Goal: Task Accomplishment & Management: Complete application form

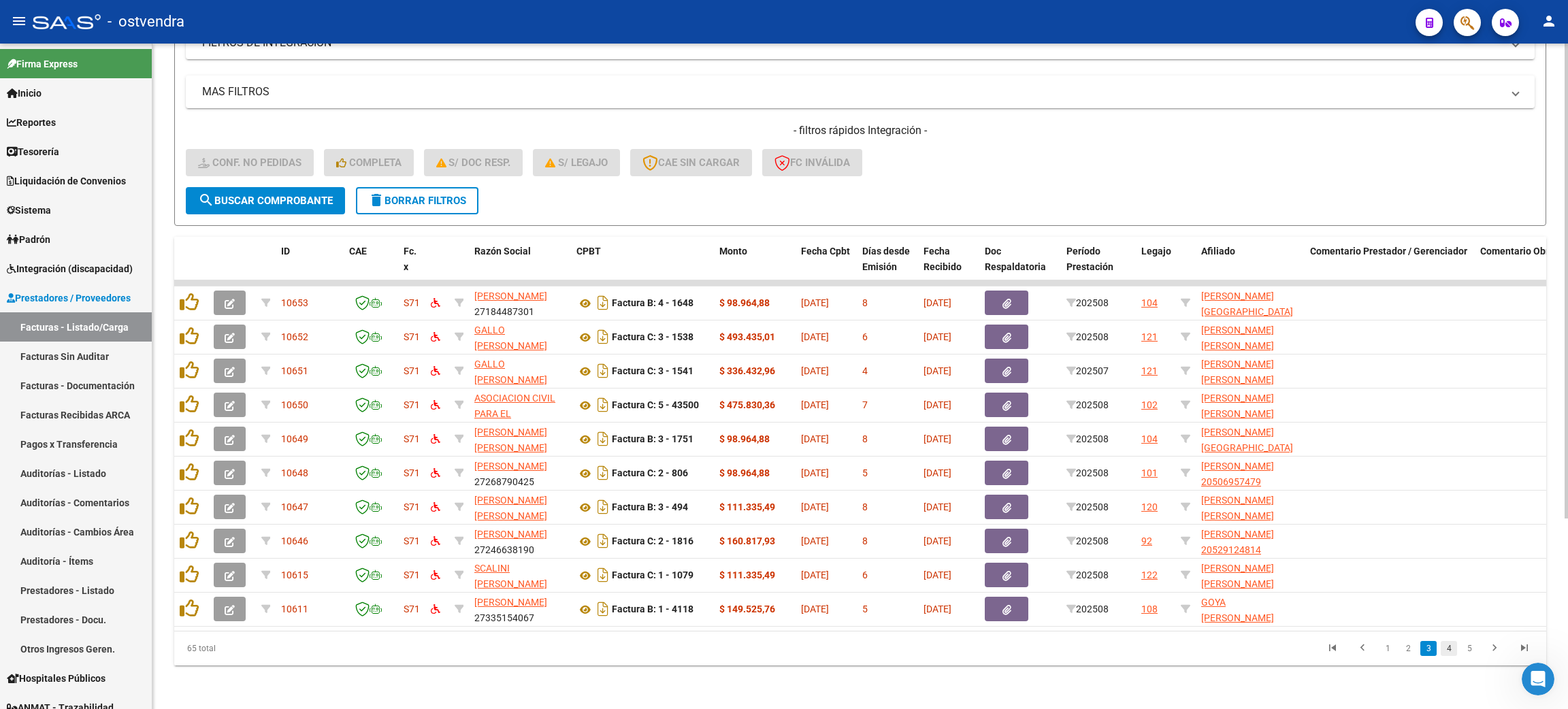
click at [1447, 649] on link "4" at bounding box center [1449, 648] width 16 height 15
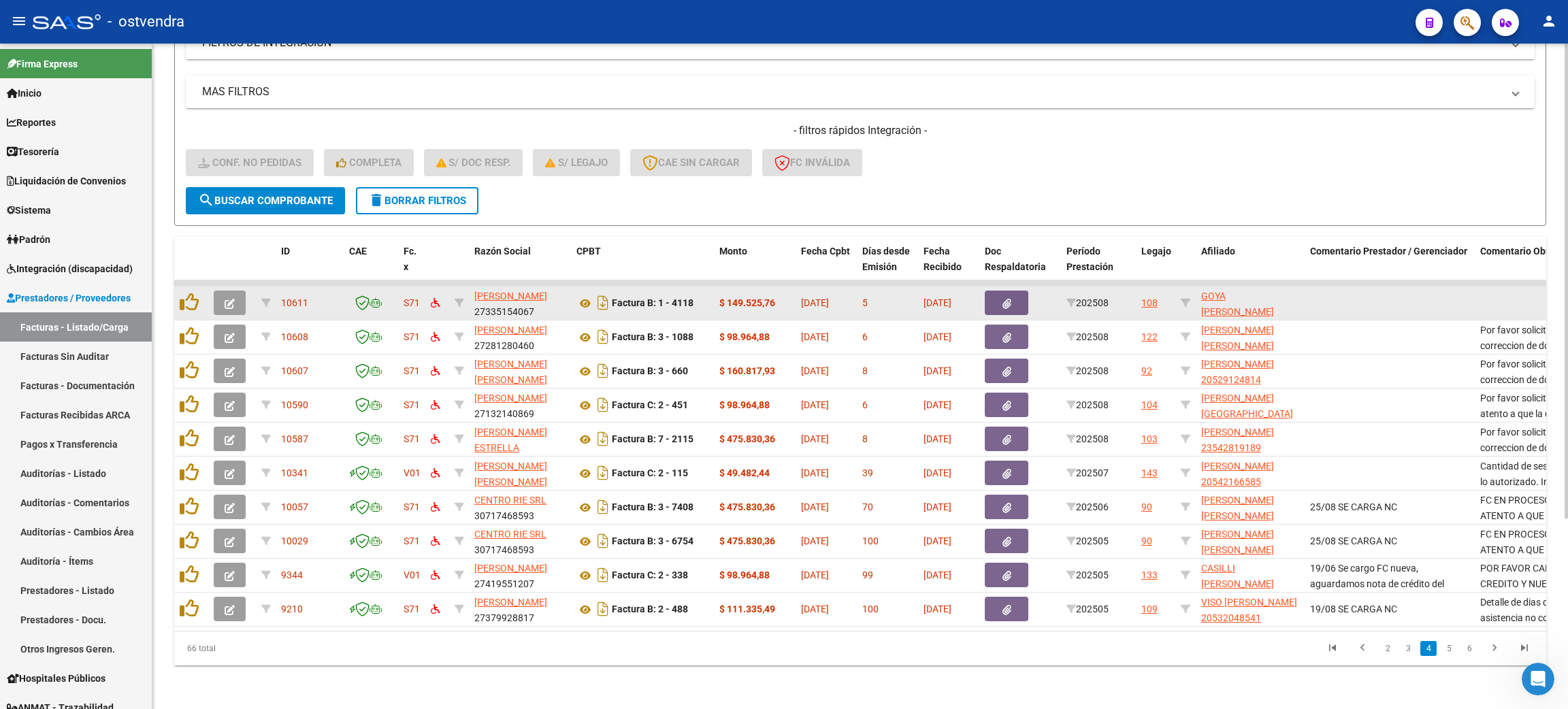
click at [229, 299] on icon "button" at bounding box center [229, 304] width 10 height 10
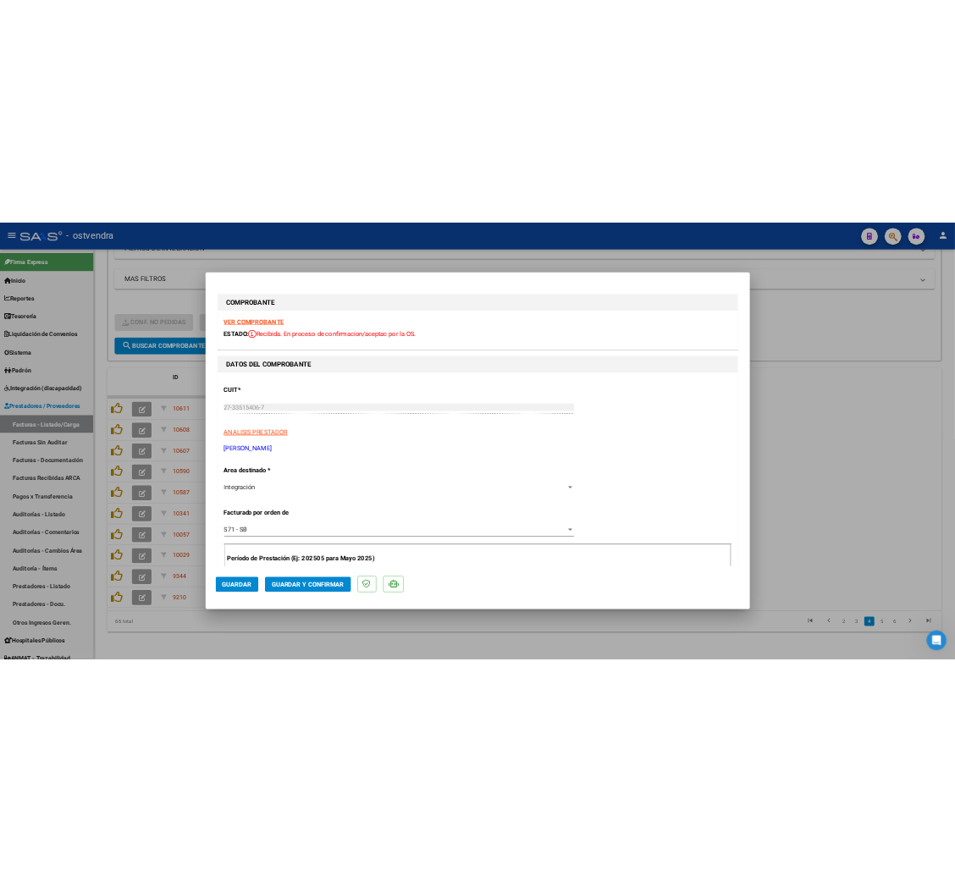
scroll to position [435, 0]
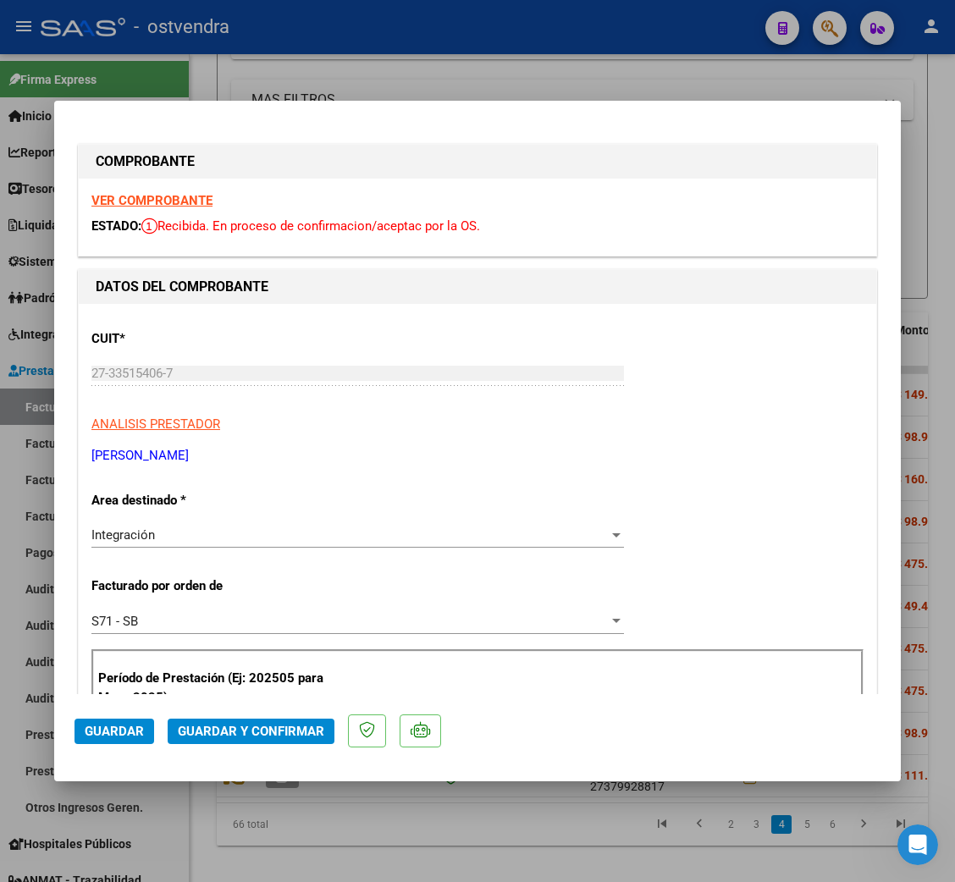
click at [185, 195] on strong "VER COMPROBANTE" at bounding box center [151, 200] width 121 height 15
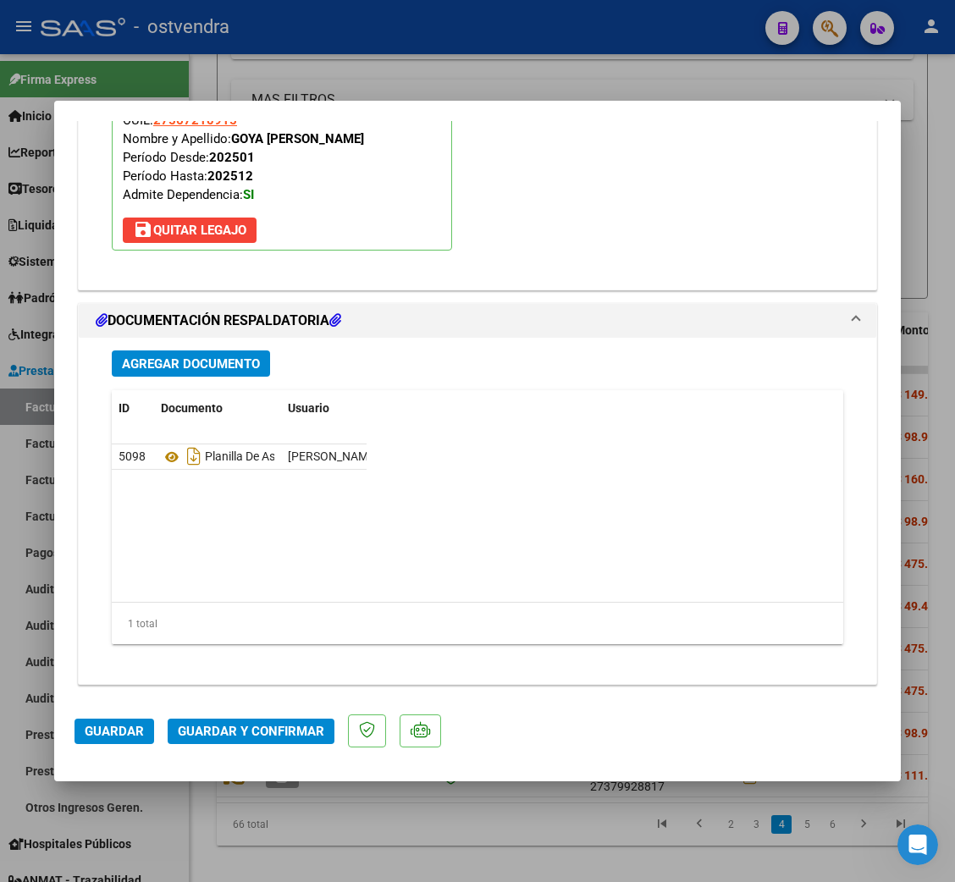
scroll to position [1890, 0]
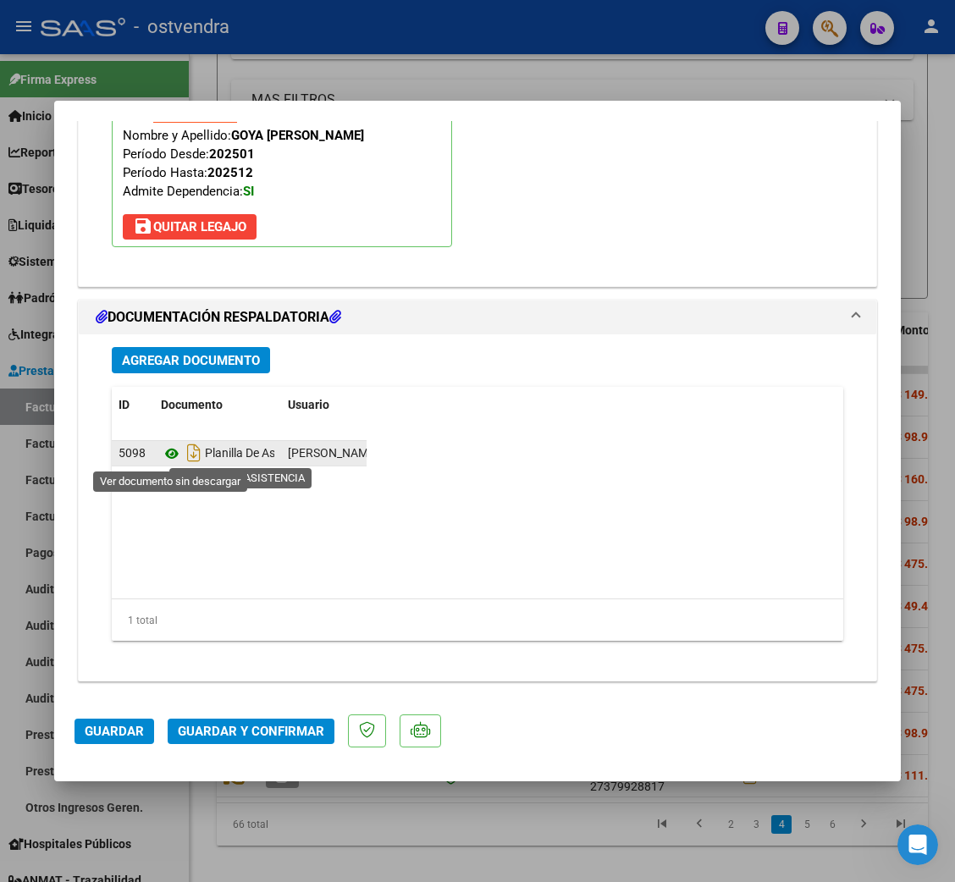
click at [167, 452] on icon at bounding box center [172, 453] width 22 height 20
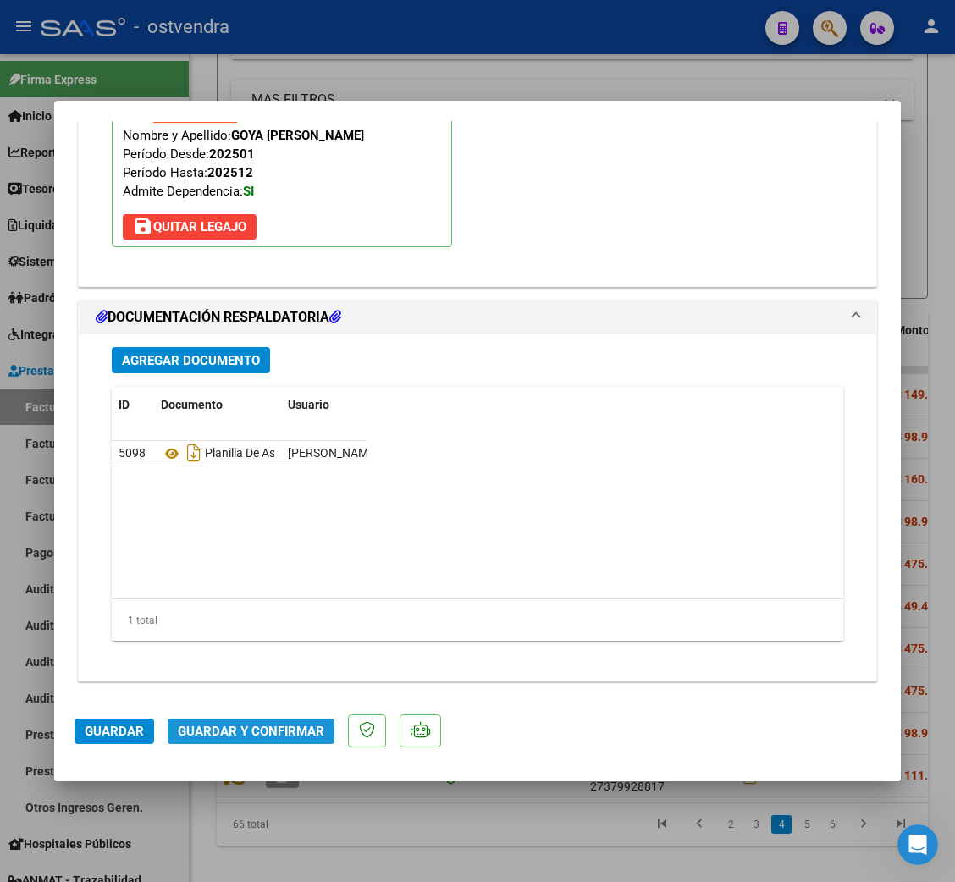
click at [252, 731] on span "Guardar y Confirmar" at bounding box center [251, 731] width 146 height 15
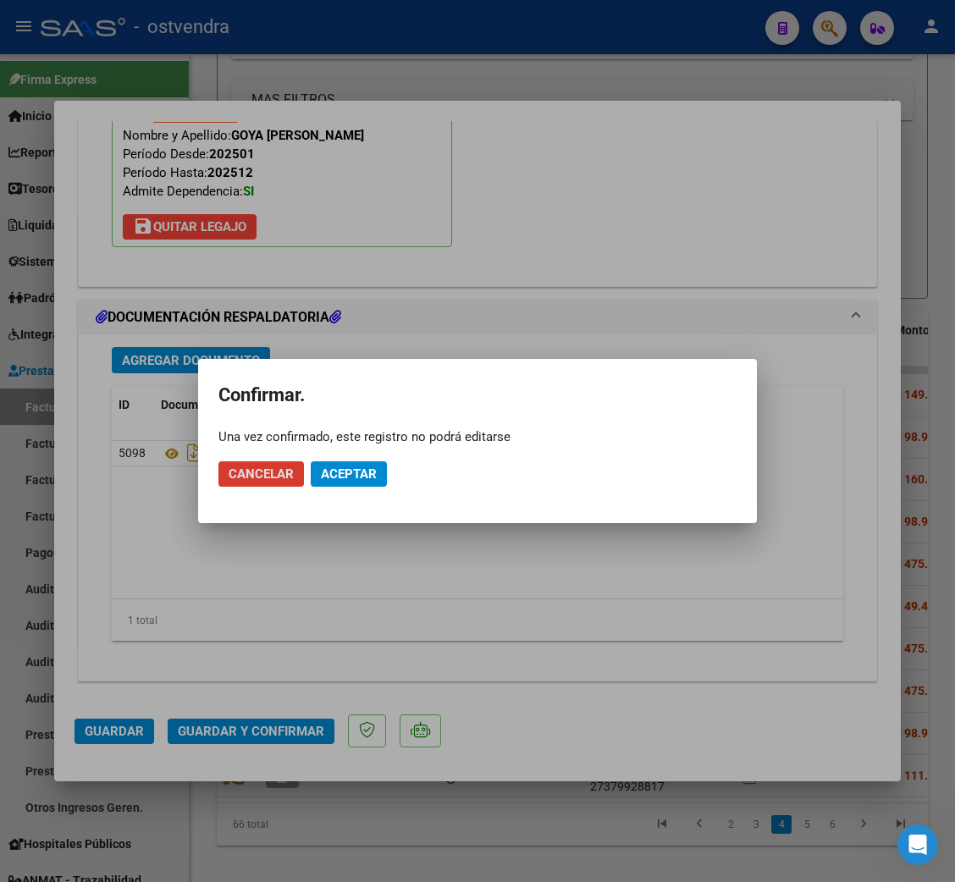
click at [358, 470] on span "Aceptar" at bounding box center [349, 473] width 56 height 15
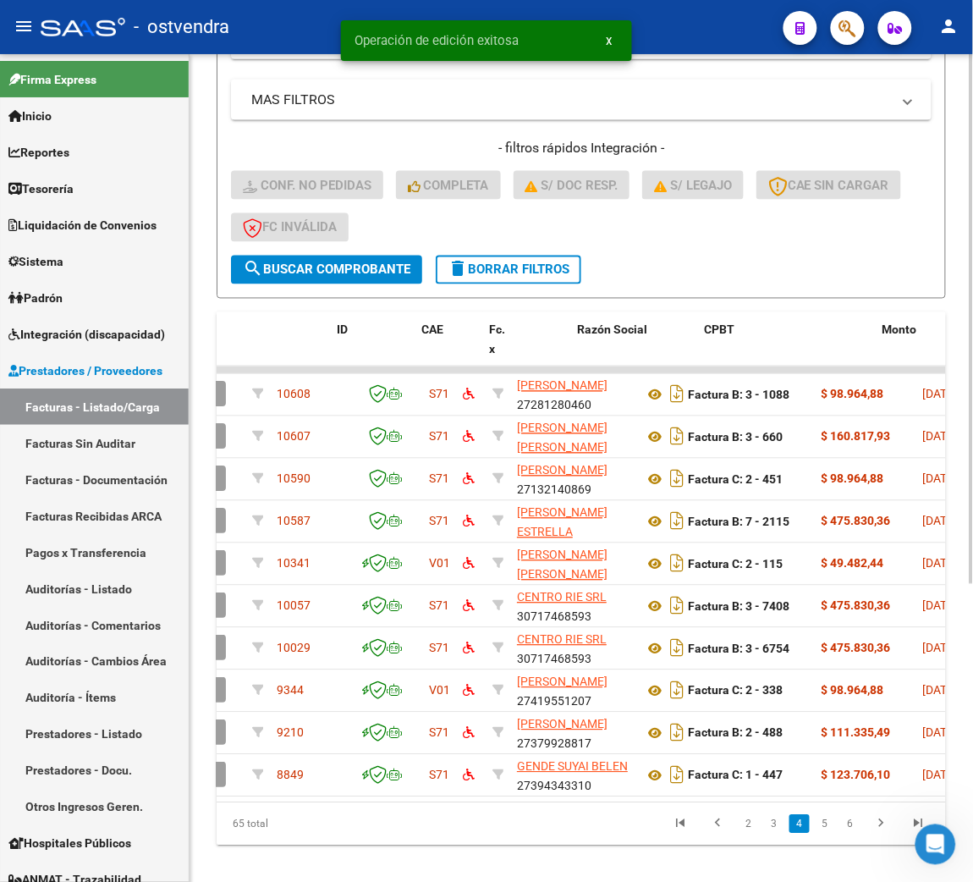
scroll to position [0, 0]
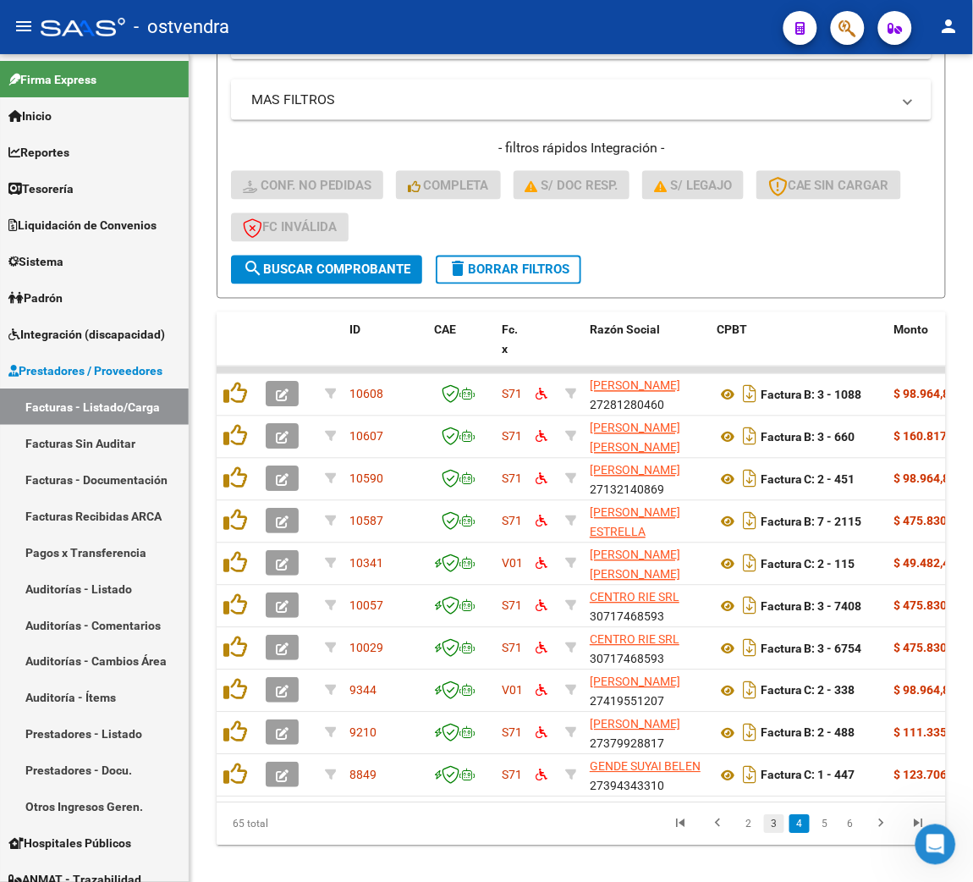
click at [776, 834] on link "3" at bounding box center [774, 824] width 20 height 19
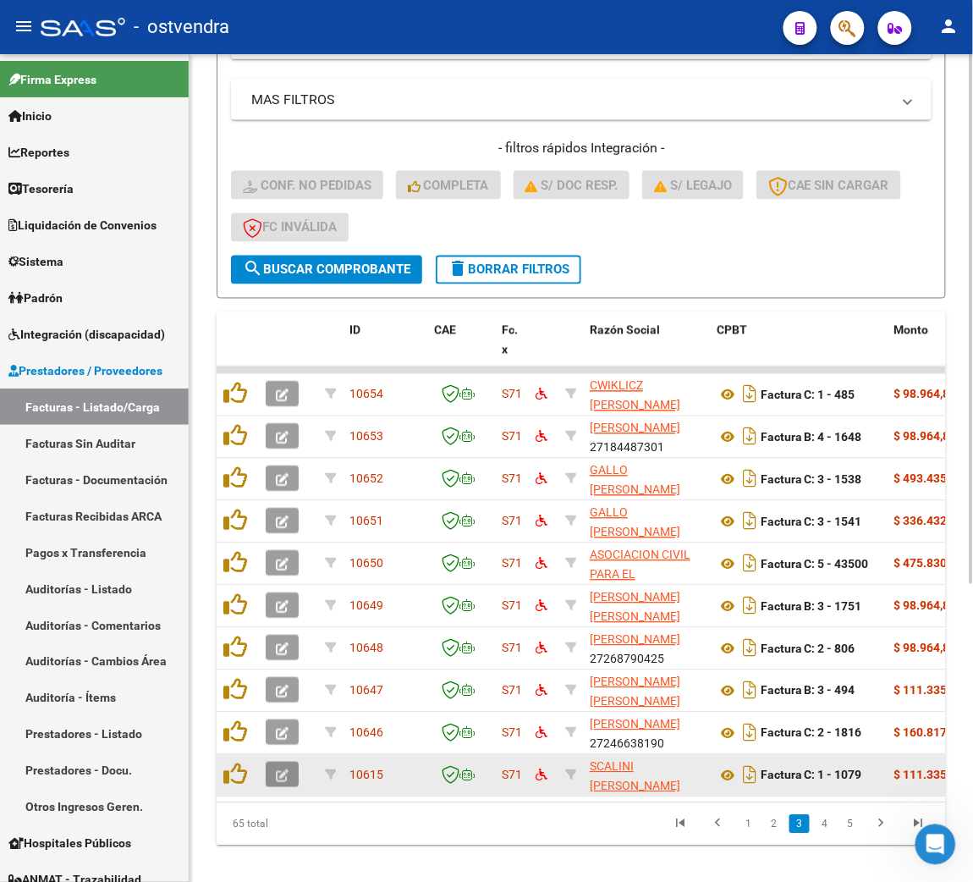
click at [282, 770] on icon "button" at bounding box center [282, 776] width 13 height 13
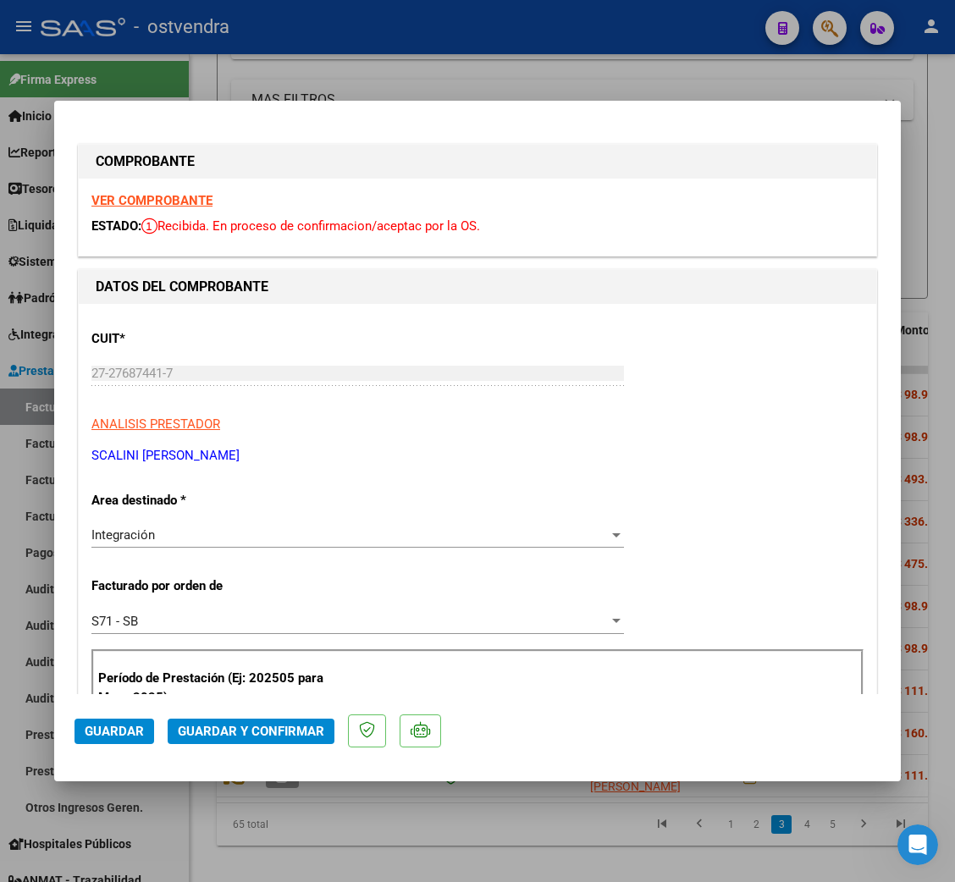
click at [158, 200] on strong "VER COMPROBANTE" at bounding box center [151, 200] width 121 height 15
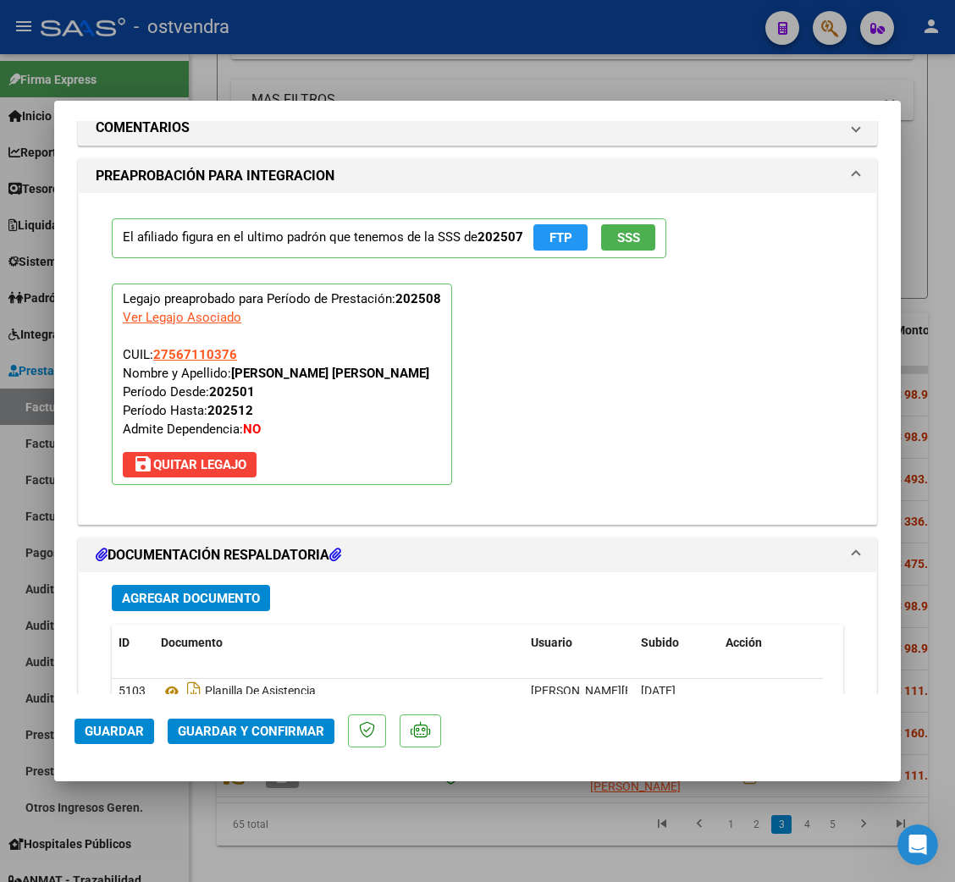
scroll to position [1777, 0]
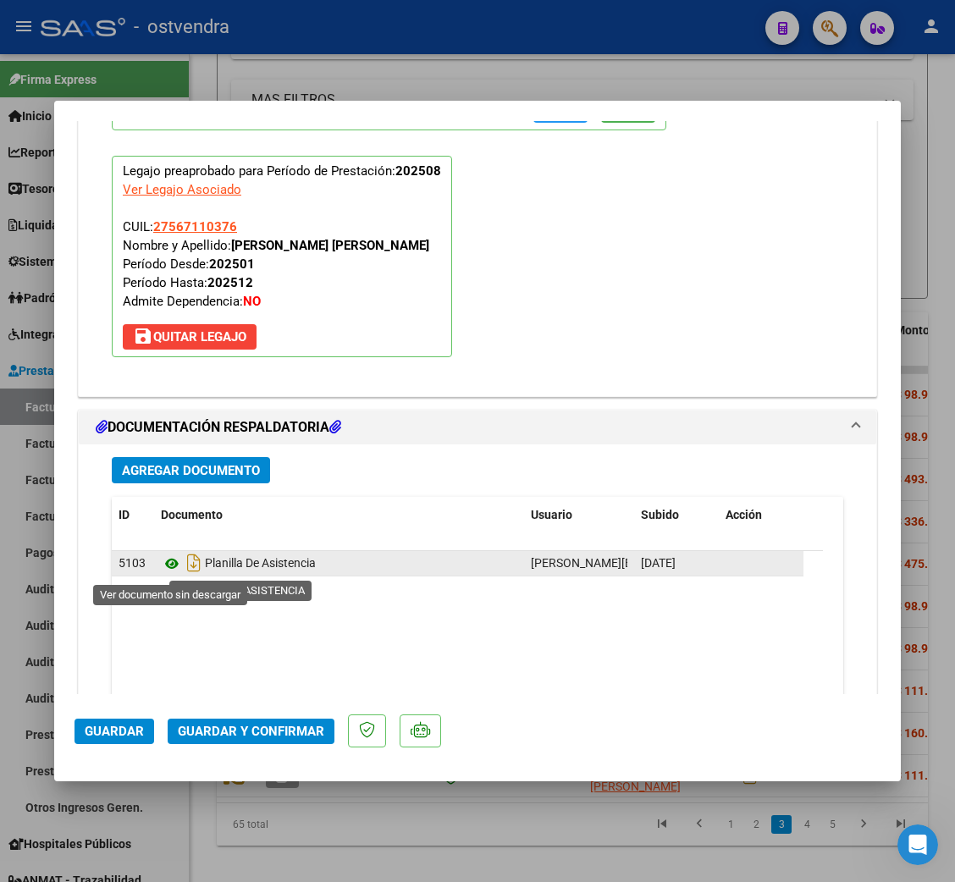
click at [175, 569] on icon at bounding box center [172, 564] width 22 height 20
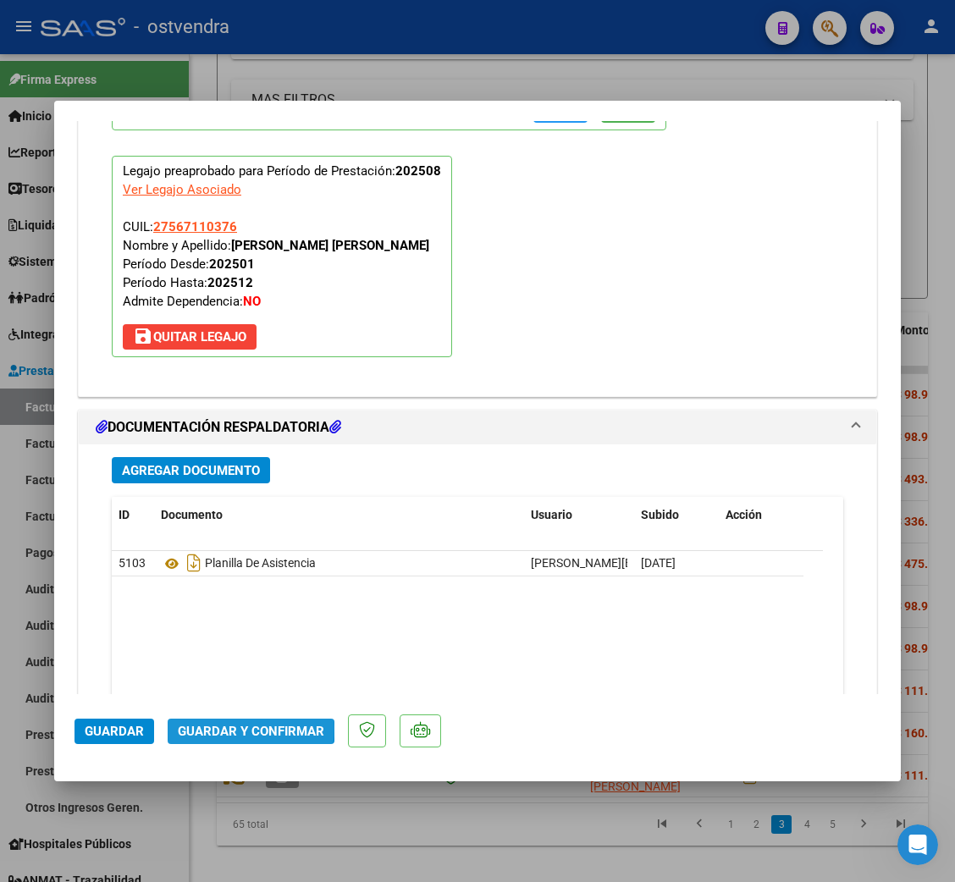
click at [245, 729] on span "Guardar y Confirmar" at bounding box center [251, 731] width 146 height 15
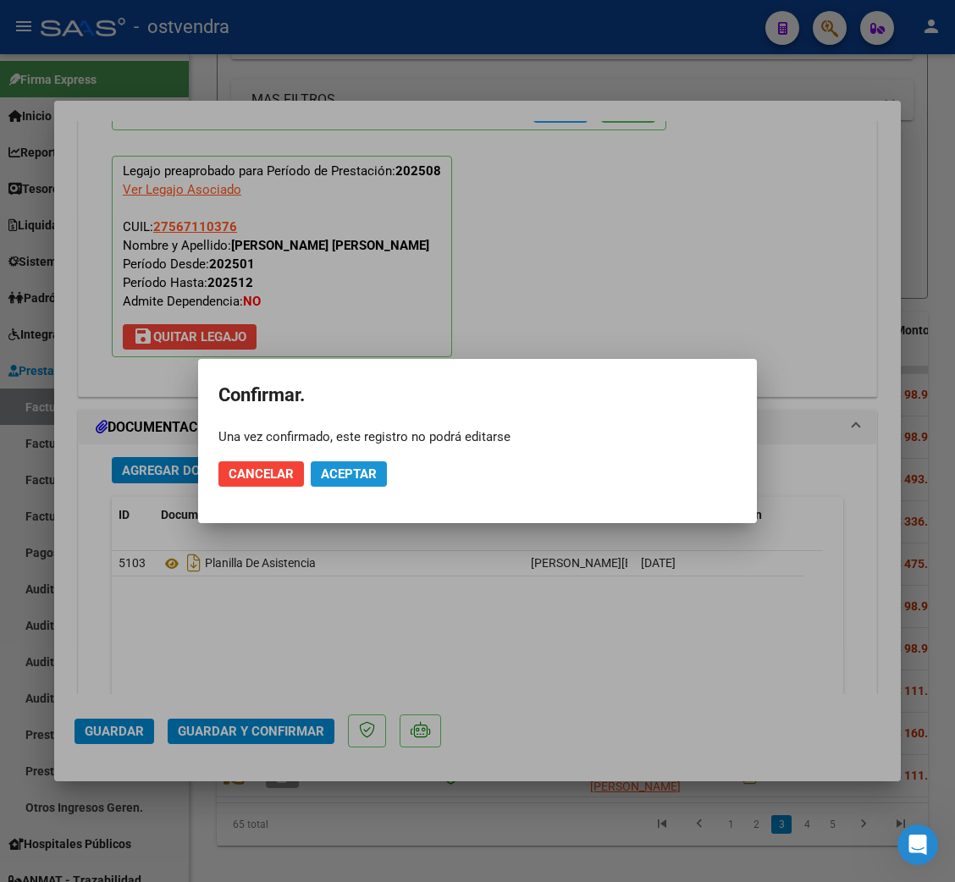
click at [344, 474] on span "Aceptar" at bounding box center [349, 473] width 56 height 15
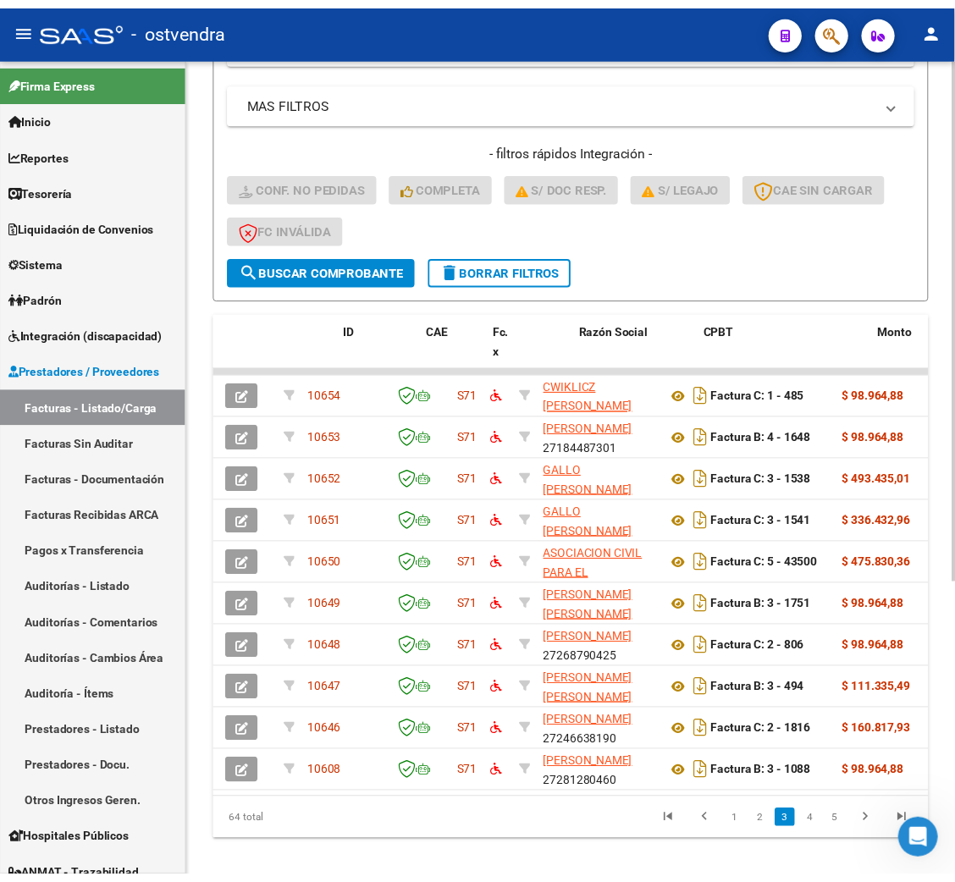
scroll to position [0, 0]
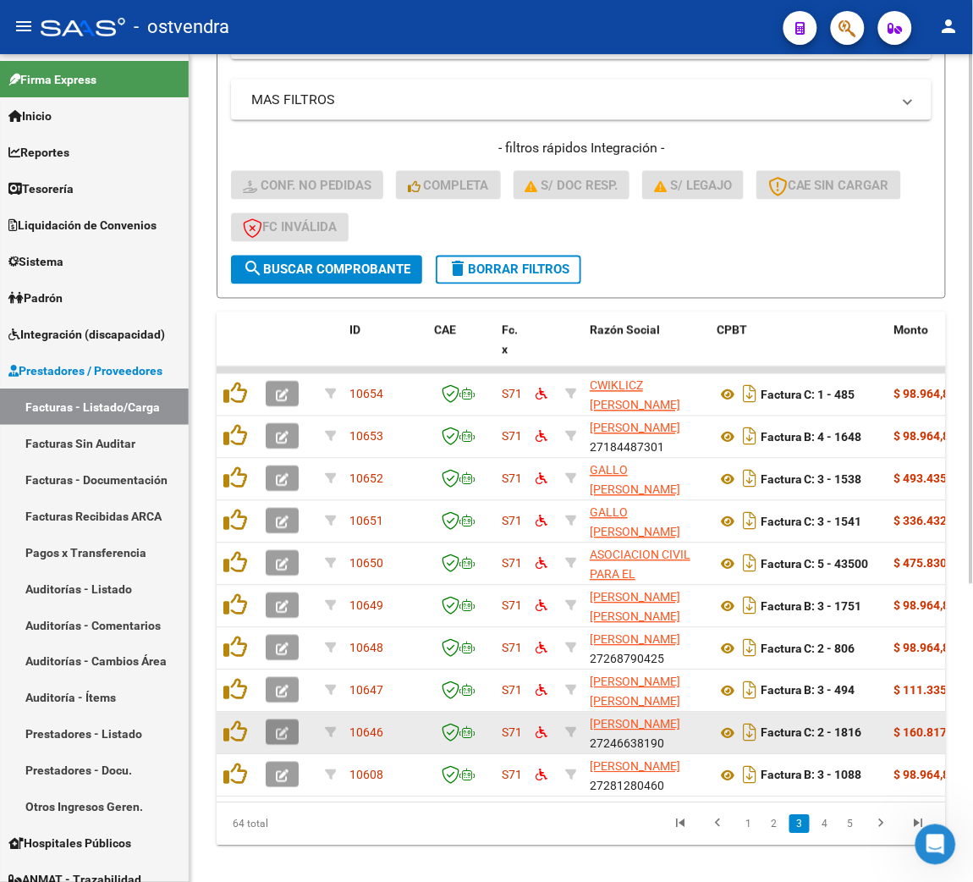
click at [282, 730] on icon "button" at bounding box center [282, 734] width 13 height 13
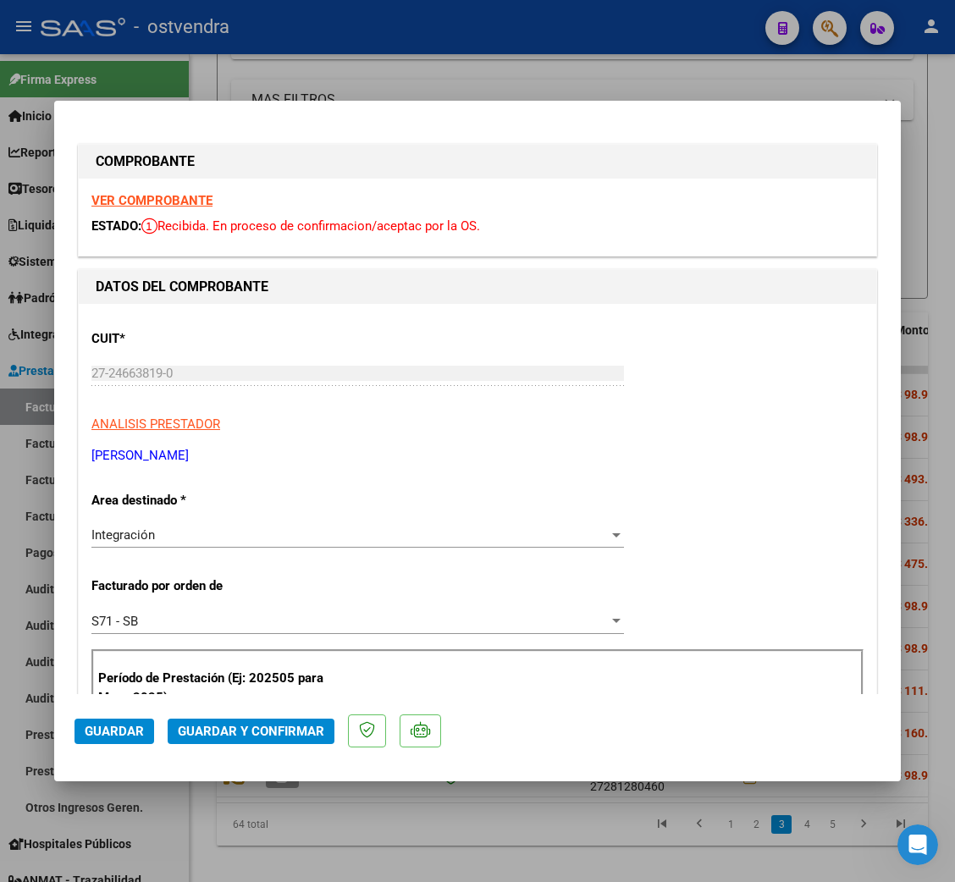
click at [180, 205] on strong "VER COMPROBANTE" at bounding box center [151, 200] width 121 height 15
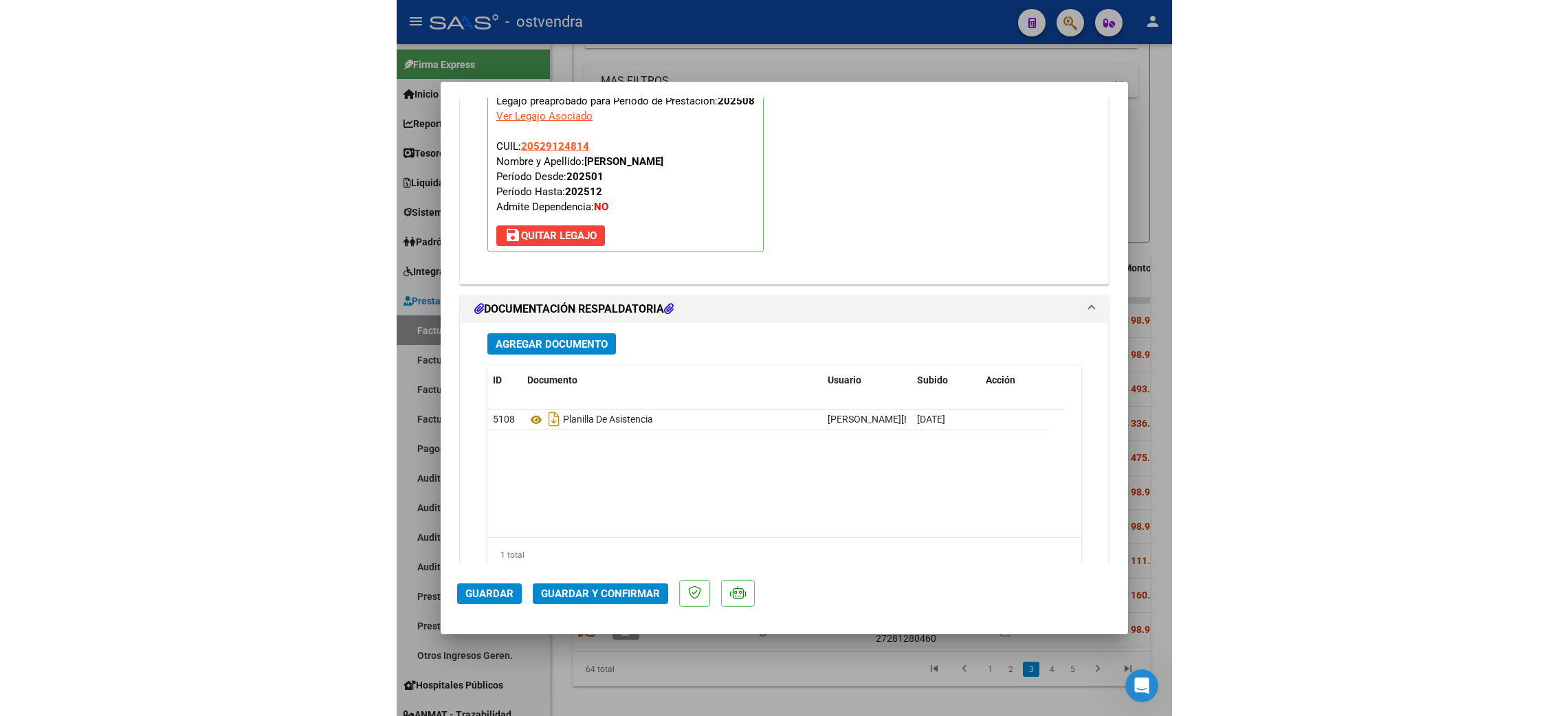
scroll to position [1534, 0]
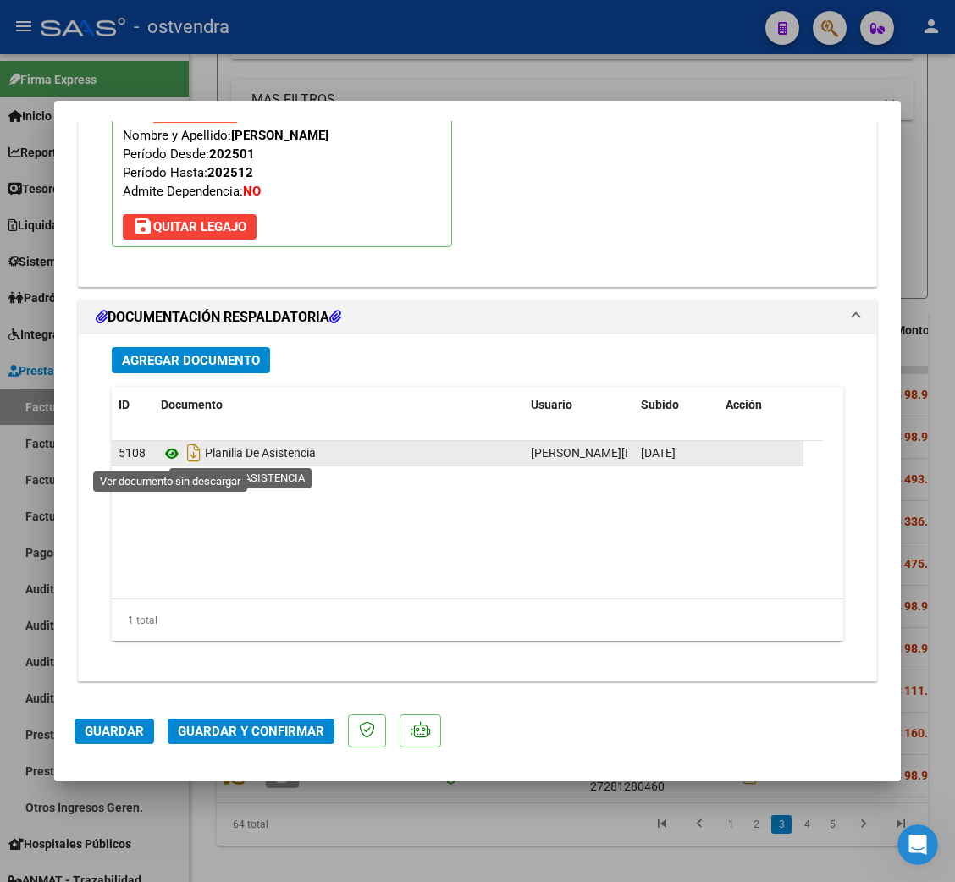
click at [170, 452] on icon at bounding box center [172, 453] width 22 height 20
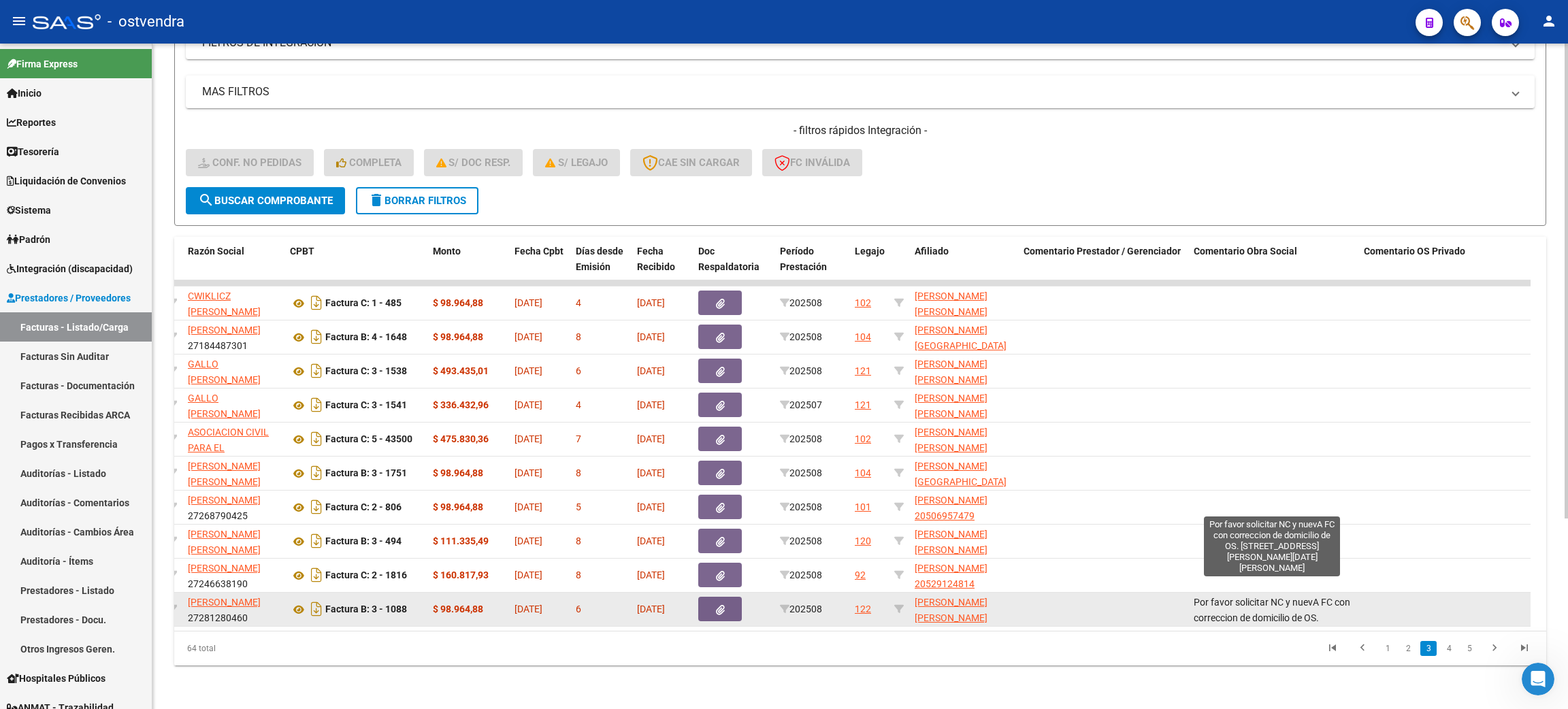
scroll to position [33, 0]
drag, startPoint x: 1190, startPoint y: 585, endPoint x: 1338, endPoint y: 609, distance: 149.9
click at [1338, 609] on datatable-body-cell "Por favor solicitar NC y nuevA FC con correccion de domicilio de OS. [STREET_AD…" at bounding box center [1274, 609] width 170 height 33
copy span "Por favor solicitar NC y nuevA FC con correccion de domicilio de OS. [STREET_AD…"
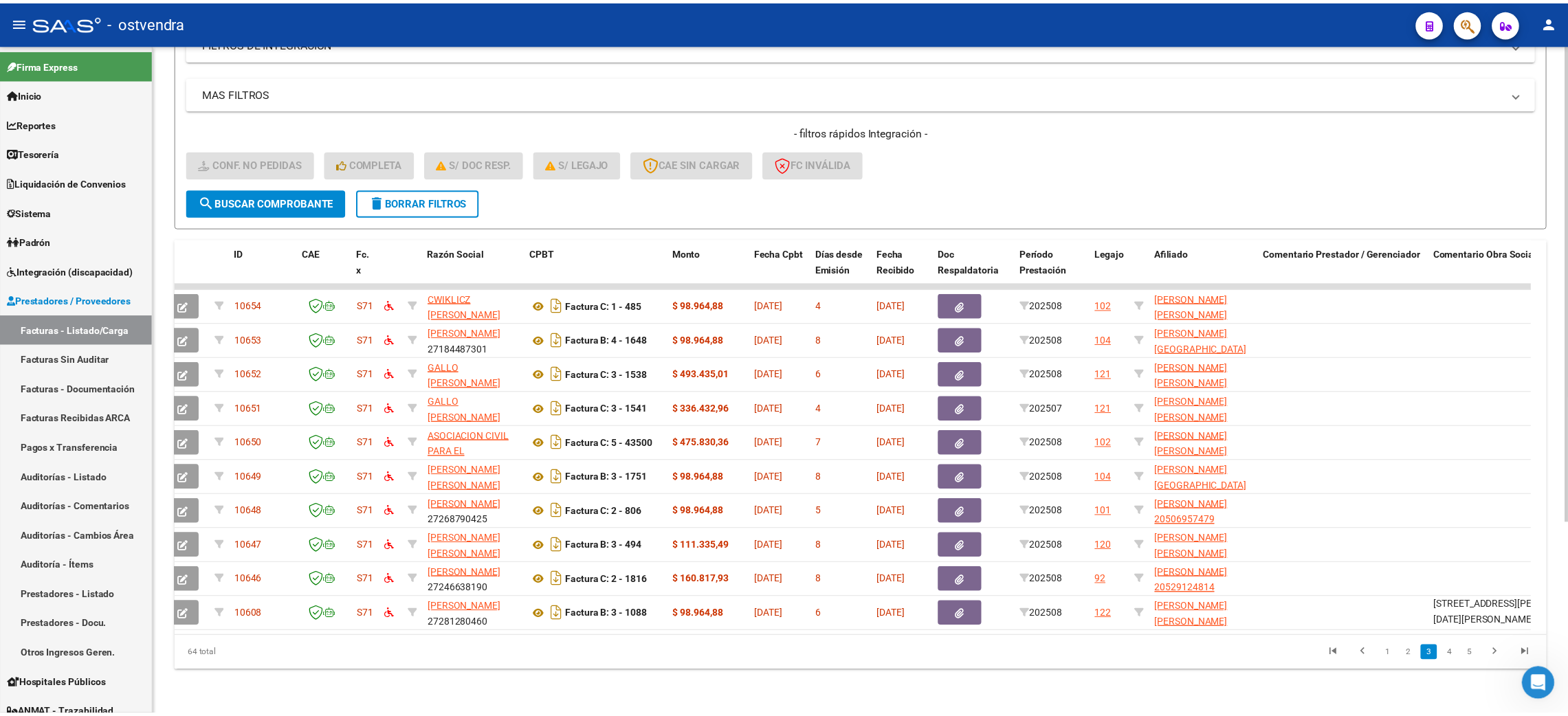
scroll to position [0, 0]
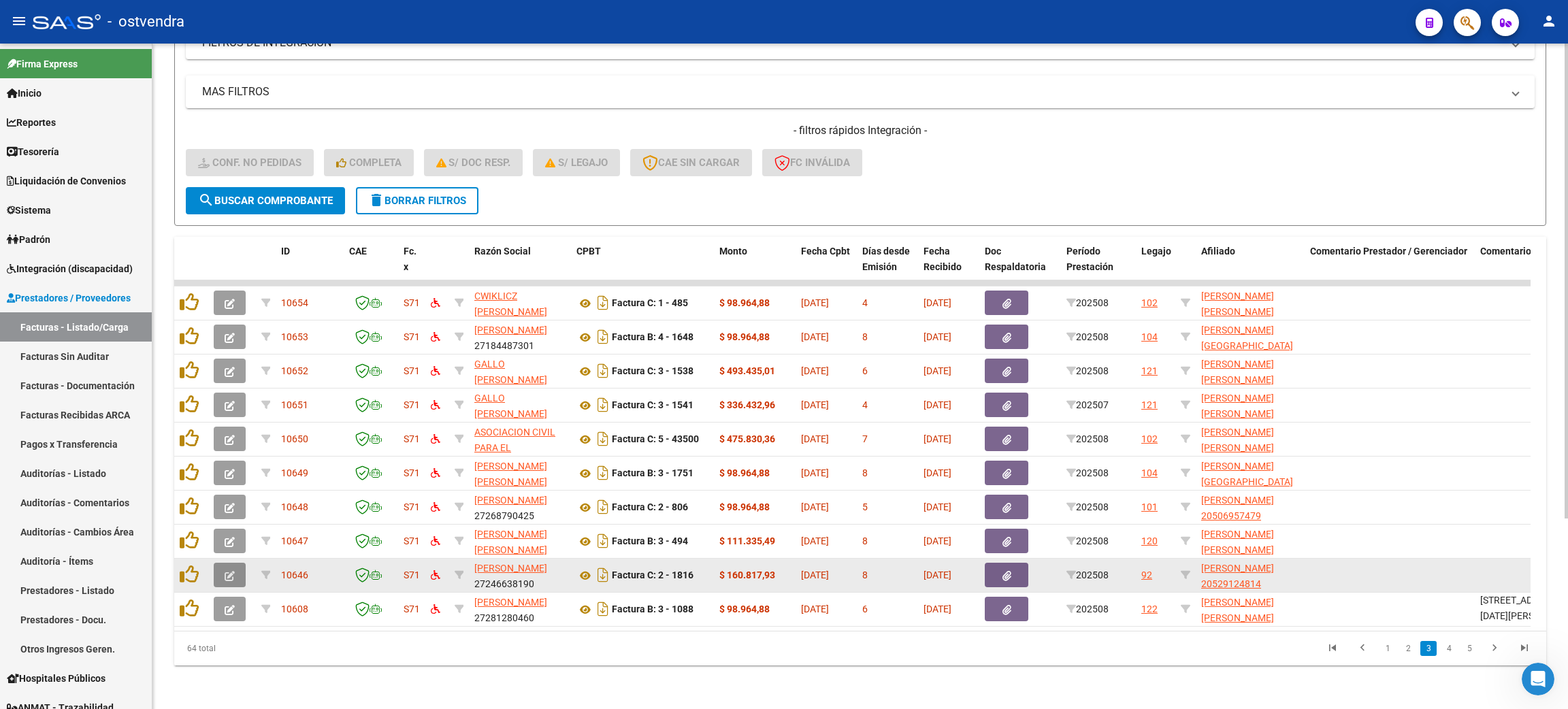
click at [232, 571] on icon "button" at bounding box center [229, 576] width 10 height 10
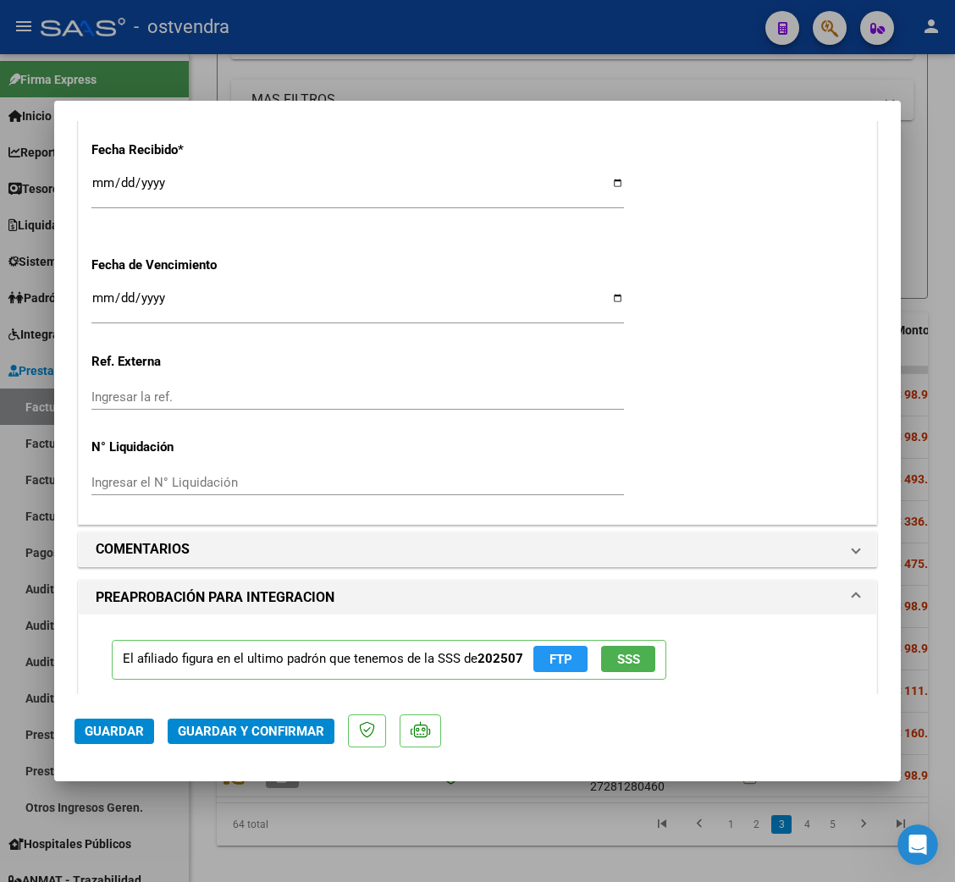
scroll to position [1396, 0]
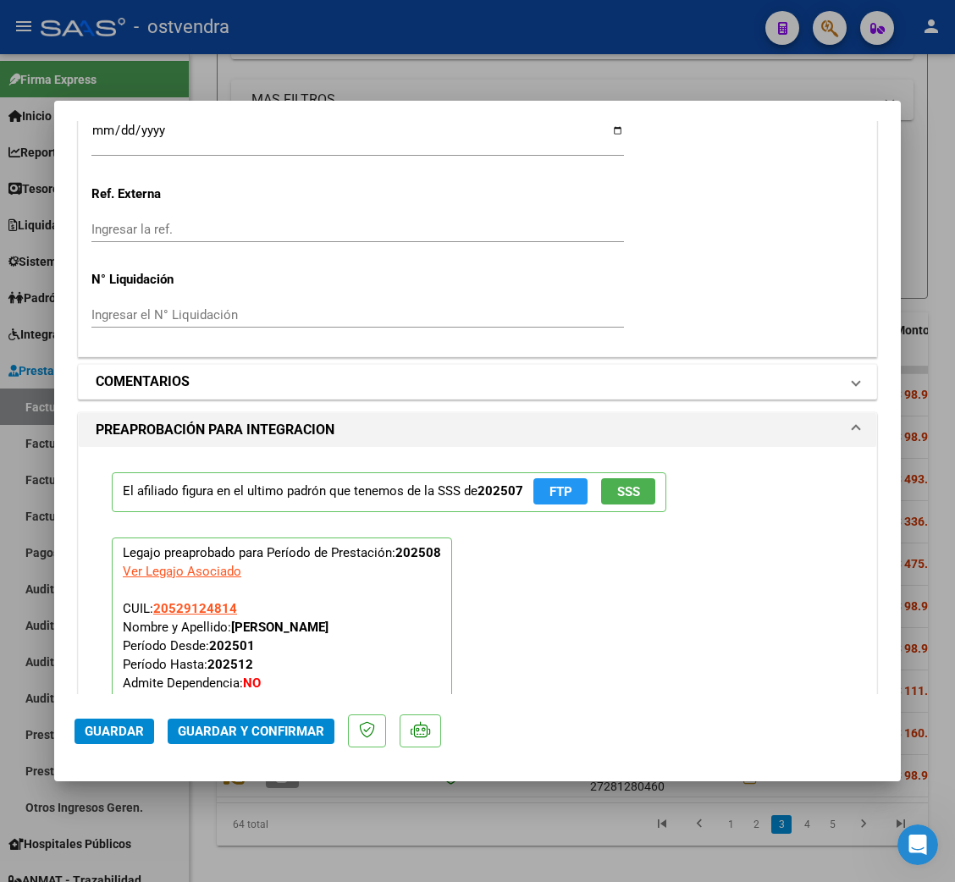
click at [352, 386] on mat-panel-title "COMENTARIOS" at bounding box center [467, 382] width 743 height 20
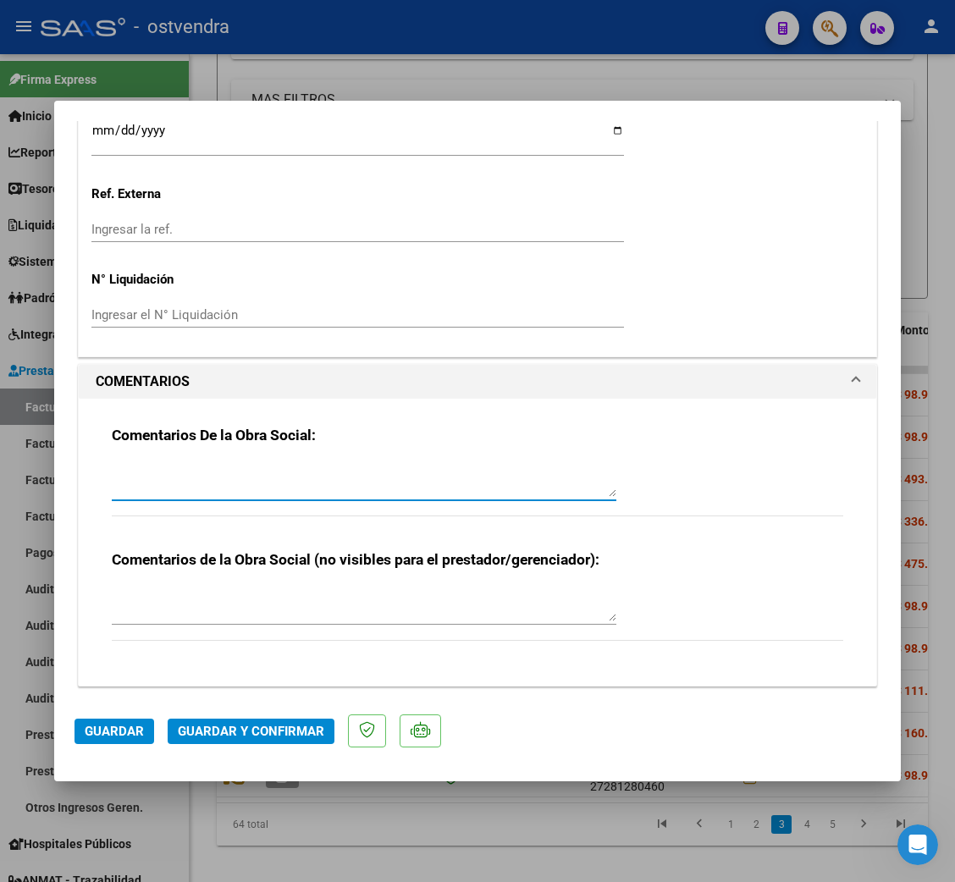
click at [220, 475] on textarea at bounding box center [364, 480] width 504 height 34
paste textarea "Por favor solicitar NC y nuevA FC con correccion de domicilio de OS. [STREET_AD…"
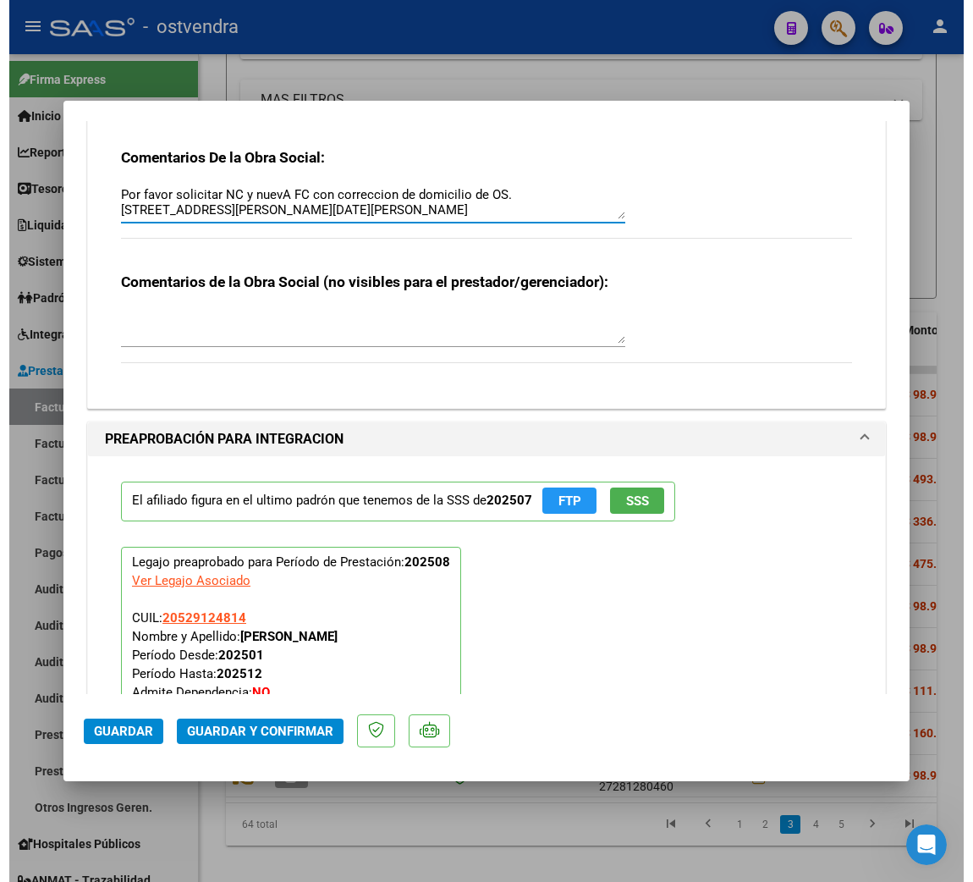
scroll to position [2031, 0]
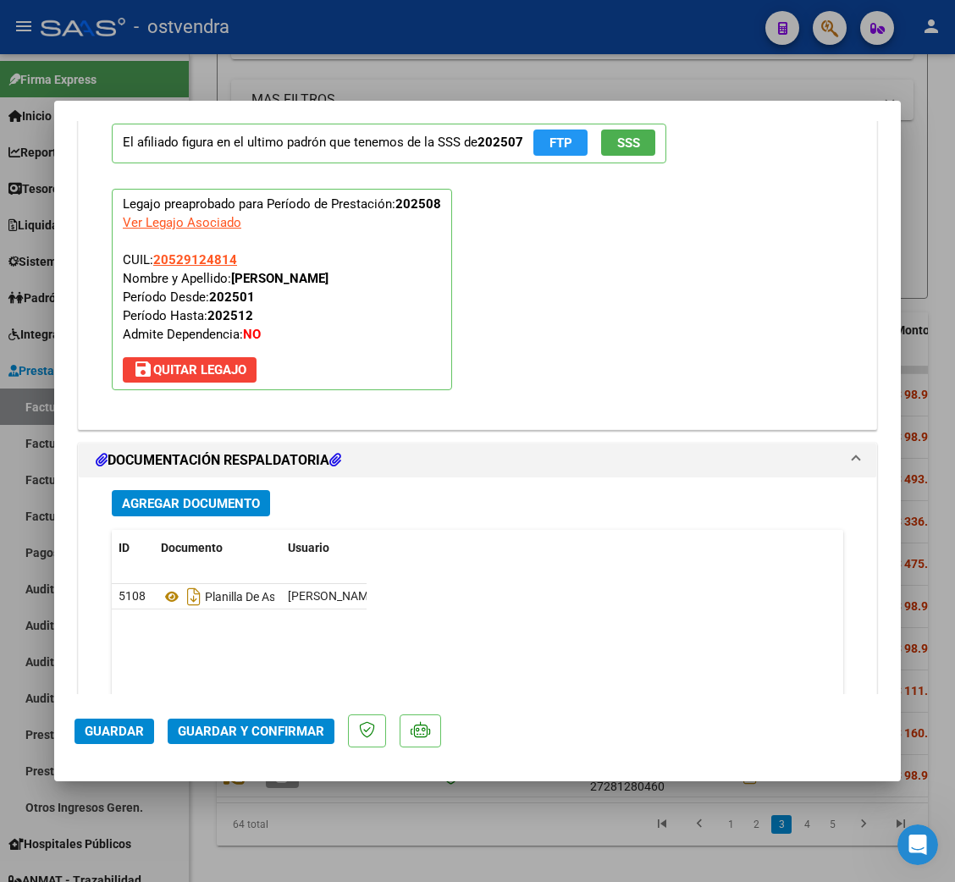
type textarea "Por favor solicitar NC y nuevA FC con correccion de domicilio de OS. [STREET_AD…"
click at [140, 728] on span "Guardar" at bounding box center [114, 731] width 59 height 15
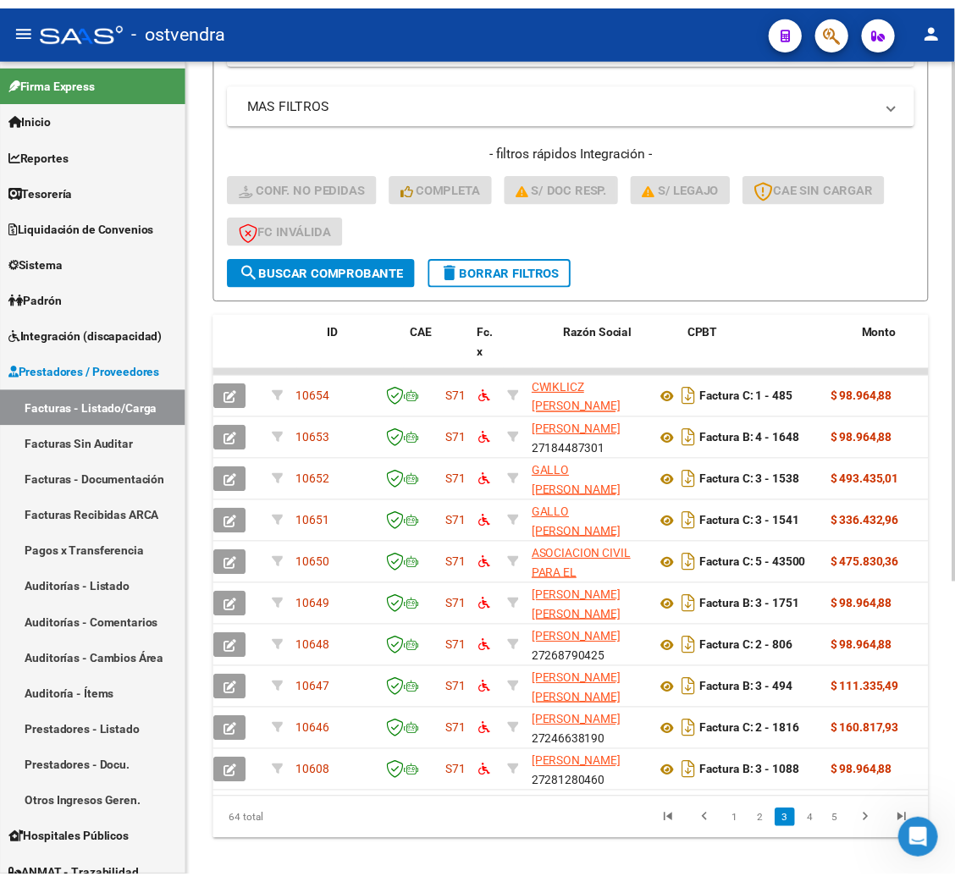
scroll to position [0, 0]
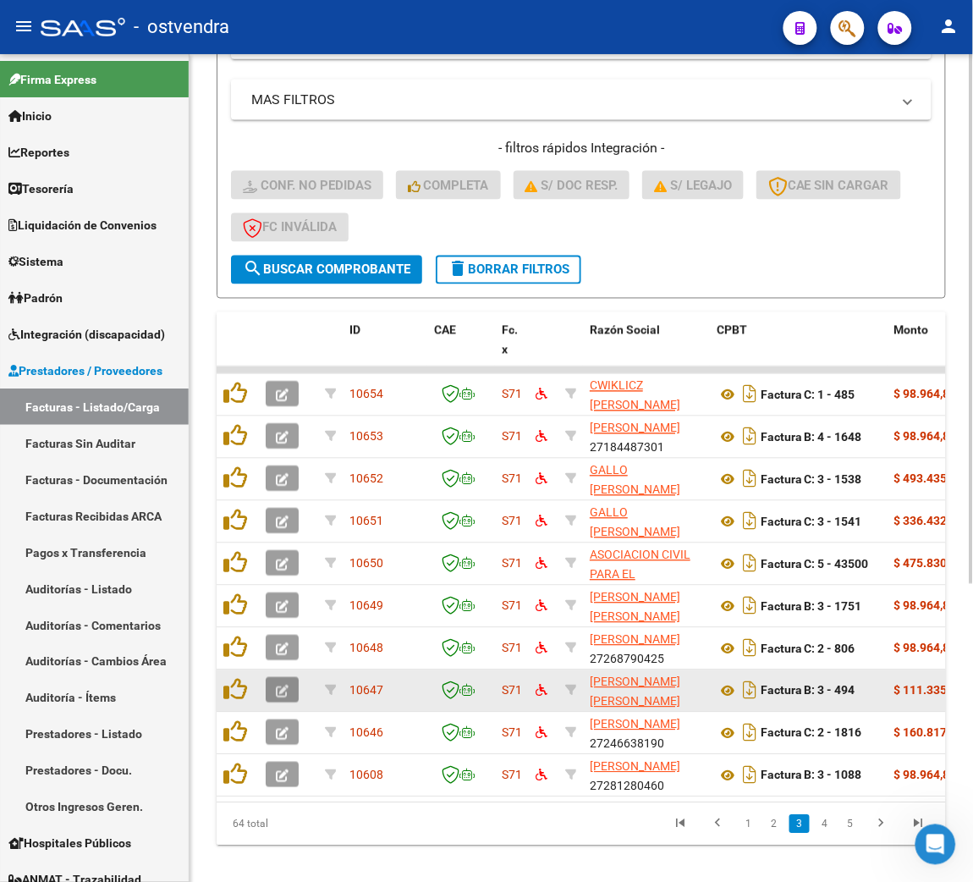
click at [270, 694] on button "button" at bounding box center [282, 690] width 33 height 25
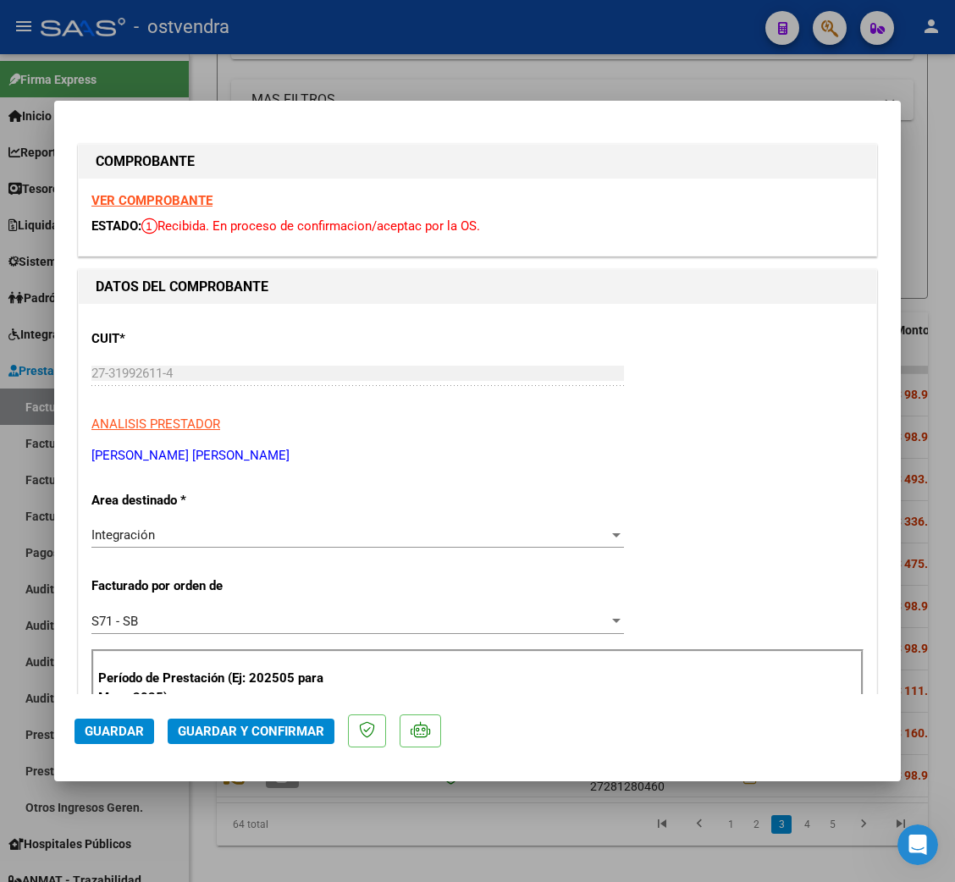
click at [164, 201] on strong "VER COMPROBANTE" at bounding box center [151, 200] width 121 height 15
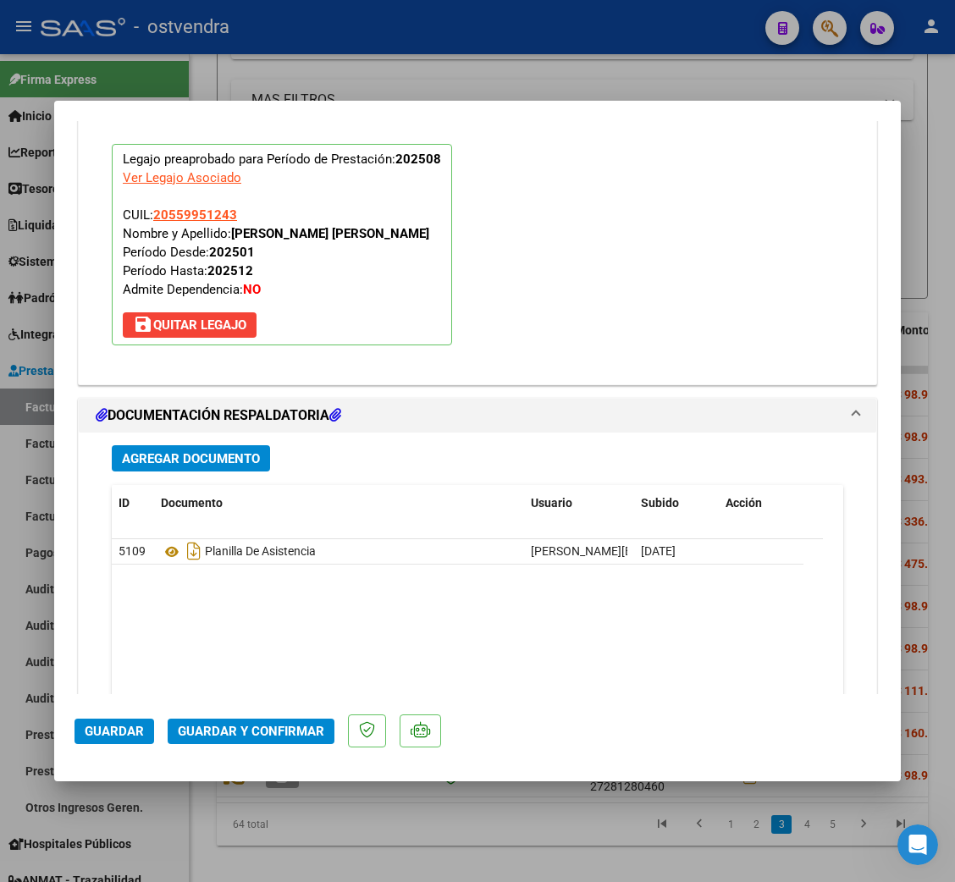
scroll to position [1890, 0]
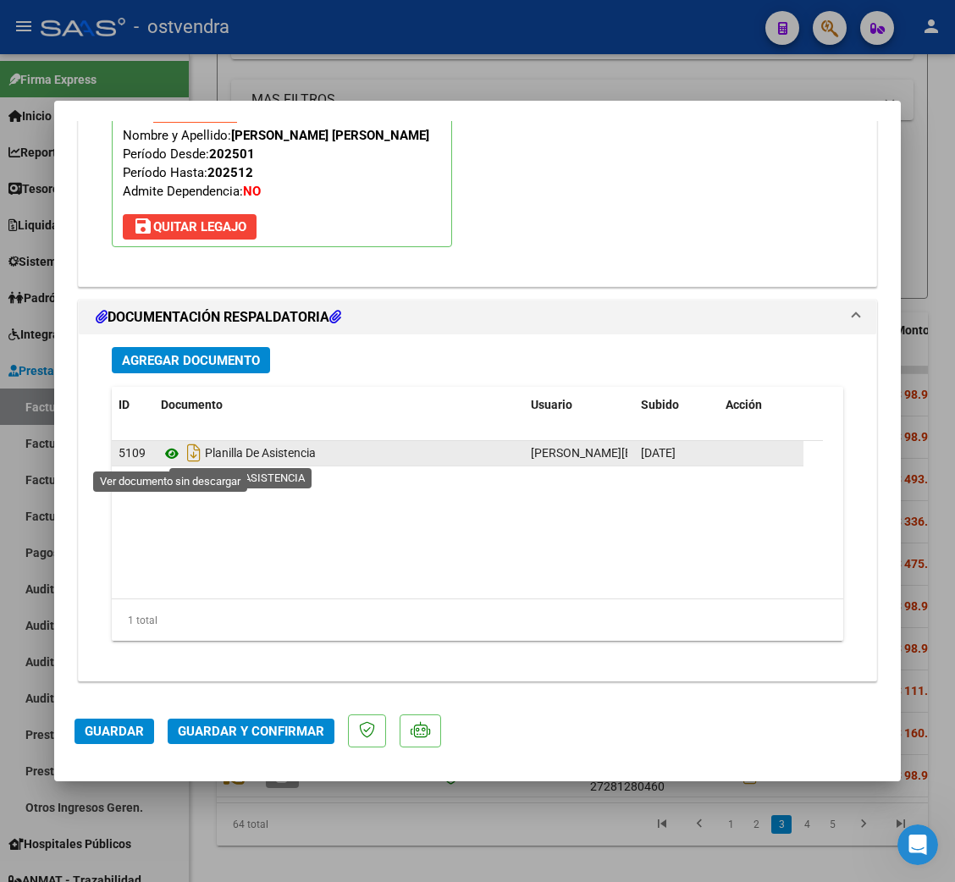
click at [168, 461] on icon at bounding box center [172, 453] width 22 height 20
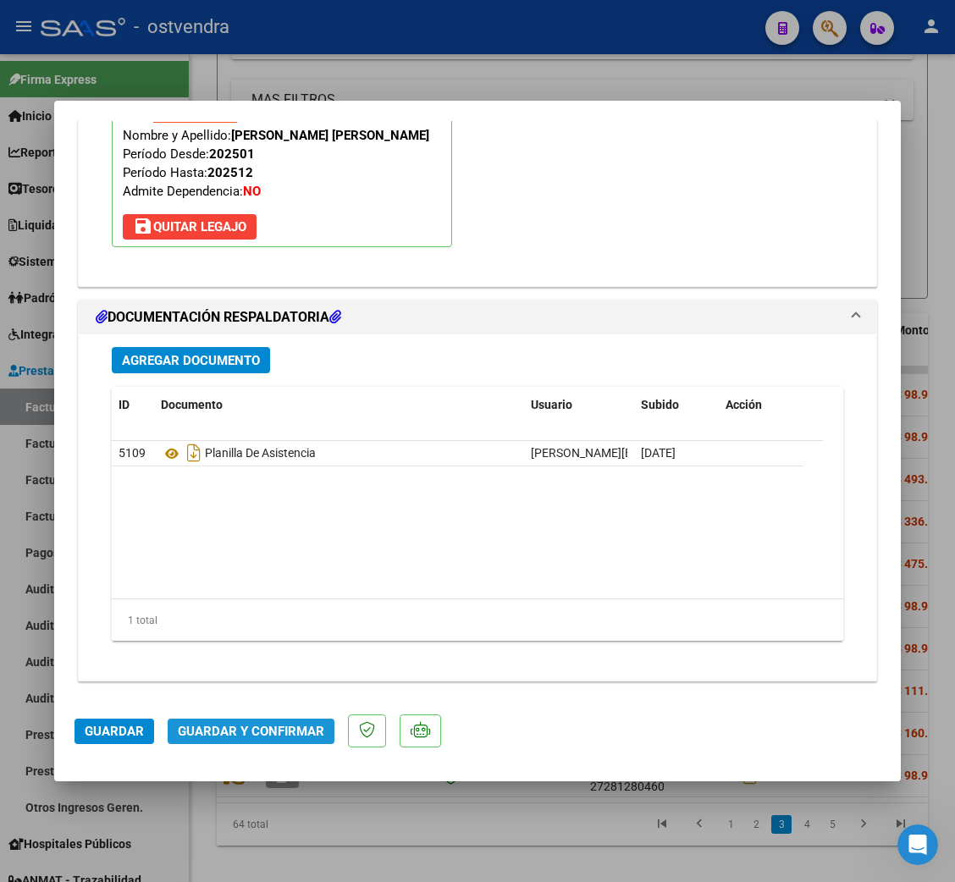
click at [255, 730] on span "Guardar y Confirmar" at bounding box center [251, 731] width 146 height 15
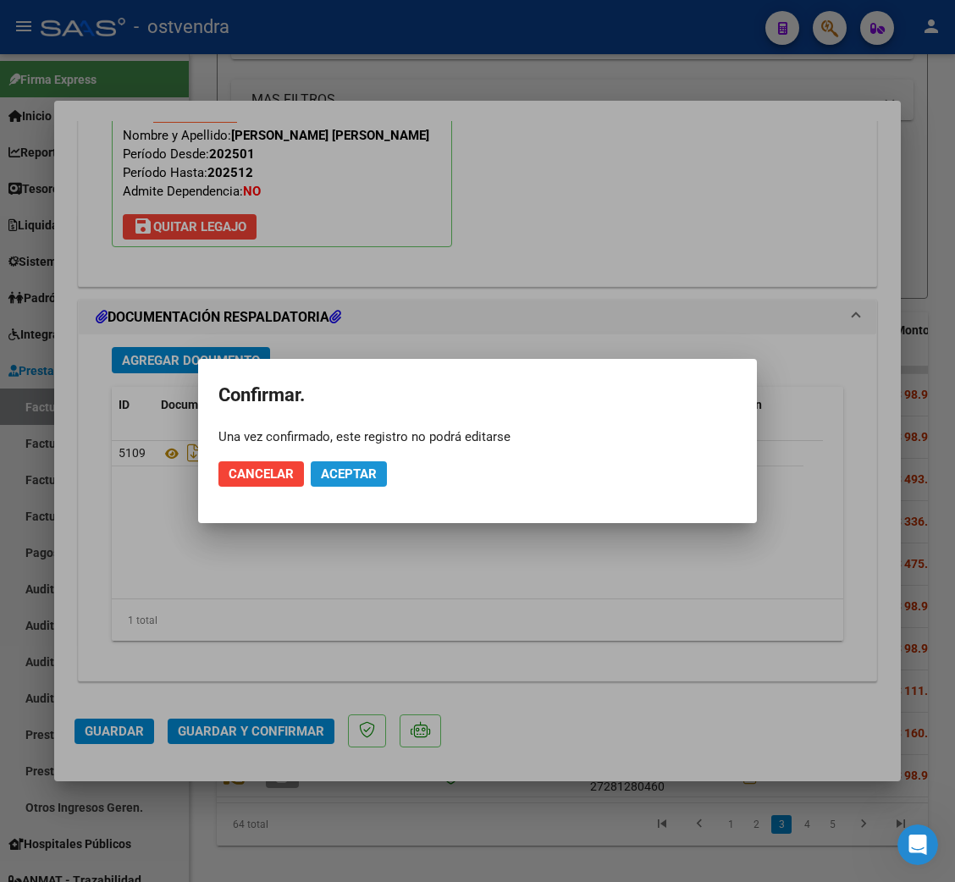
click at [360, 465] on button "Aceptar" at bounding box center [349, 473] width 76 height 25
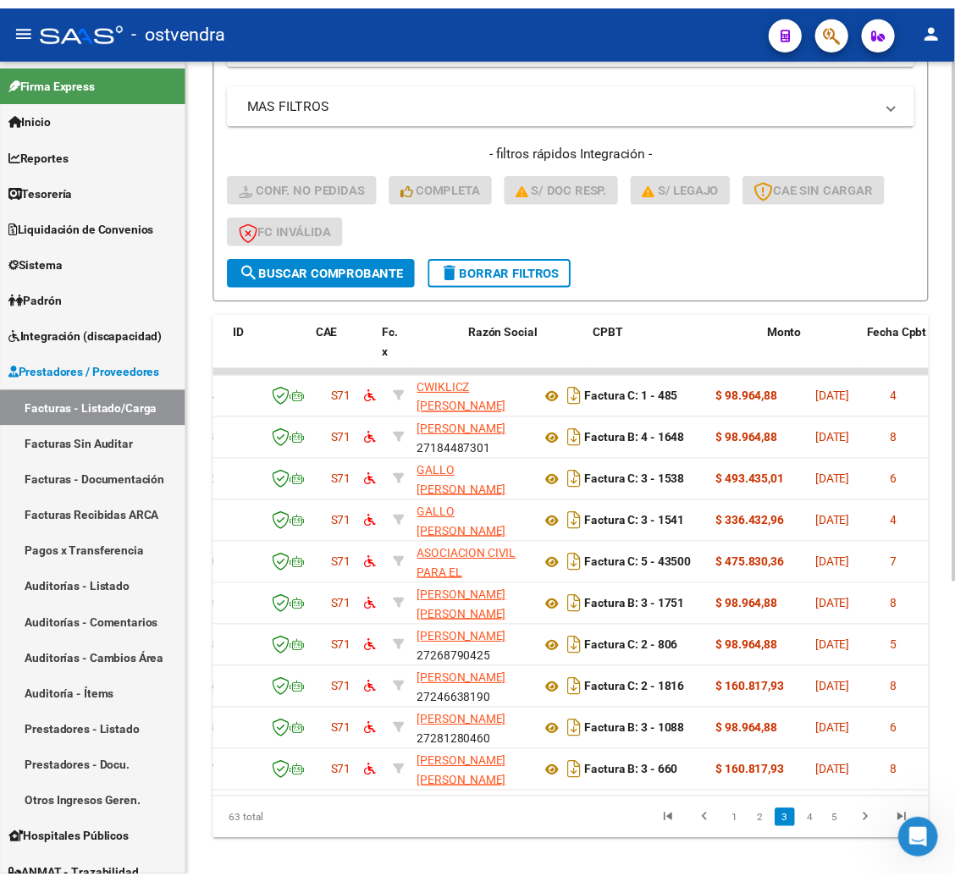
scroll to position [0, 0]
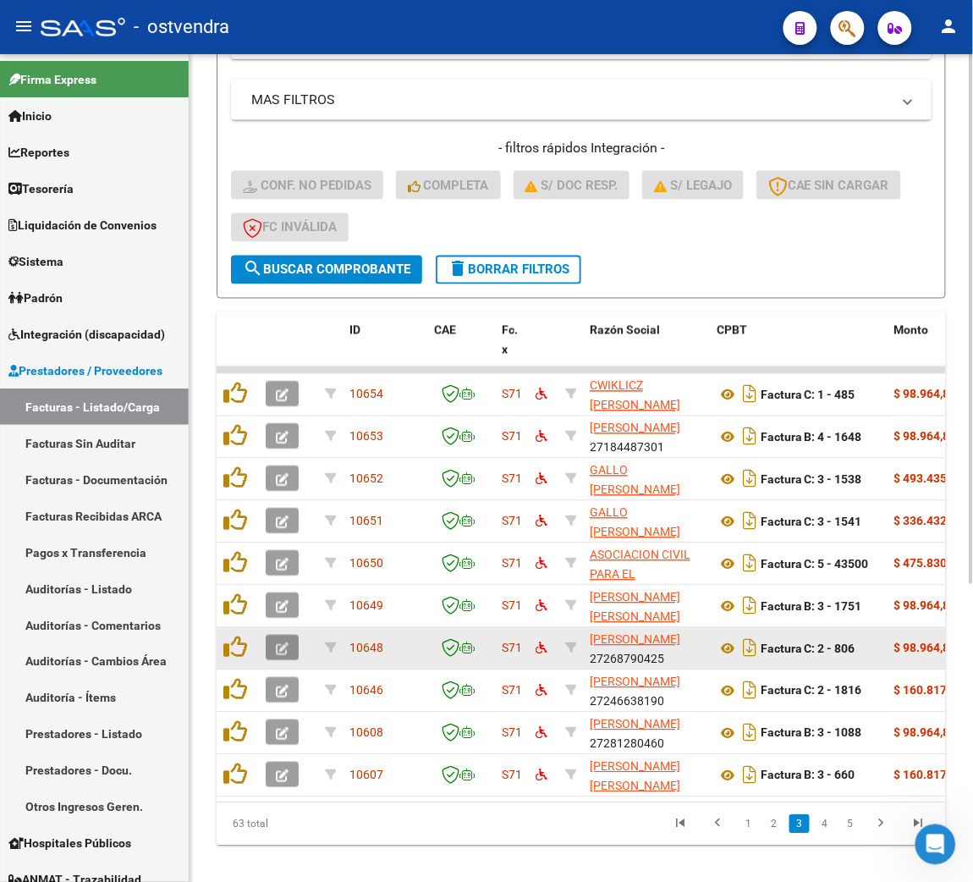
click at [287, 643] on icon "button" at bounding box center [282, 649] width 13 height 13
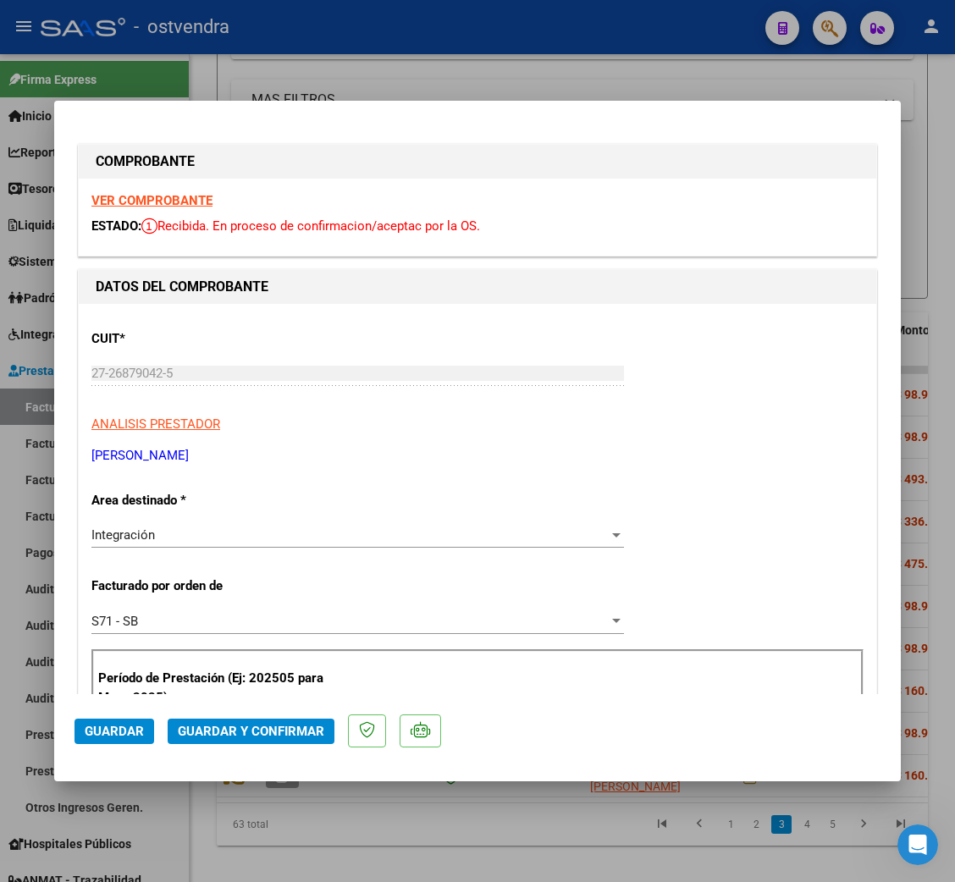
click at [146, 202] on strong "VER COMPROBANTE" at bounding box center [151, 200] width 121 height 15
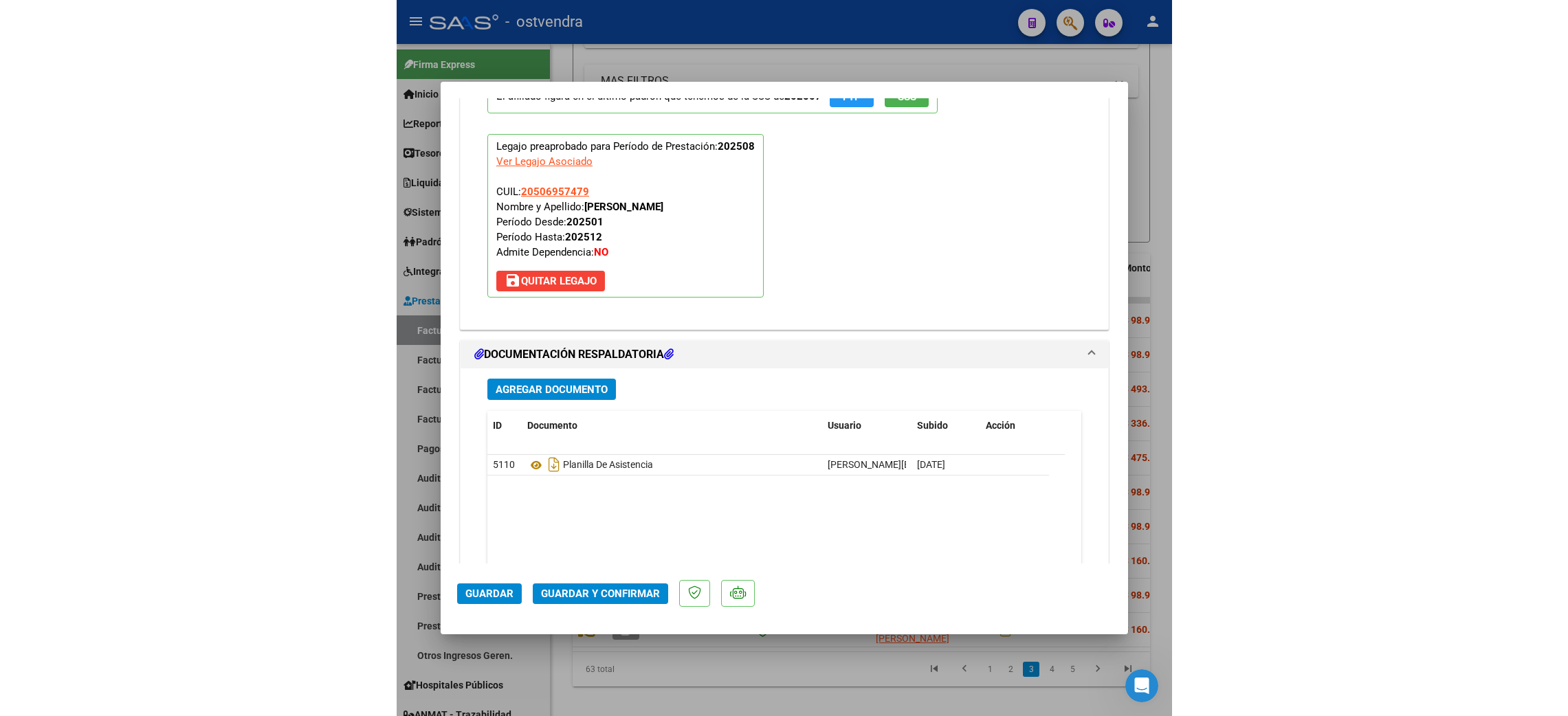
scroll to position [1443, 0]
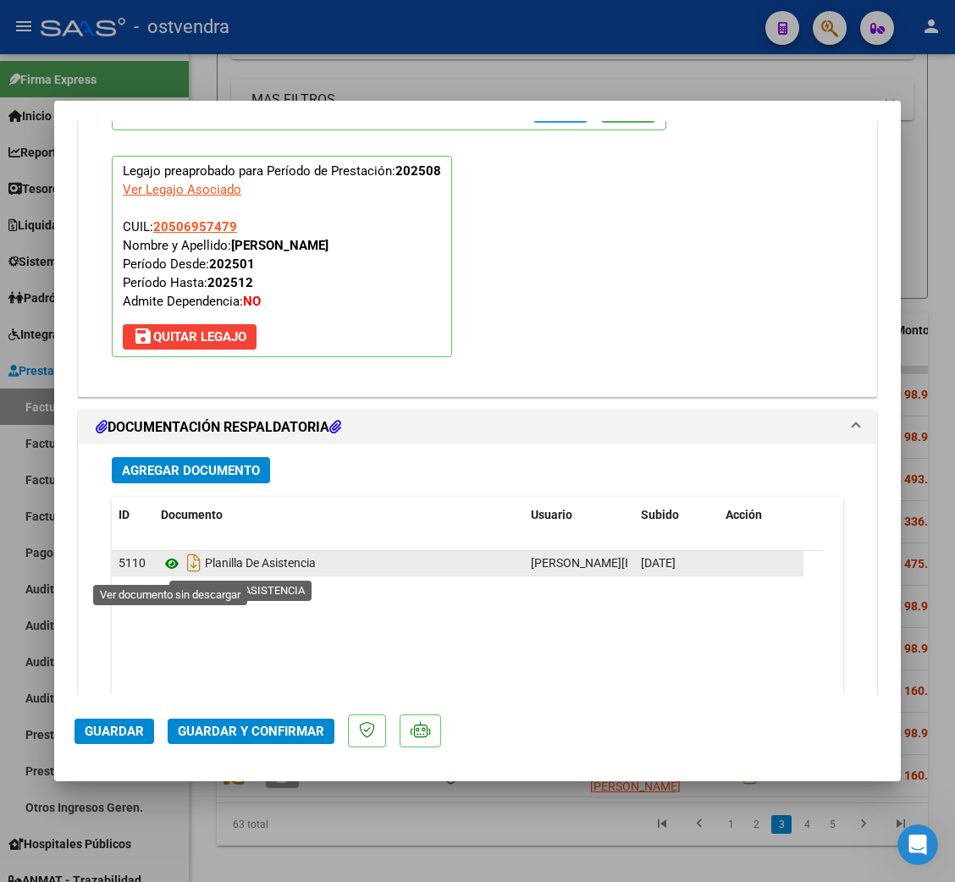
click at [170, 561] on icon at bounding box center [172, 564] width 22 height 20
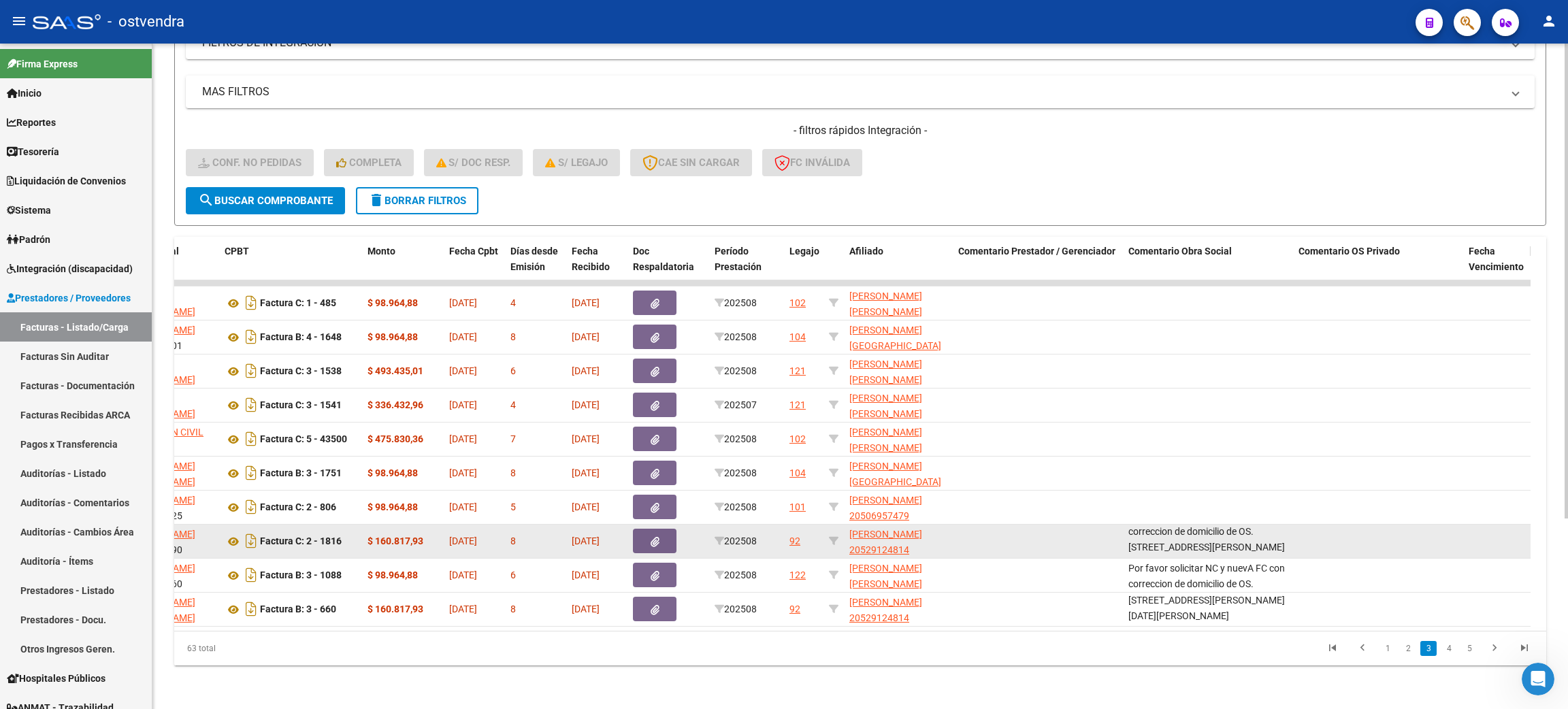
scroll to position [33, 0]
drag, startPoint x: 1482, startPoint y: 524, endPoint x: 1256, endPoint y: 538, distance: 226.4
click at [1256, 538] on div "Por favor solicitar NC y nuevA FC con correccion de domicilio de OS. [STREET_AD…" at bounding box center [1208, 541] width 159 height 29
copy span "Por favor solicitar NC y nuevA FC con correccion de domicilio de OS. [STREET_AD…"
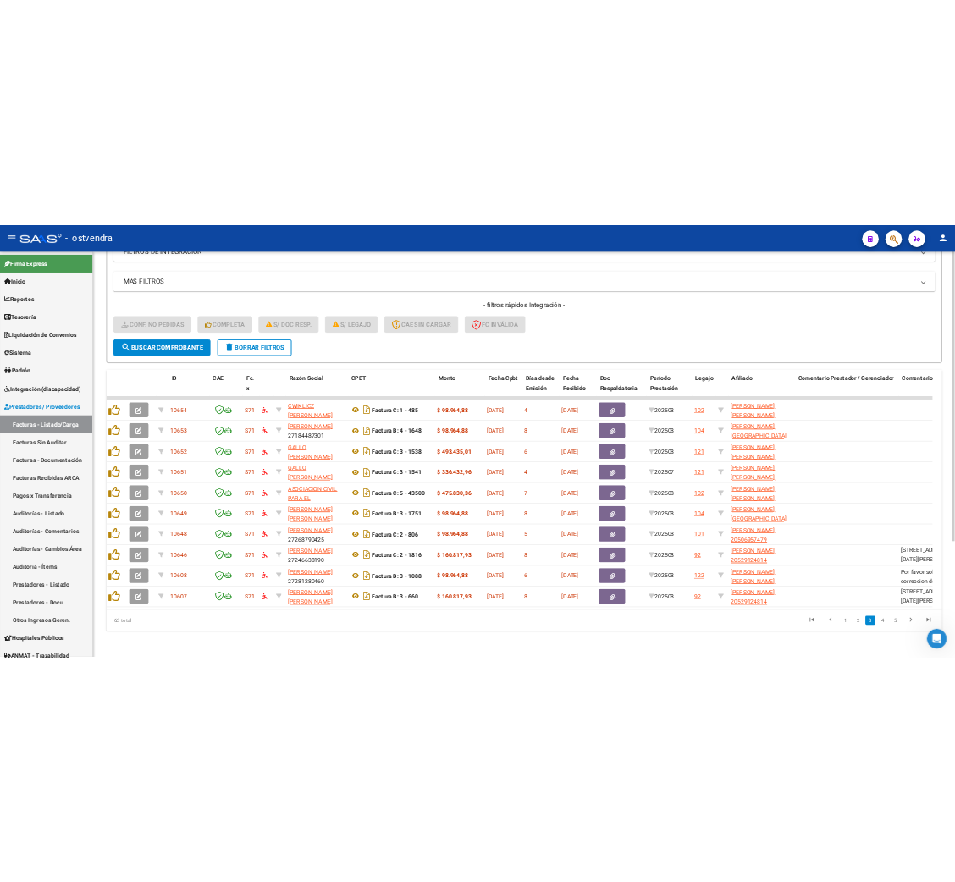
scroll to position [0, 0]
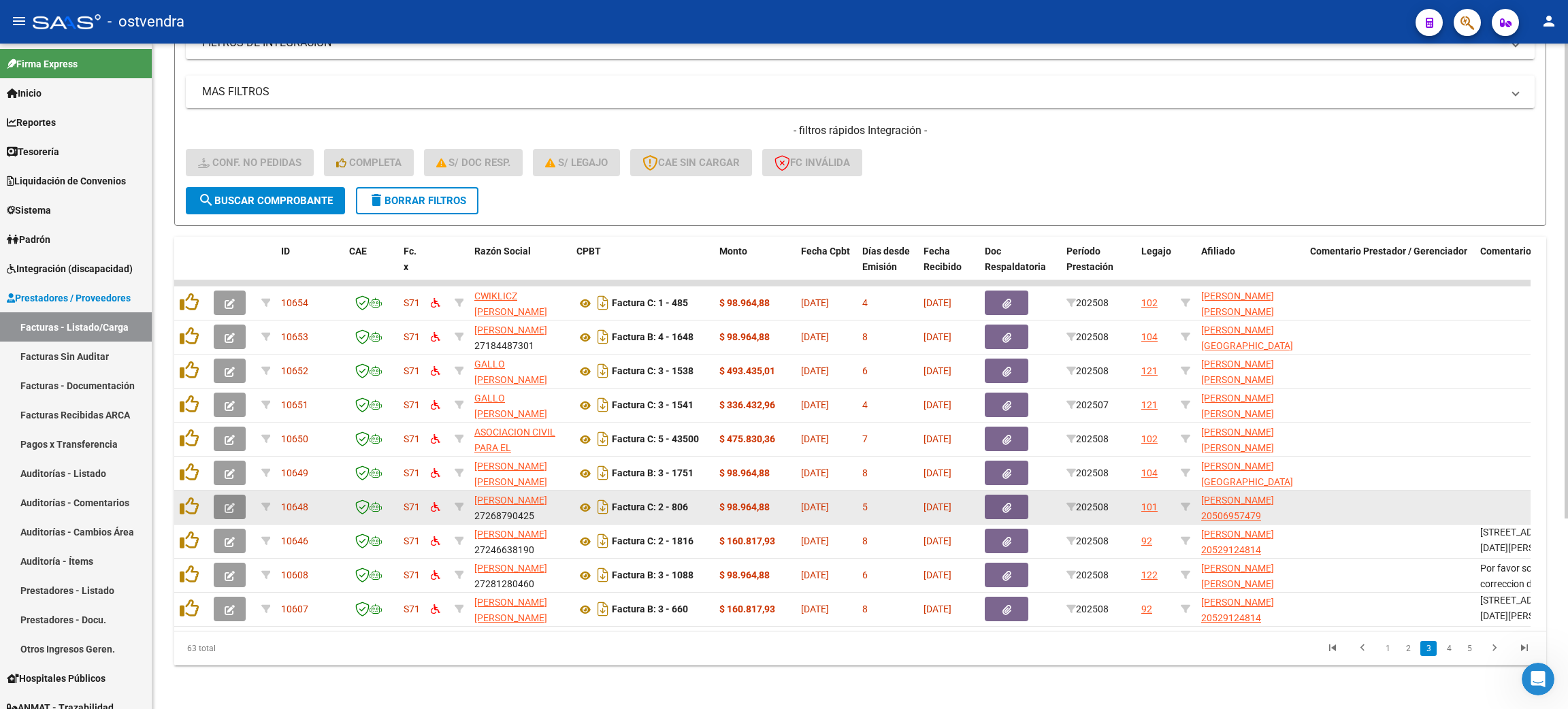
click at [227, 501] on span "button" at bounding box center [229, 506] width 10 height 12
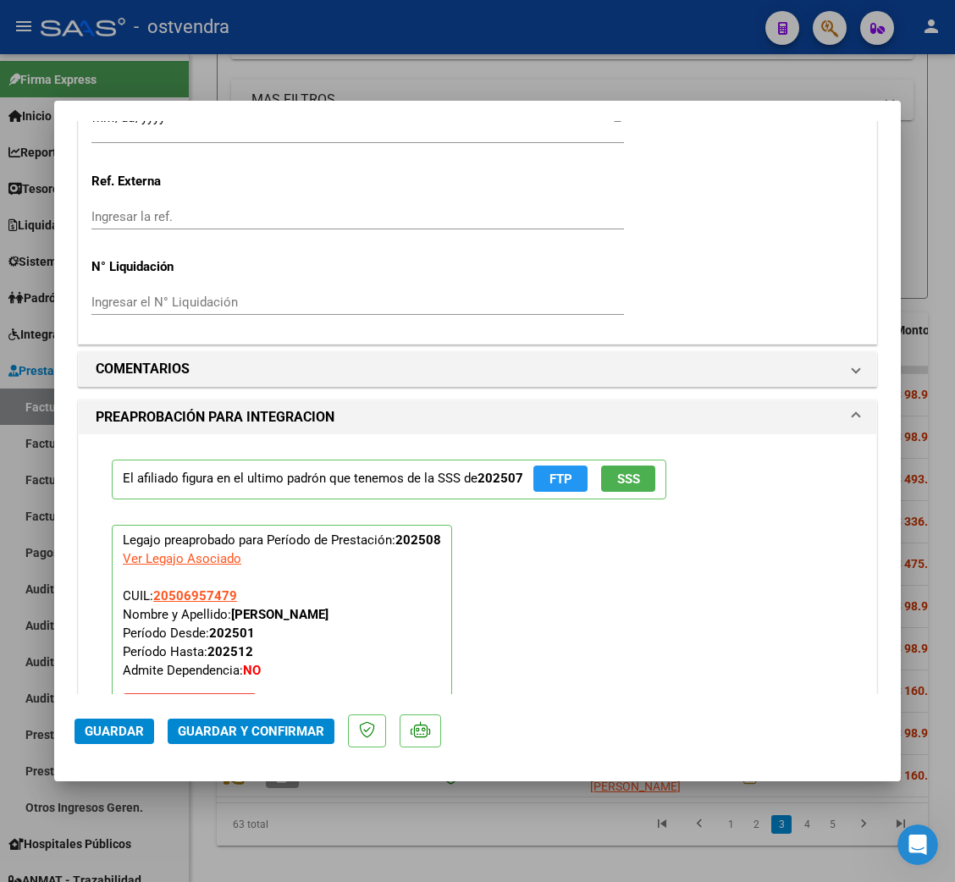
scroll to position [1382, 0]
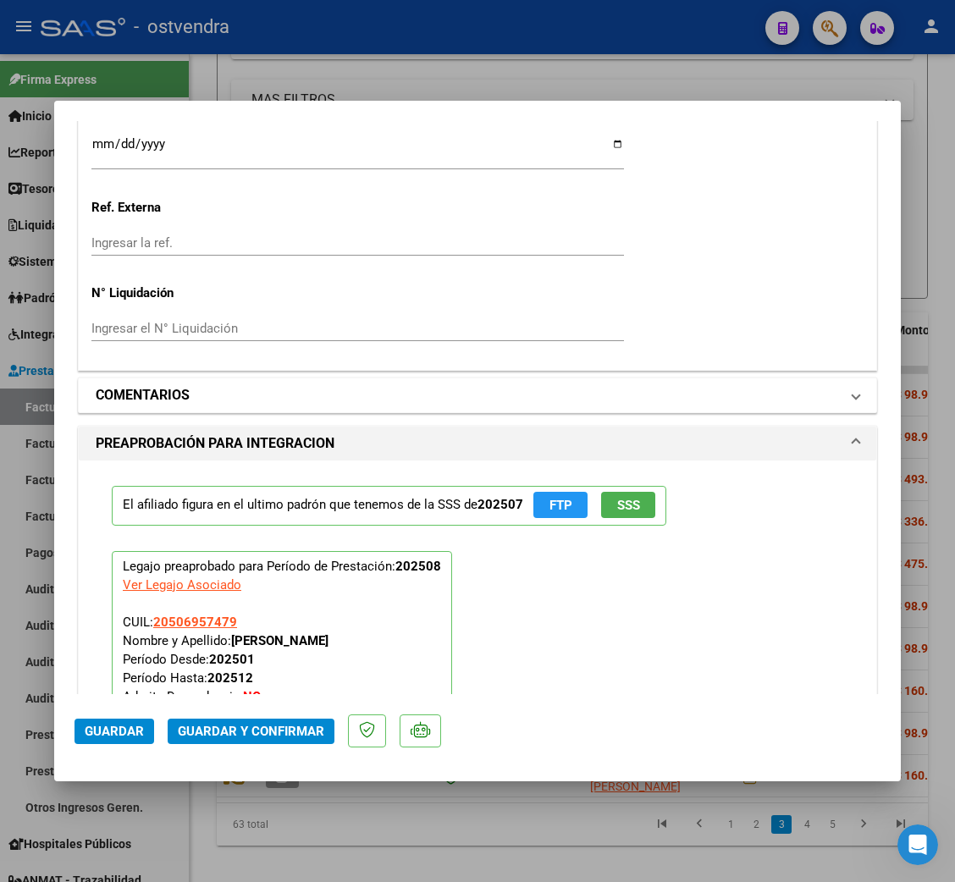
click at [159, 395] on h1 "COMENTARIOS" at bounding box center [143, 395] width 94 height 20
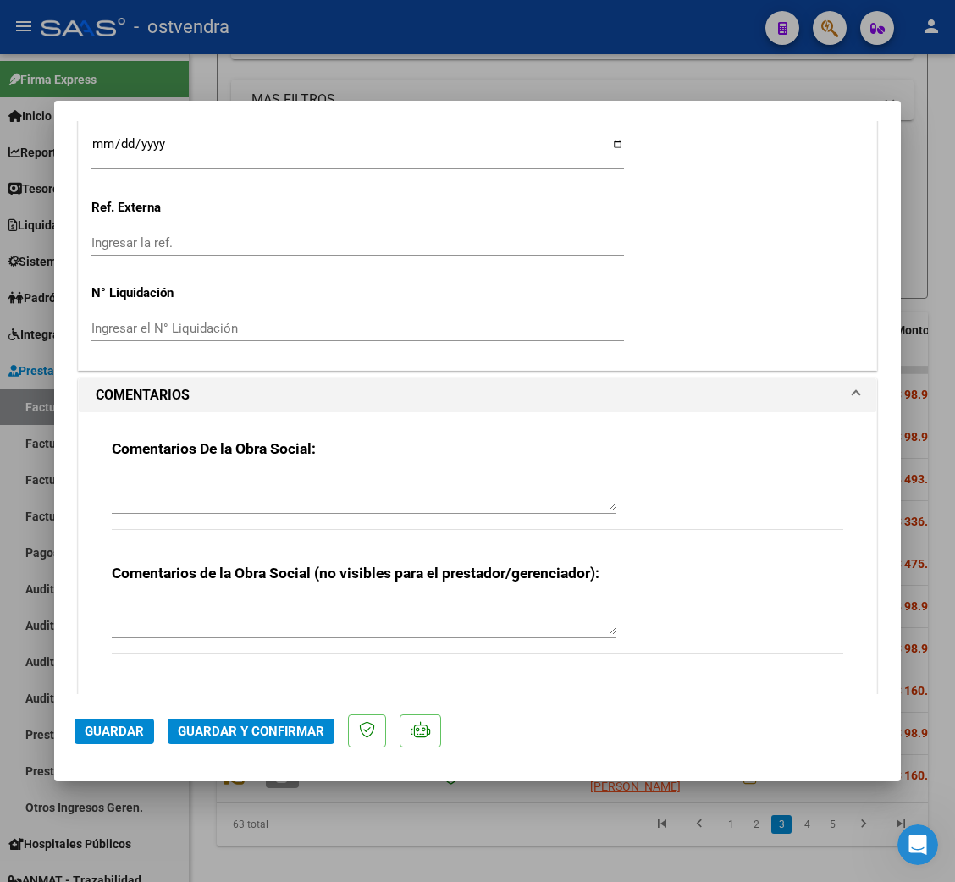
click at [176, 484] on textarea at bounding box center [364, 493] width 504 height 34
paste textarea "Por favor solicitar NC y nuevA FC con correccion de domicilio de OS. [STREET_AD…"
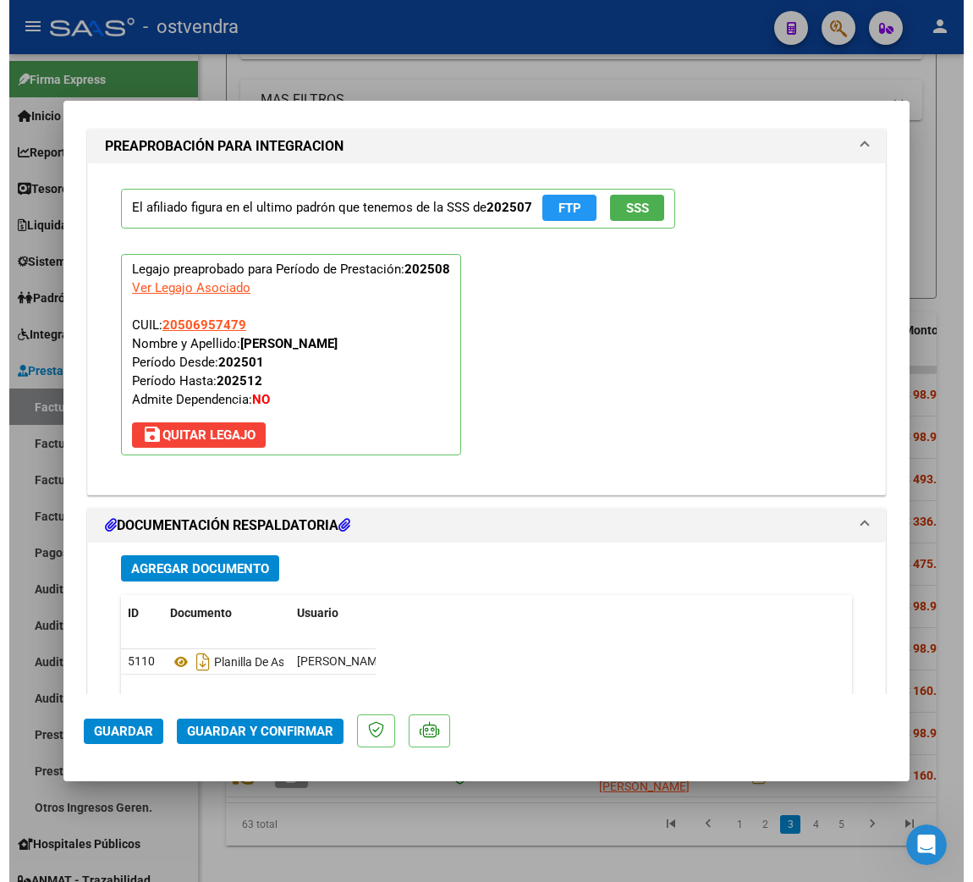
scroll to position [2177, 0]
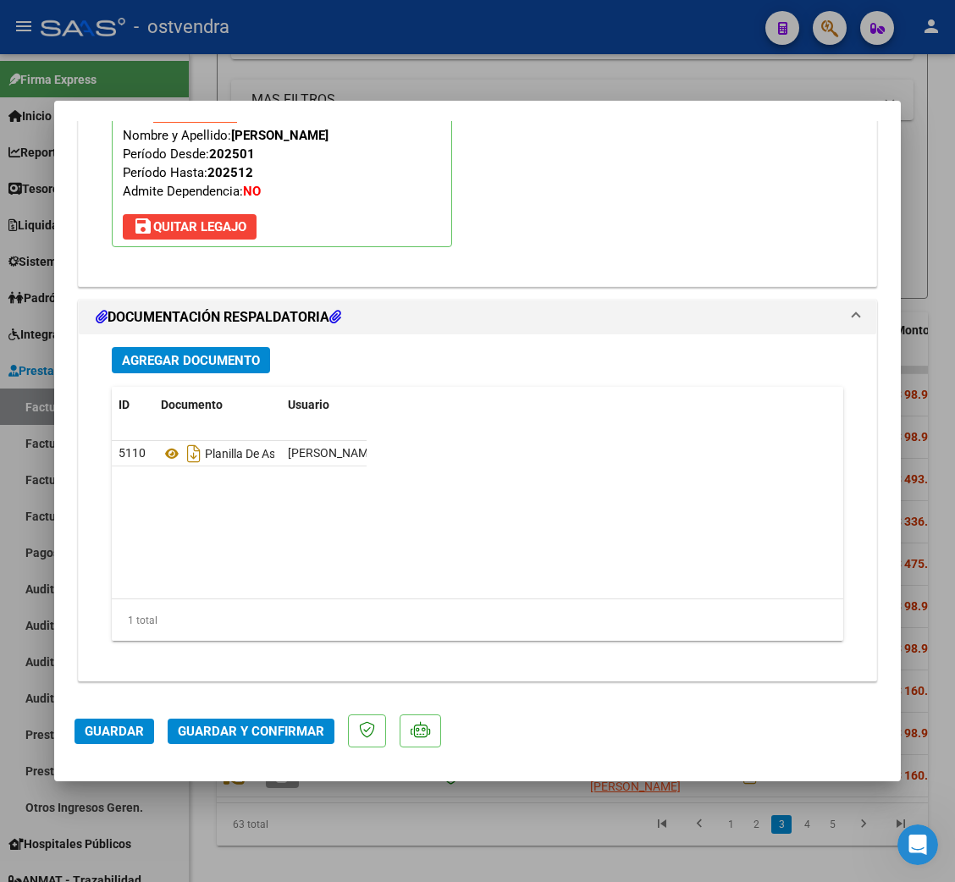
type textarea "Por favor solicitar NC y nuevA FC con correccion de domicilio de OS. [STREET_AD…"
click at [125, 734] on span "Guardar" at bounding box center [114, 731] width 59 height 15
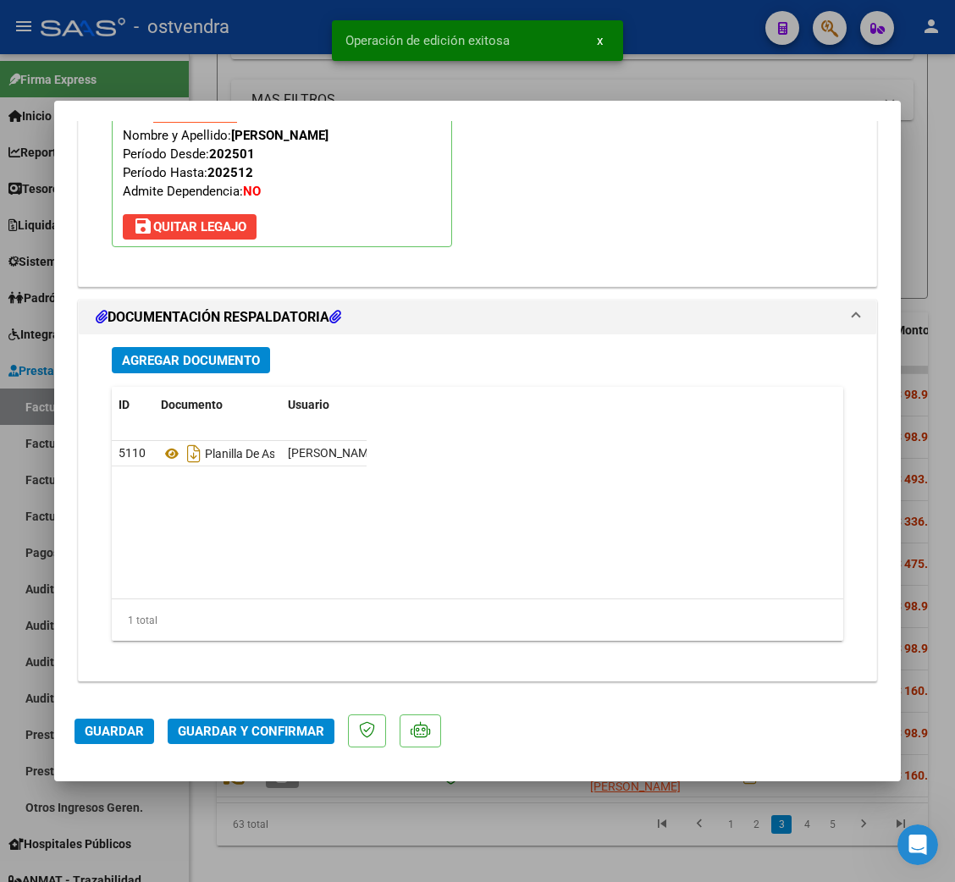
type input "$ 0,00"
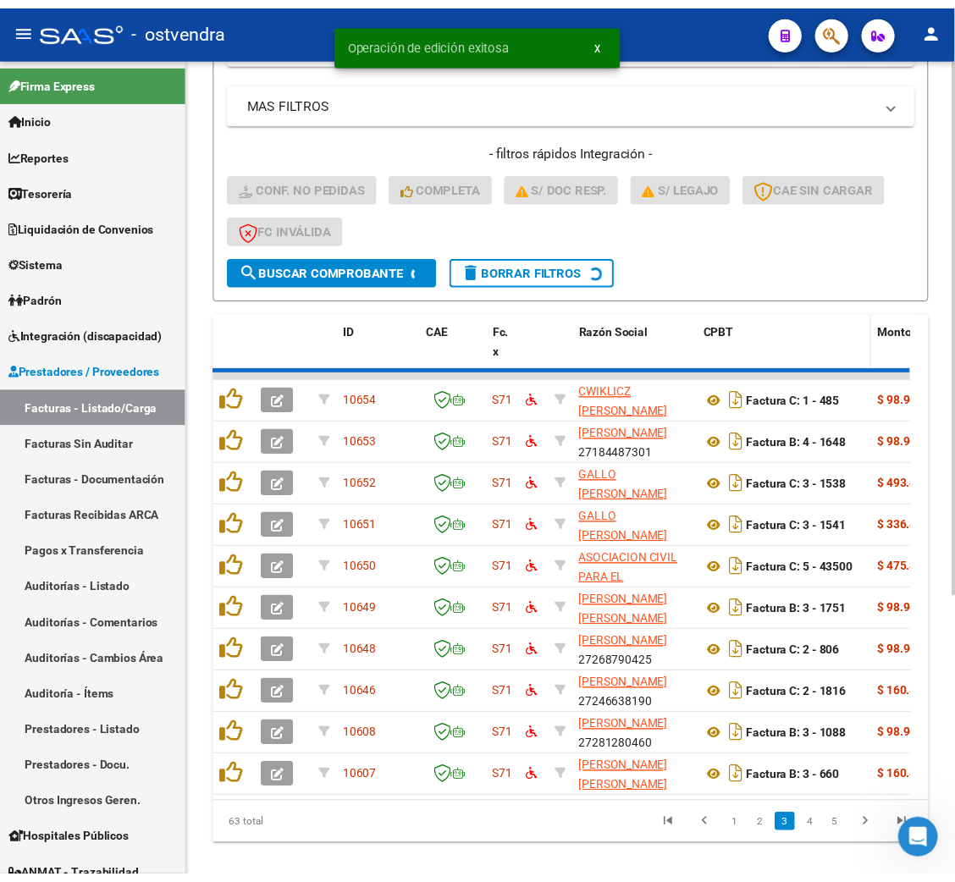
scroll to position [435, 0]
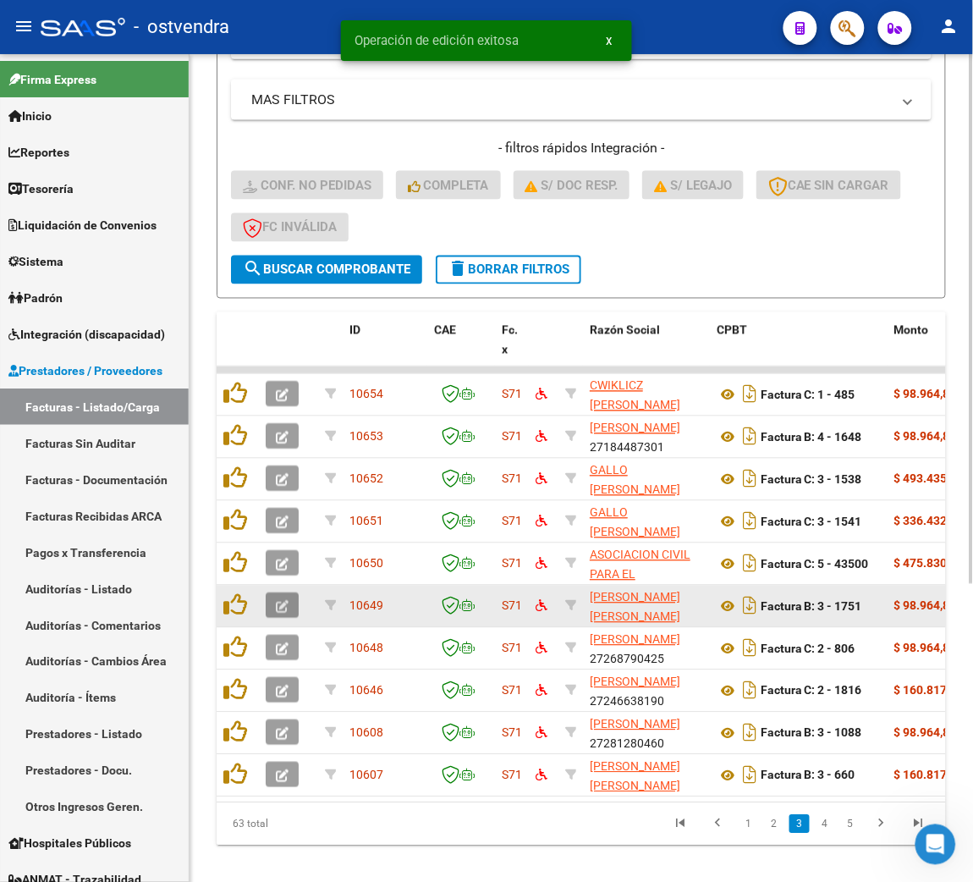
click at [289, 596] on button "button" at bounding box center [282, 605] width 33 height 25
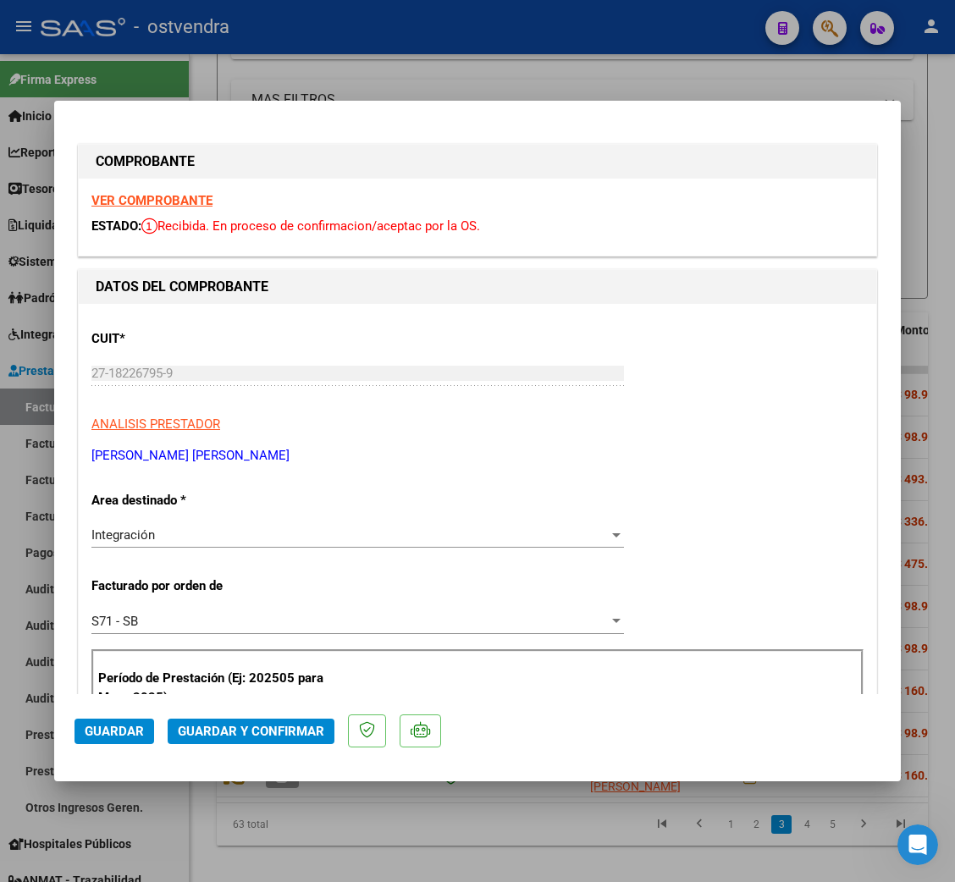
click at [177, 201] on strong "VER COMPROBANTE" at bounding box center [151, 200] width 121 height 15
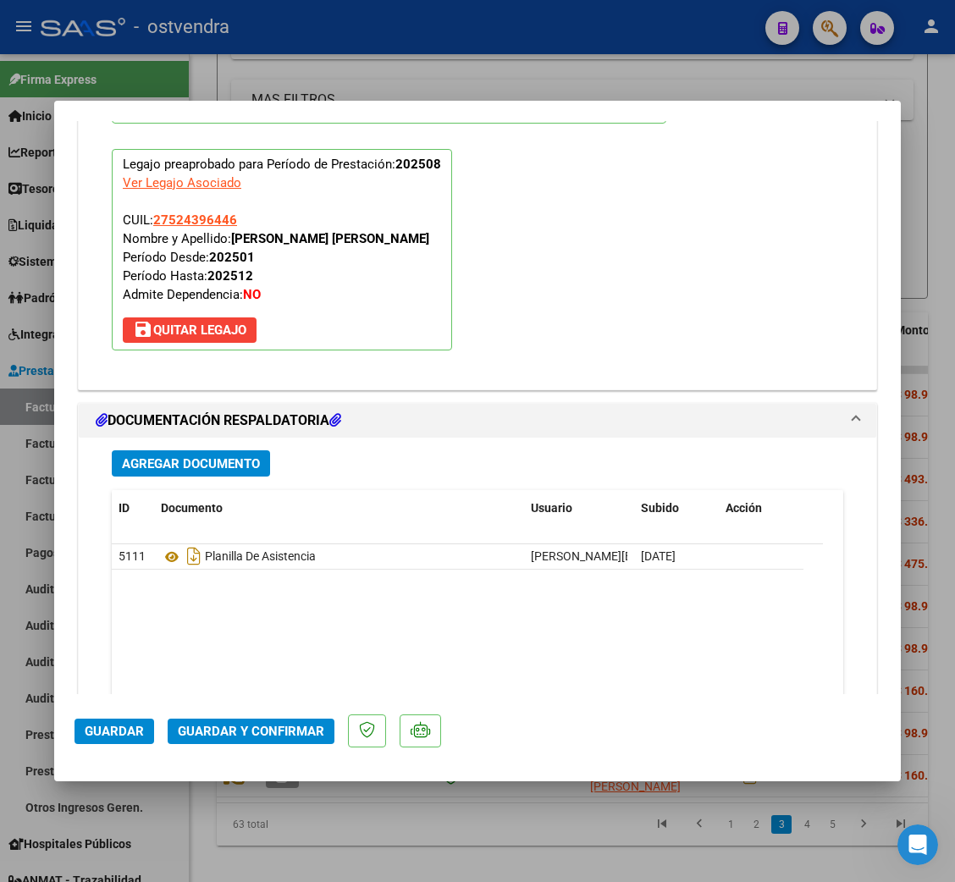
scroll to position [1890, 0]
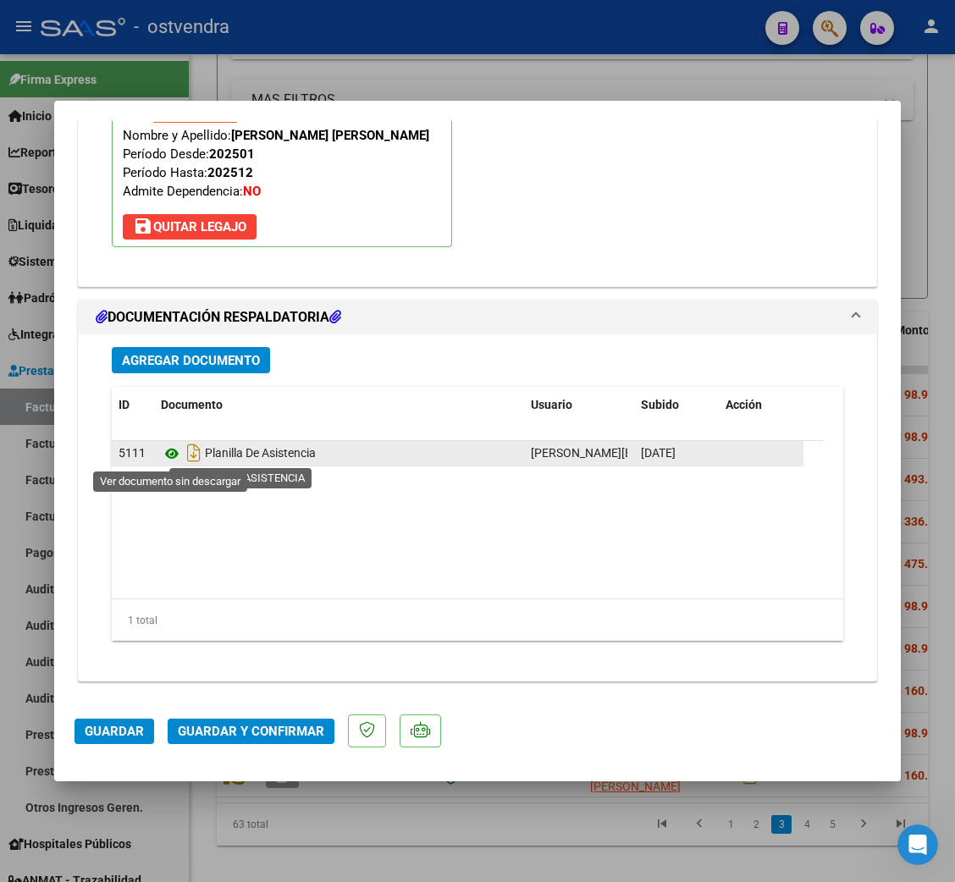
click at [174, 454] on icon at bounding box center [172, 453] width 22 height 20
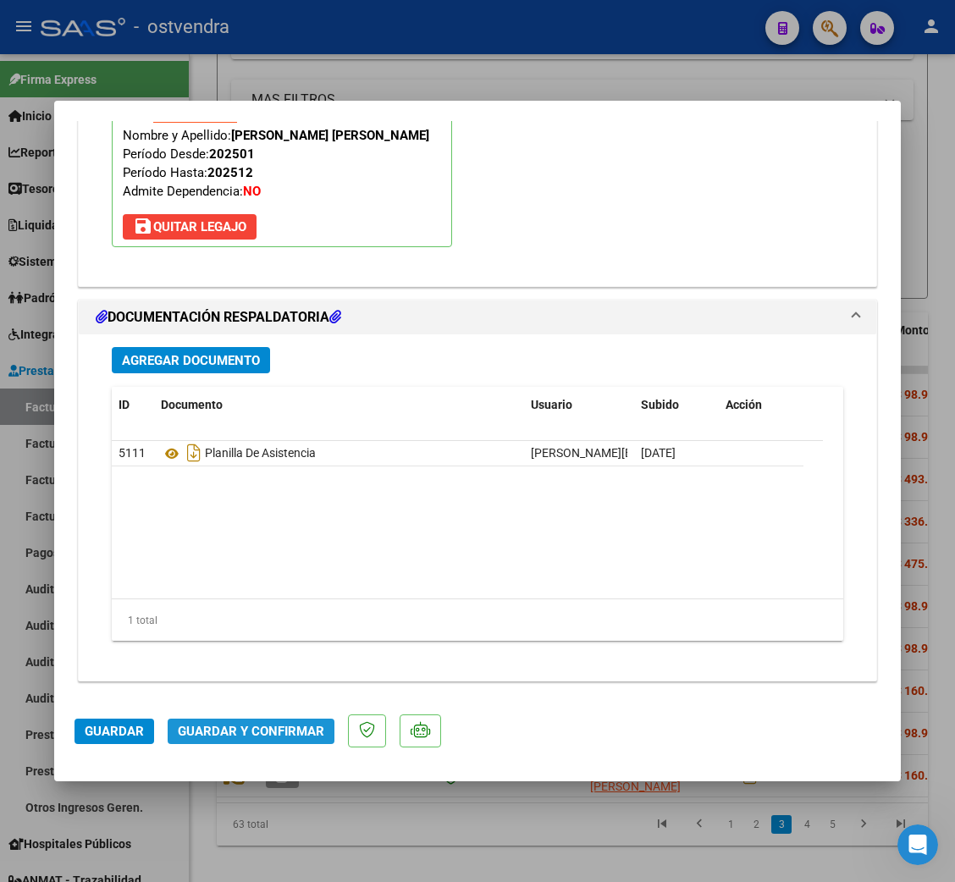
click at [270, 724] on span "Guardar y Confirmar" at bounding box center [251, 731] width 146 height 15
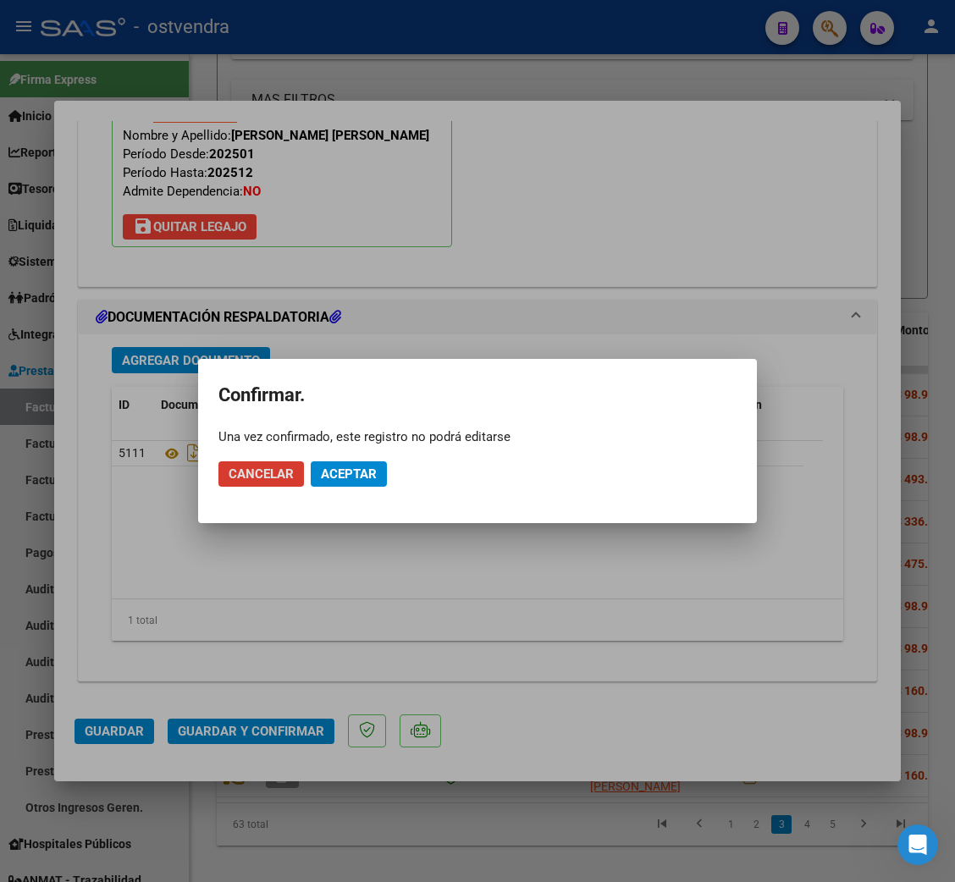
click at [347, 467] on span "Aceptar" at bounding box center [349, 473] width 56 height 15
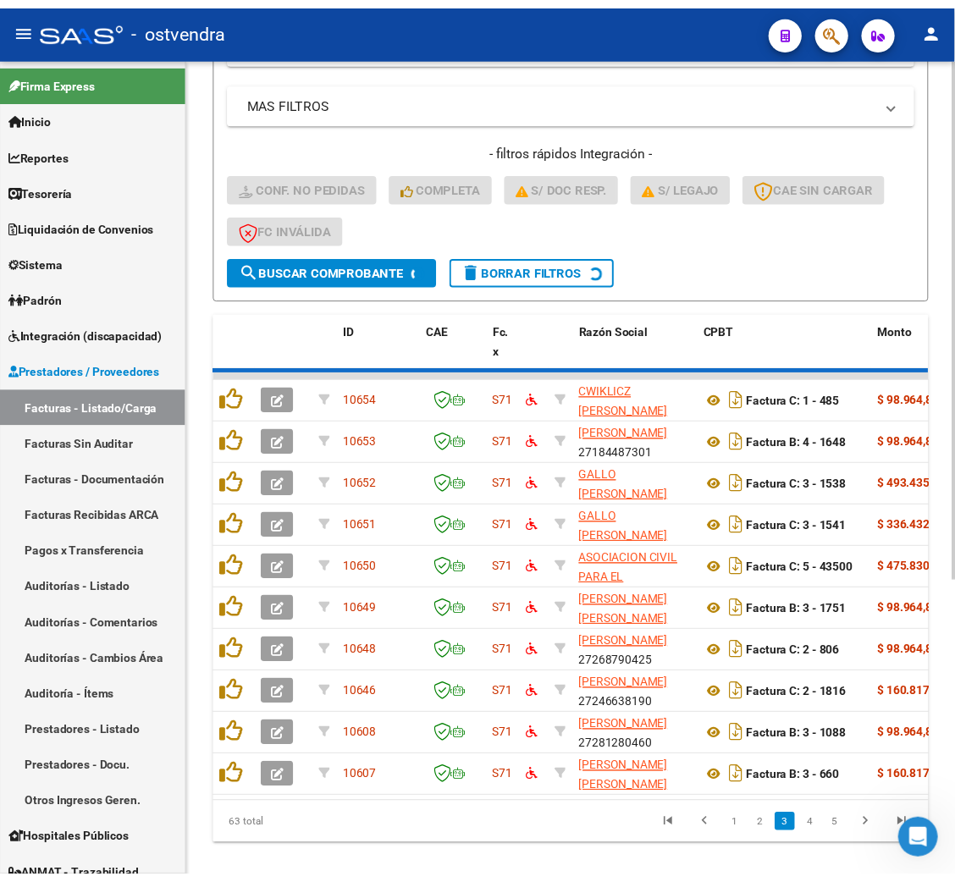
scroll to position [435, 0]
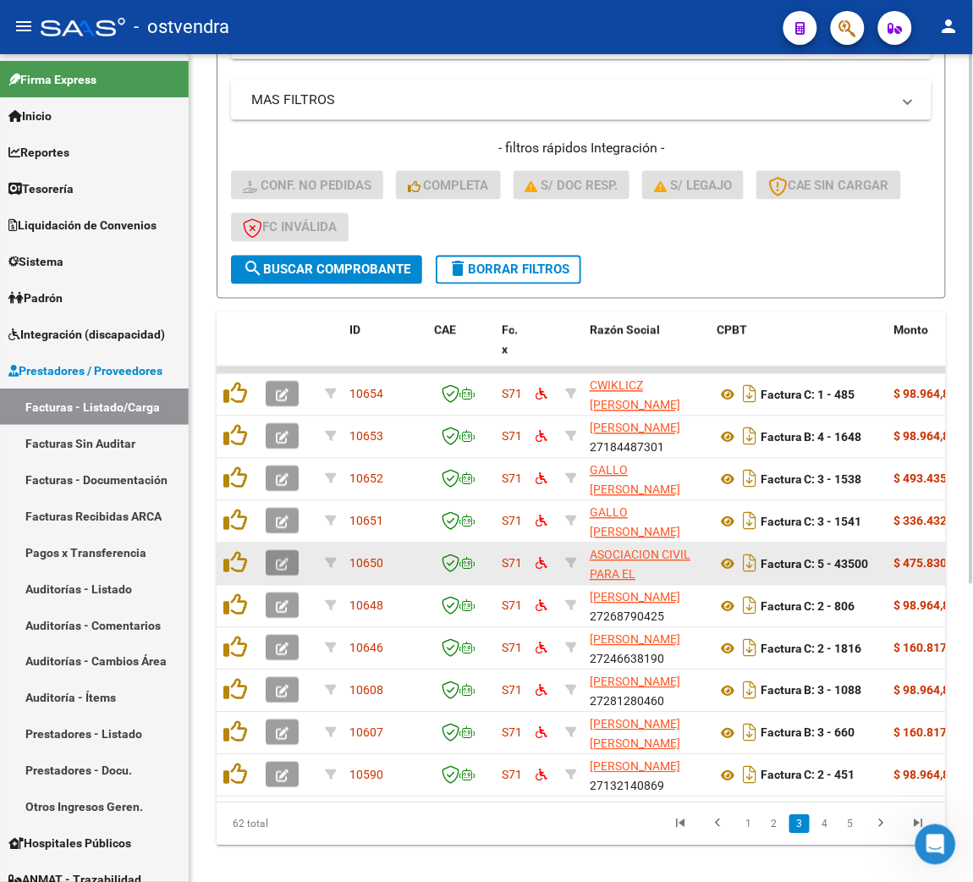
click at [288, 568] on button "button" at bounding box center [282, 563] width 33 height 25
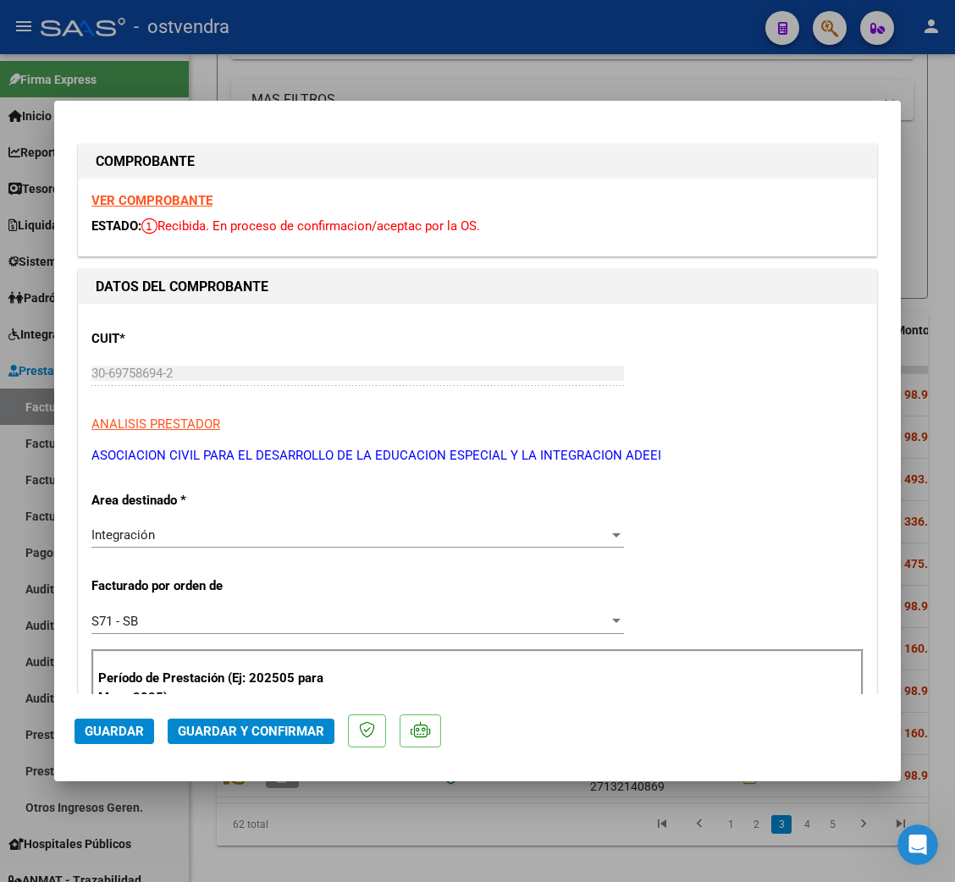
click at [172, 197] on strong "VER COMPROBANTE" at bounding box center [151, 200] width 121 height 15
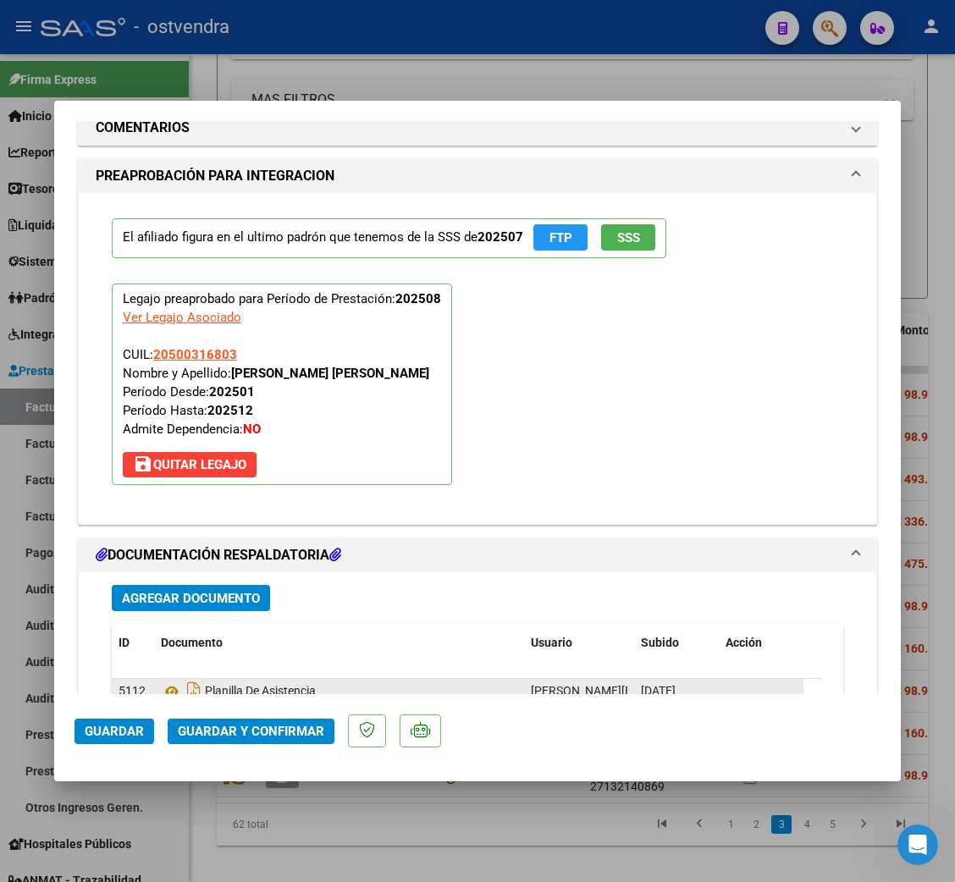
scroll to position [1890, 0]
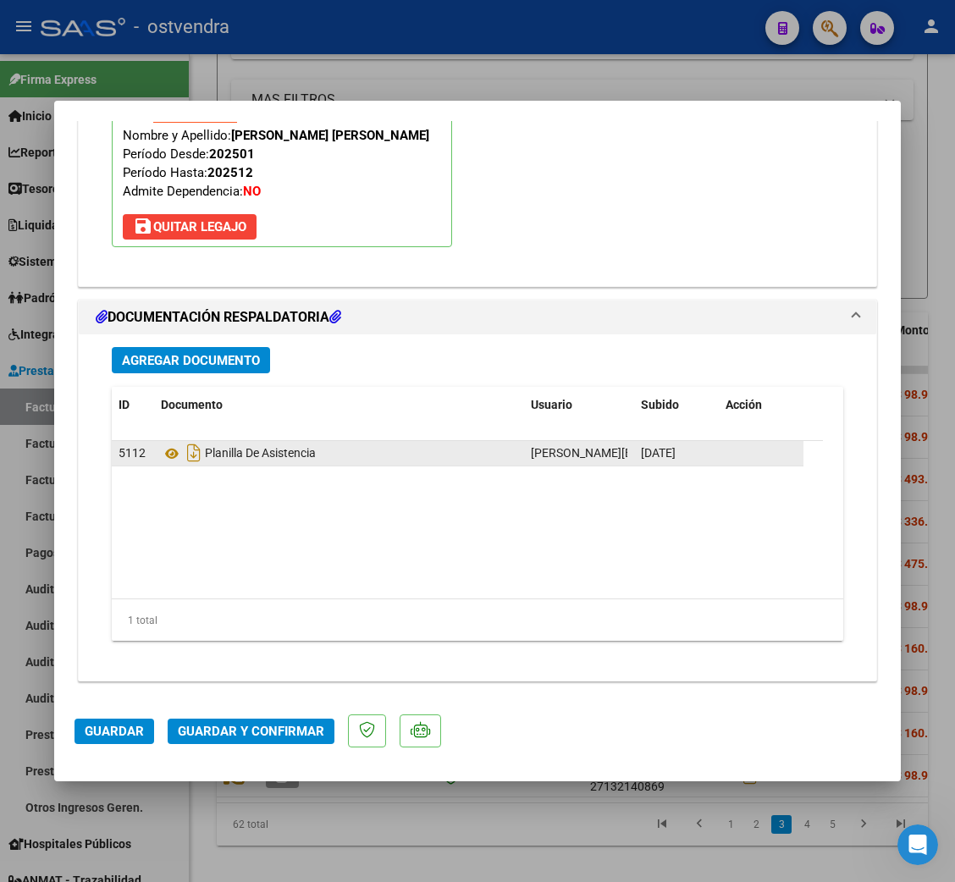
click at [167, 443] on div "Planilla De Asistencia" at bounding box center [339, 452] width 356 height 27
click at [168, 451] on icon at bounding box center [172, 453] width 22 height 20
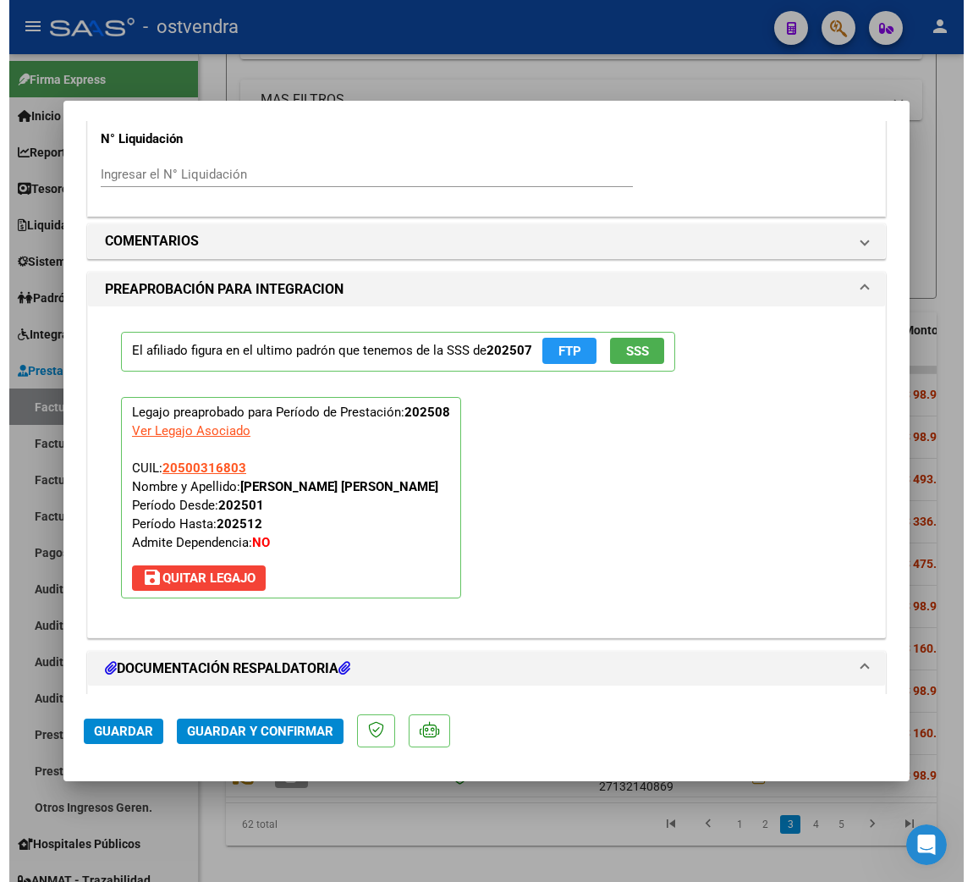
scroll to position [1509, 0]
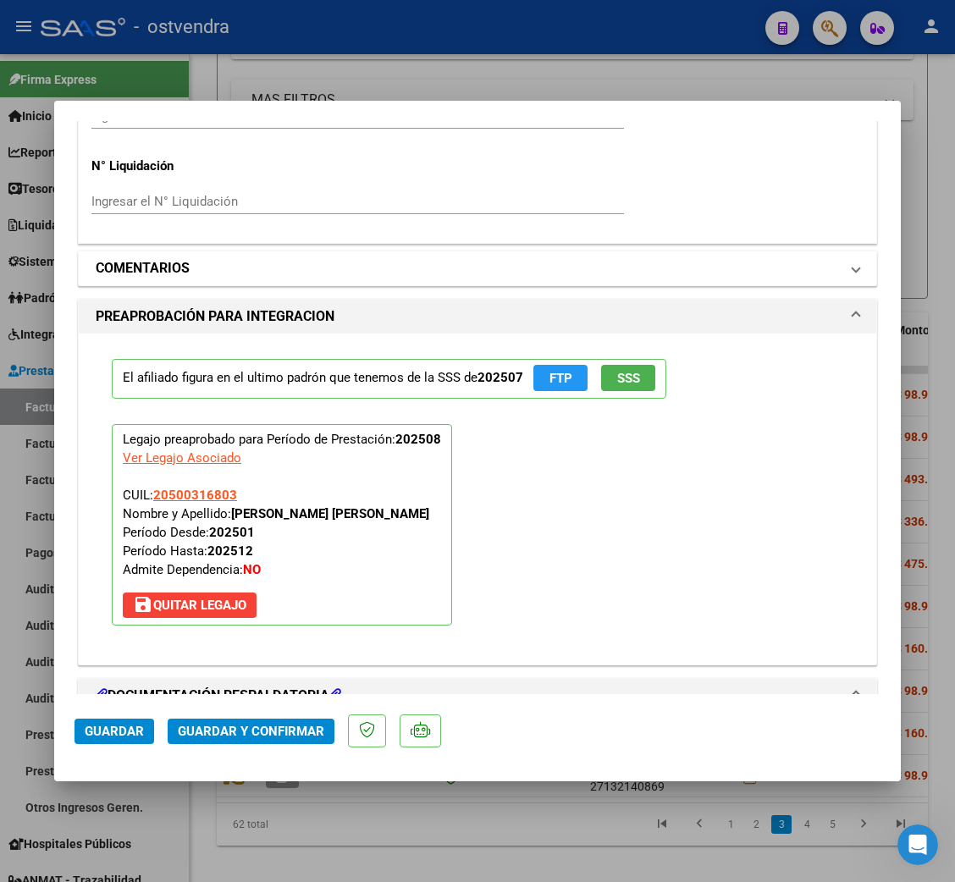
click at [209, 258] on mat-panel-title "COMENTARIOS" at bounding box center [467, 268] width 743 height 20
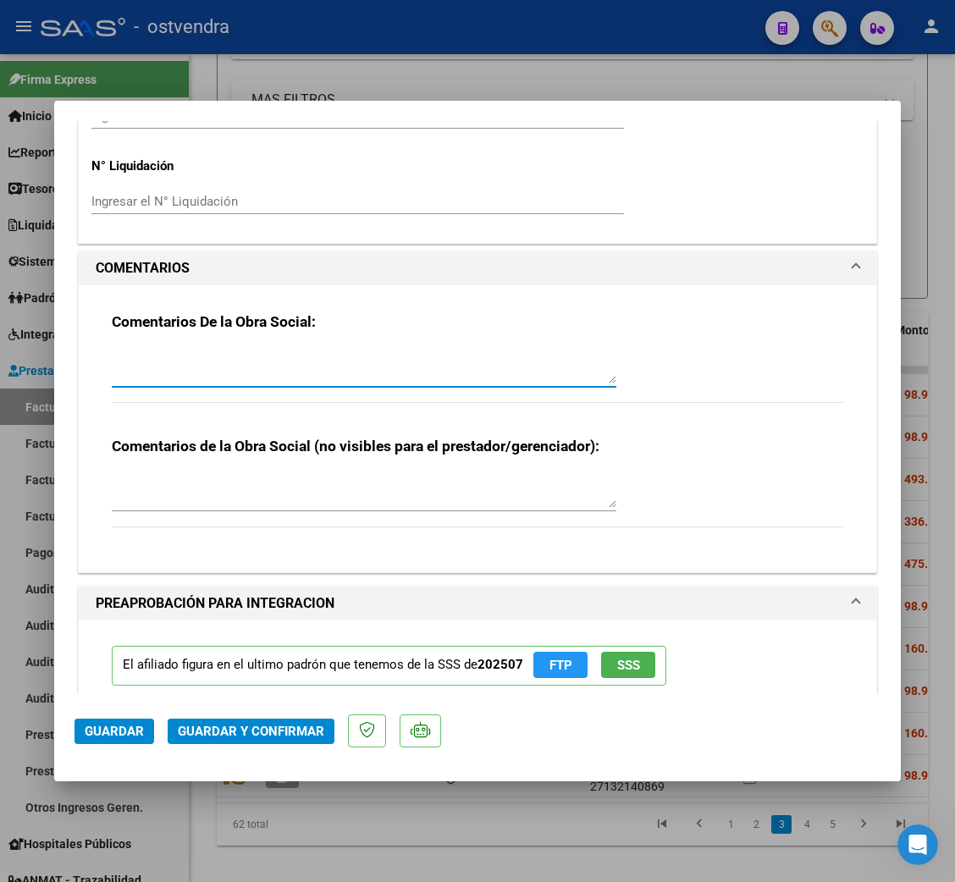
paste textarea "Por favor solicitar NC y nuevA FC con correccion de domicilio de OS. [STREET_AD…"
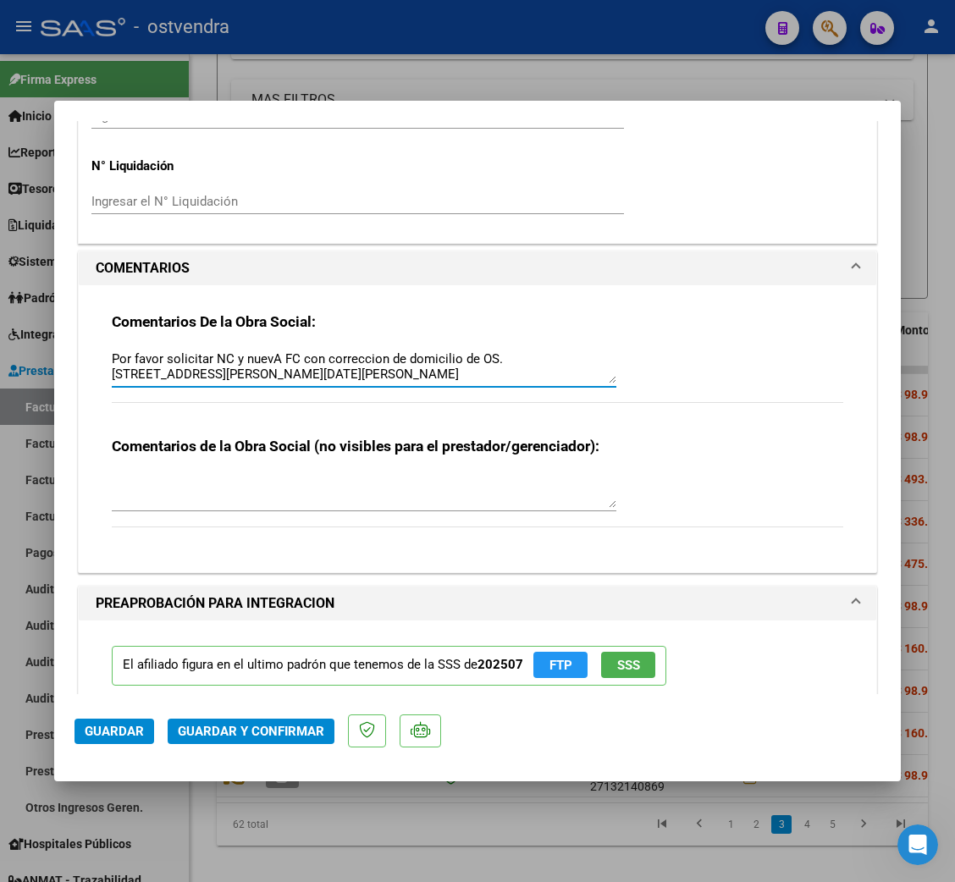
type textarea "Por favor solicitar NC y nuevA FC con correccion de domicilio de OS. [STREET_AD…"
click at [115, 730] on span "Guardar" at bounding box center [114, 731] width 59 height 15
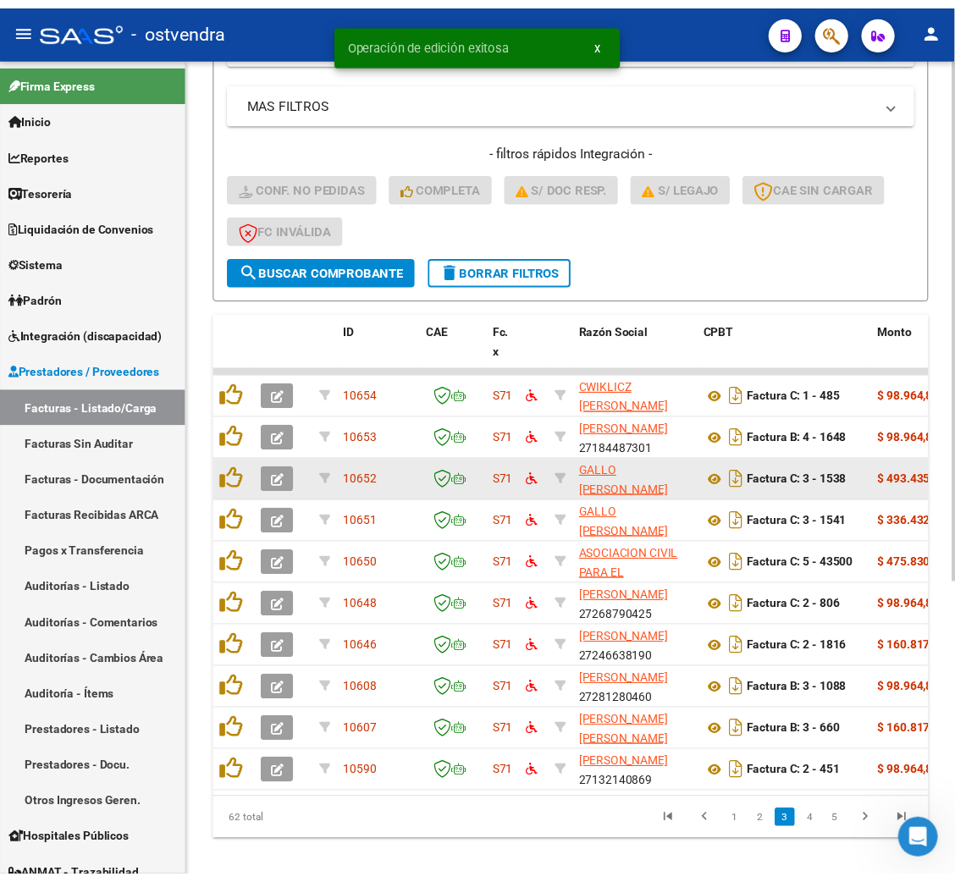
scroll to position [435, 0]
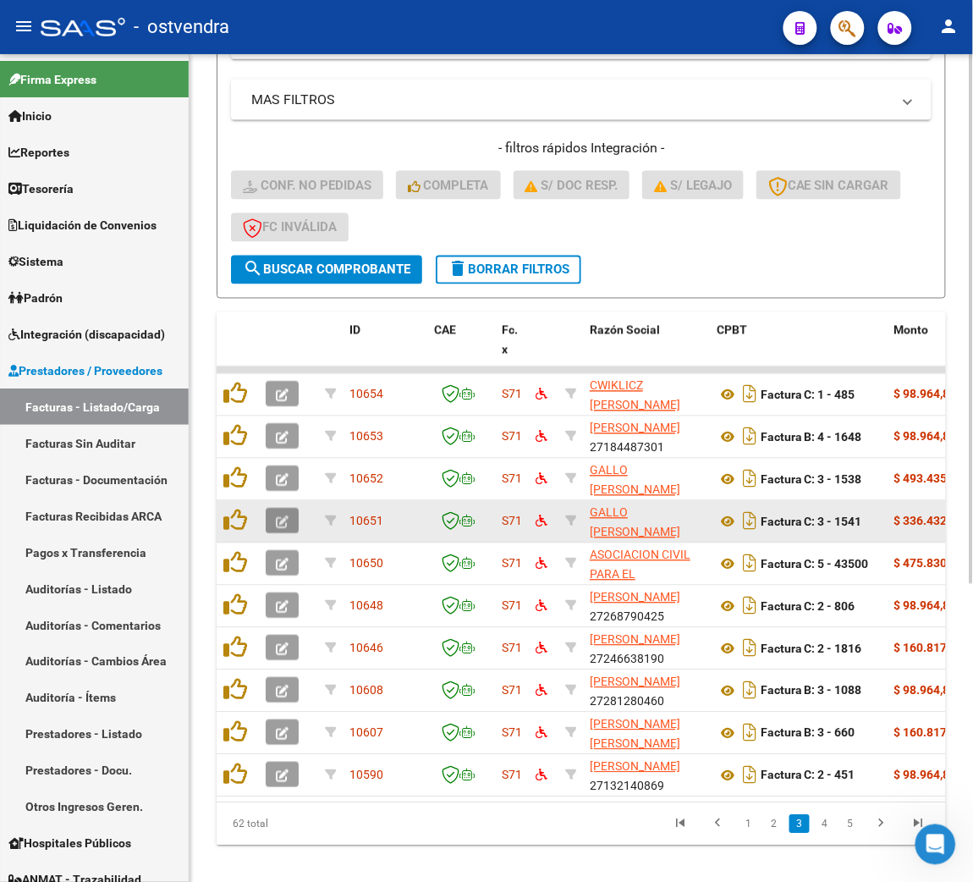
click at [284, 521] on icon "button" at bounding box center [282, 522] width 13 height 13
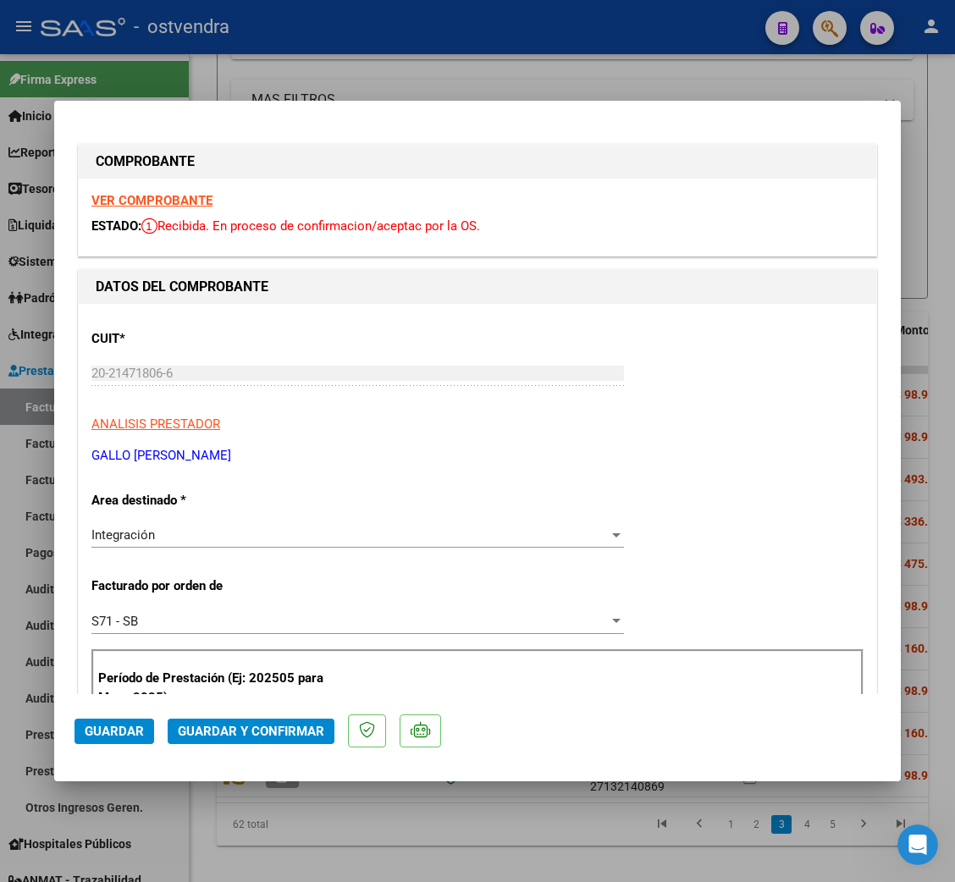
click at [176, 200] on strong "VER COMPROBANTE" at bounding box center [151, 200] width 121 height 15
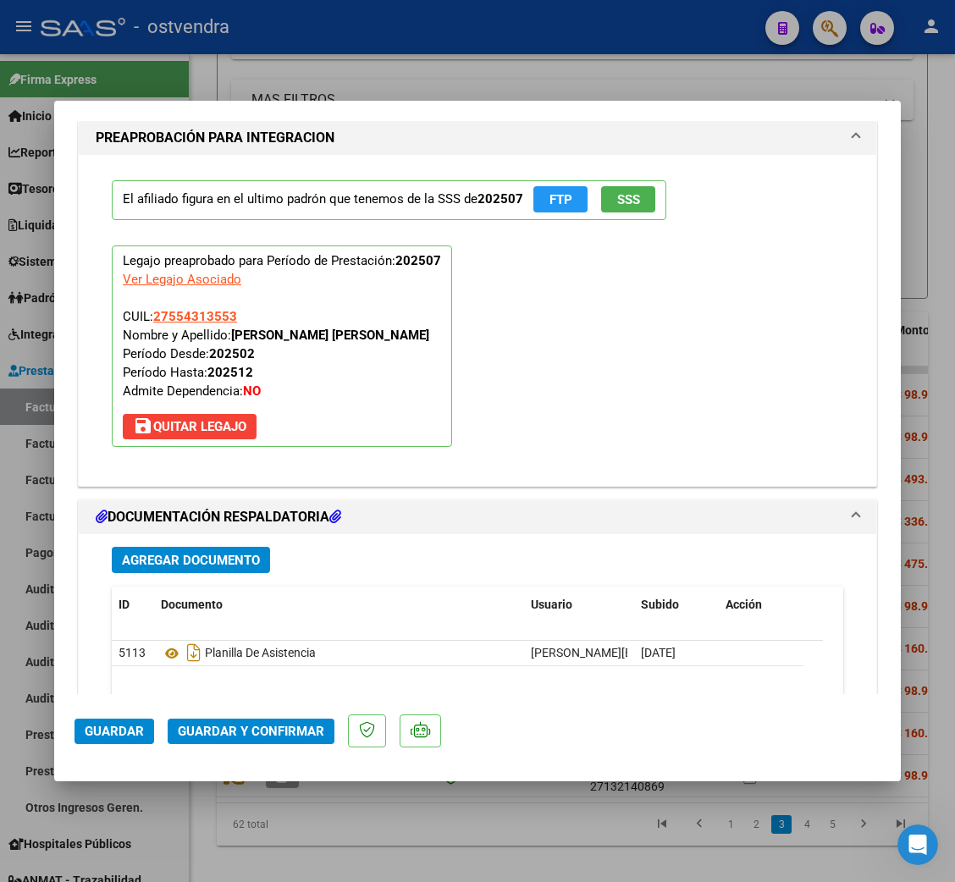
scroll to position [1777, 0]
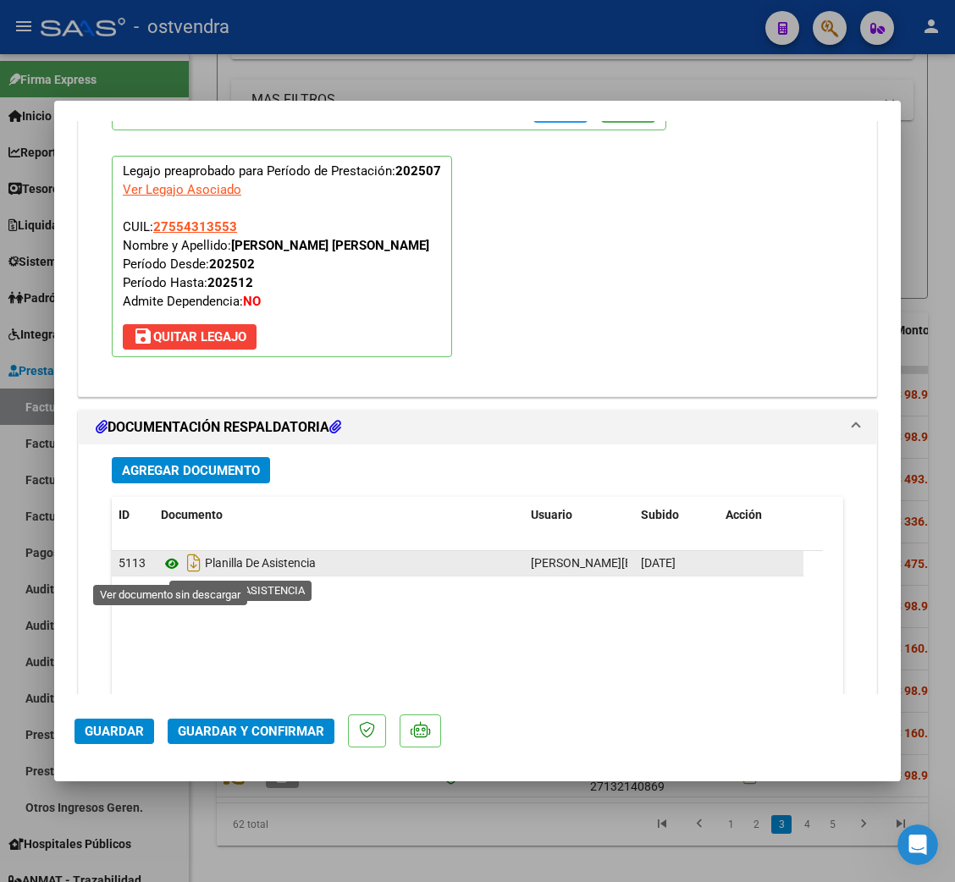
click at [174, 568] on icon at bounding box center [172, 564] width 22 height 20
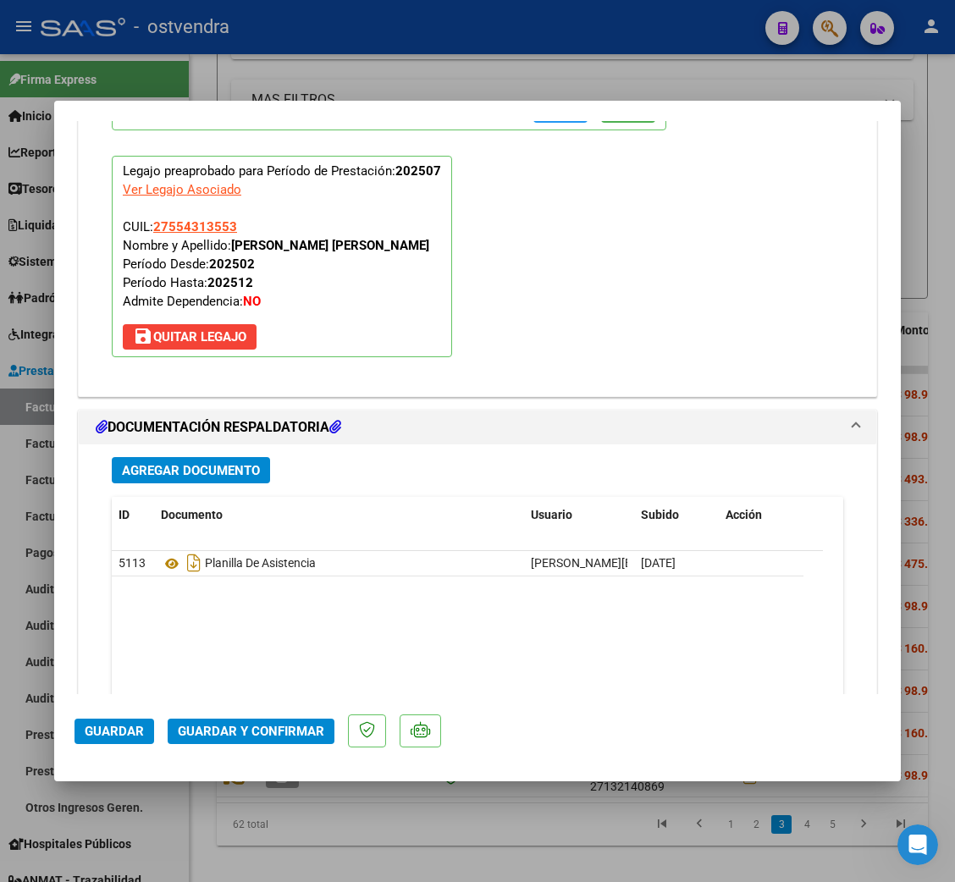
click at [268, 718] on mat-dialog-actions "Guardar Guardar y Confirmar" at bounding box center [477, 727] width 806 height 67
click at [268, 723] on button "Guardar y Confirmar" at bounding box center [251, 731] width 167 height 25
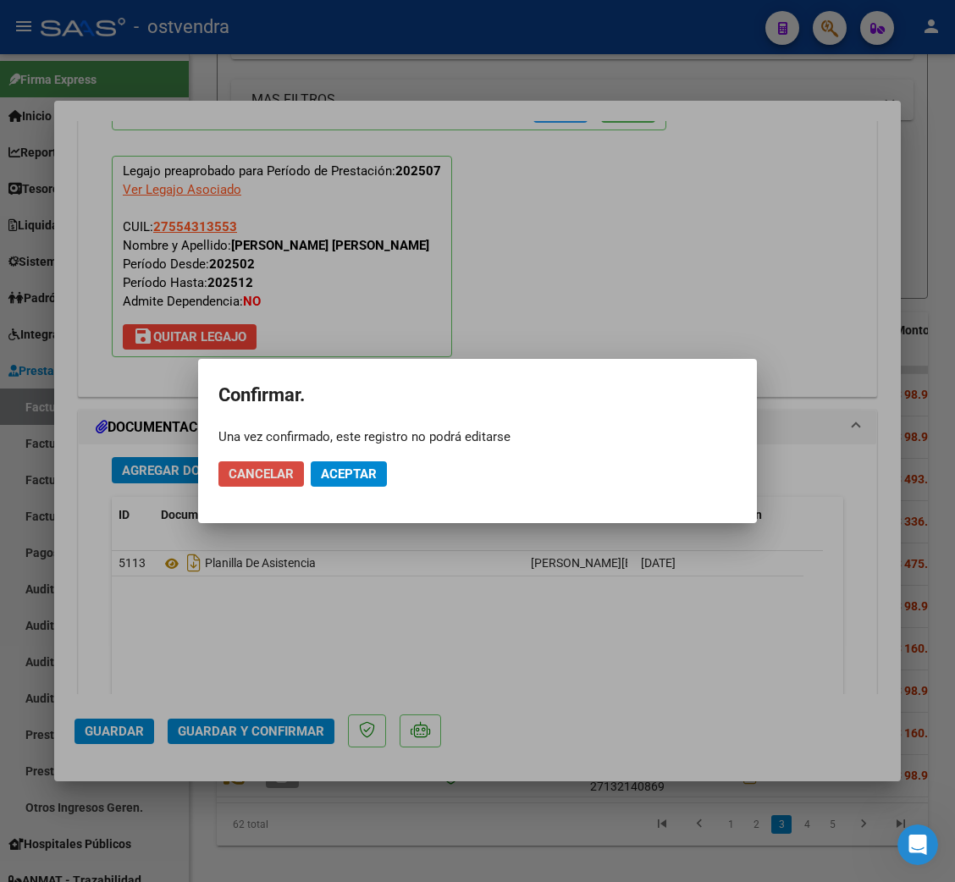
click at [260, 479] on span "Cancelar" at bounding box center [261, 473] width 65 height 15
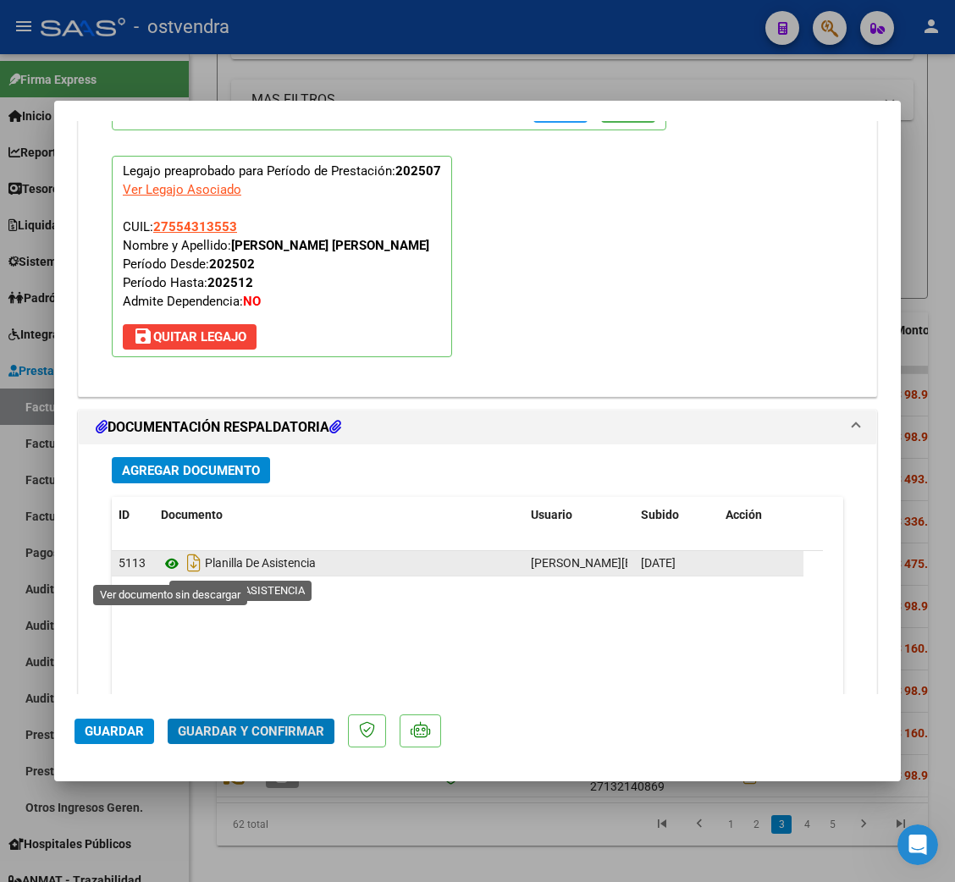
click at [169, 561] on icon at bounding box center [172, 564] width 22 height 20
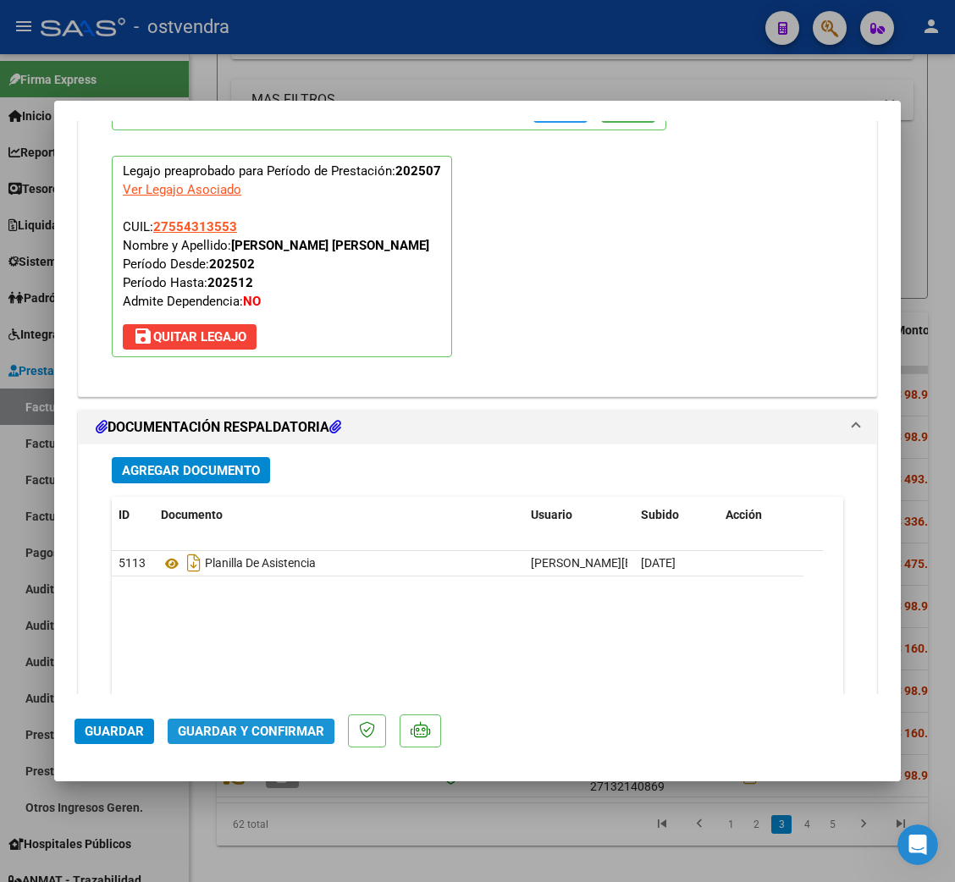
click at [229, 731] on span "Guardar y Confirmar" at bounding box center [251, 731] width 146 height 15
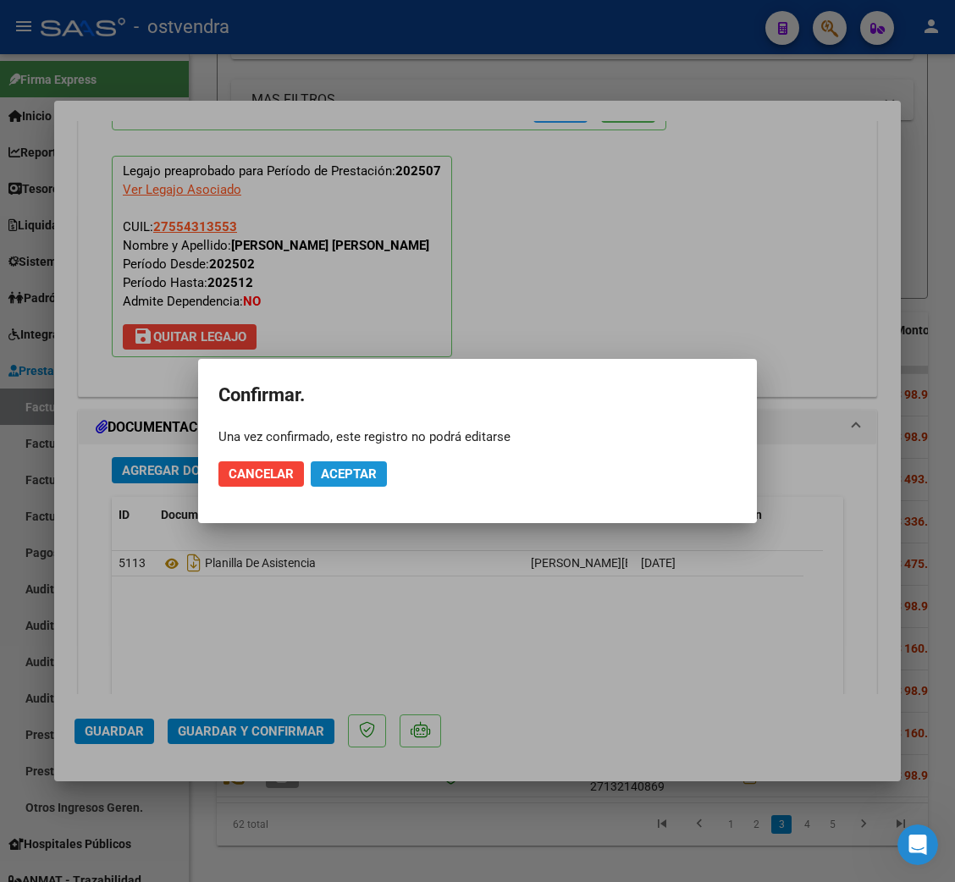
click at [359, 479] on span "Aceptar" at bounding box center [349, 473] width 56 height 15
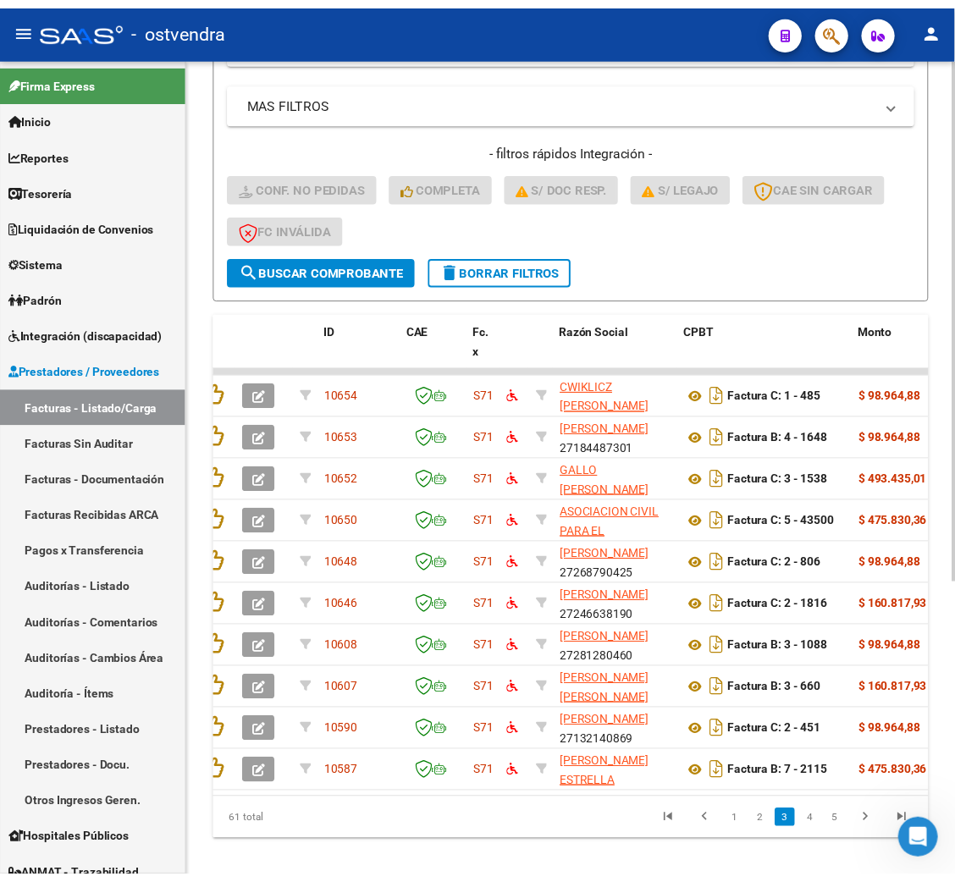
scroll to position [0, 0]
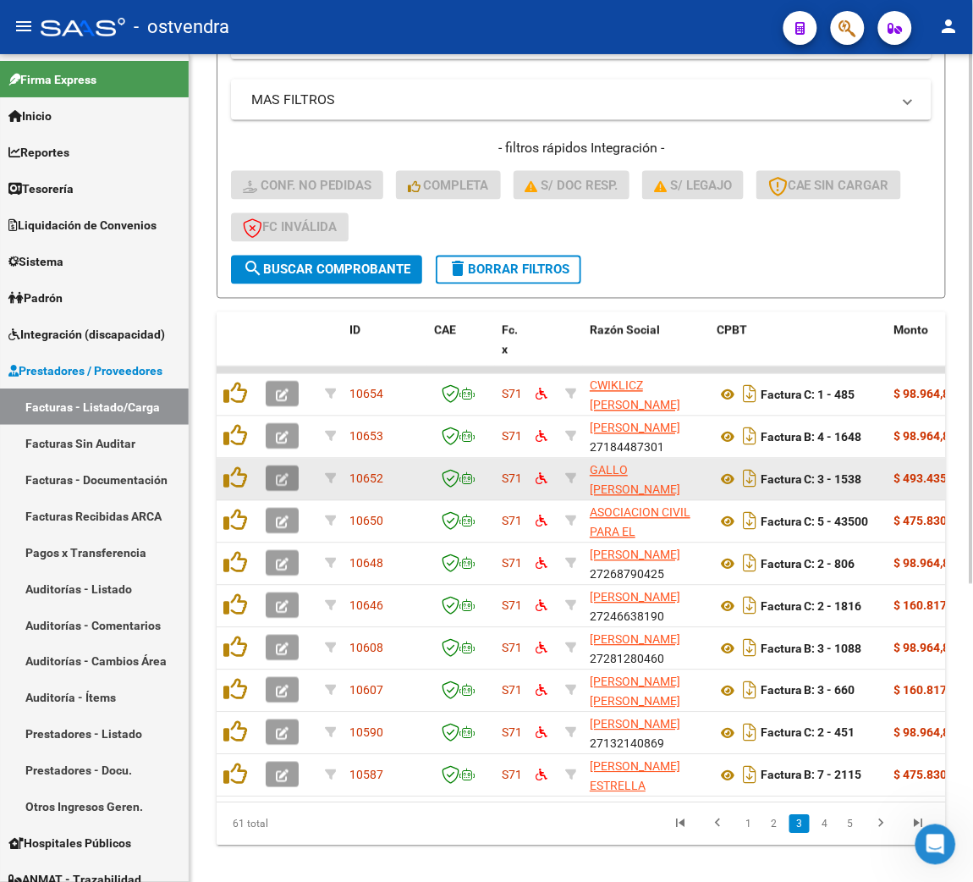
click at [278, 479] on icon "button" at bounding box center [282, 480] width 13 height 13
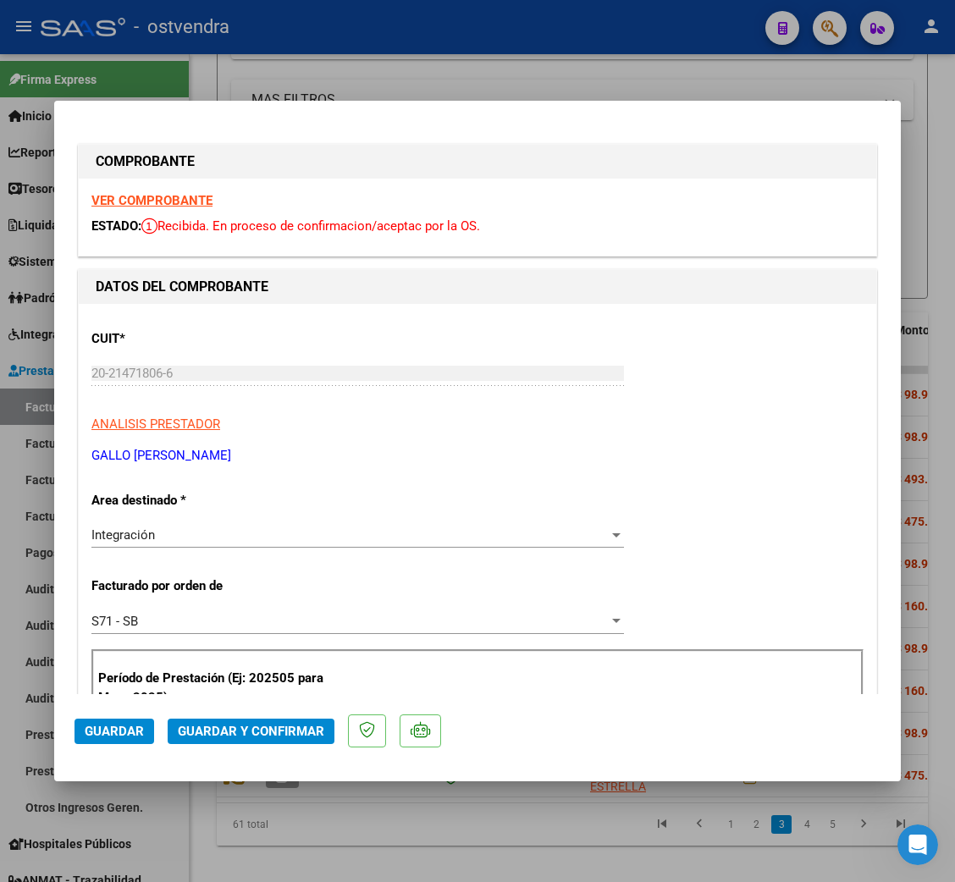
click at [189, 200] on strong "VER COMPROBANTE" at bounding box center [151, 200] width 121 height 15
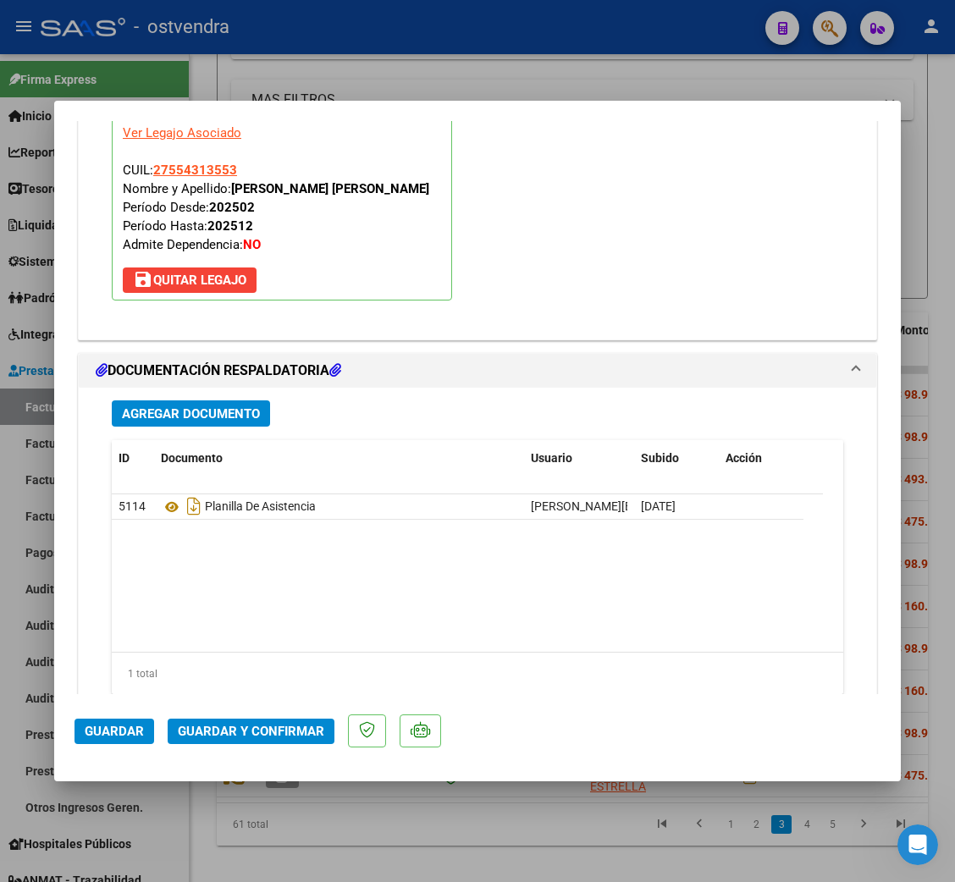
scroll to position [1890, 0]
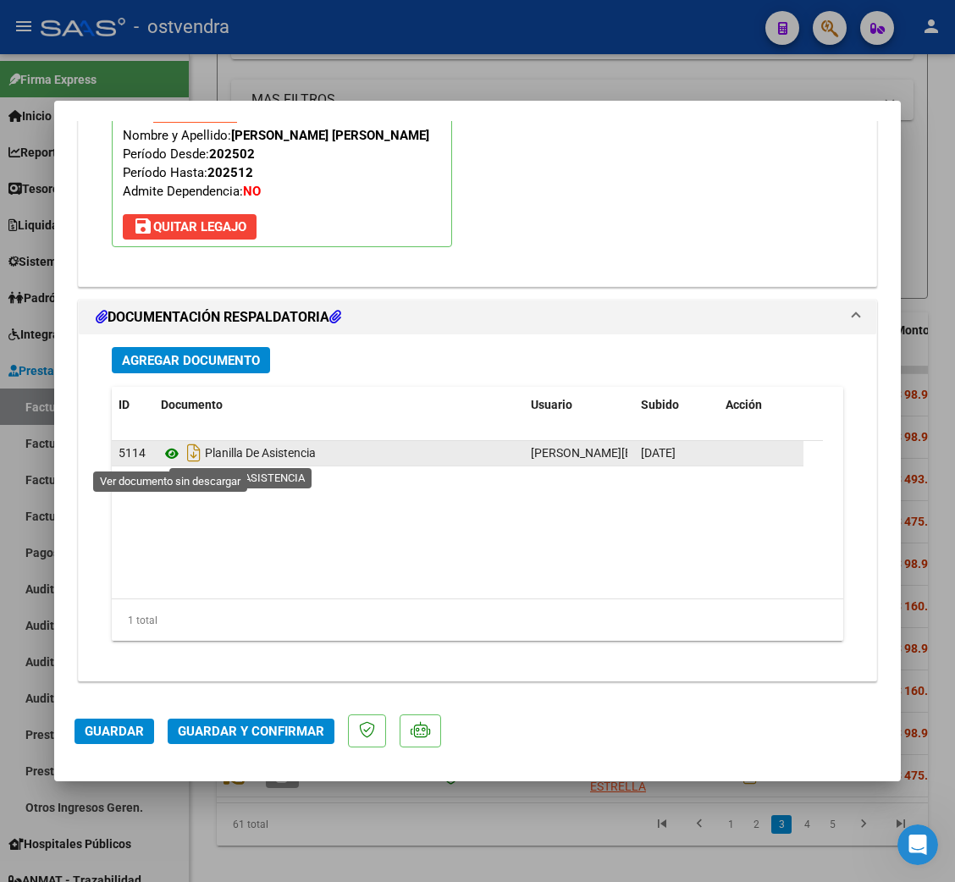
click at [167, 454] on icon at bounding box center [172, 453] width 22 height 20
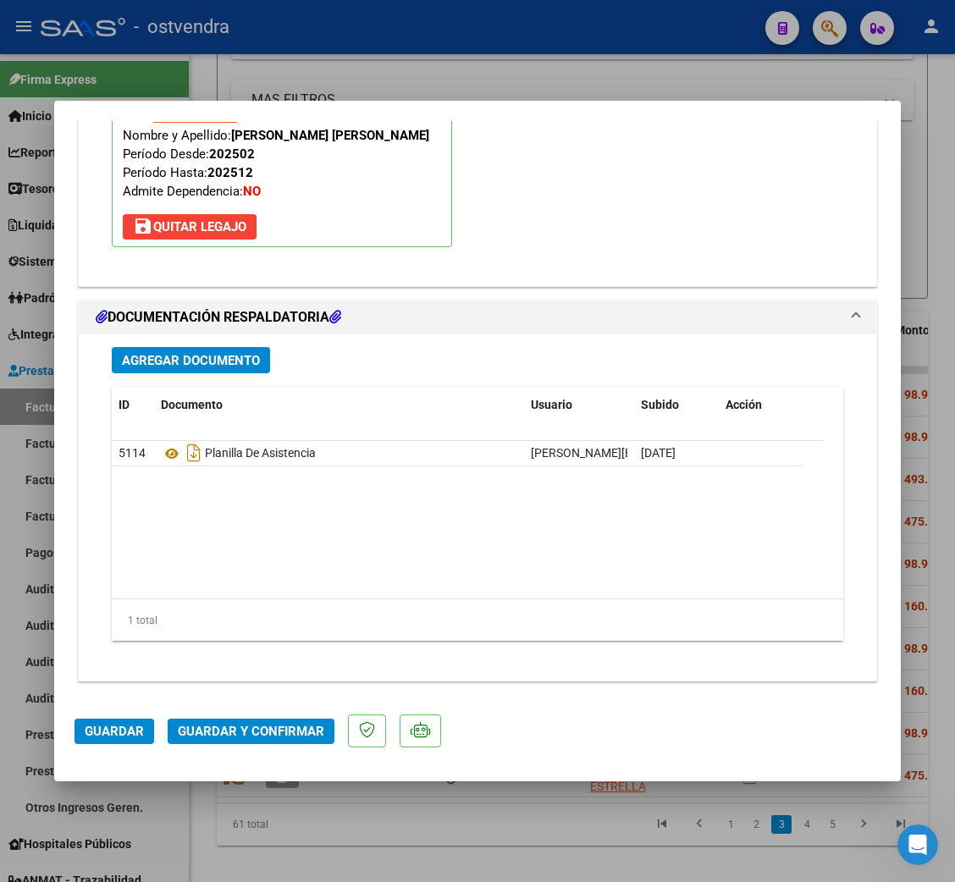
click at [288, 715] on mat-dialog-actions "Guardar Guardar y Confirmar" at bounding box center [477, 727] width 806 height 67
click at [288, 725] on span "Guardar y Confirmar" at bounding box center [251, 731] width 146 height 15
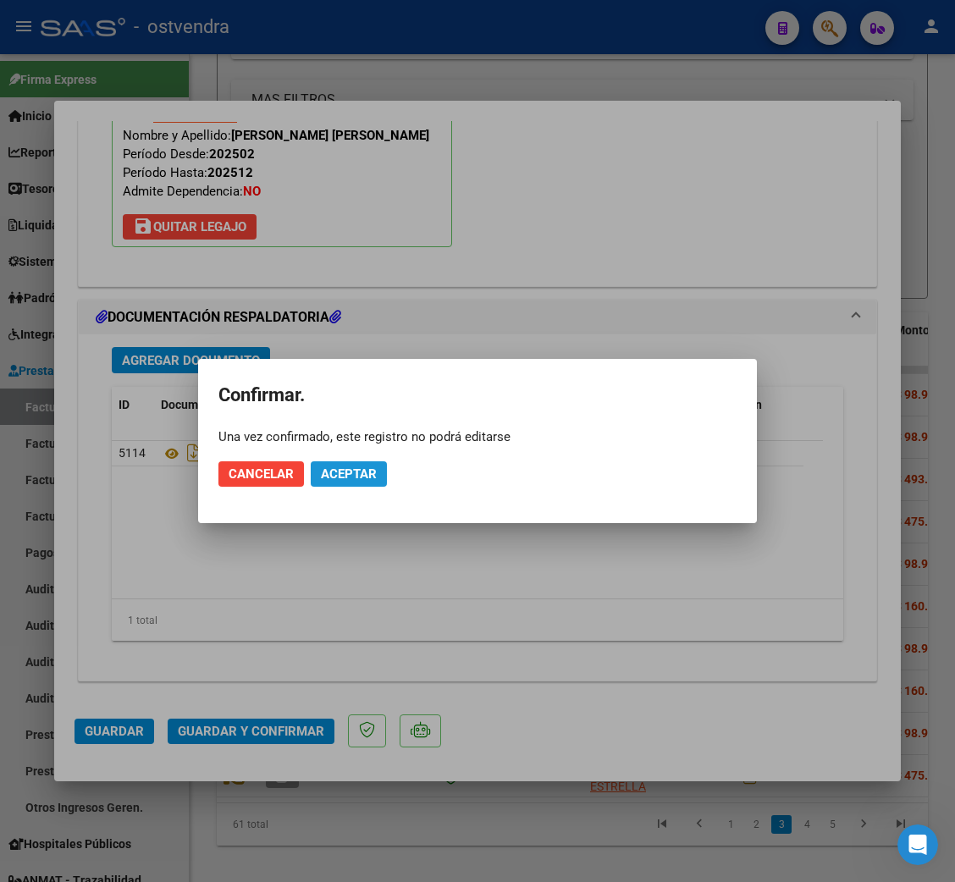
click at [333, 476] on span "Aceptar" at bounding box center [349, 473] width 56 height 15
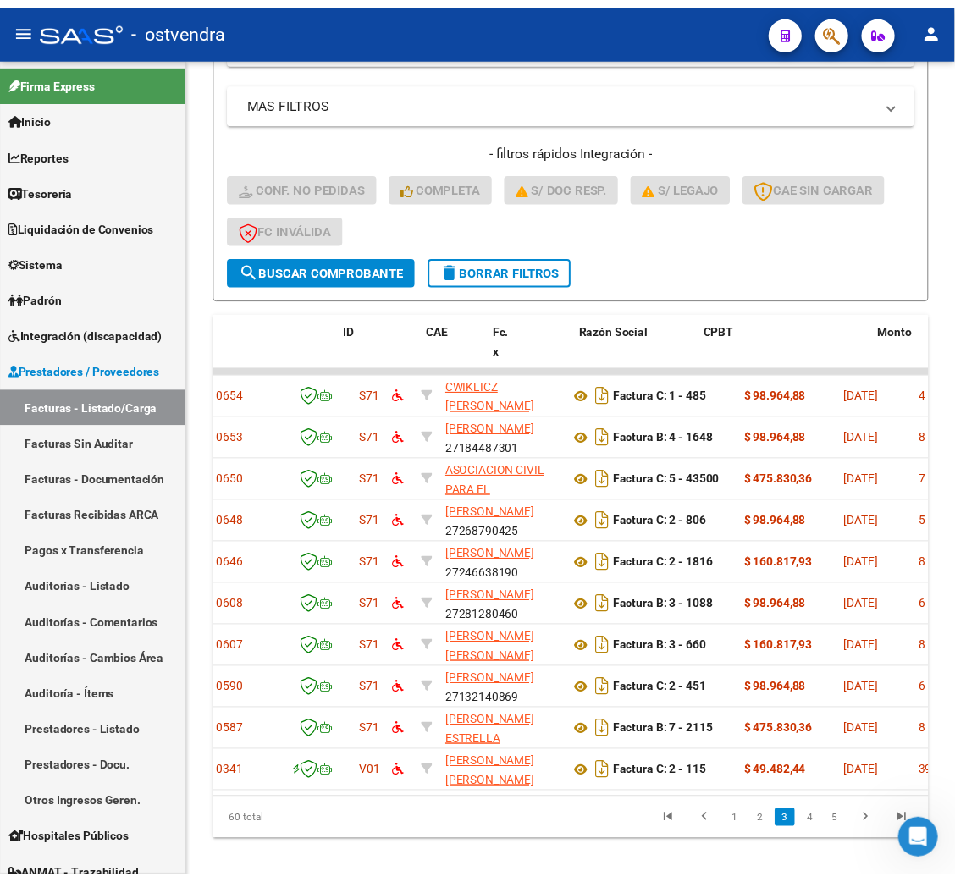
scroll to position [0, 0]
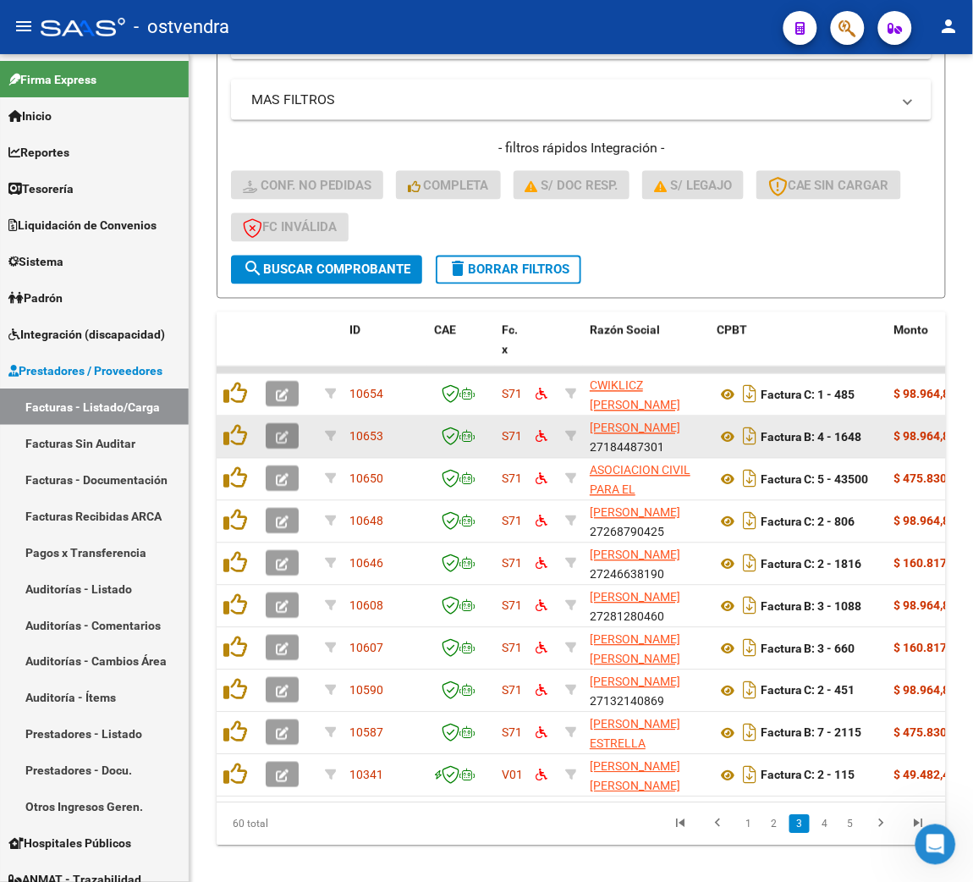
click at [290, 439] on button "button" at bounding box center [282, 436] width 33 height 25
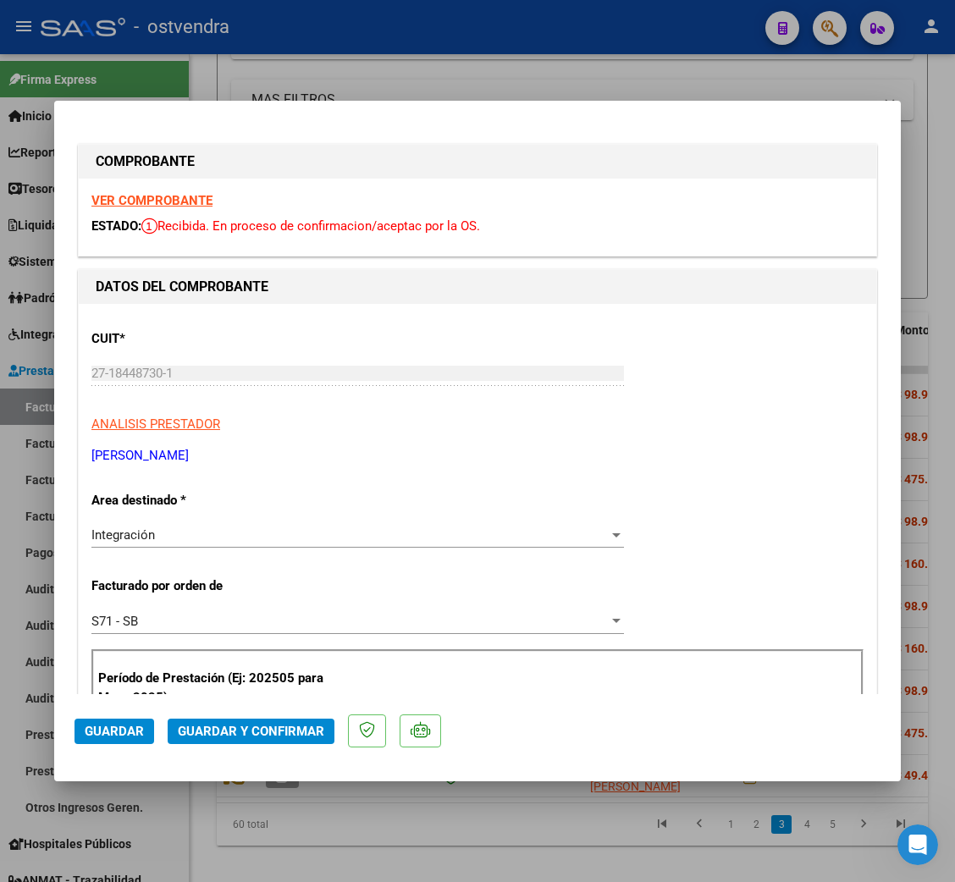
click at [191, 200] on strong "VER COMPROBANTE" at bounding box center [151, 200] width 121 height 15
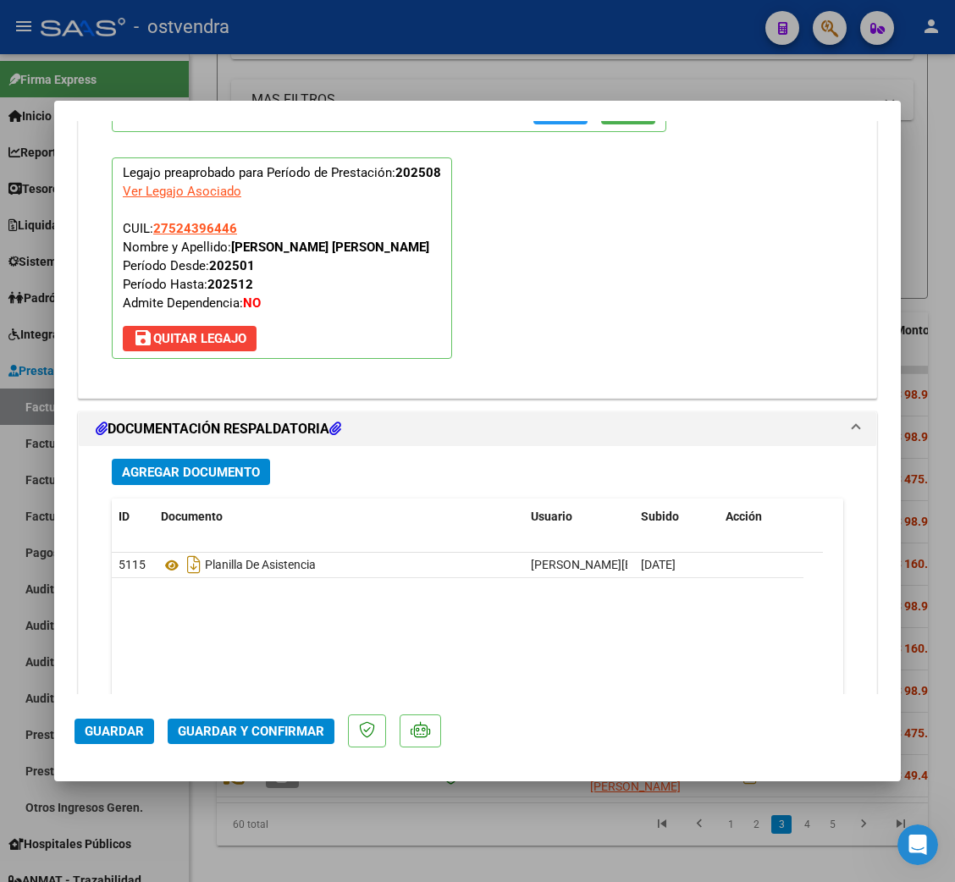
scroll to position [1777, 0]
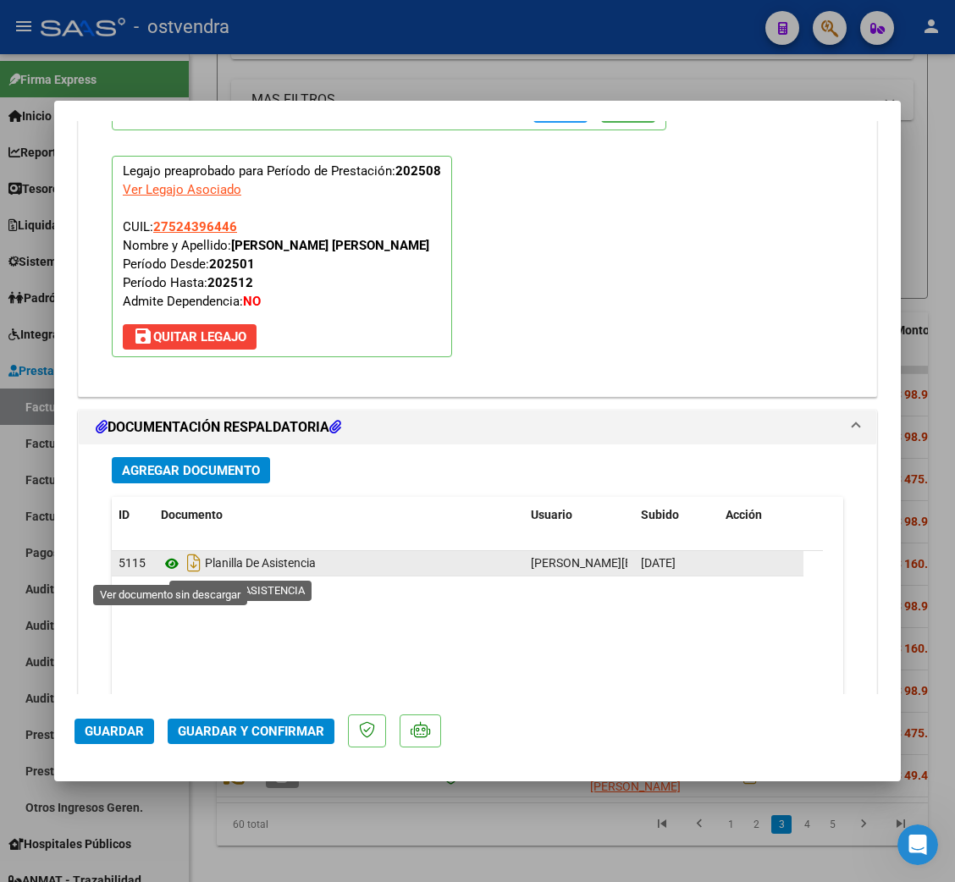
click at [167, 567] on icon at bounding box center [172, 564] width 22 height 20
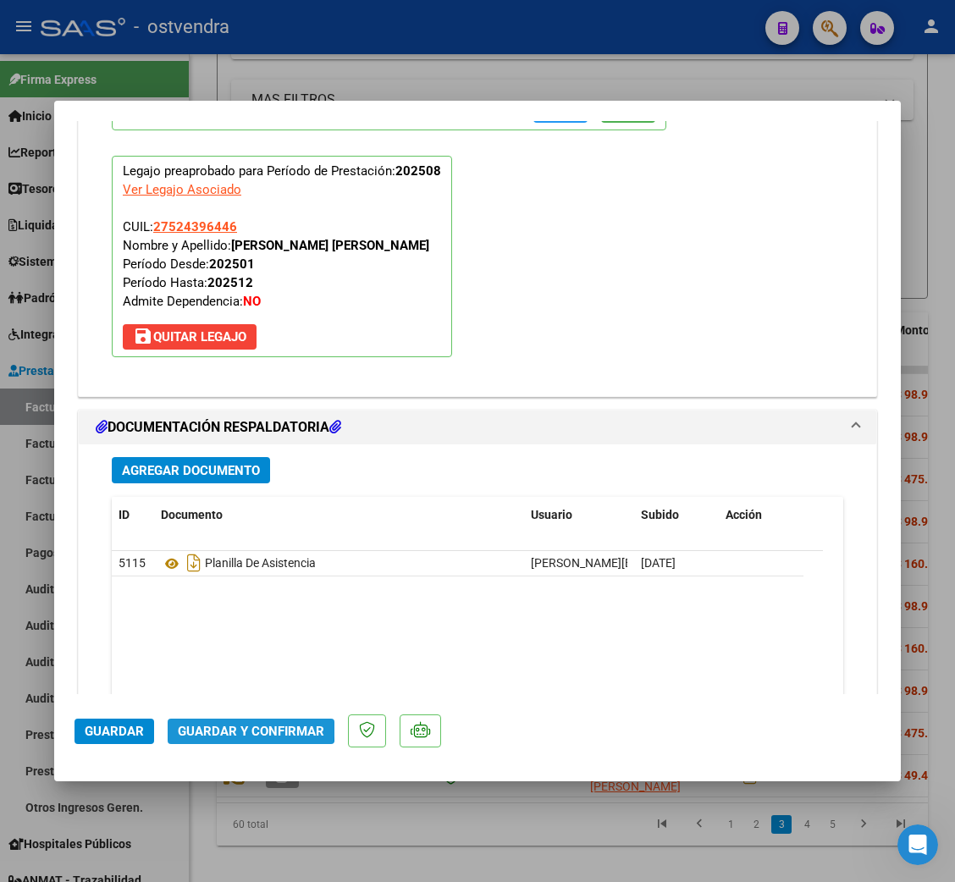
click at [229, 724] on span "Guardar y Confirmar" at bounding box center [251, 731] width 146 height 15
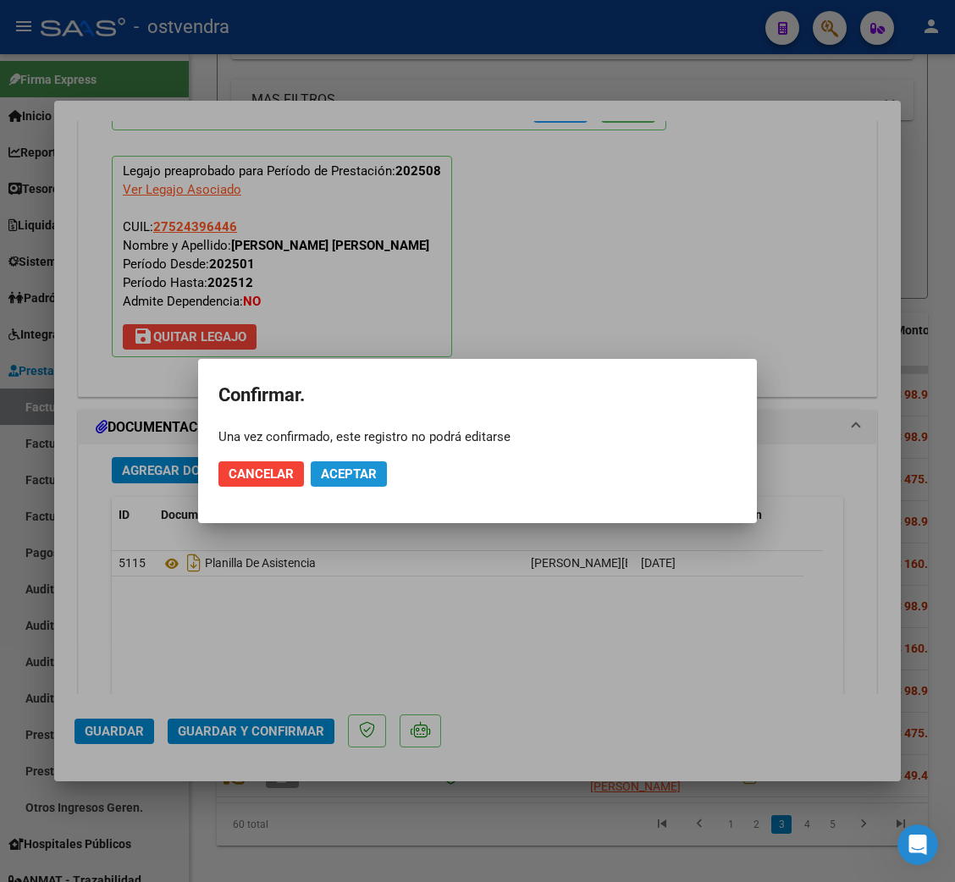
click at [357, 469] on span "Aceptar" at bounding box center [349, 473] width 56 height 15
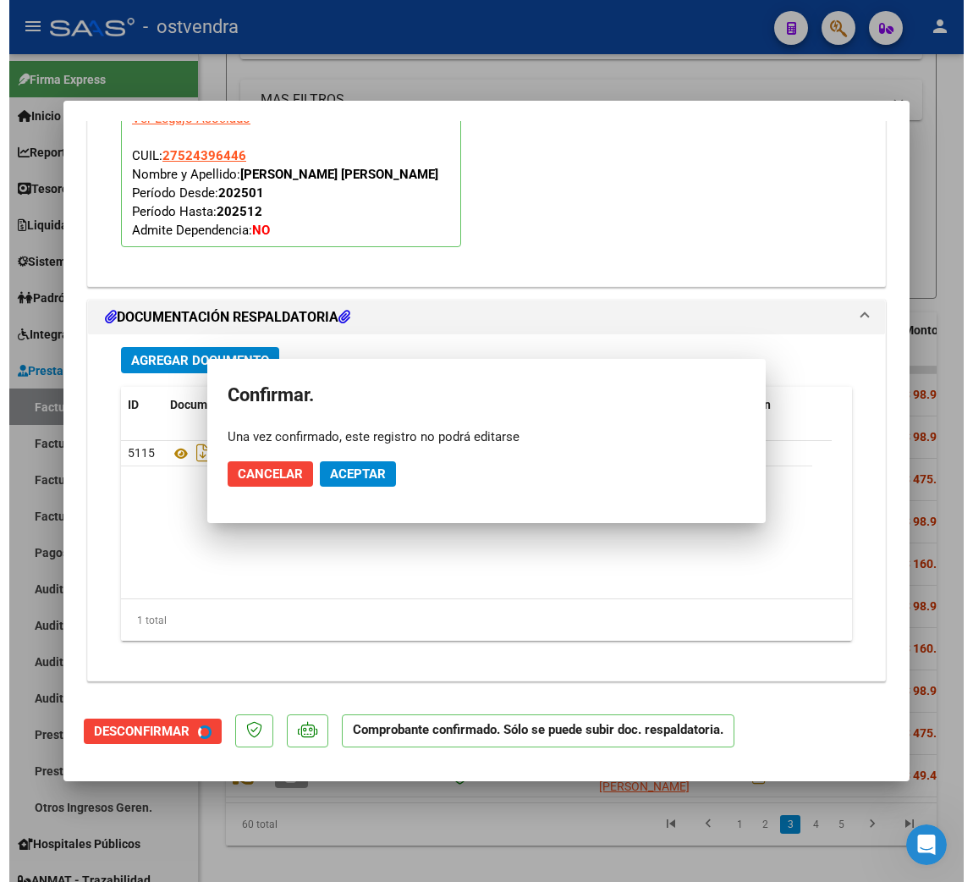
scroll to position [1623, 0]
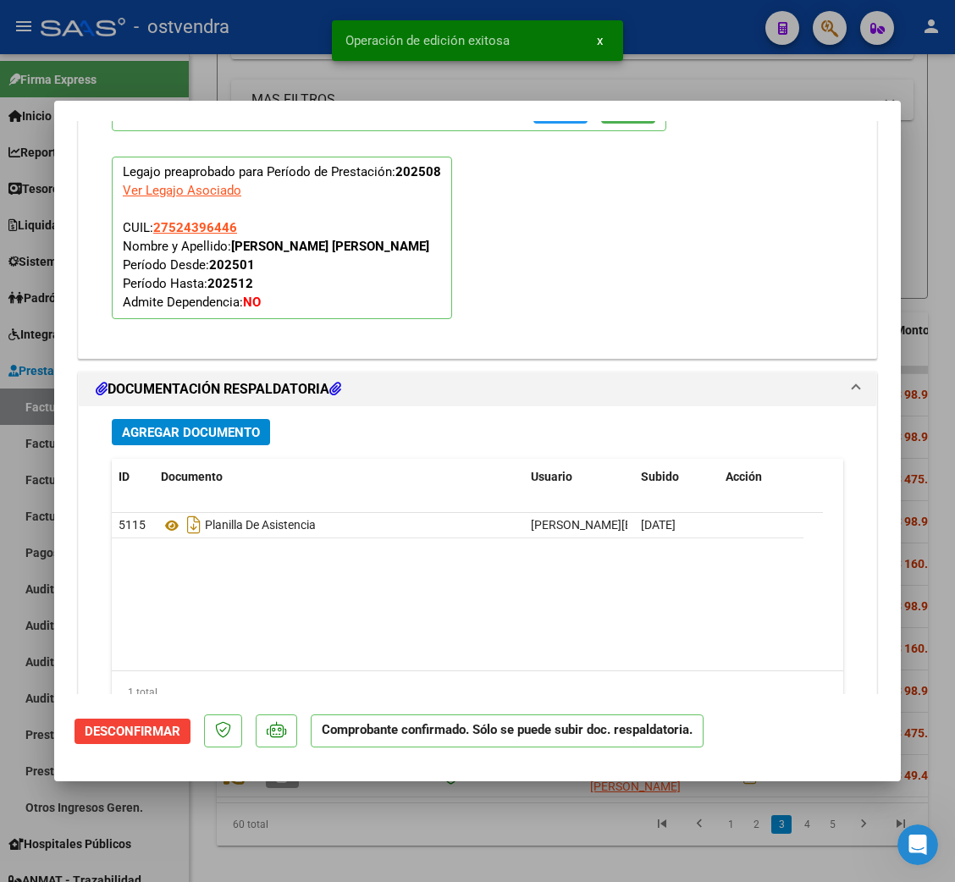
type input "$ 0,00"
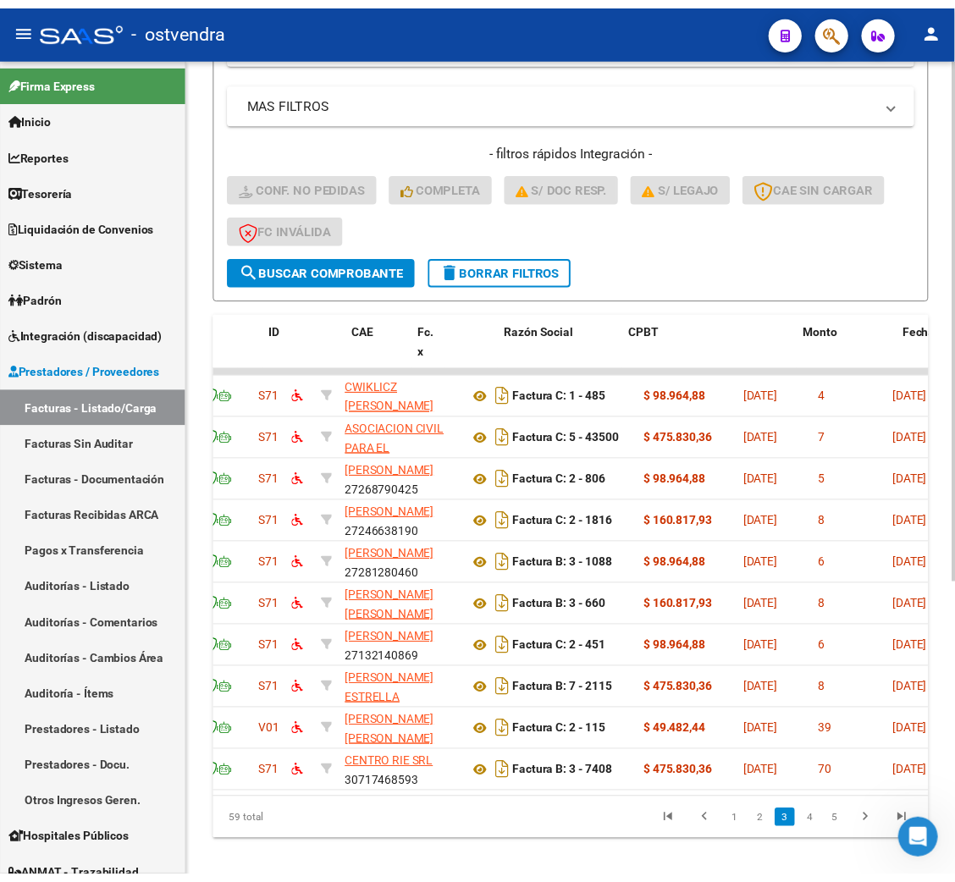
scroll to position [0, 0]
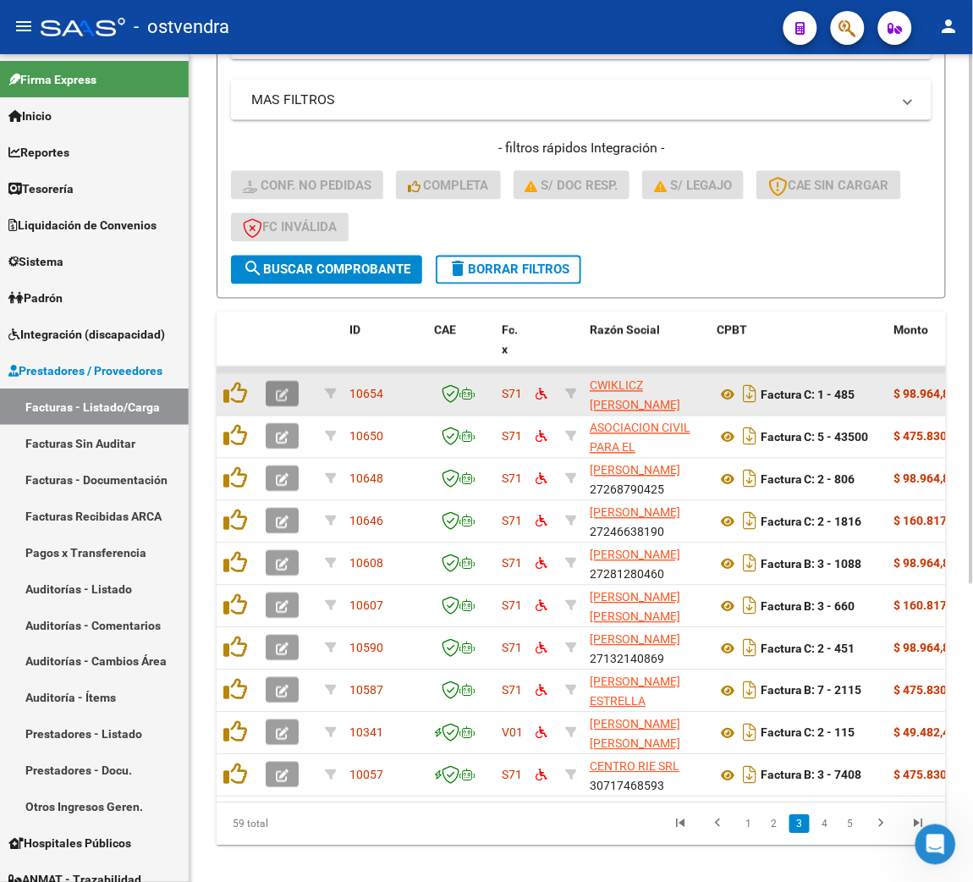
click at [288, 390] on icon "button" at bounding box center [282, 395] width 13 height 13
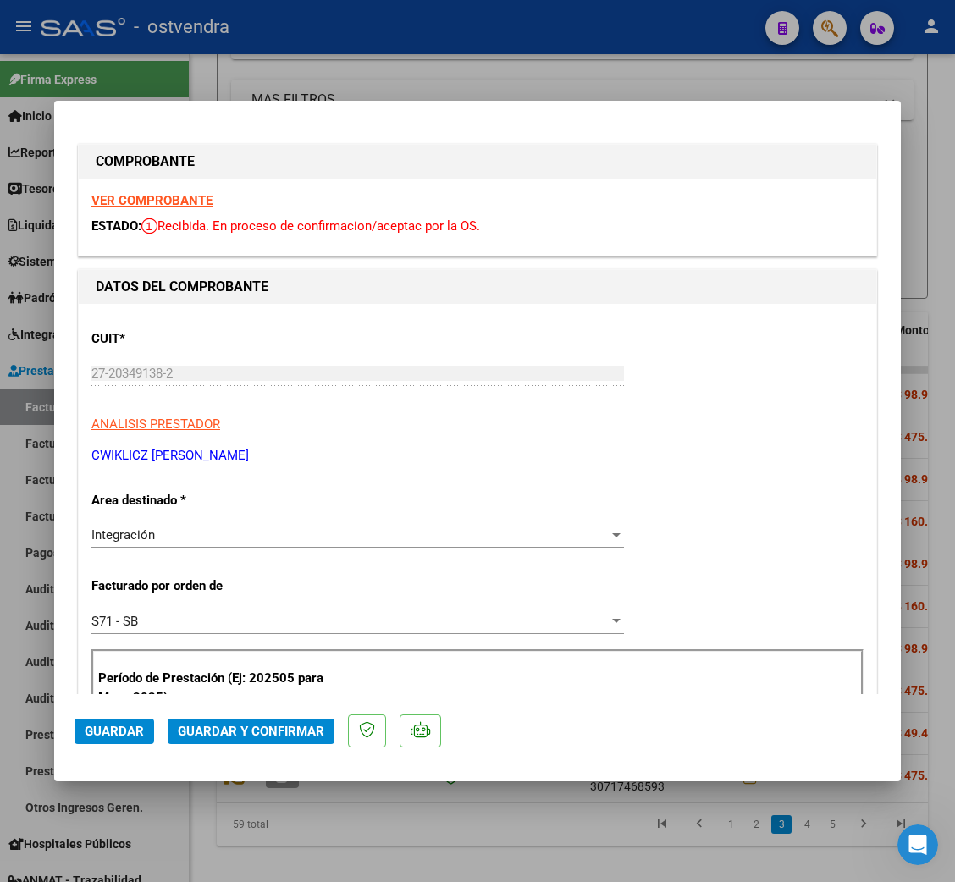
click at [174, 200] on strong "VER COMPROBANTE" at bounding box center [151, 200] width 121 height 15
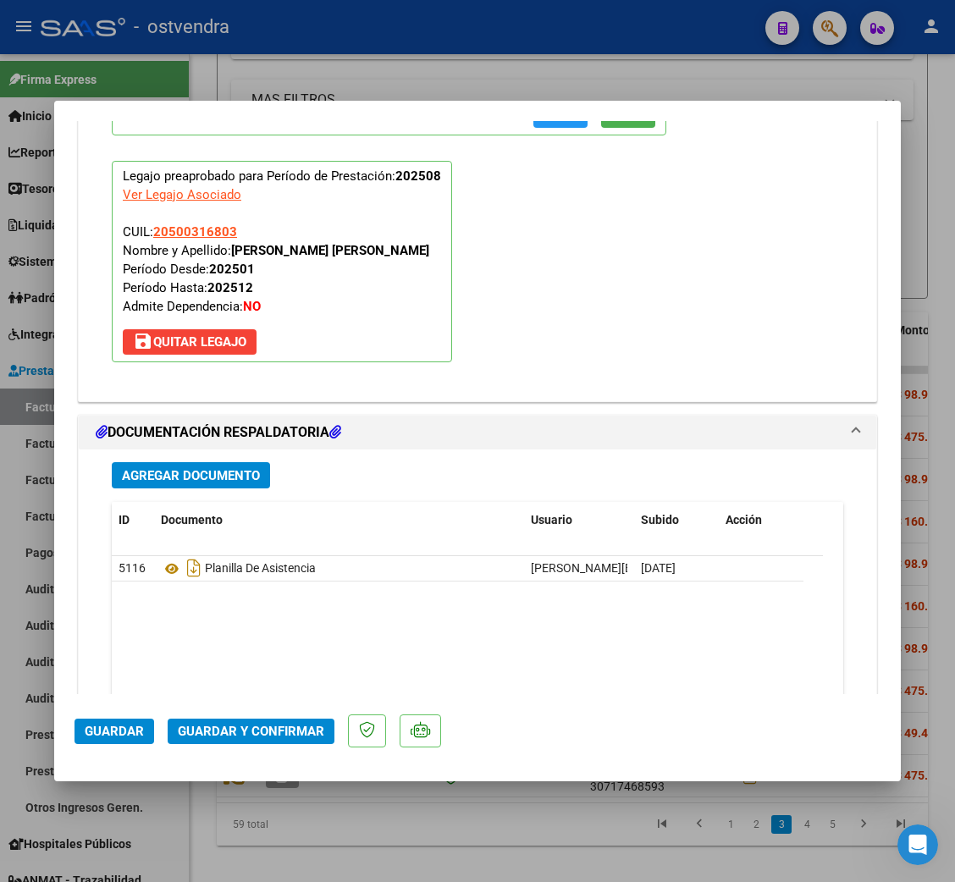
scroll to position [1777, 0]
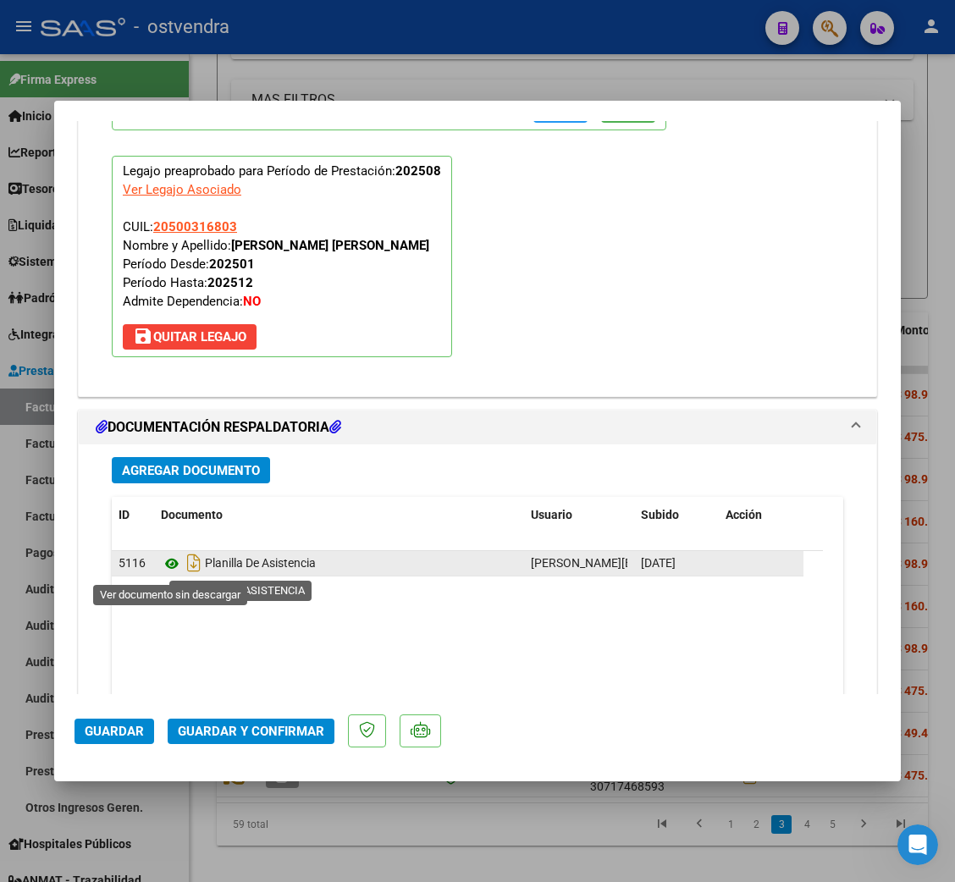
click at [172, 564] on icon at bounding box center [172, 564] width 22 height 20
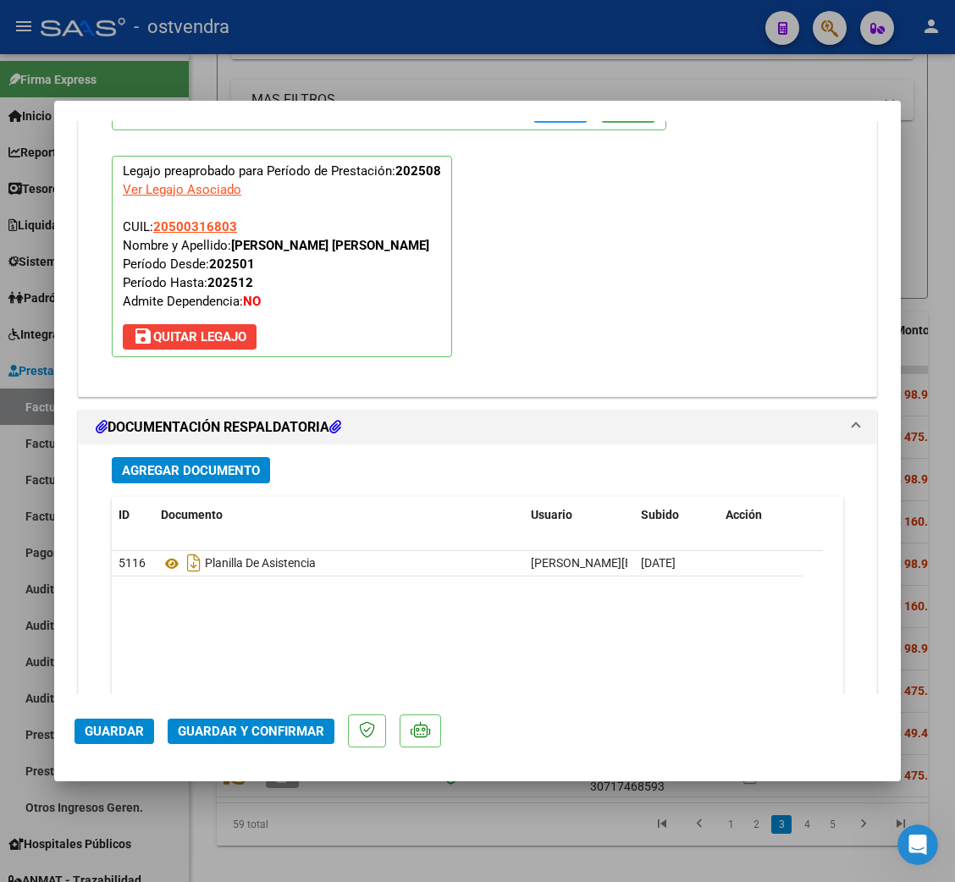
click at [261, 723] on button "Guardar y Confirmar" at bounding box center [251, 731] width 167 height 25
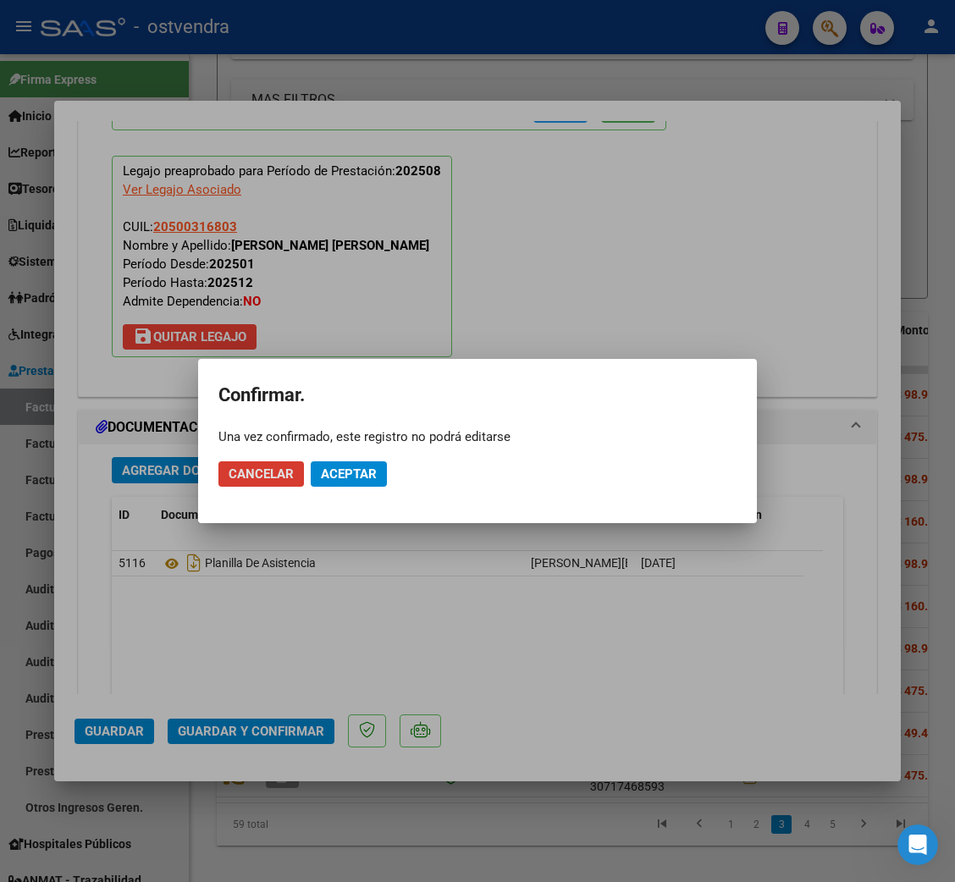
click at [348, 465] on button "Aceptar" at bounding box center [349, 473] width 76 height 25
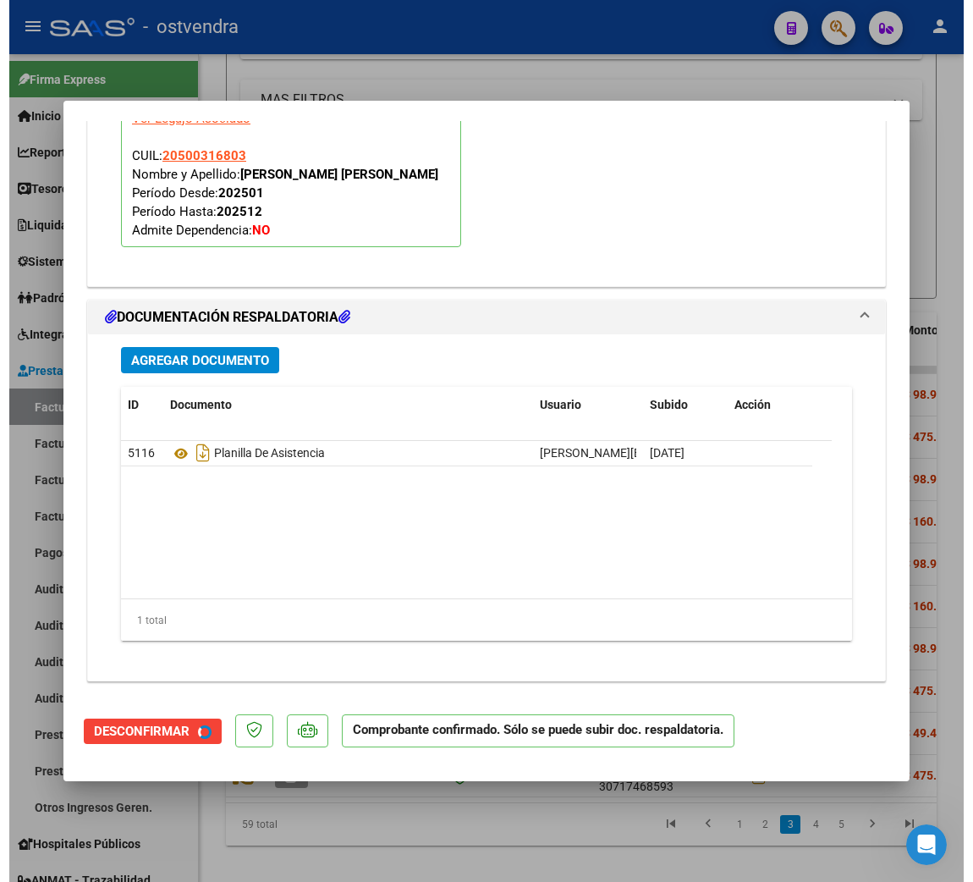
scroll to position [1623, 0]
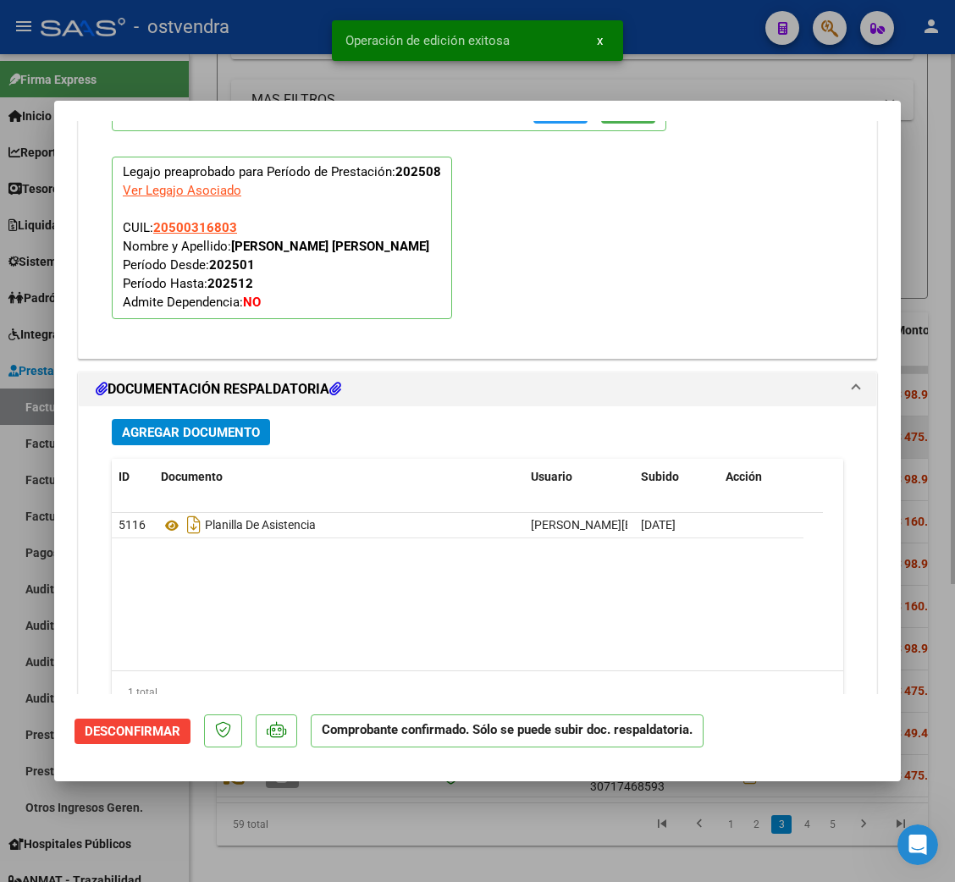
type input "$ 0,00"
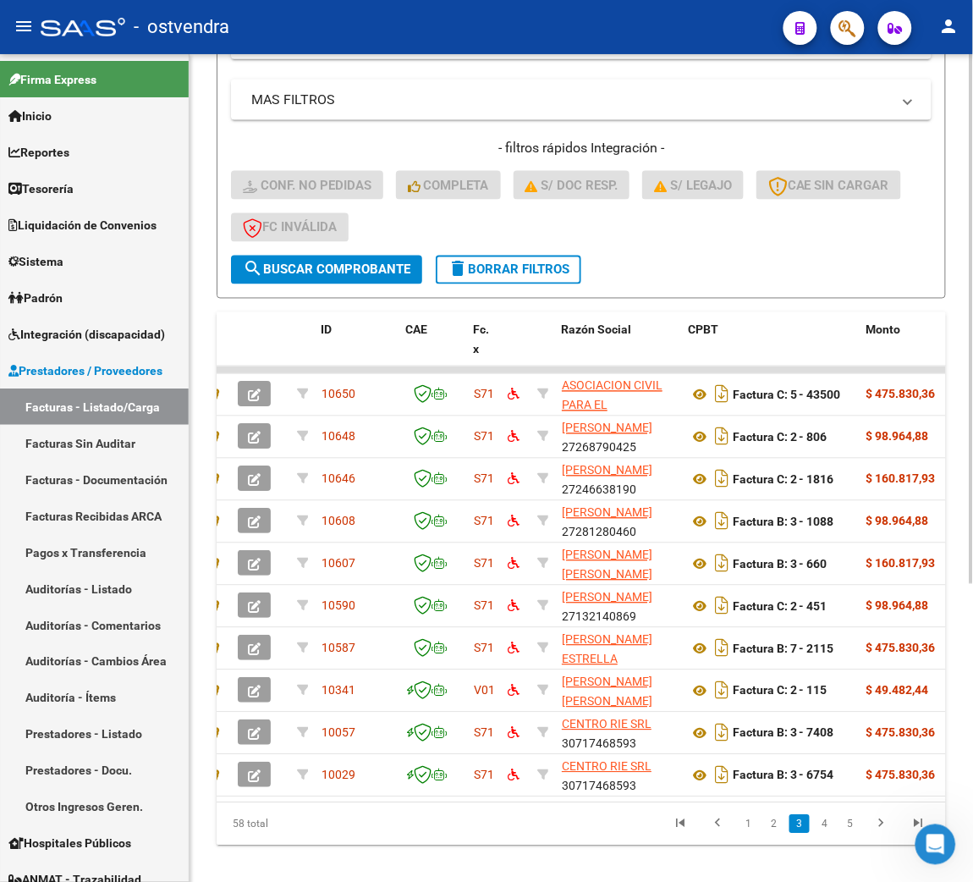
scroll to position [0, 0]
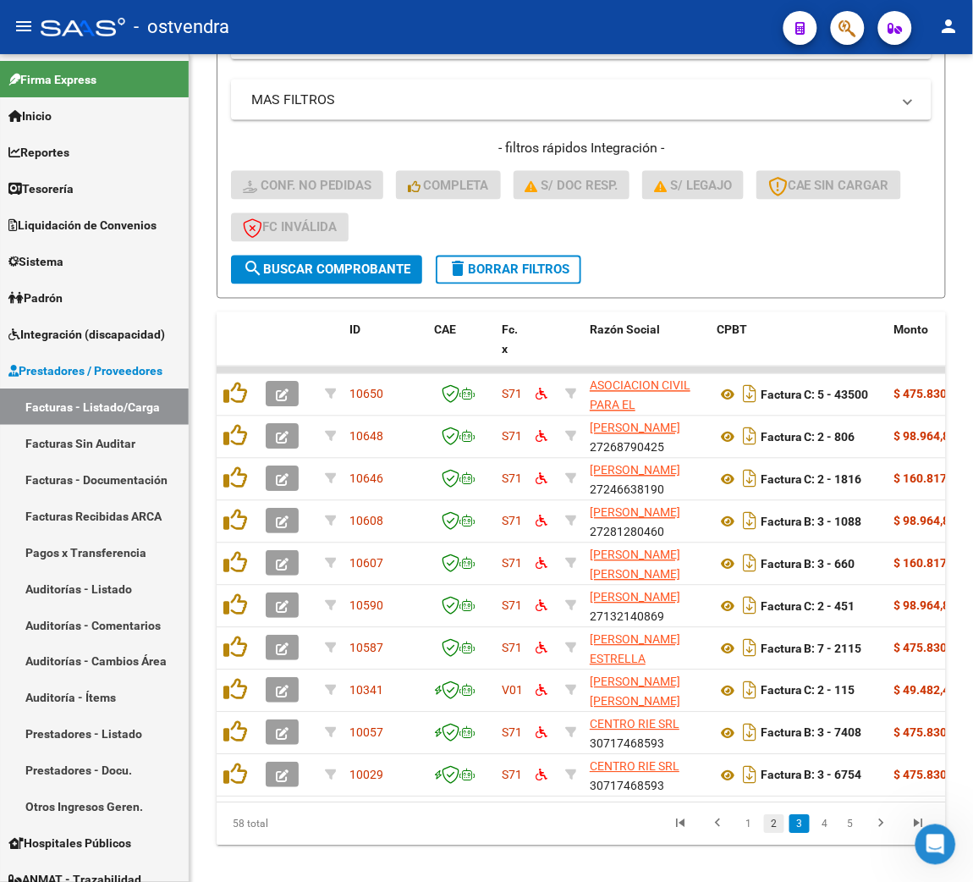
click at [773, 834] on link "2" at bounding box center [774, 824] width 20 height 19
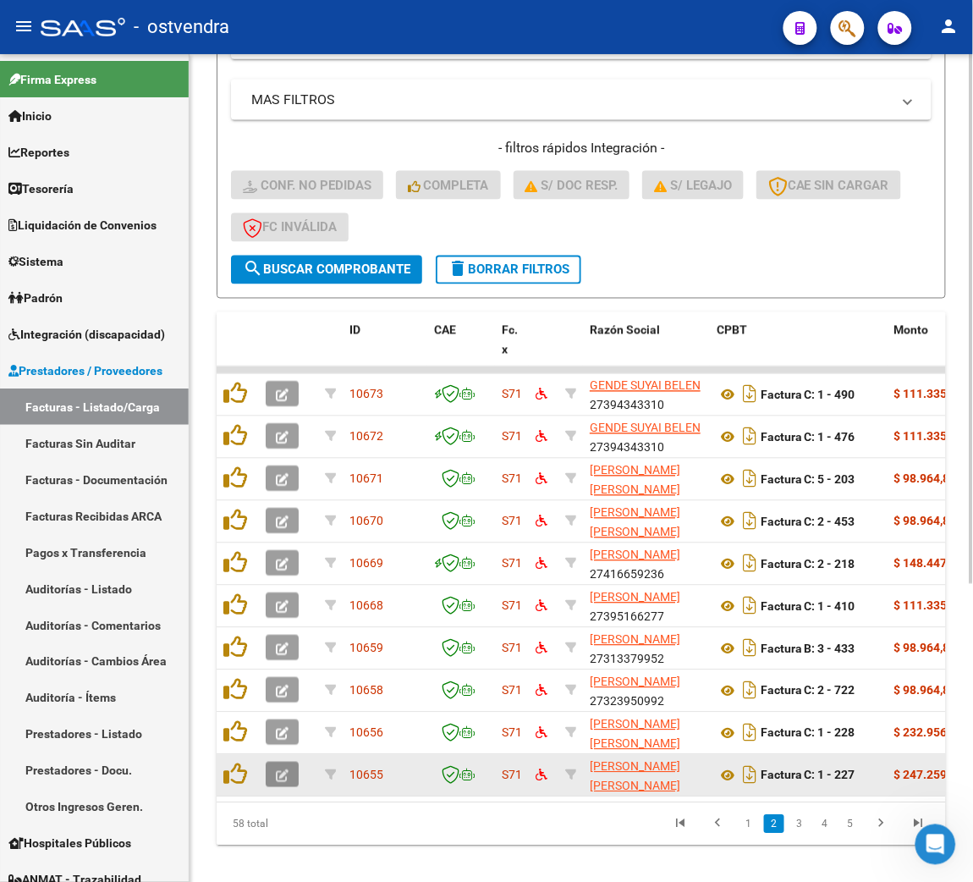
click at [286, 771] on icon "button" at bounding box center [282, 776] width 13 height 13
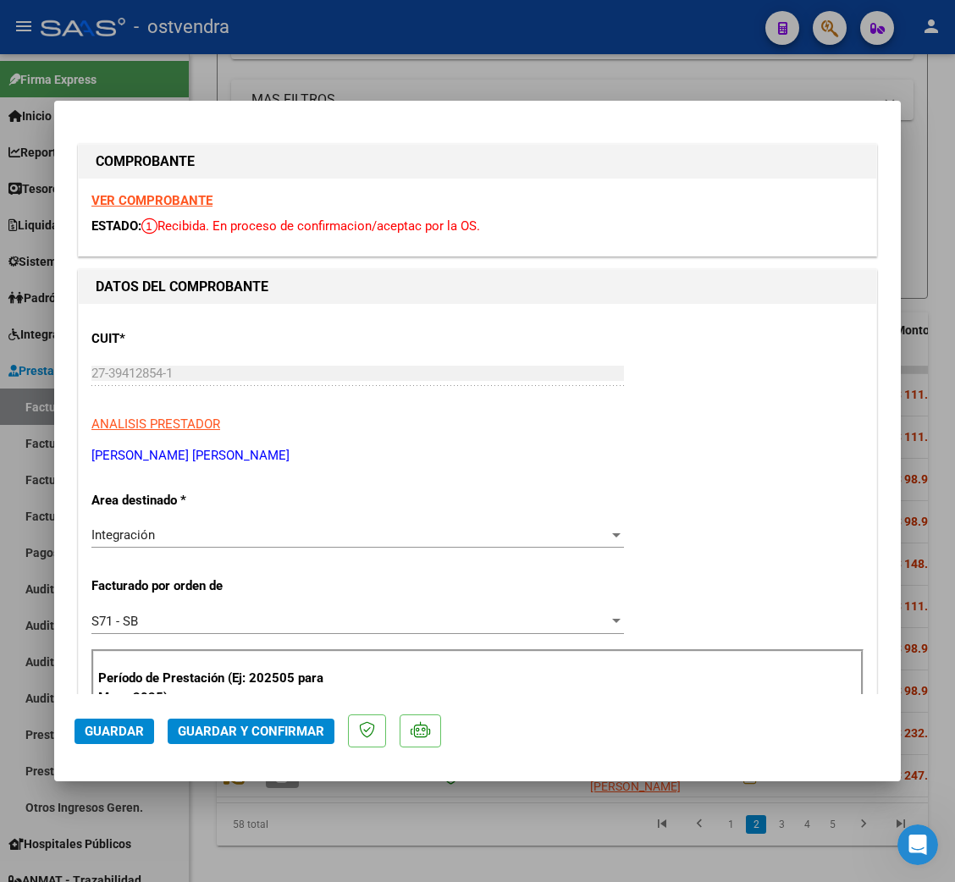
click at [174, 193] on strong "VER COMPROBANTE" at bounding box center [151, 200] width 121 height 15
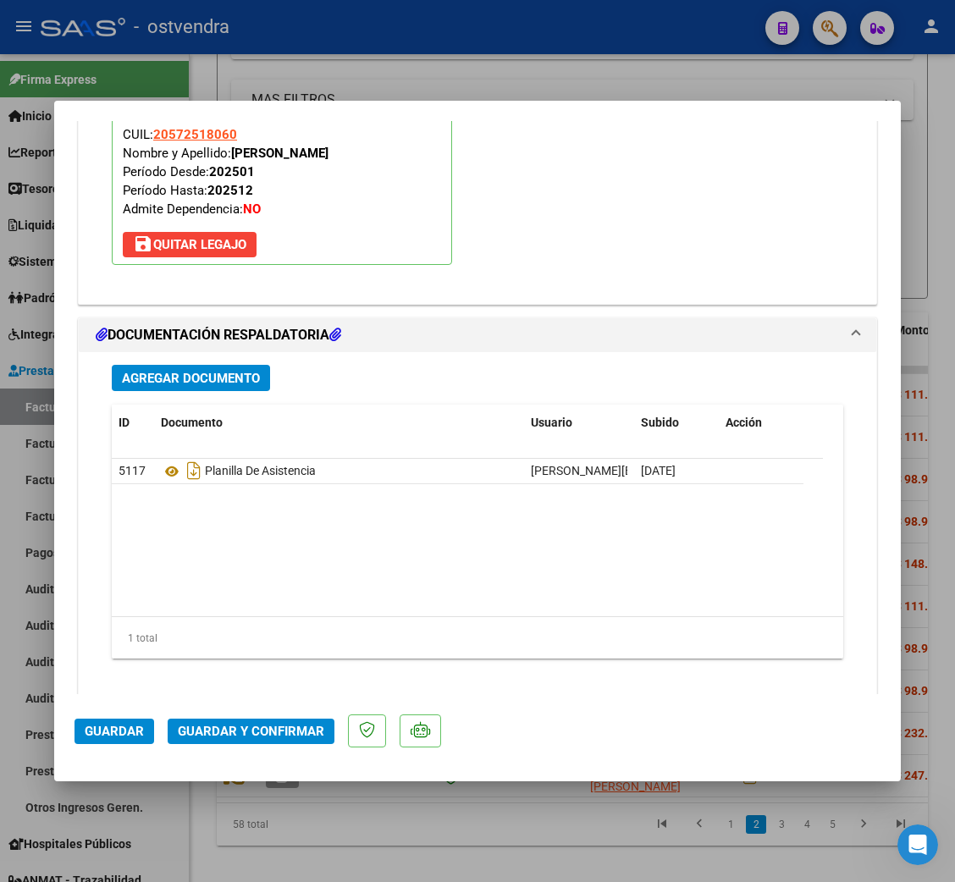
scroll to position [1890, 0]
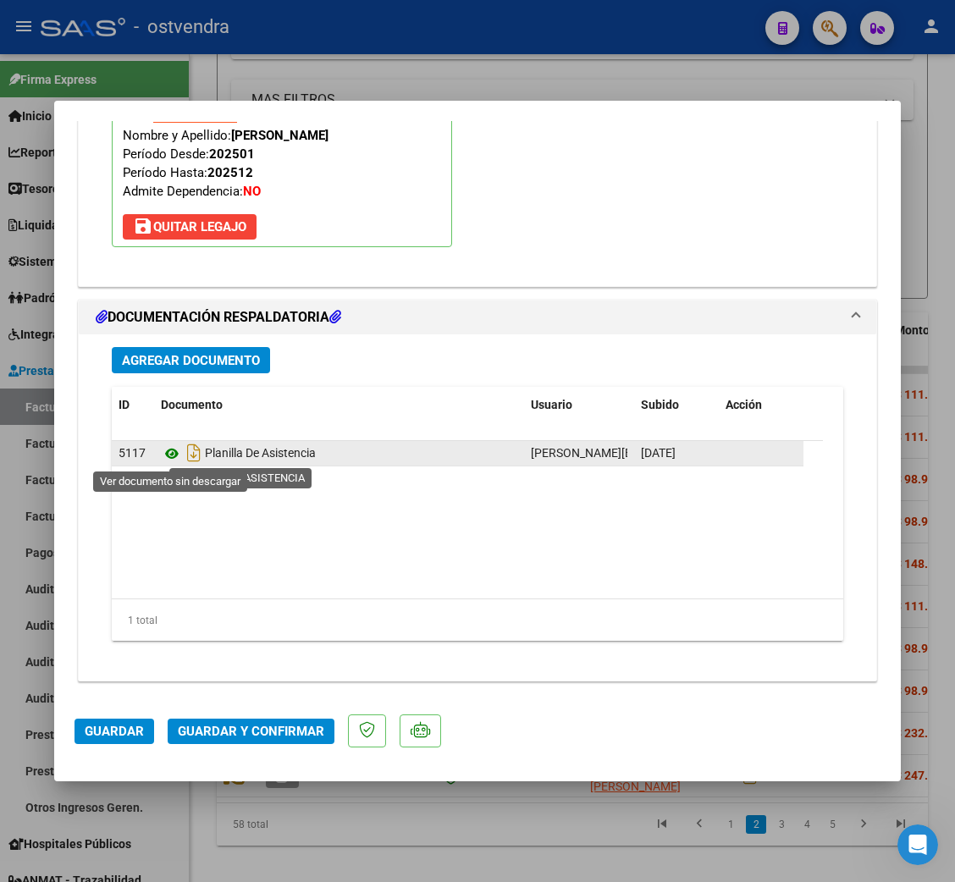
click at [170, 449] on icon at bounding box center [172, 453] width 22 height 20
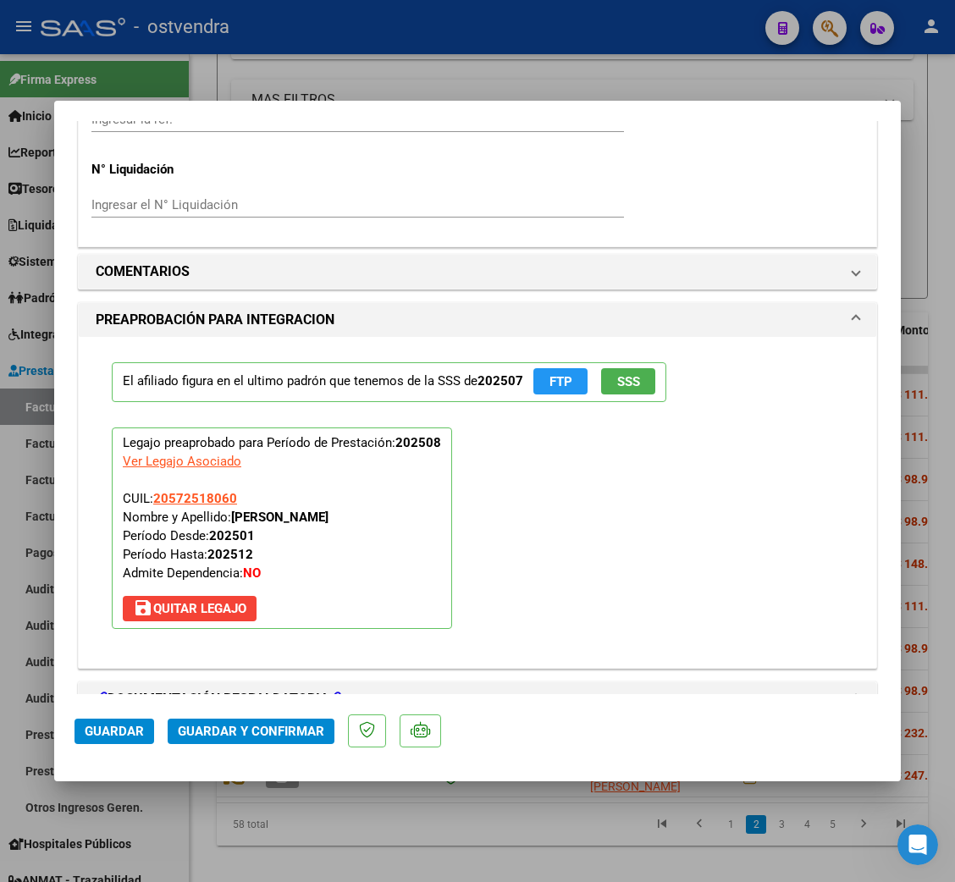
scroll to position [1509, 0]
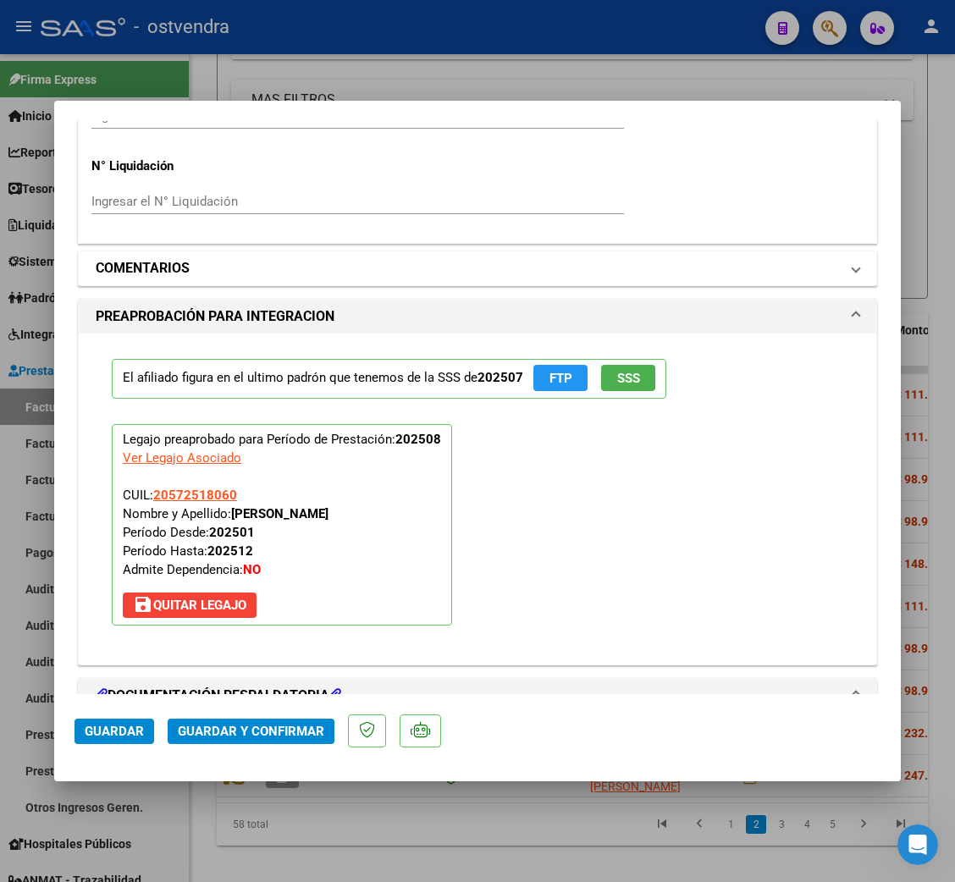
click at [189, 271] on h1 "COMENTARIOS" at bounding box center [143, 268] width 94 height 20
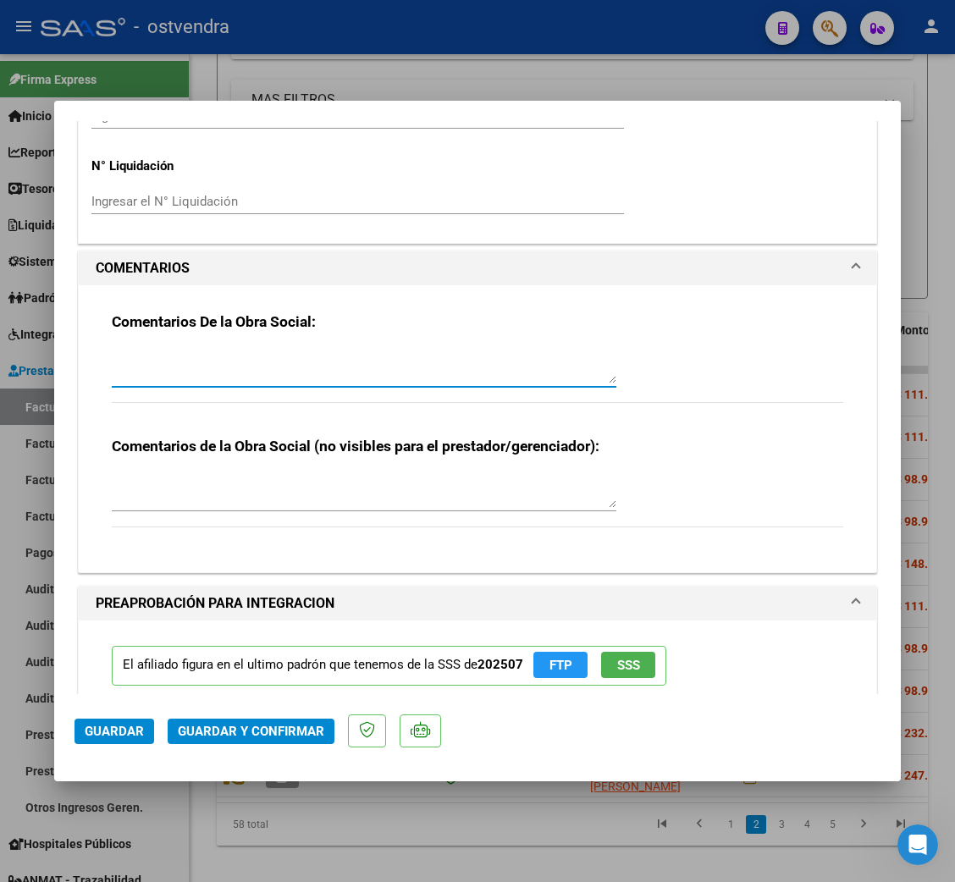
click at [323, 367] on textarea at bounding box center [364, 367] width 504 height 34
paste textarea "Por favor solicitar NC y nuevA FC con correccion de domicilio de OS. [STREET_AD…"
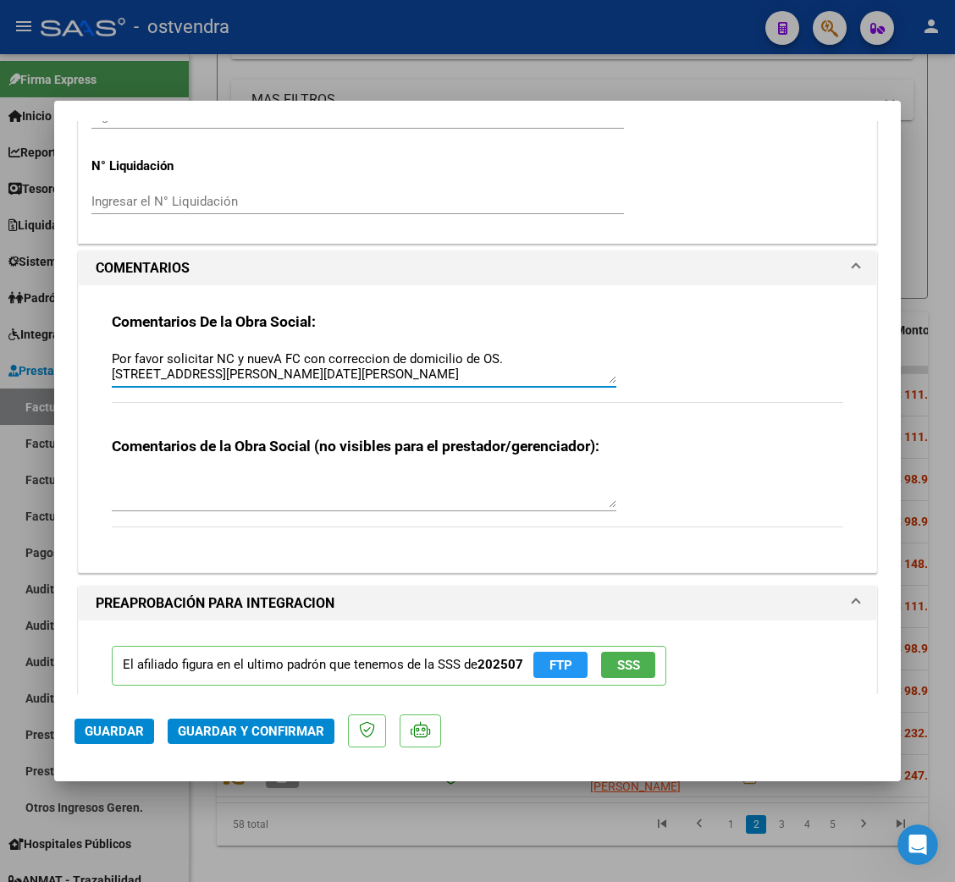
type textarea "Por favor solicitar NC y nuevA FC con correccion de domicilio de OS. [STREET_AD…"
click at [126, 731] on span "Guardar" at bounding box center [114, 731] width 59 height 15
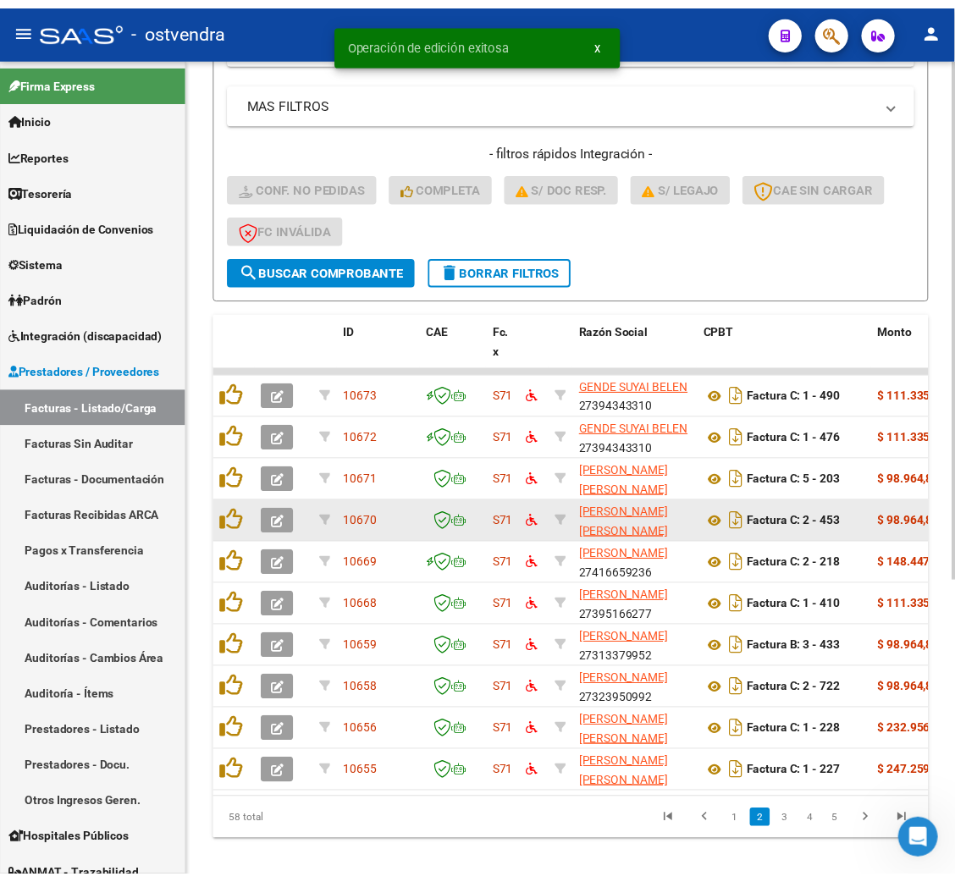
scroll to position [435, 0]
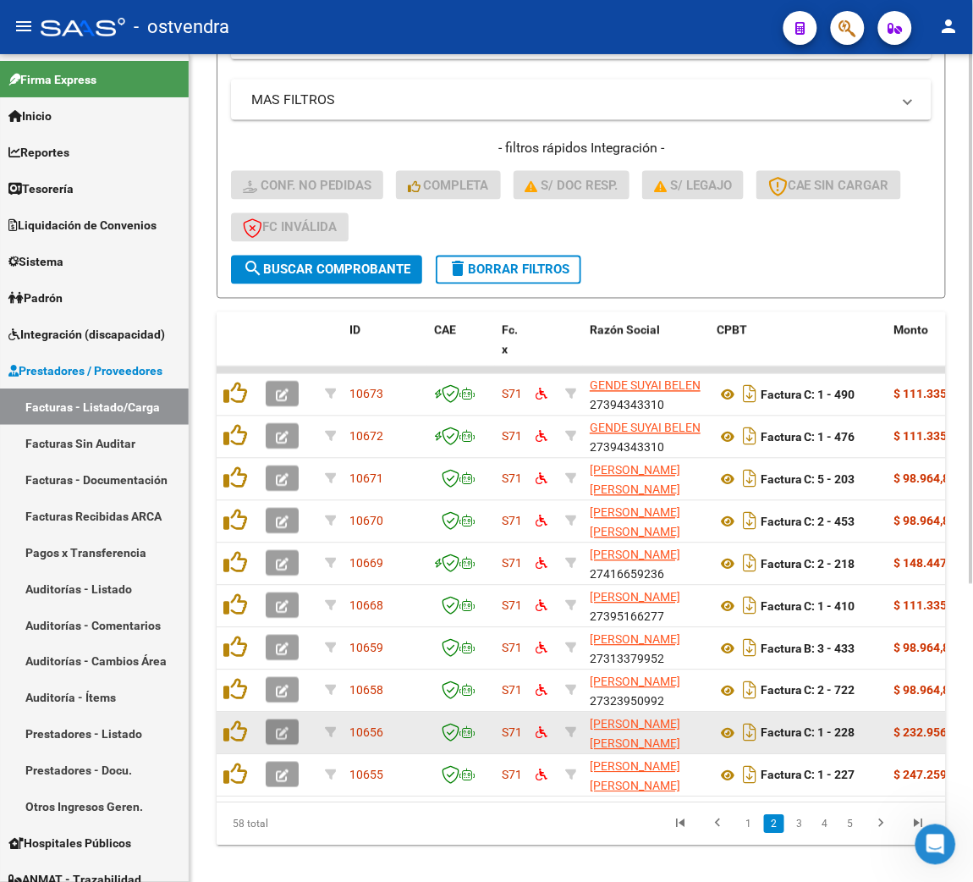
click at [282, 728] on icon "button" at bounding box center [282, 734] width 13 height 13
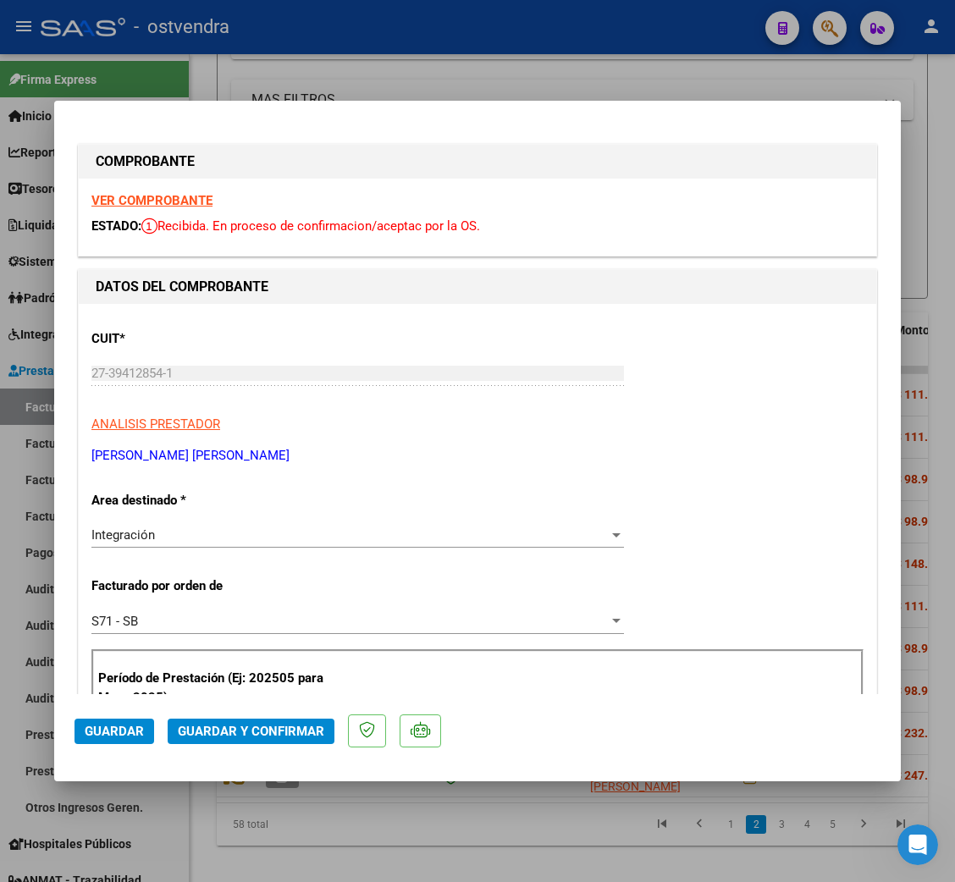
click at [144, 201] on strong "VER COMPROBANTE" at bounding box center [151, 200] width 121 height 15
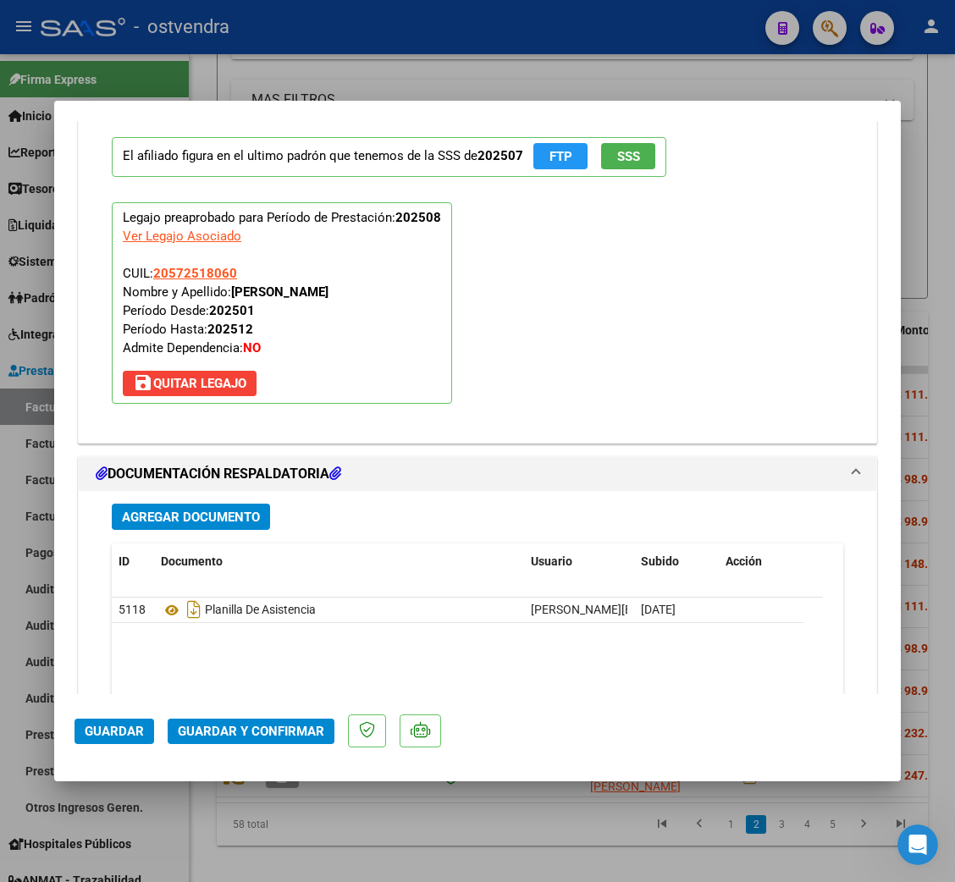
scroll to position [1763, 0]
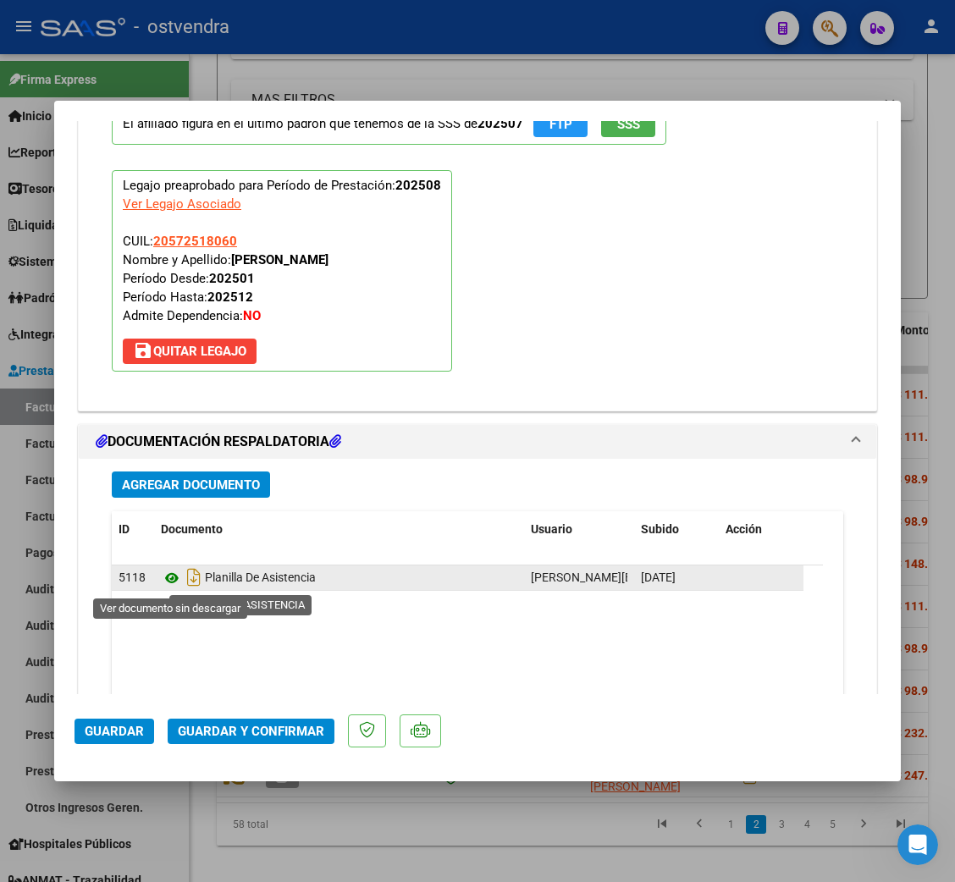
click at [166, 587] on icon at bounding box center [172, 578] width 22 height 20
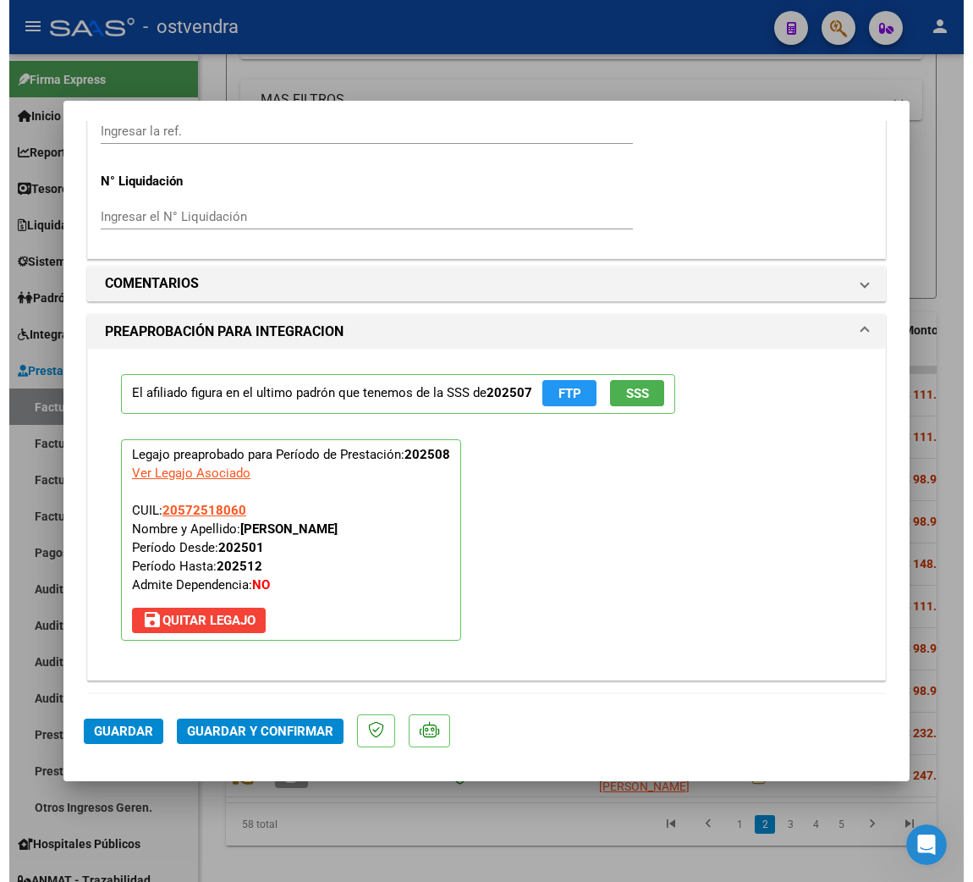
scroll to position [1509, 0]
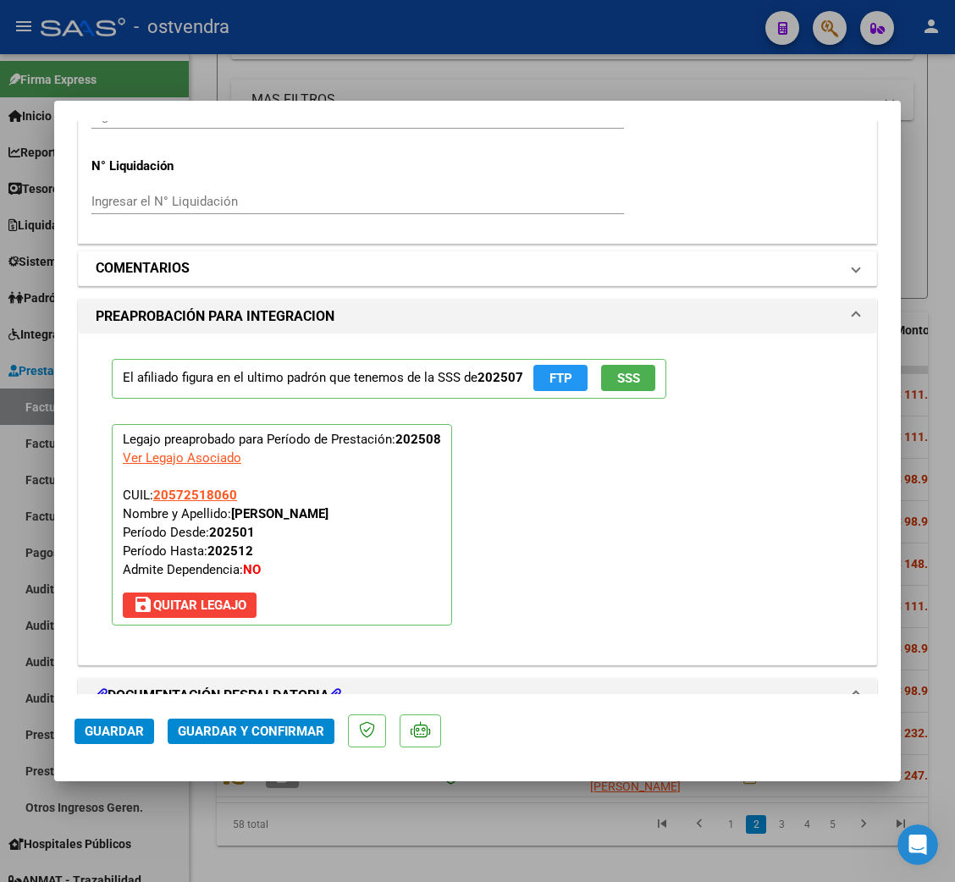
click at [210, 271] on mat-panel-title "COMENTARIOS" at bounding box center [467, 268] width 743 height 20
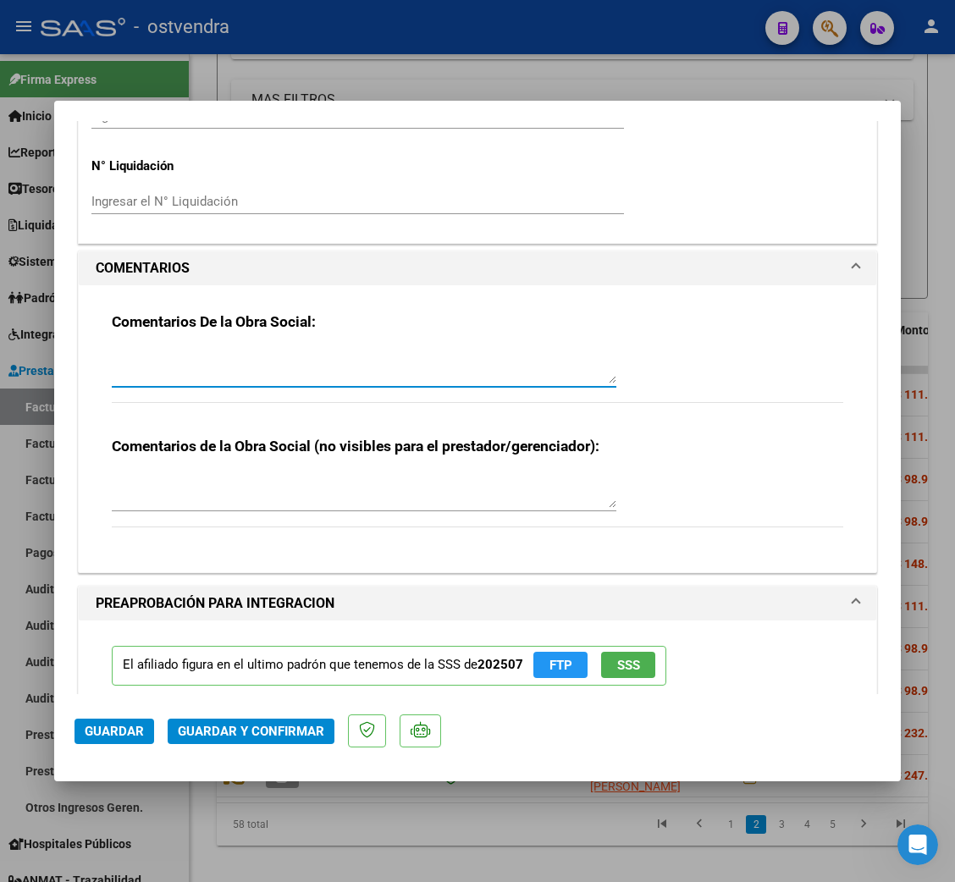
paste textarea "Por favor solicitar NC y nuevA FC con correccion de domicilio de OS. [STREET_AD…"
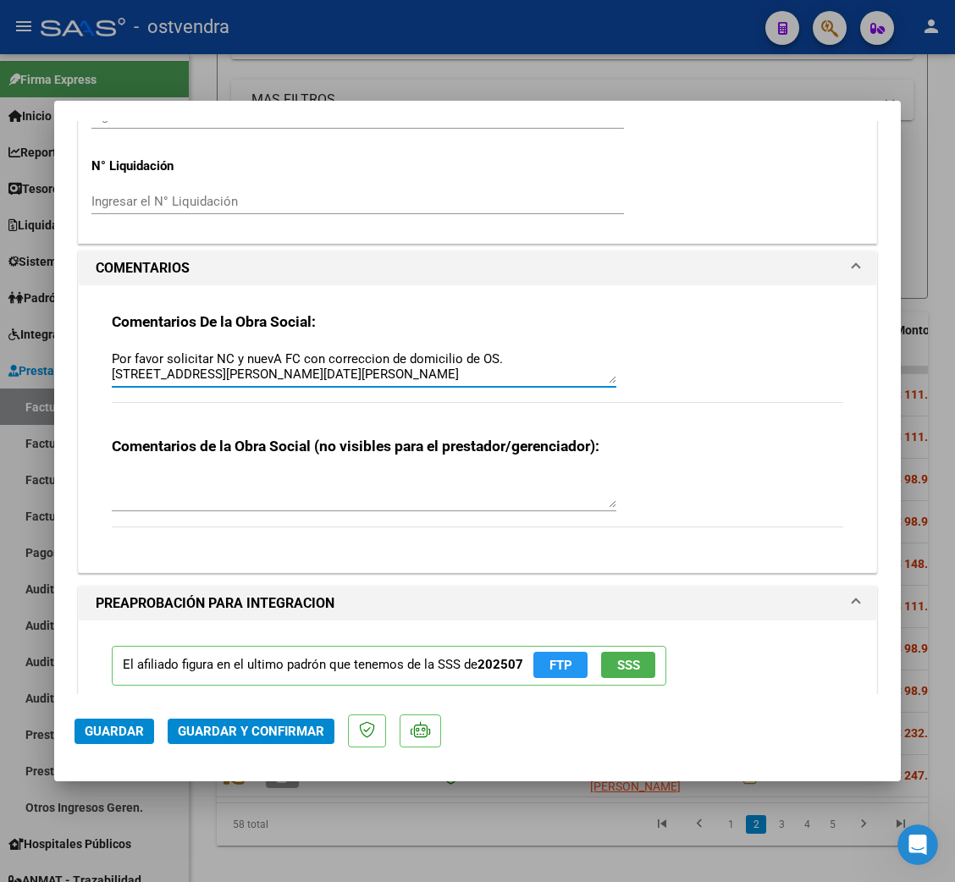
type textarea "Por favor solicitar NC y nuevA FC con correccion de domicilio de OS. [STREET_AD…"
click at [115, 730] on span "Guardar" at bounding box center [114, 731] width 59 height 15
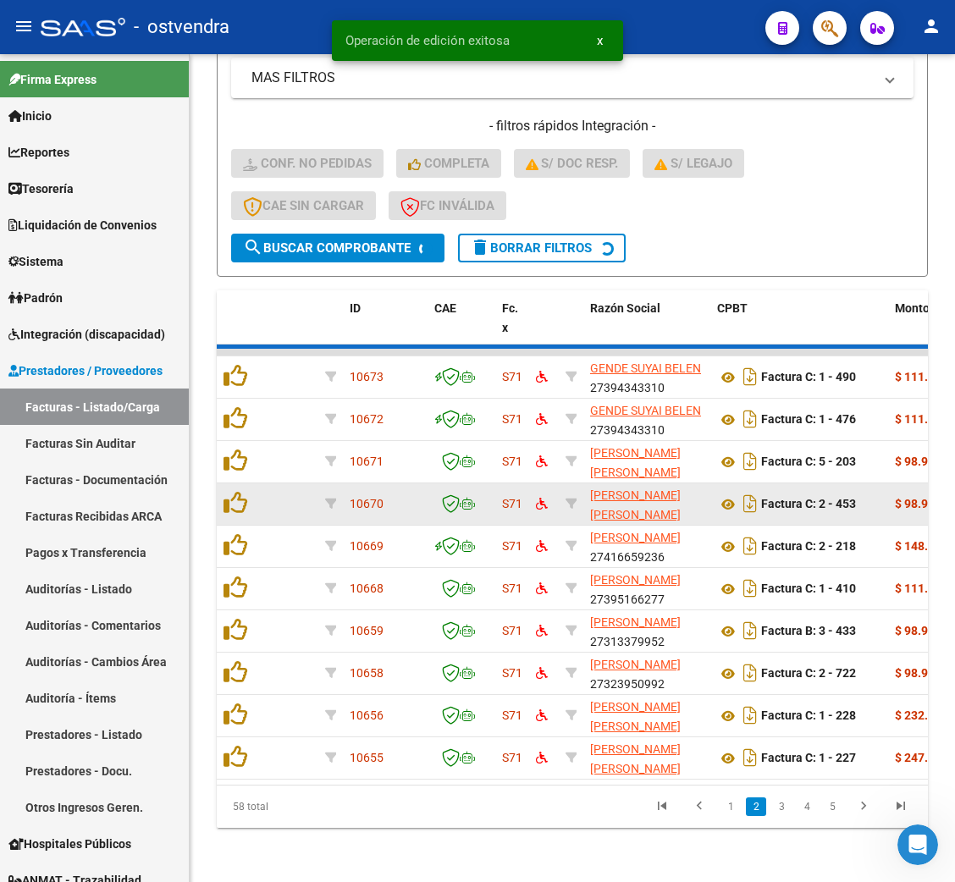
scroll to position [435, 0]
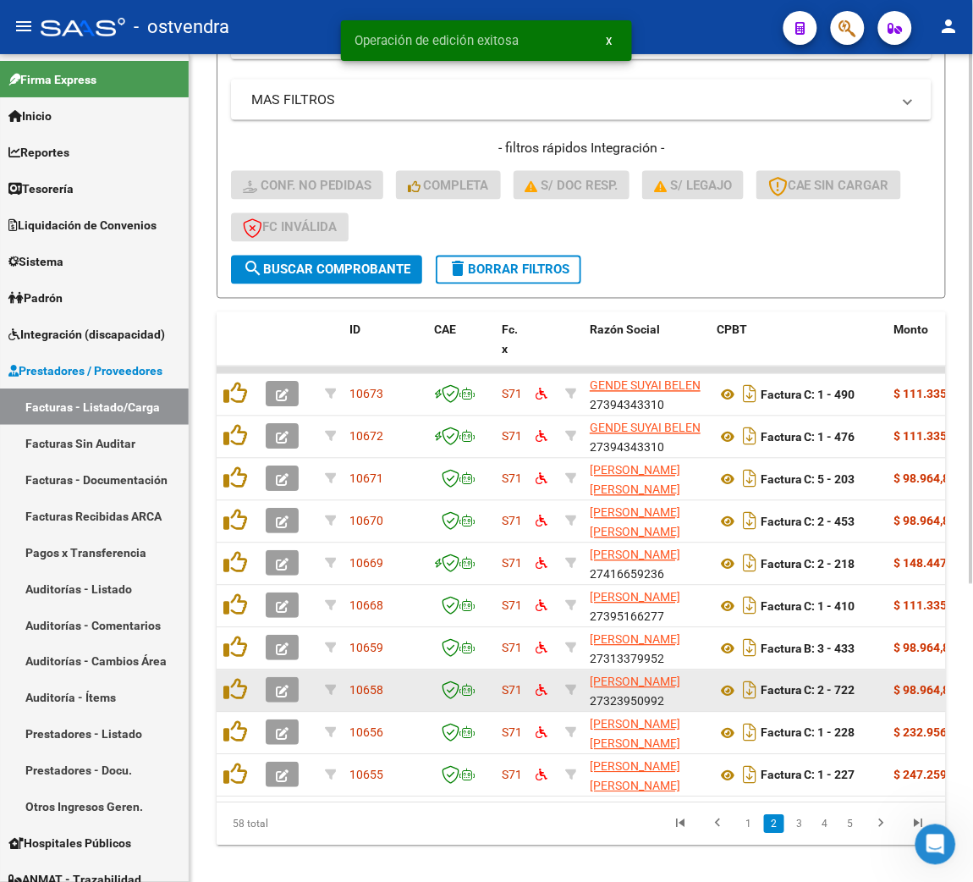
click at [286, 686] on icon "button" at bounding box center [282, 692] width 13 height 13
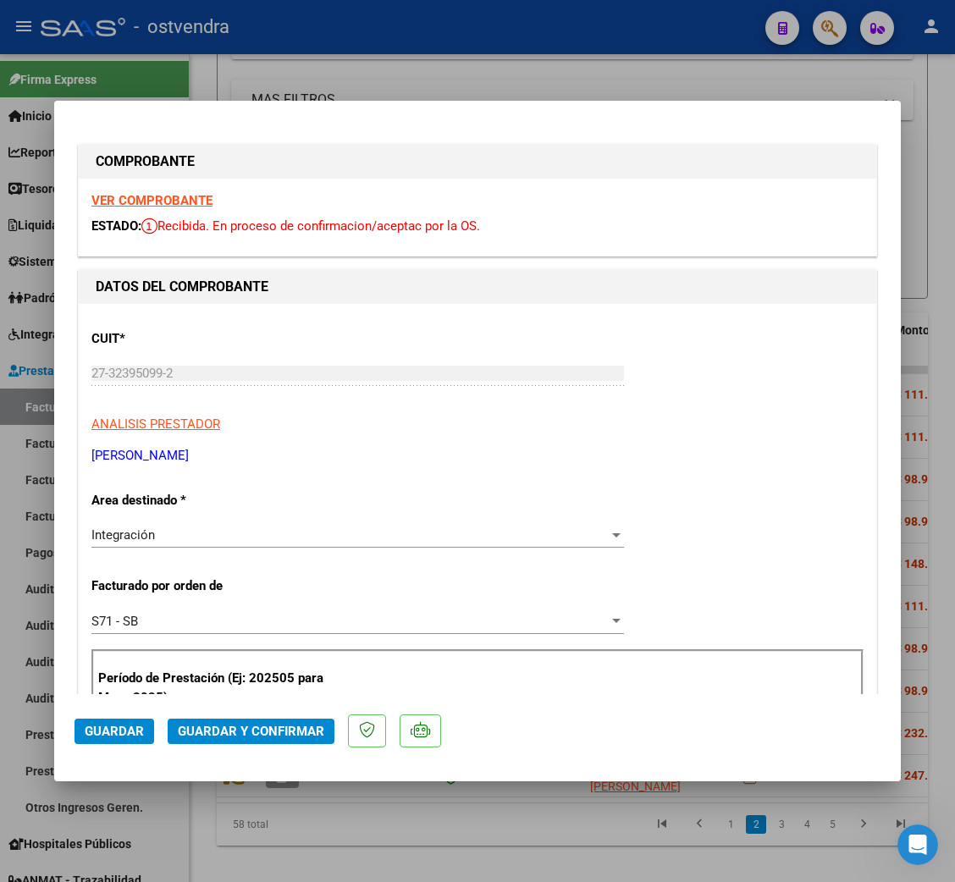
click at [170, 193] on strong "VER COMPROBANTE" at bounding box center [151, 200] width 121 height 15
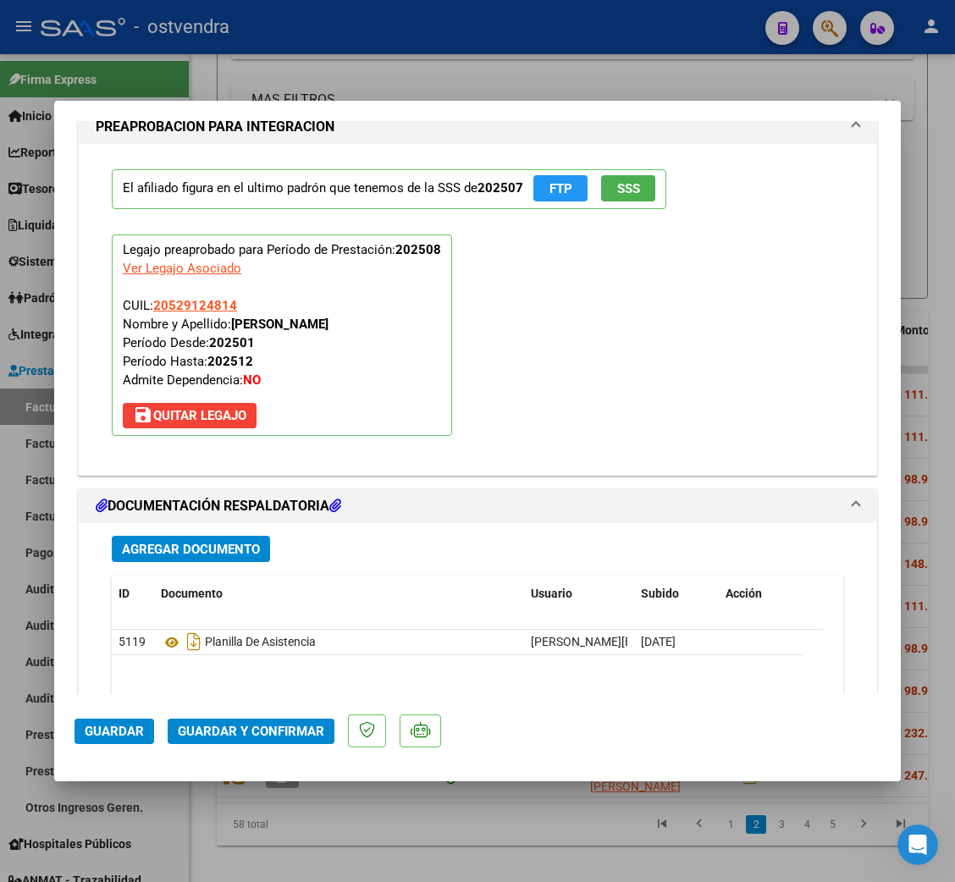
scroll to position [1890, 0]
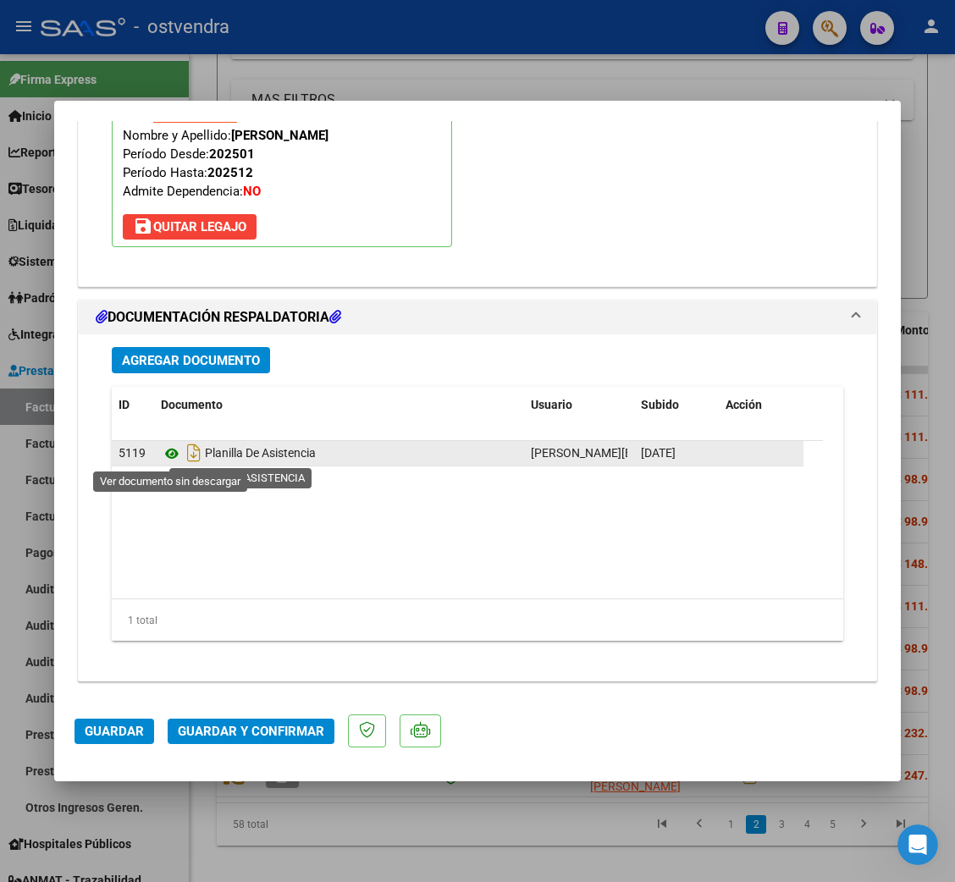
click at [169, 452] on icon at bounding box center [172, 453] width 22 height 20
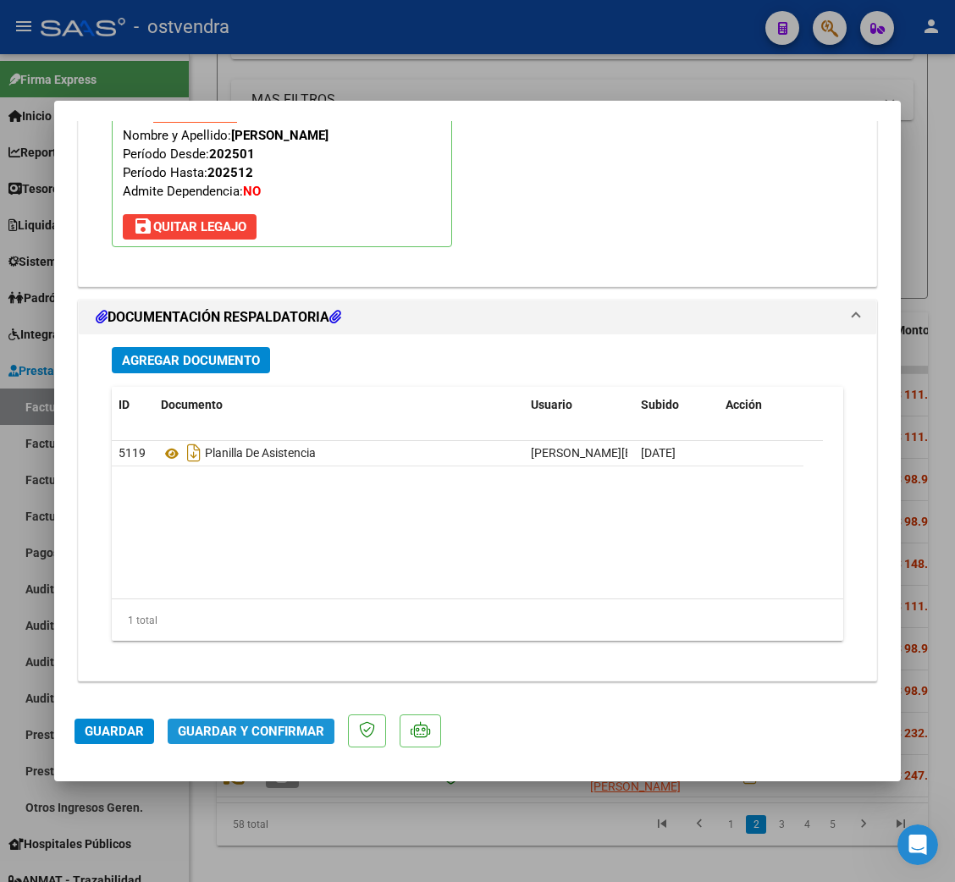
click at [248, 735] on span "Guardar y Confirmar" at bounding box center [251, 731] width 146 height 15
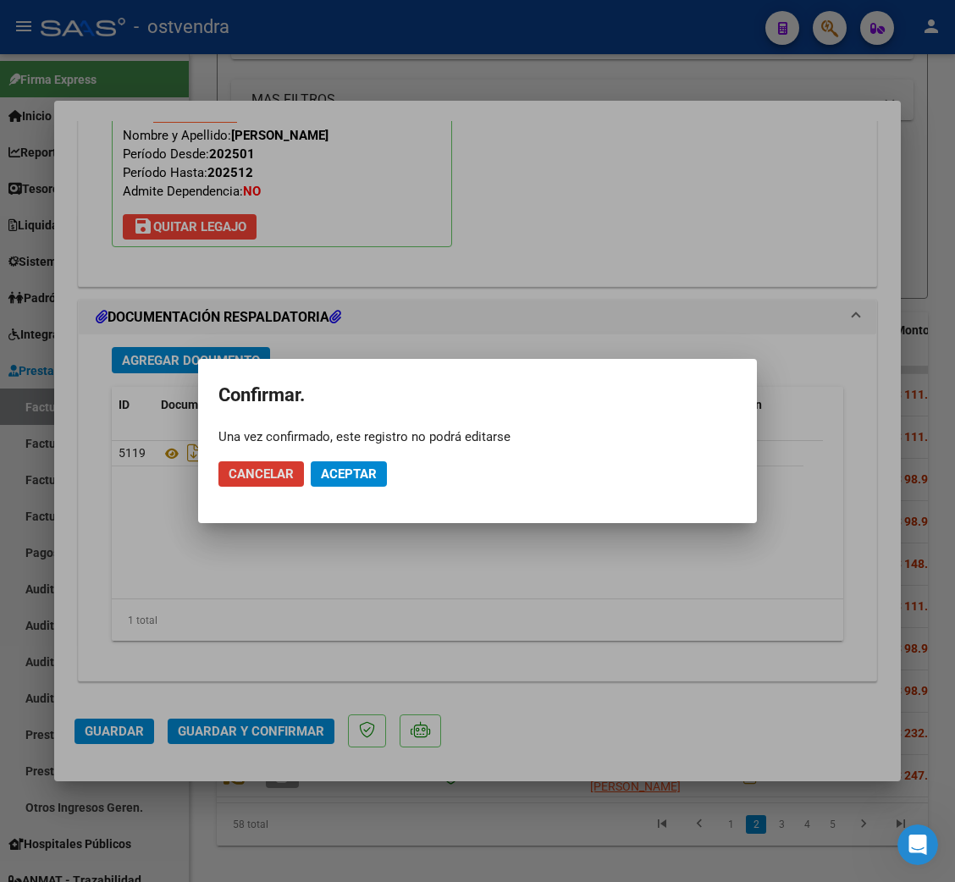
click at [359, 469] on span "Aceptar" at bounding box center [349, 473] width 56 height 15
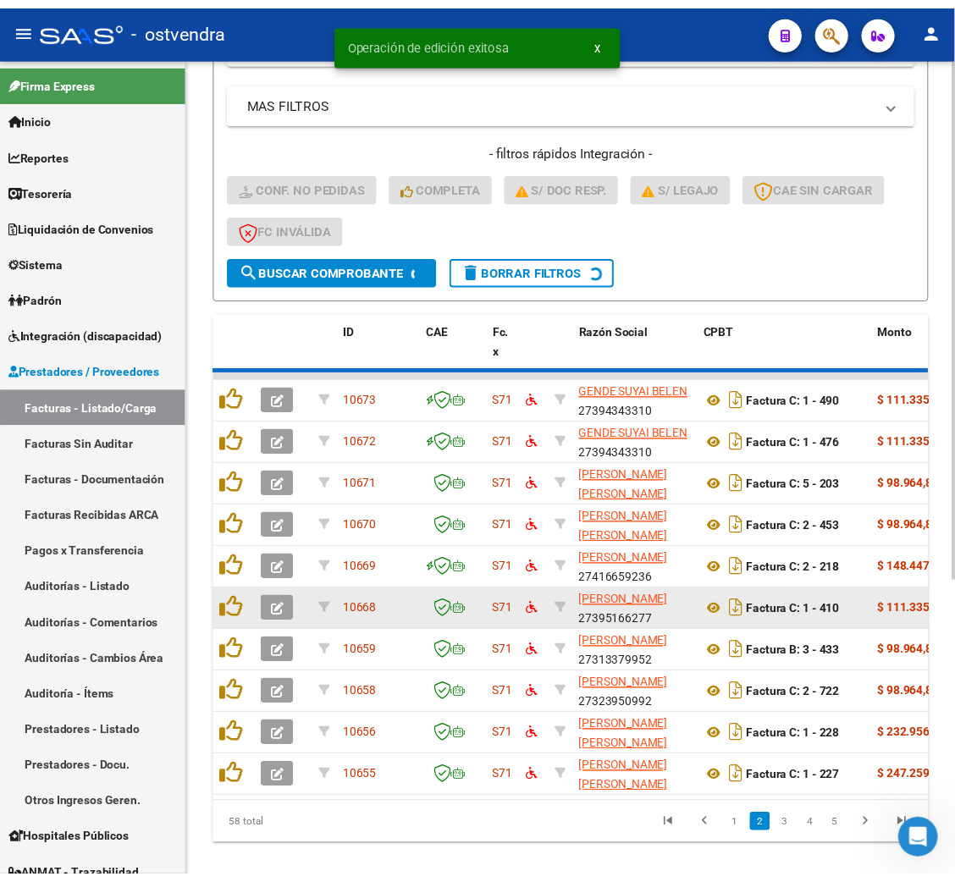
scroll to position [435, 0]
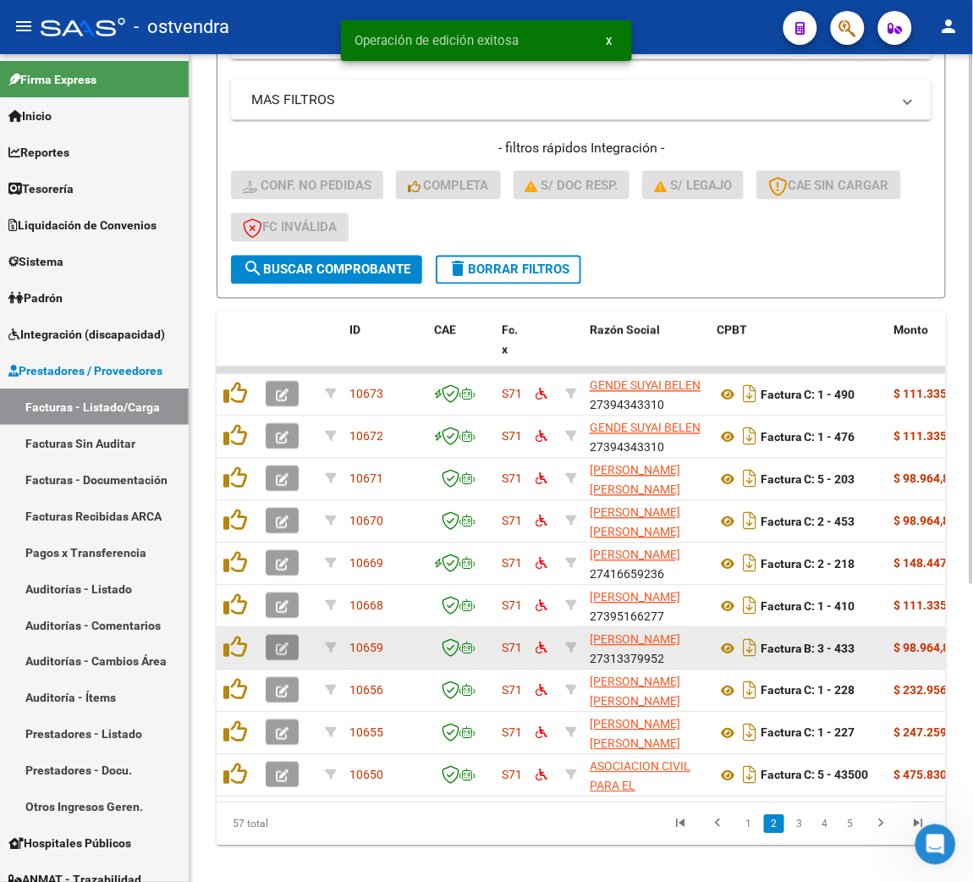
click at [292, 637] on button "button" at bounding box center [282, 648] width 33 height 25
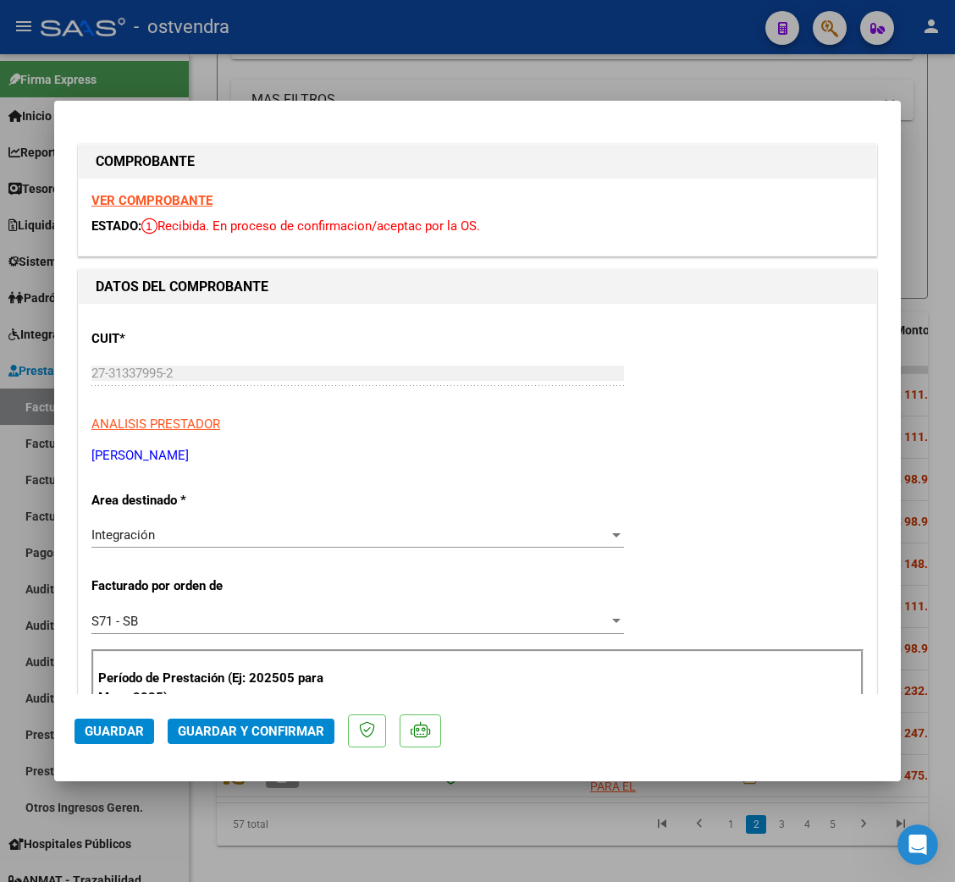
click at [168, 196] on strong "VER COMPROBANTE" at bounding box center [151, 200] width 121 height 15
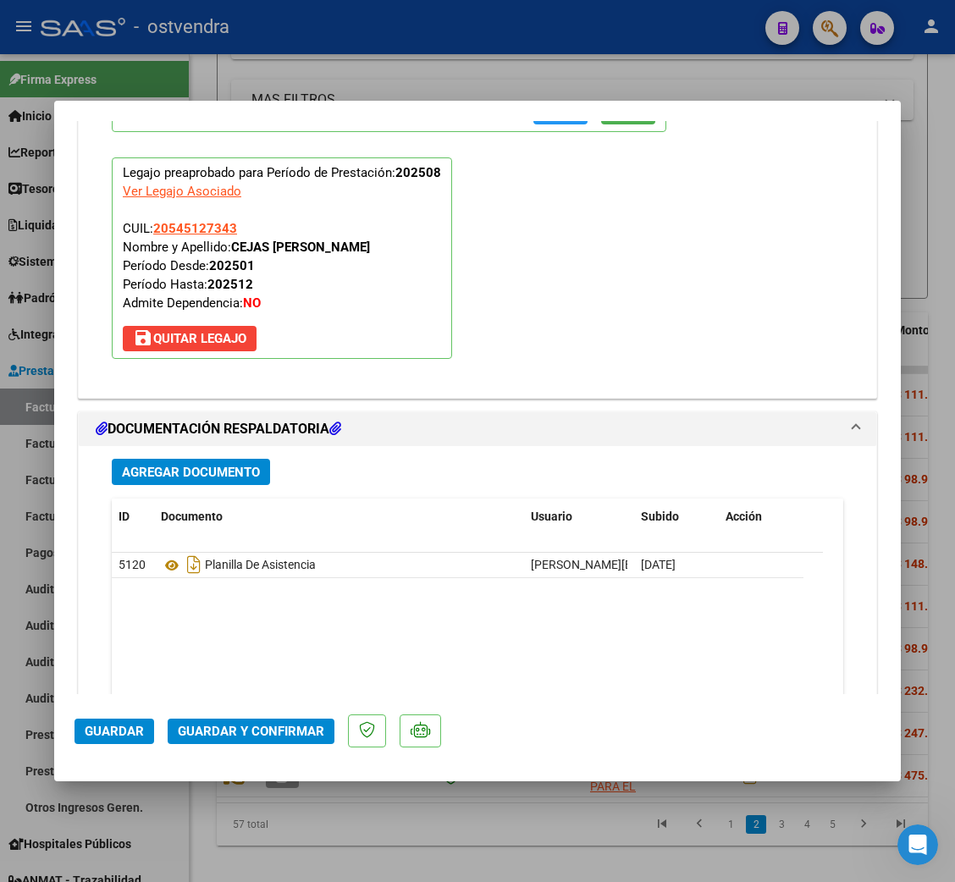
scroll to position [1777, 0]
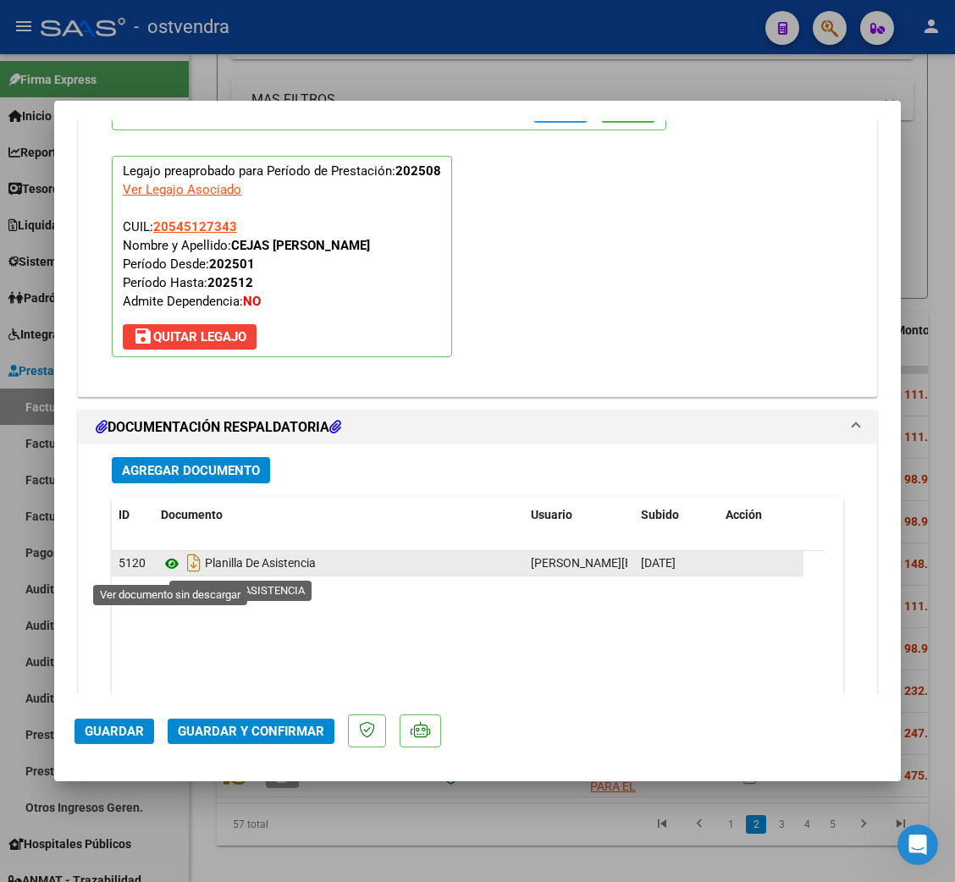
click at [170, 569] on icon at bounding box center [172, 564] width 22 height 20
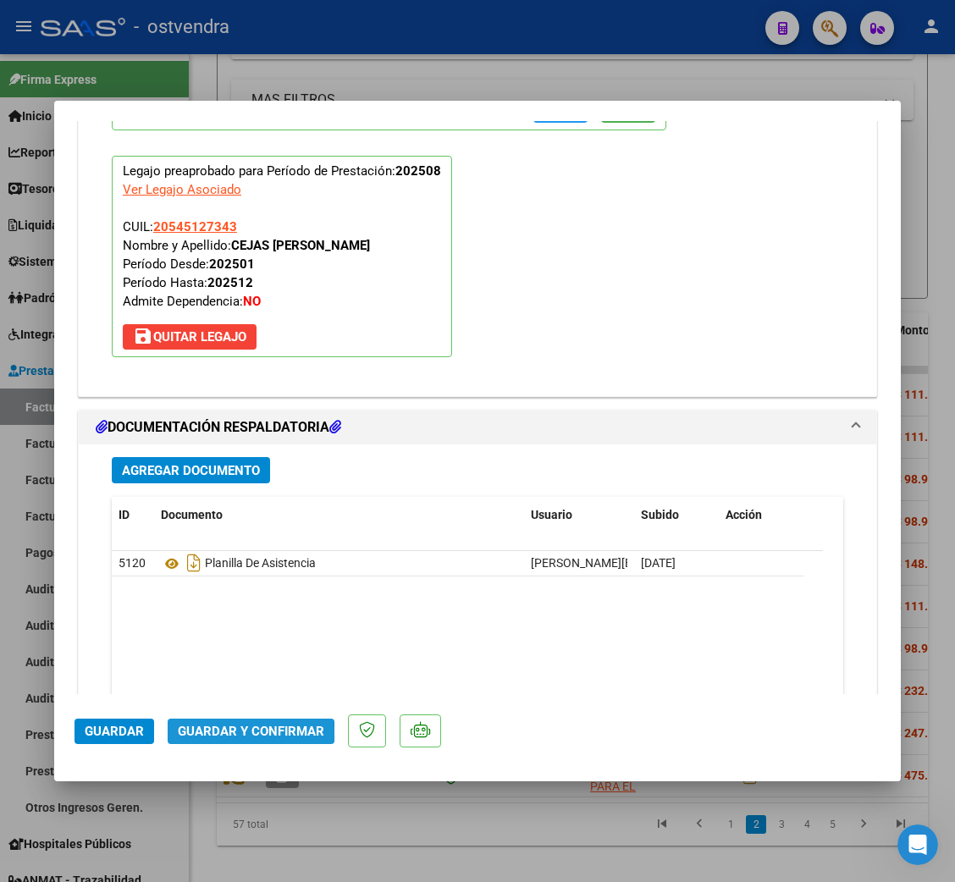
click at [231, 731] on span "Guardar y Confirmar" at bounding box center [251, 731] width 146 height 15
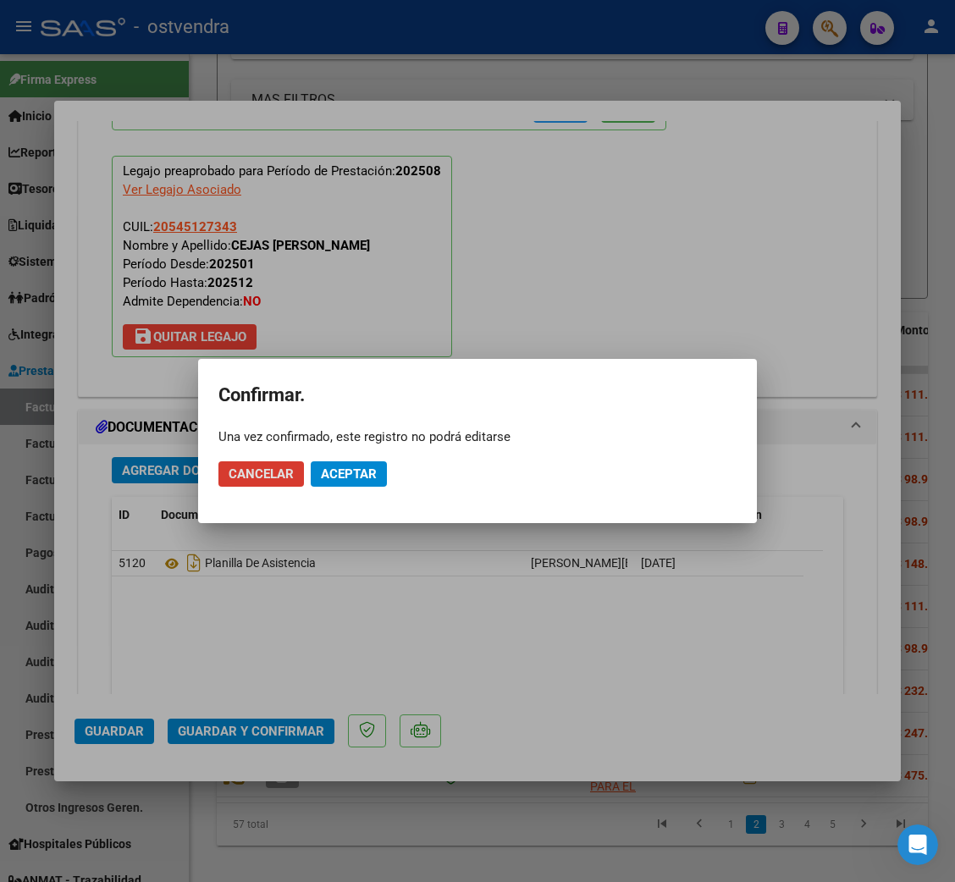
click at [372, 470] on span "Aceptar" at bounding box center [349, 473] width 56 height 15
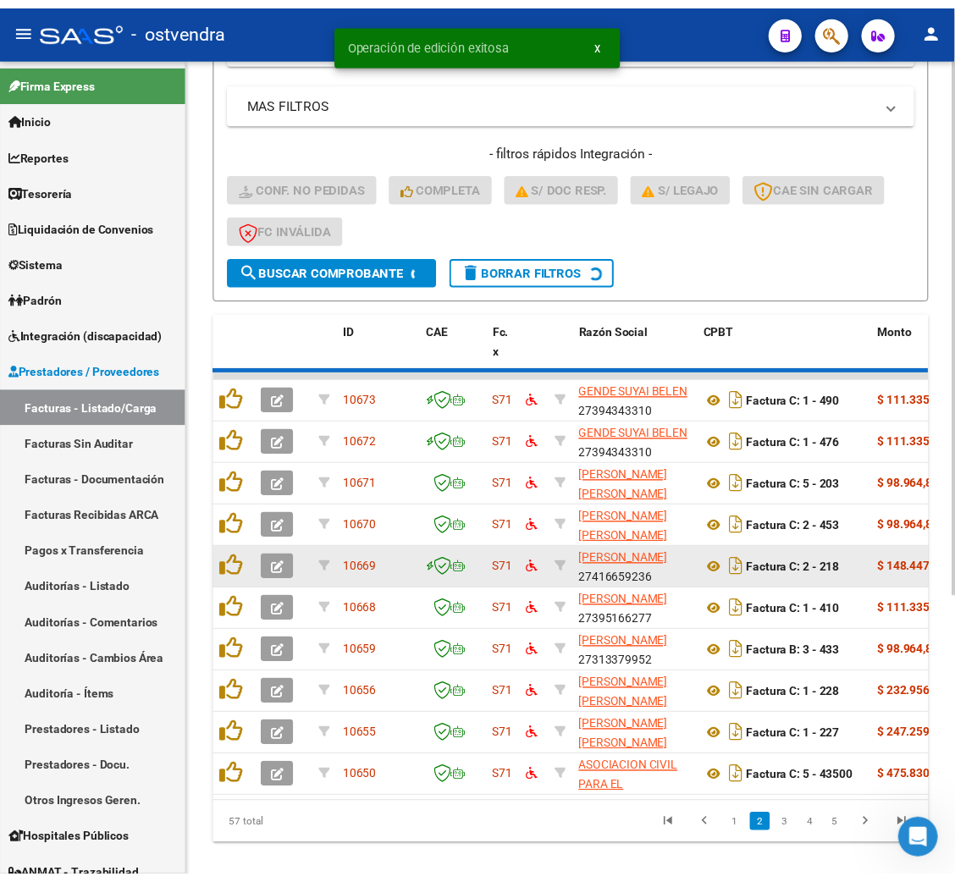
scroll to position [435, 0]
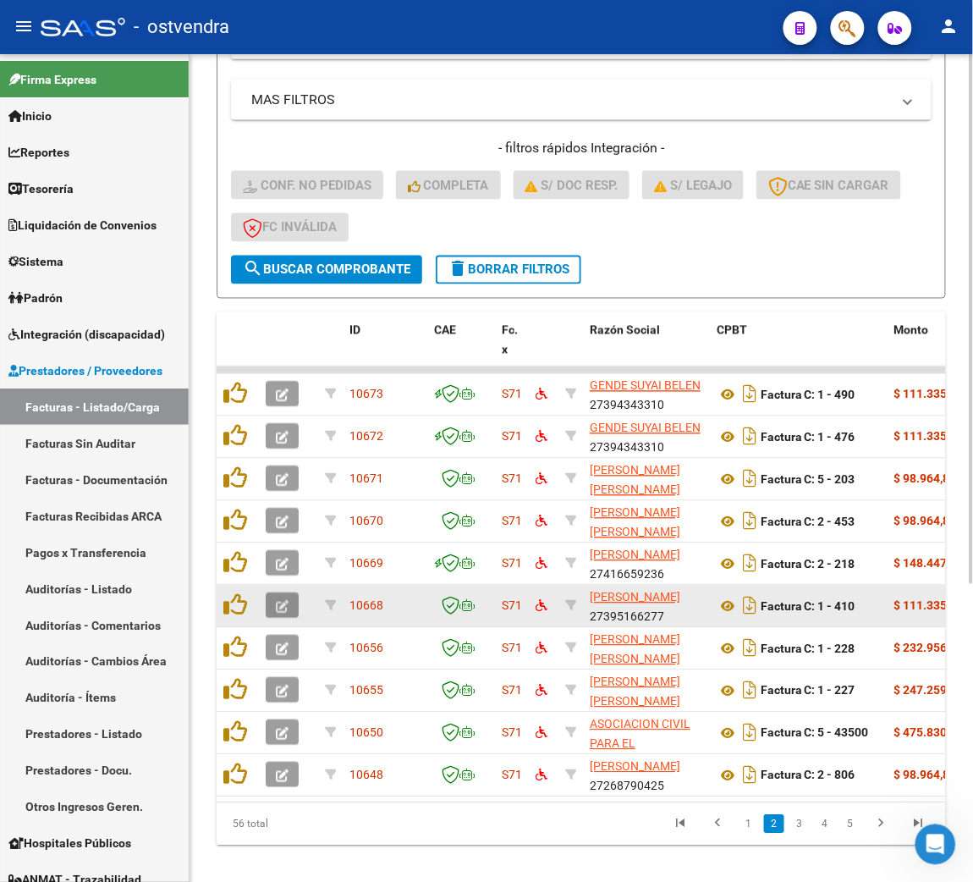
click at [282, 609] on button "button" at bounding box center [282, 605] width 33 height 25
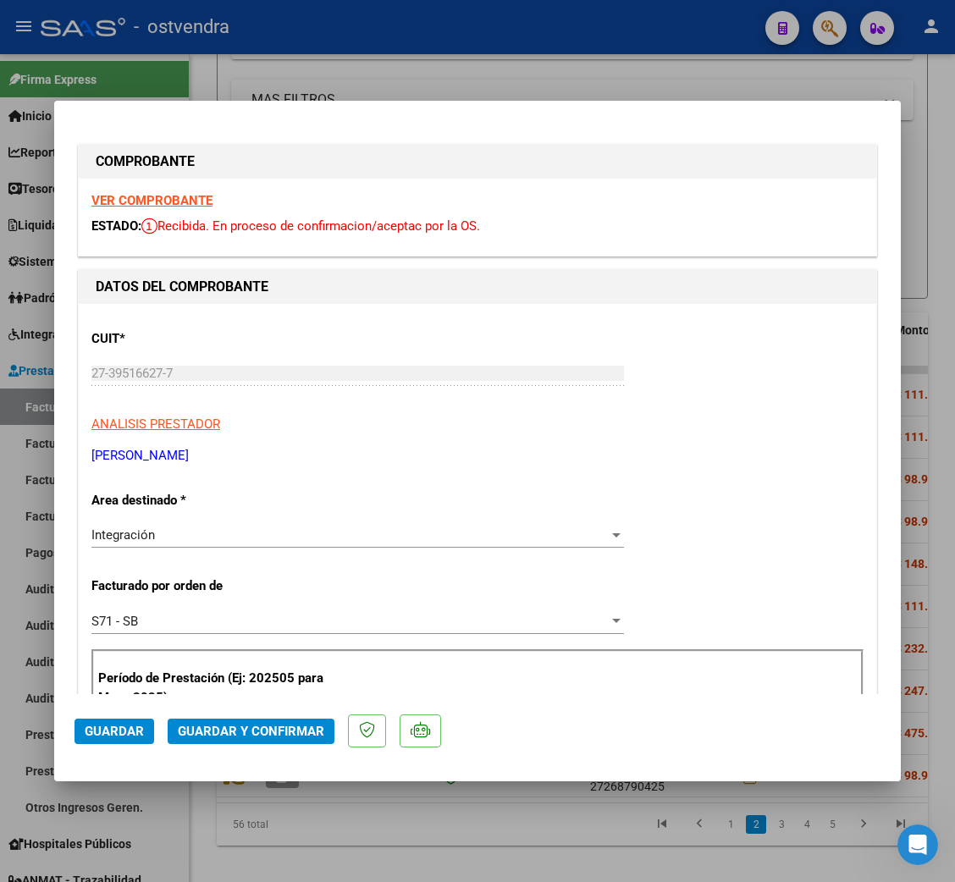
click at [172, 196] on strong "VER COMPROBANTE" at bounding box center [151, 200] width 121 height 15
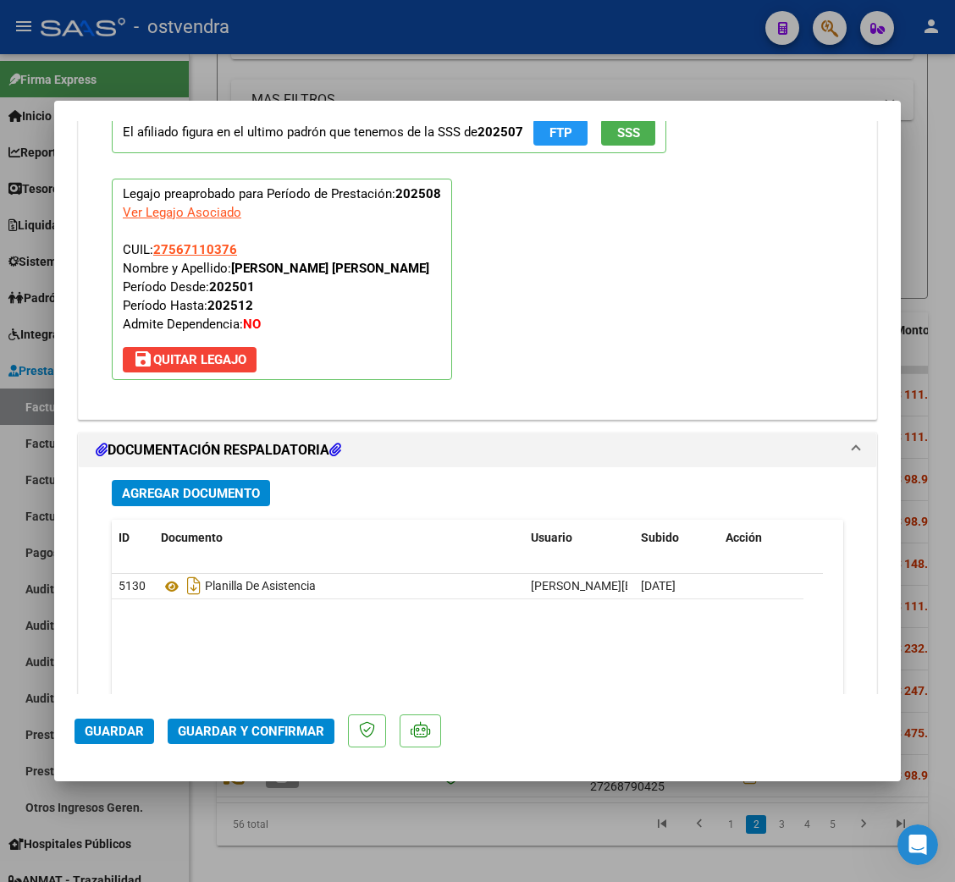
scroll to position [1777, 0]
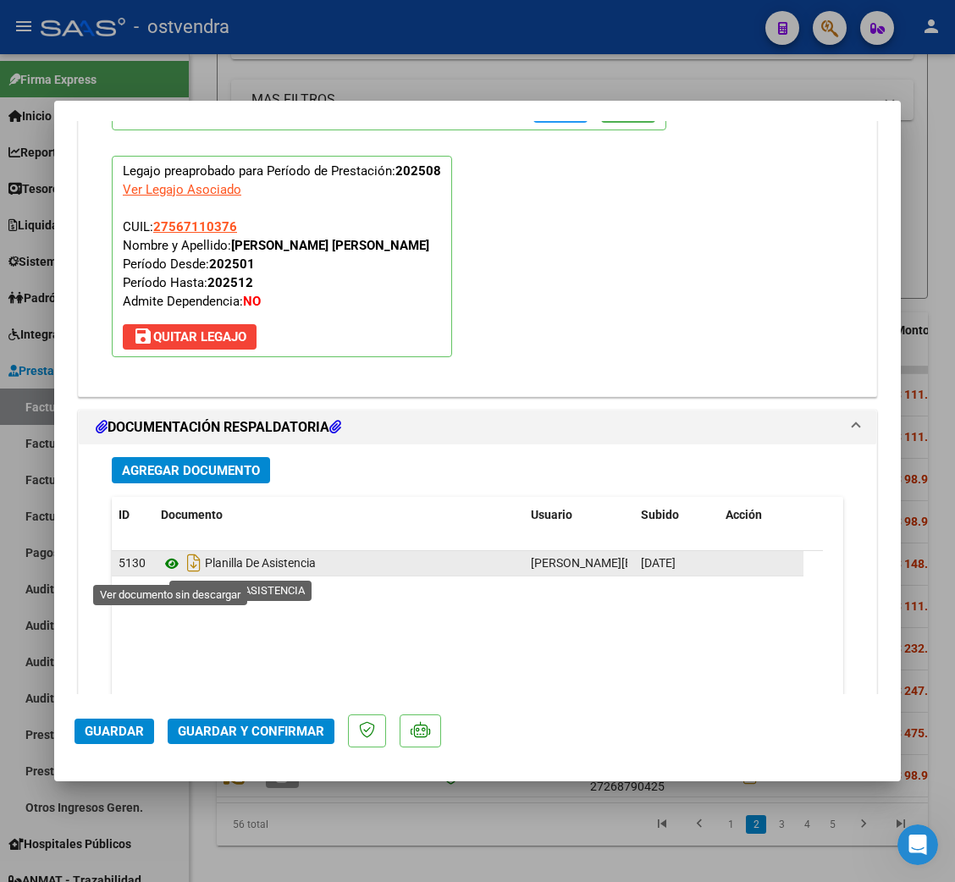
click at [174, 563] on icon at bounding box center [172, 564] width 22 height 20
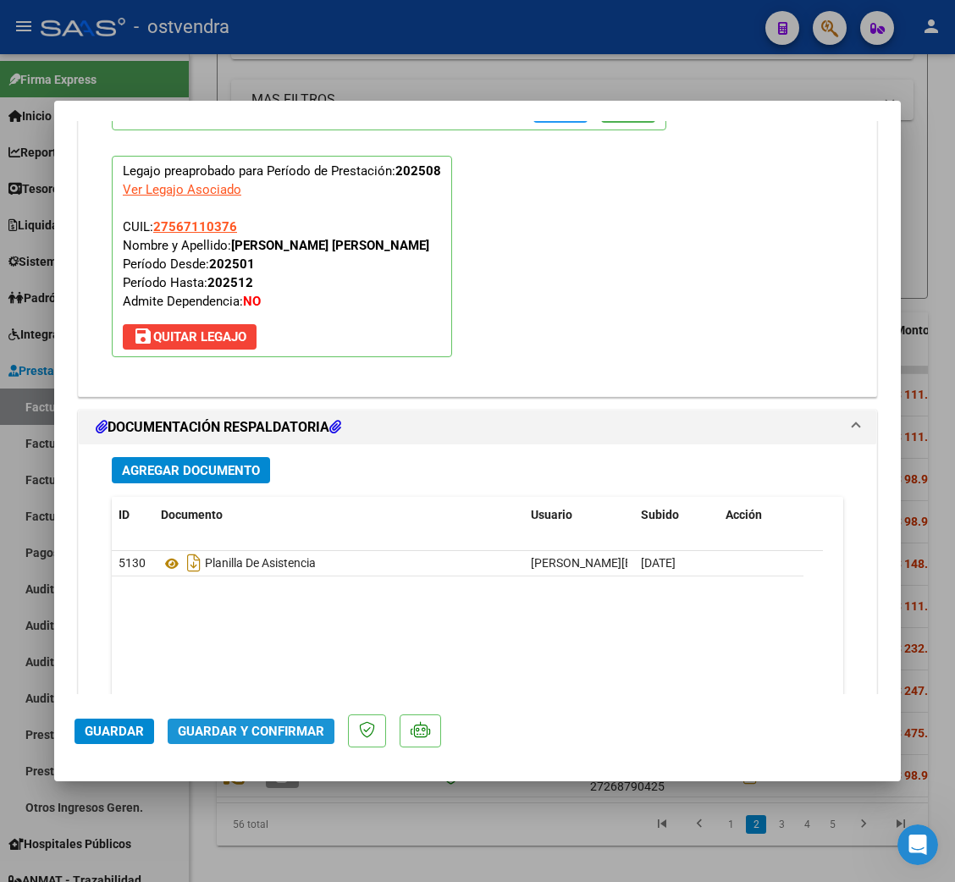
click at [288, 728] on span "Guardar y Confirmar" at bounding box center [251, 731] width 146 height 15
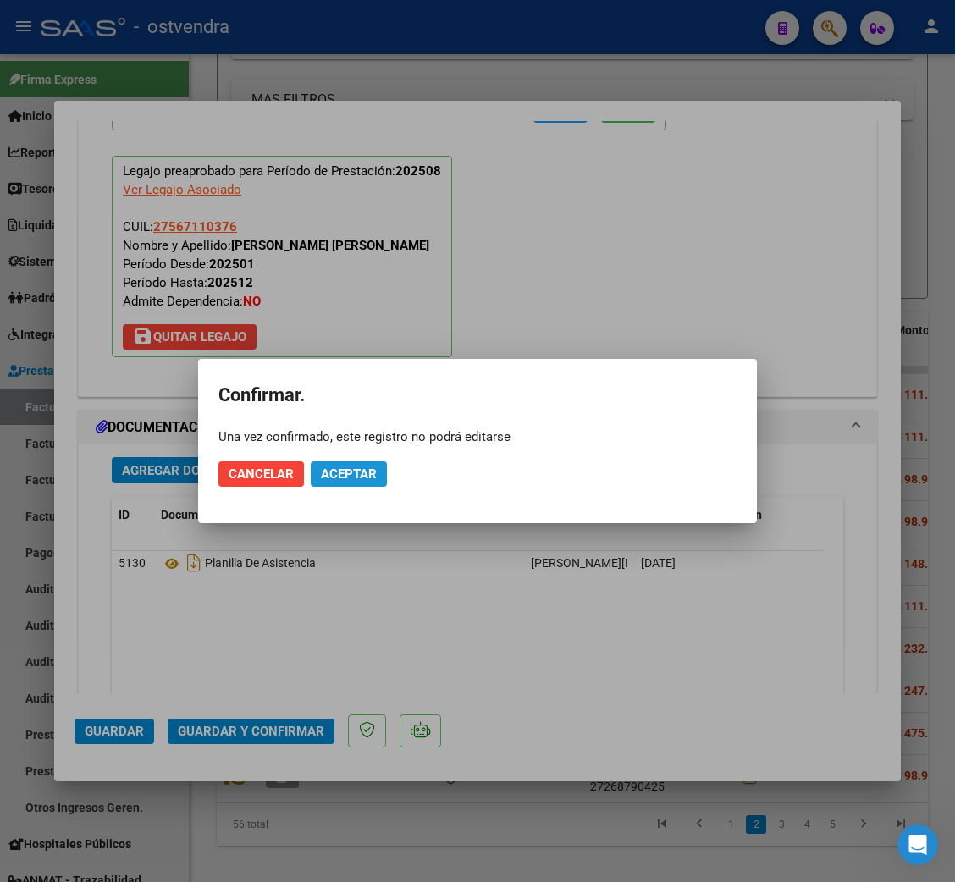
click at [361, 474] on span "Aceptar" at bounding box center [349, 473] width 56 height 15
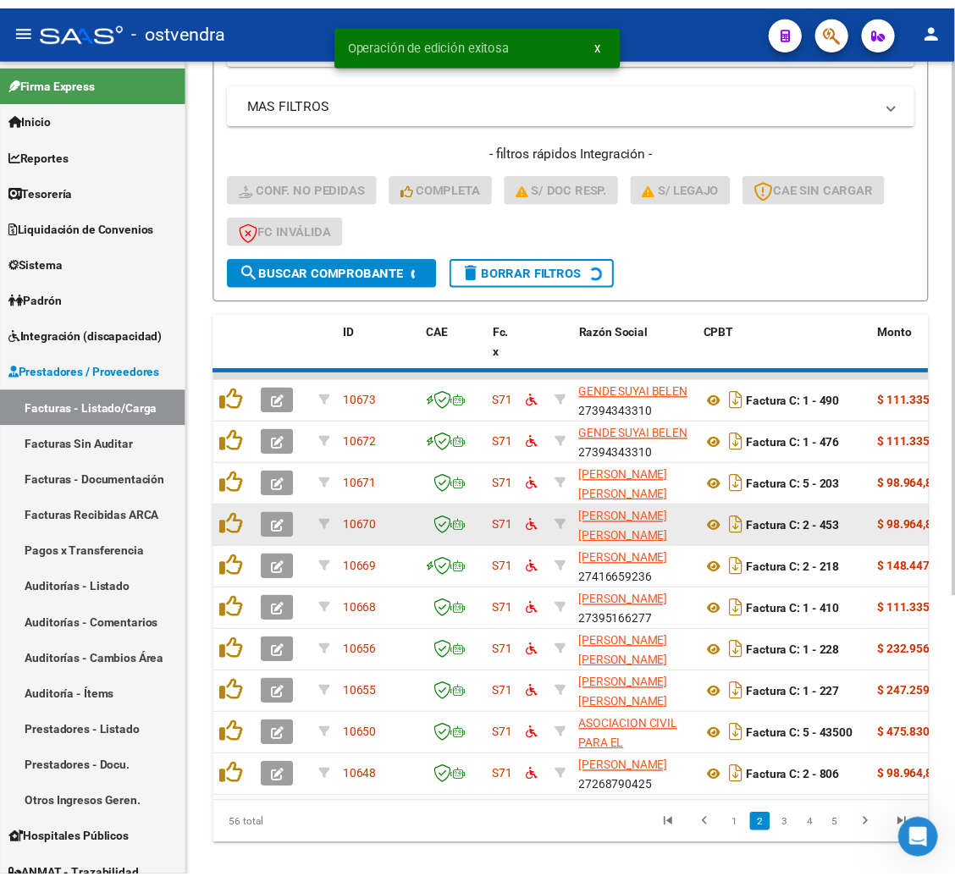
scroll to position [435, 0]
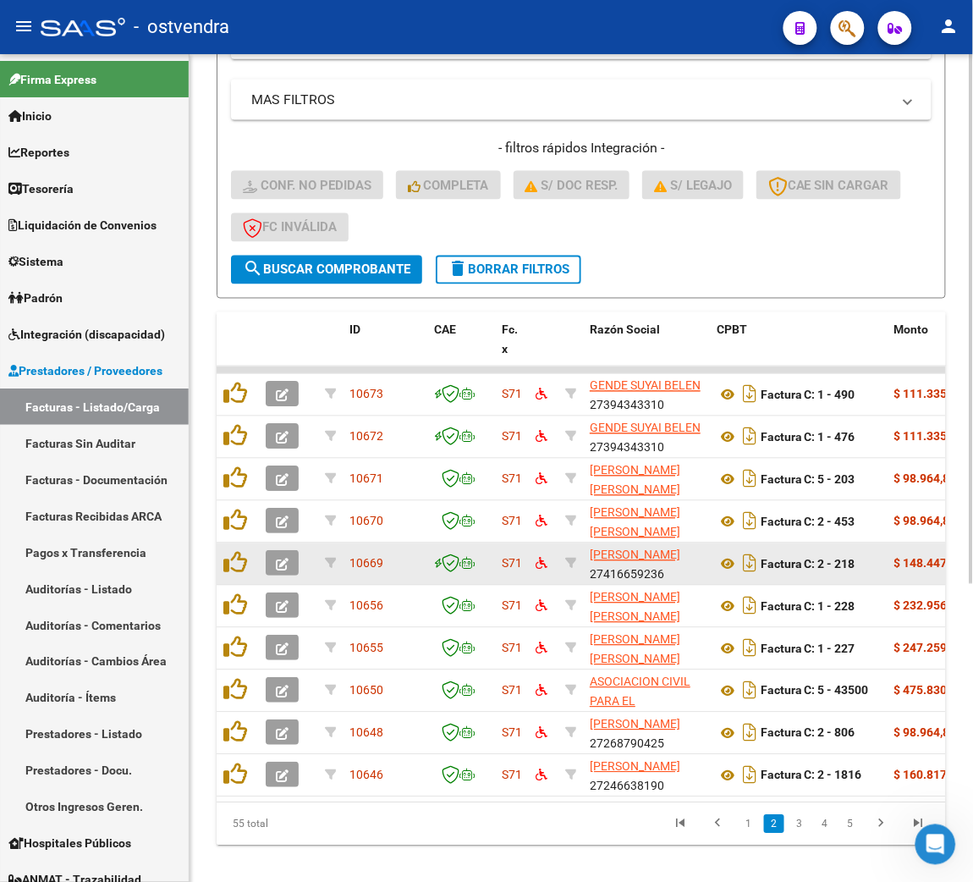
click at [281, 561] on icon "button" at bounding box center [282, 565] width 13 height 13
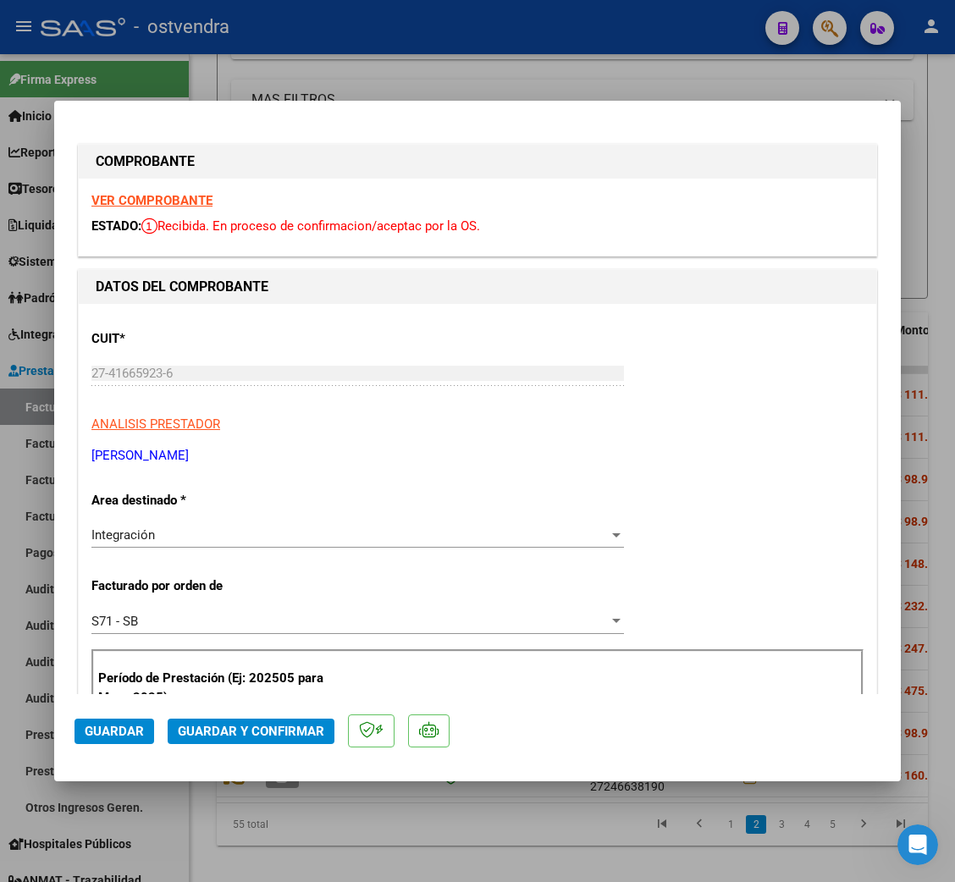
click at [151, 196] on strong "VER COMPROBANTE" at bounding box center [151, 200] width 121 height 15
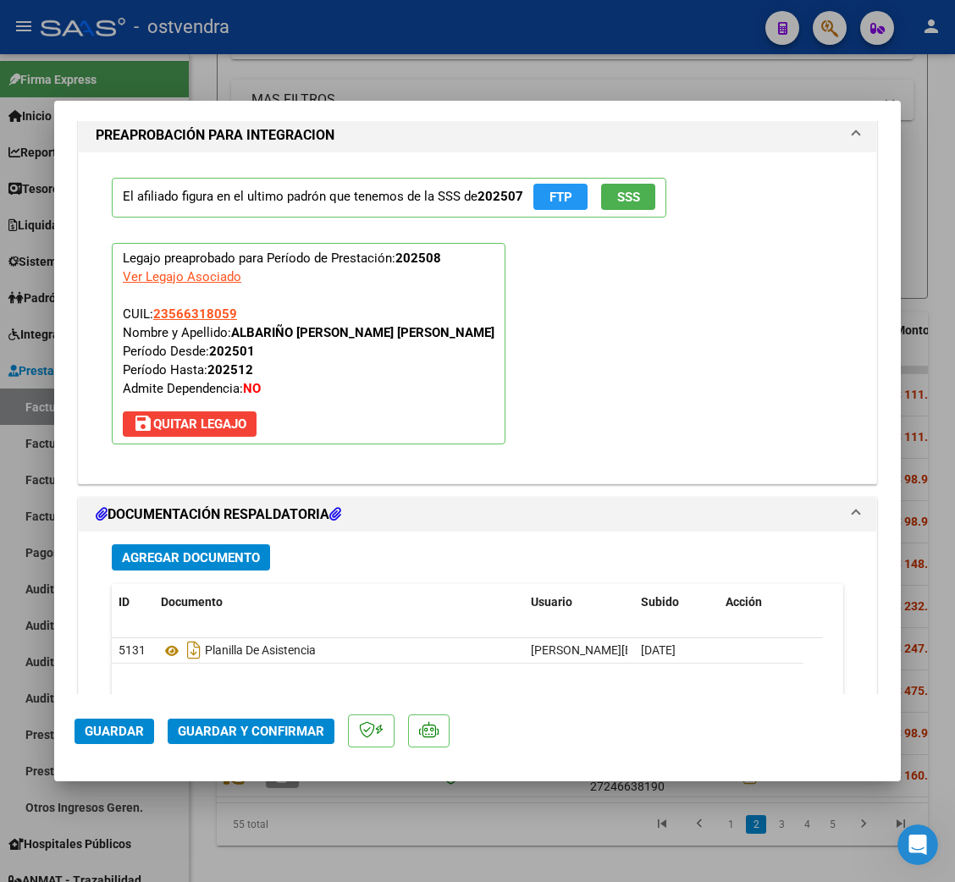
scroll to position [1890, 0]
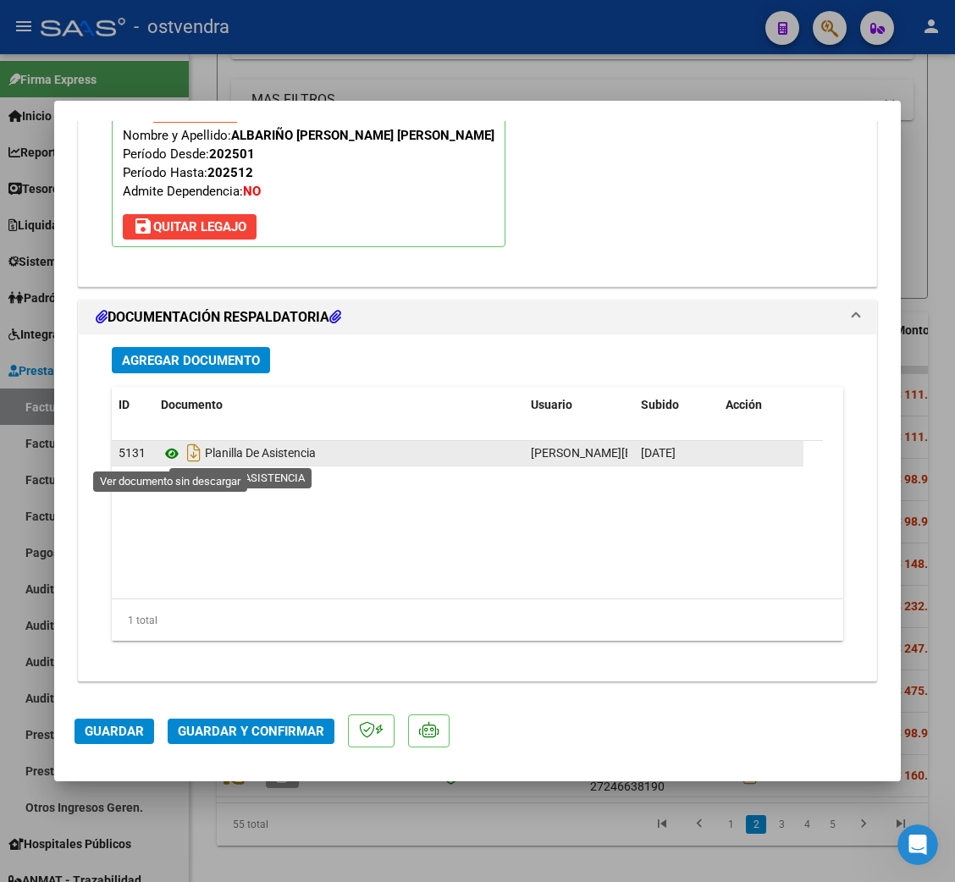
click at [170, 449] on icon at bounding box center [172, 453] width 22 height 20
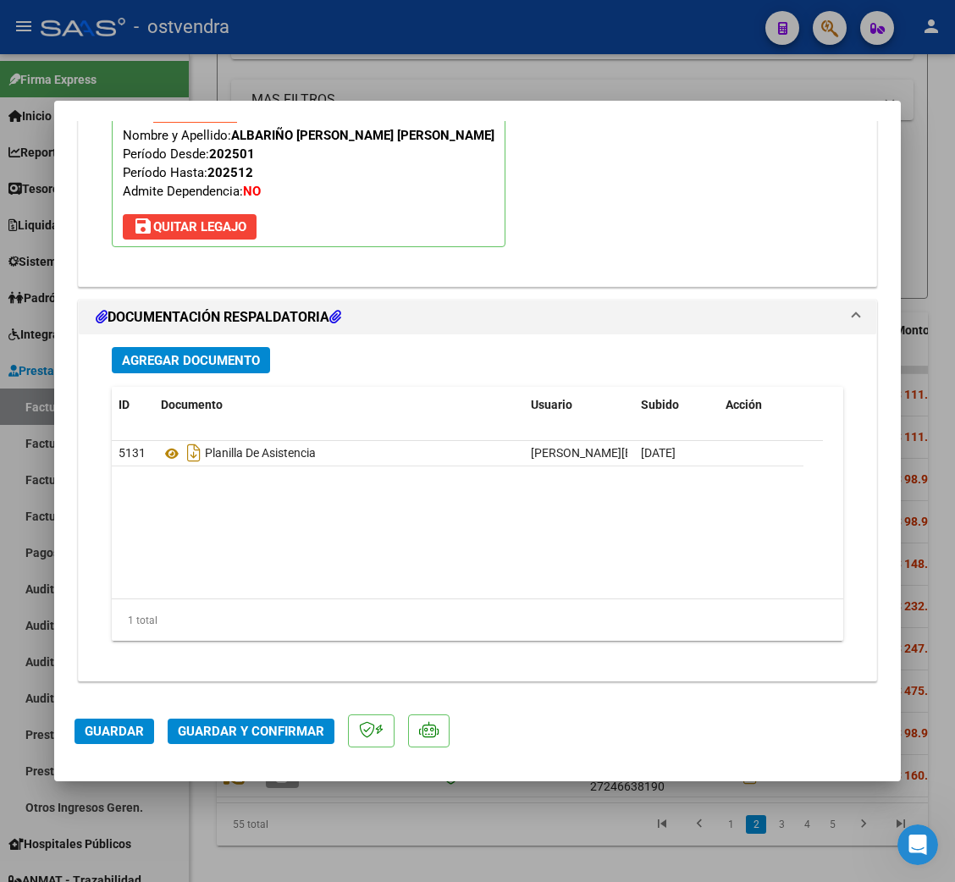
click at [233, 724] on span "Guardar y Confirmar" at bounding box center [251, 731] width 146 height 15
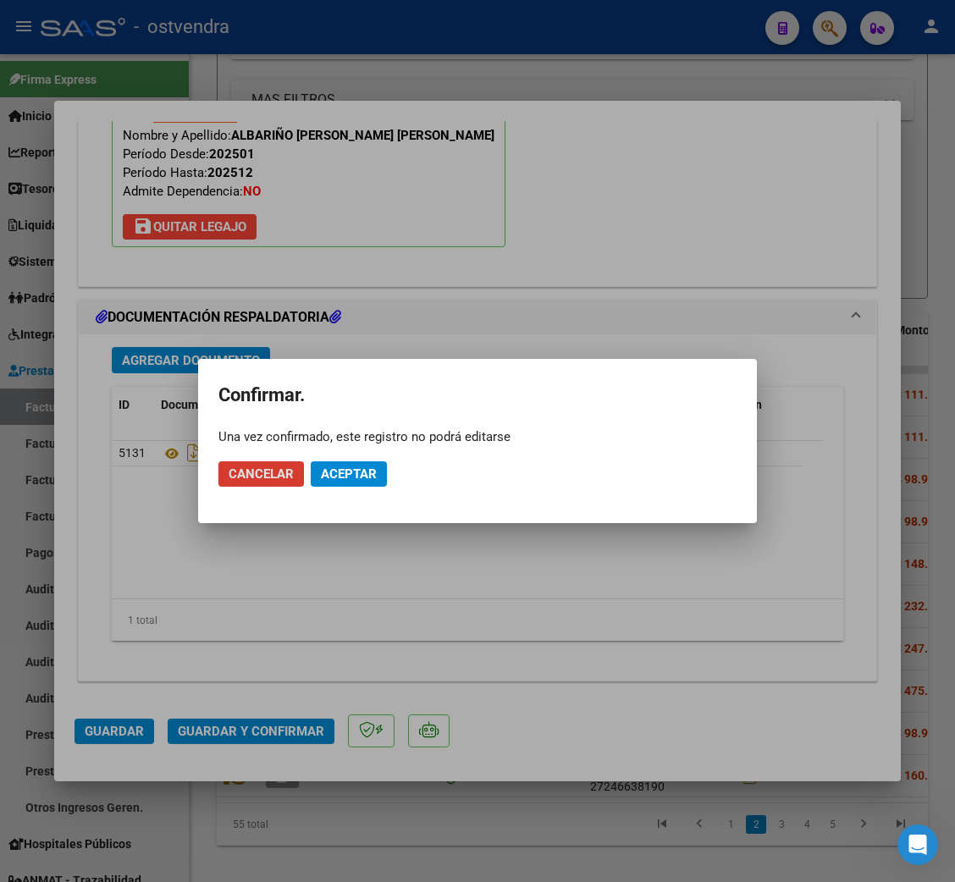
click at [359, 470] on span "Aceptar" at bounding box center [349, 473] width 56 height 15
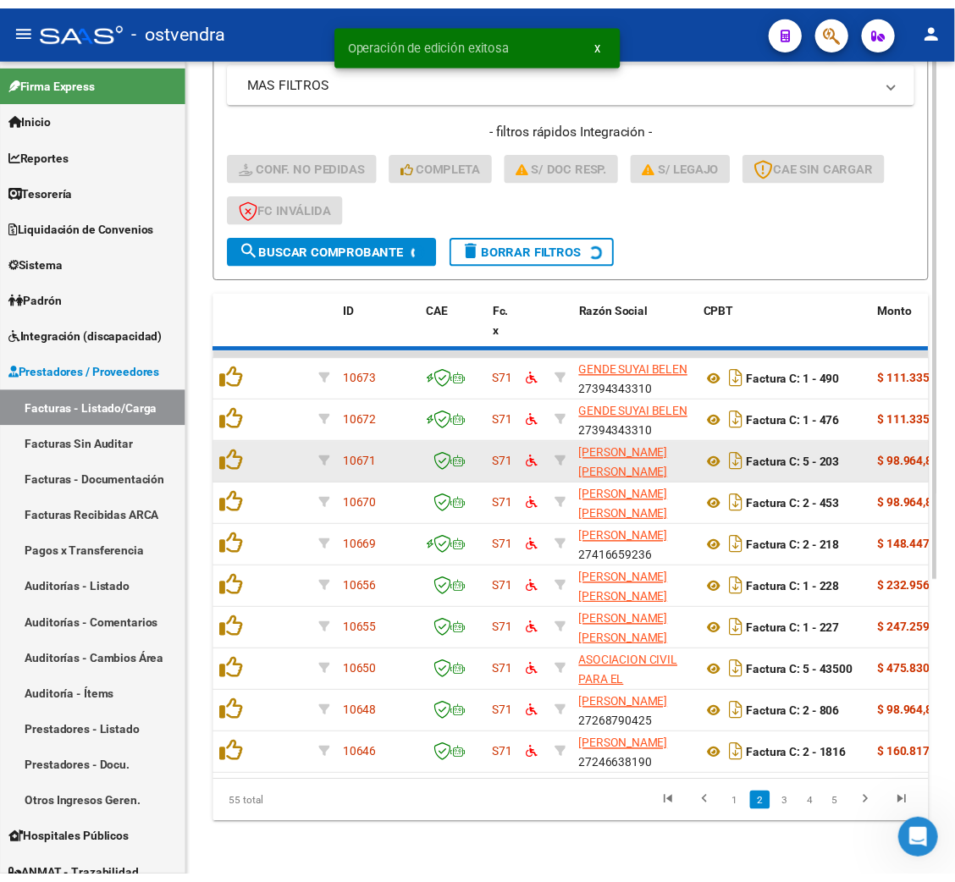
scroll to position [435, 0]
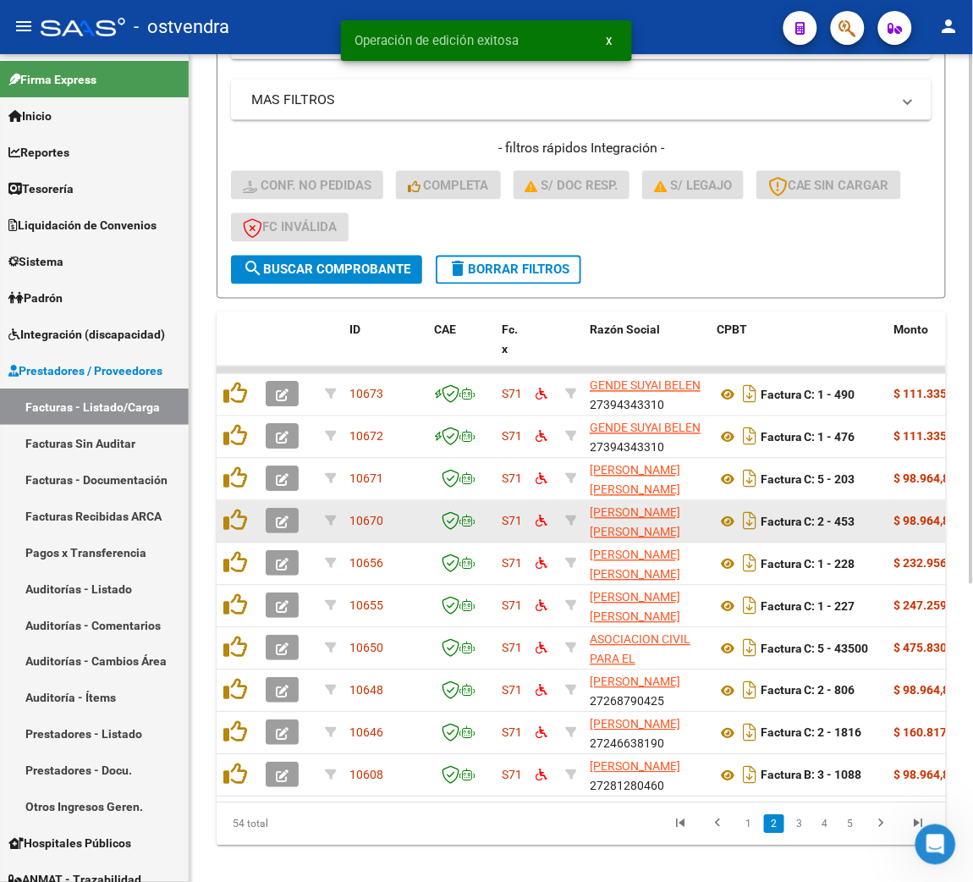
click at [287, 516] on icon "button" at bounding box center [282, 522] width 13 height 13
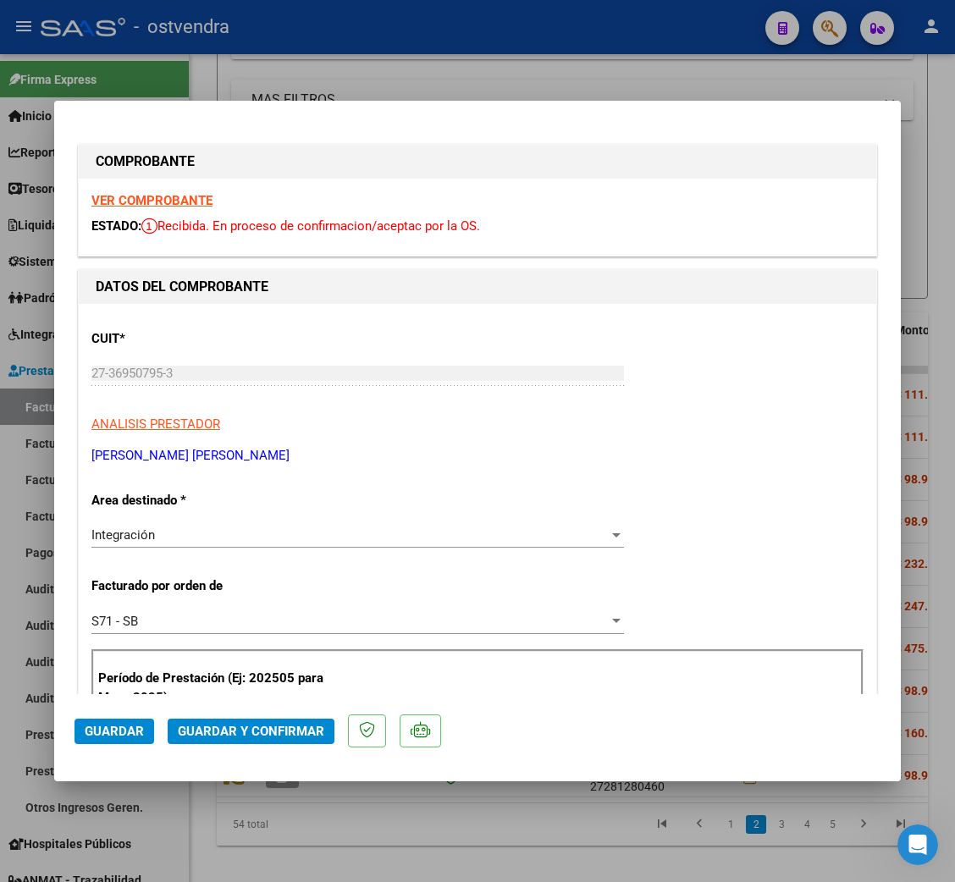
click at [190, 197] on strong "VER COMPROBANTE" at bounding box center [151, 200] width 121 height 15
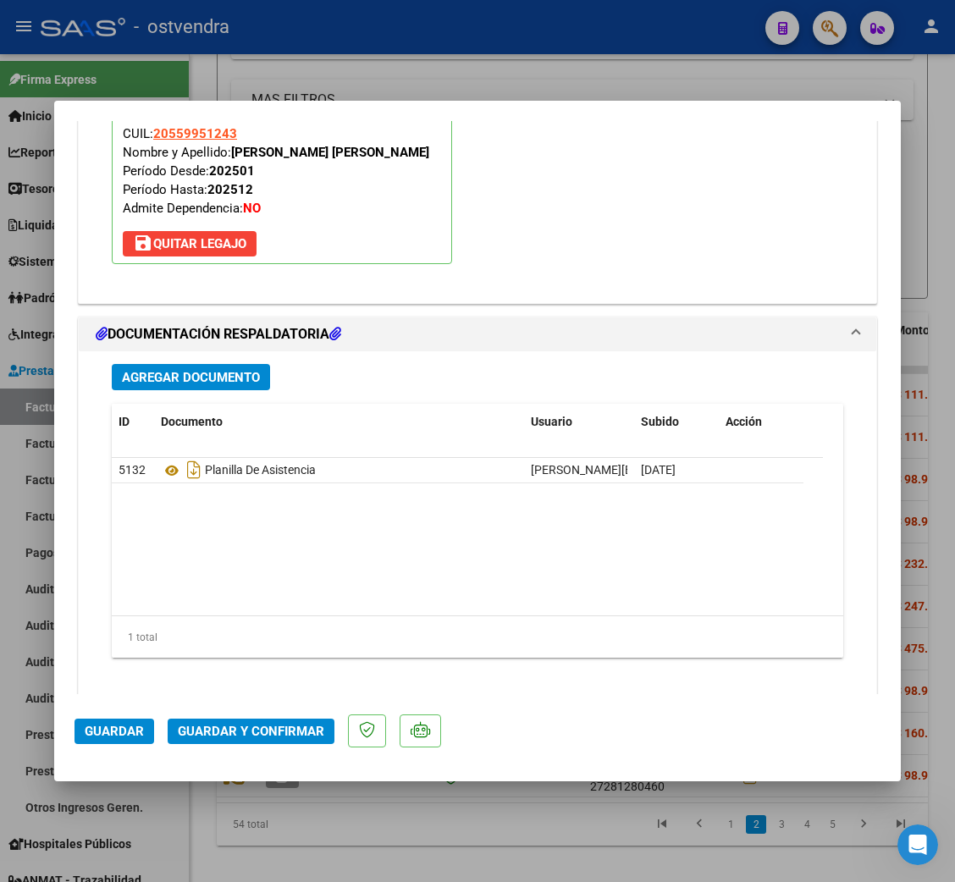
scroll to position [1890, 0]
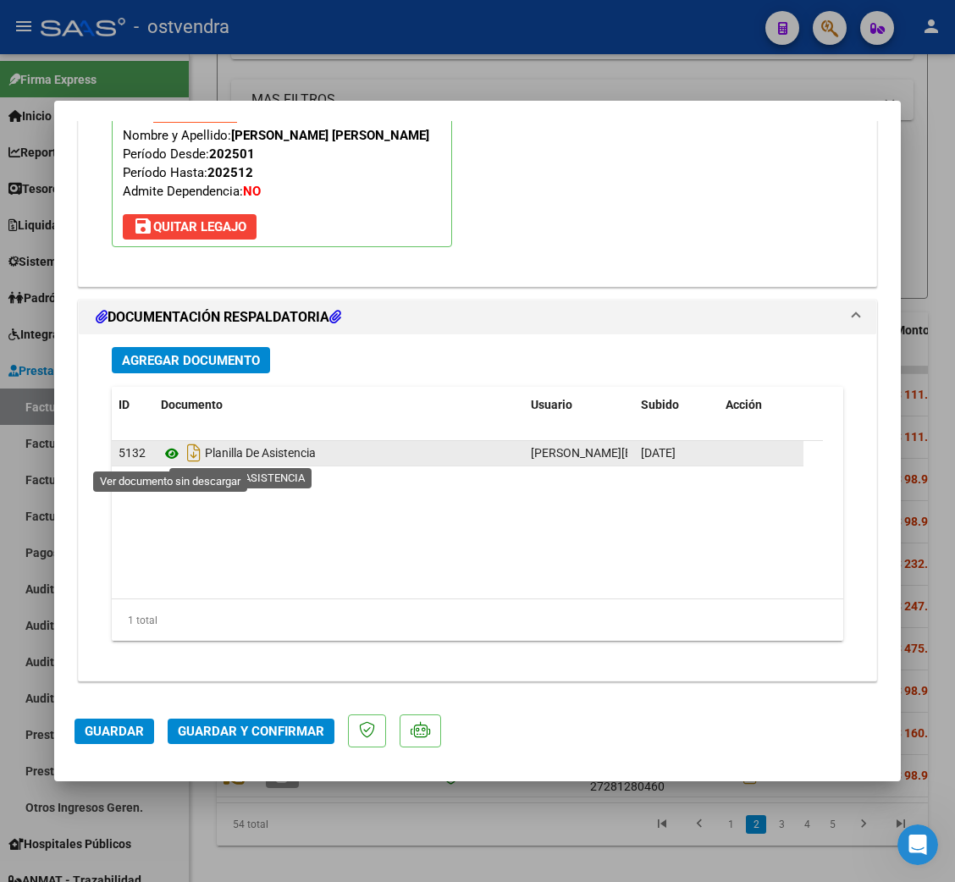
click at [171, 454] on icon at bounding box center [172, 453] width 22 height 20
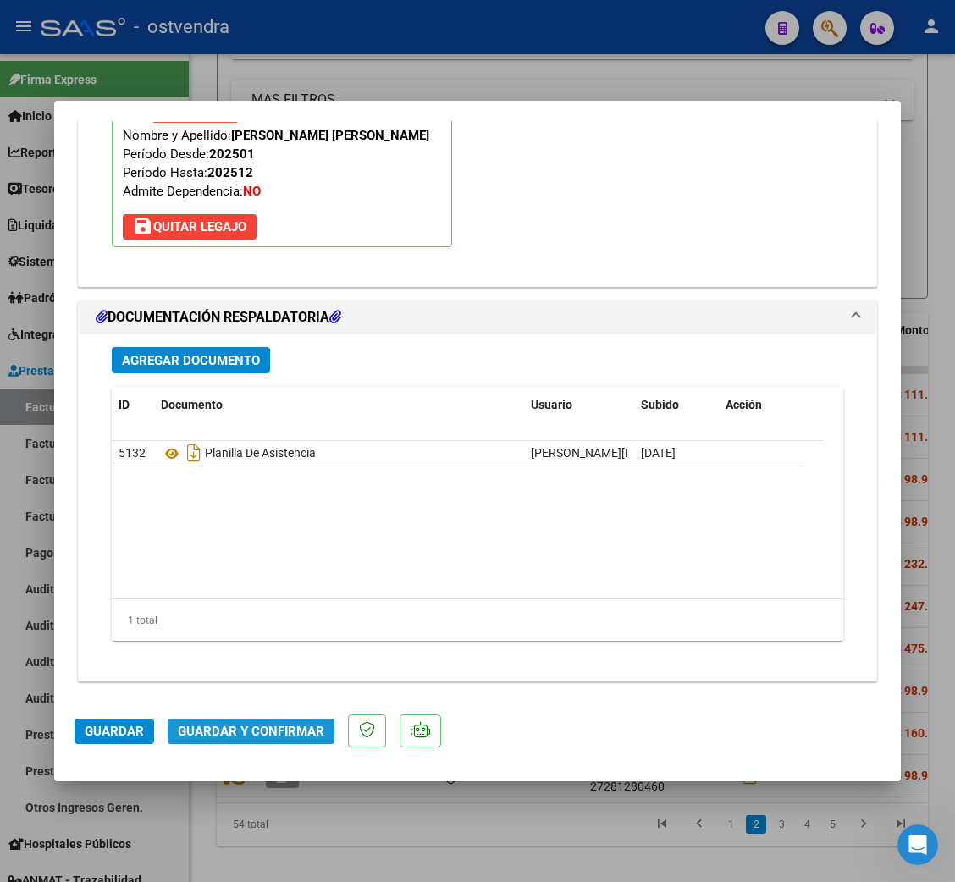
click at [227, 729] on span "Guardar y Confirmar" at bounding box center [251, 731] width 146 height 15
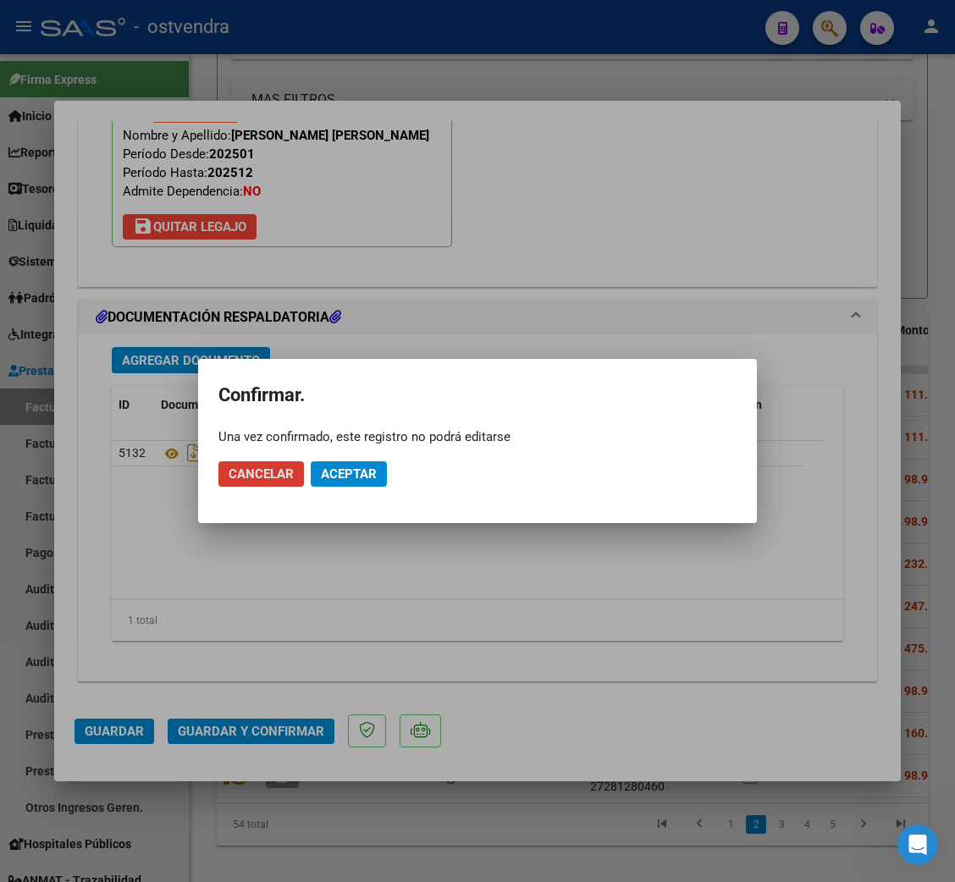
click at [350, 480] on span "Aceptar" at bounding box center [349, 473] width 56 height 15
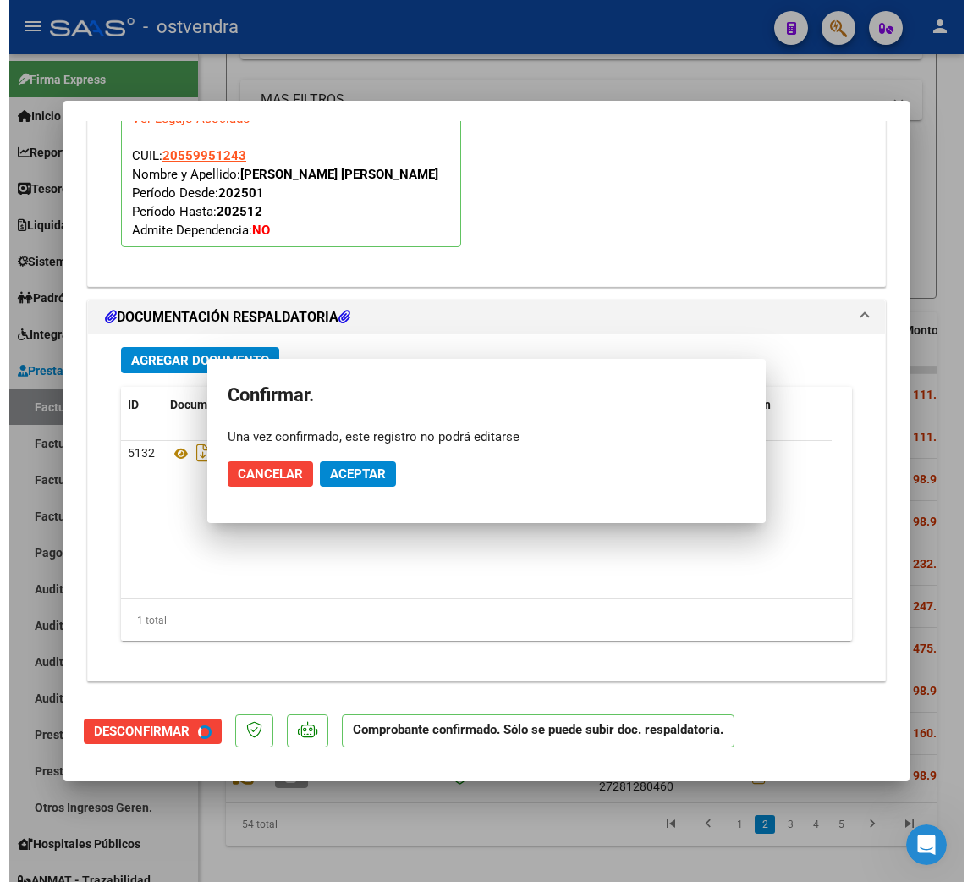
scroll to position [1698, 0]
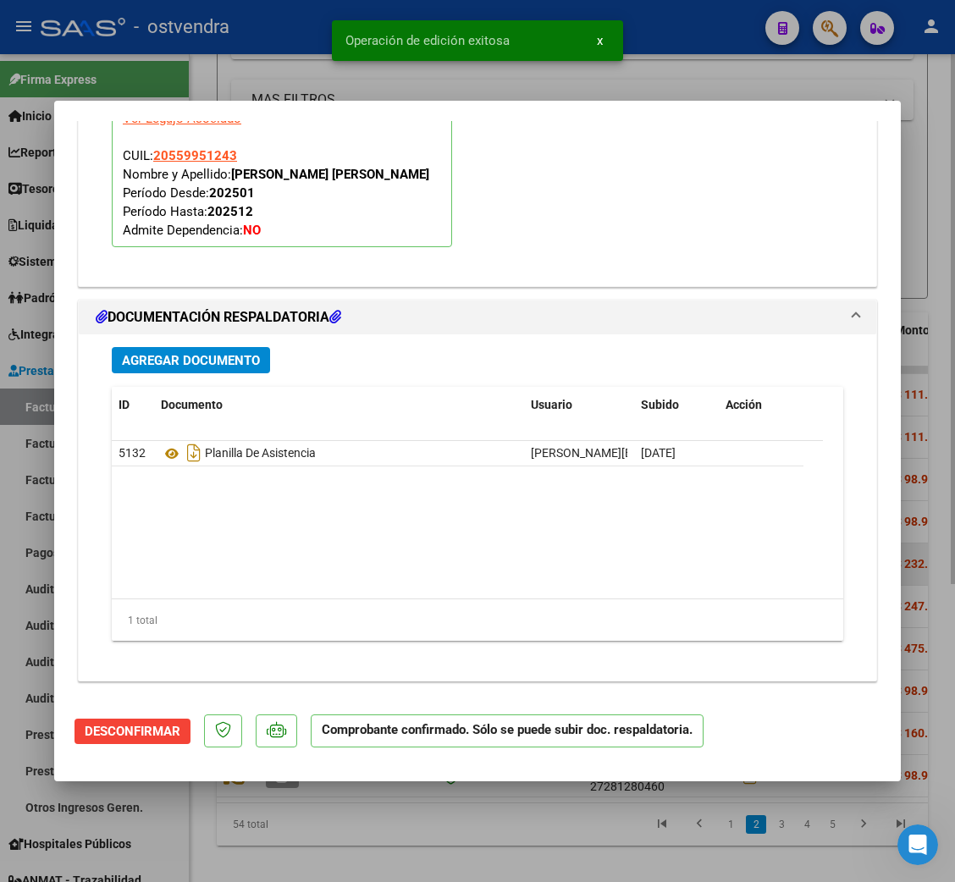
type input "$ 0,00"
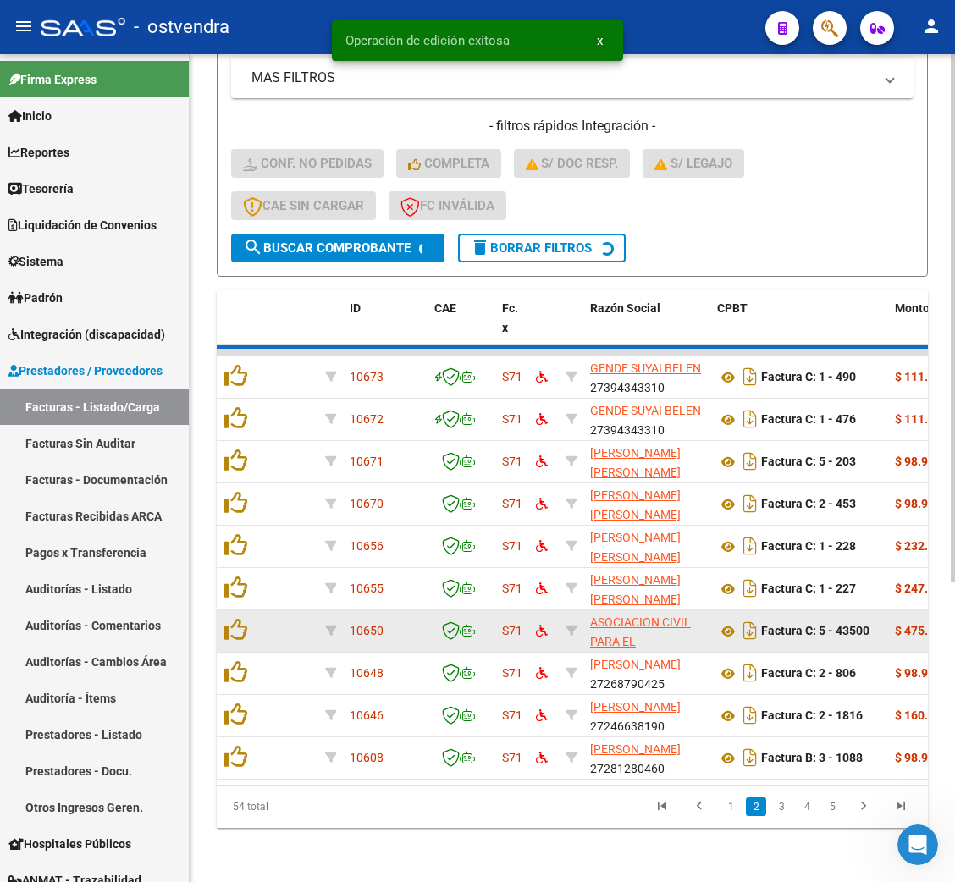
scroll to position [435, 0]
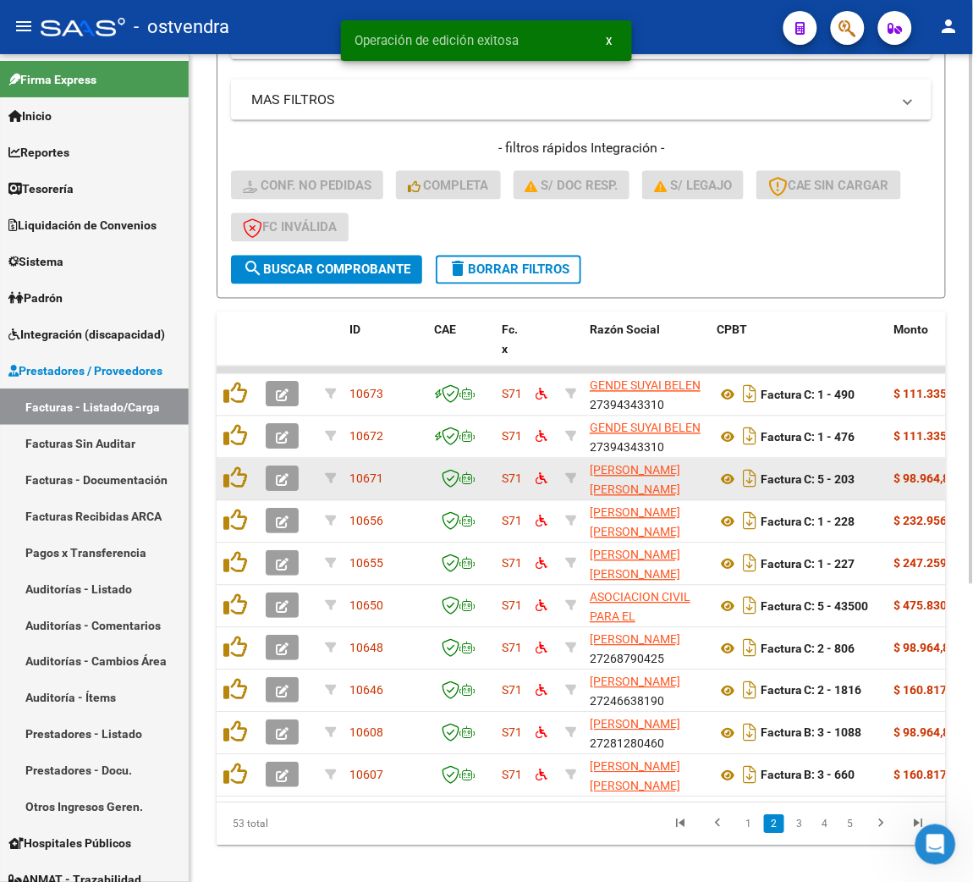
click at [282, 475] on icon "button" at bounding box center [282, 480] width 13 height 13
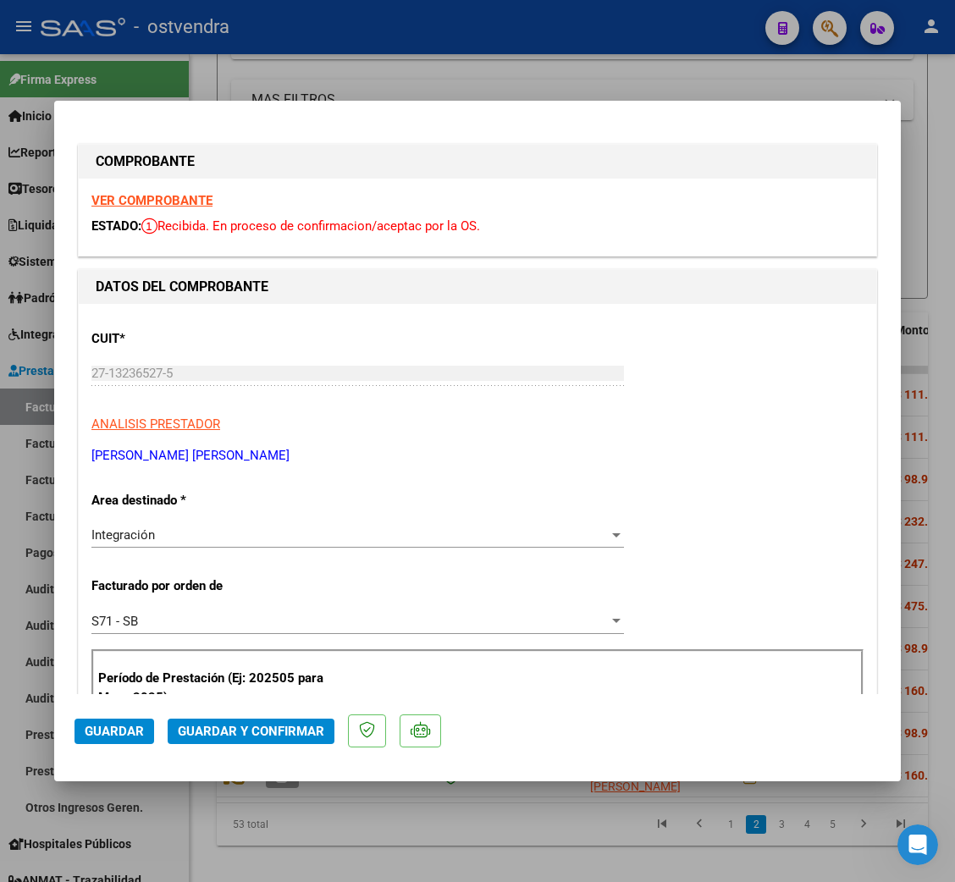
click at [145, 193] on strong "VER COMPROBANTE" at bounding box center [151, 200] width 121 height 15
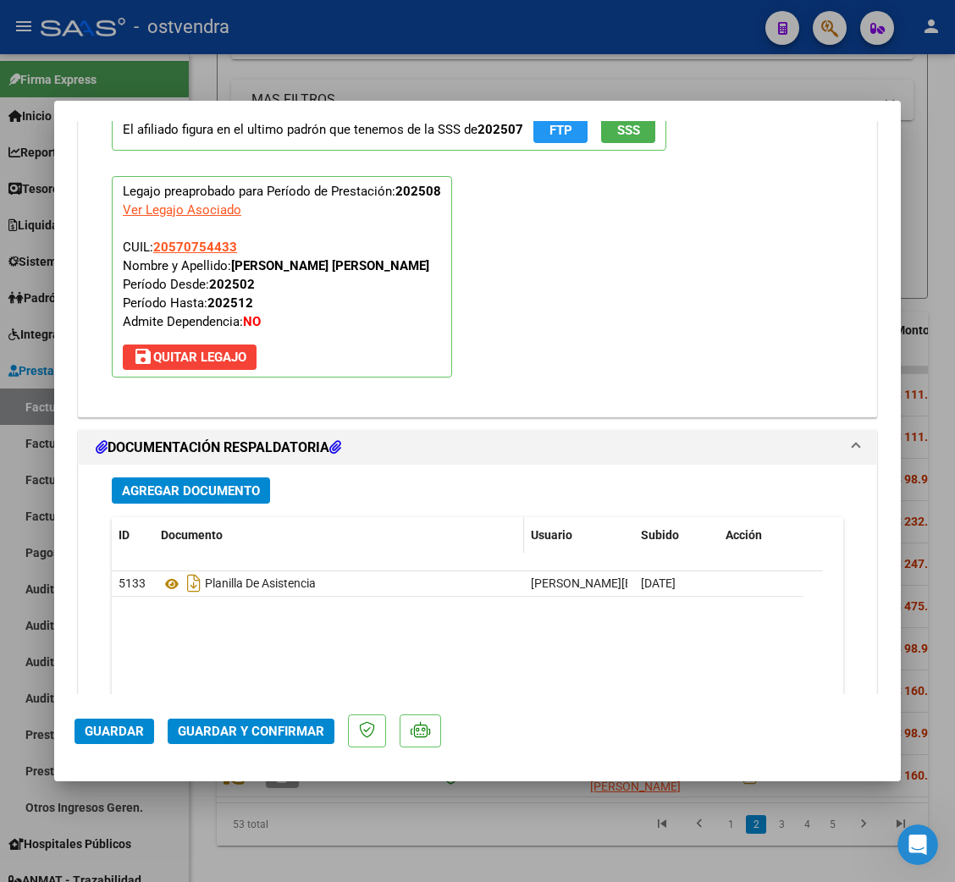
scroll to position [1777, 0]
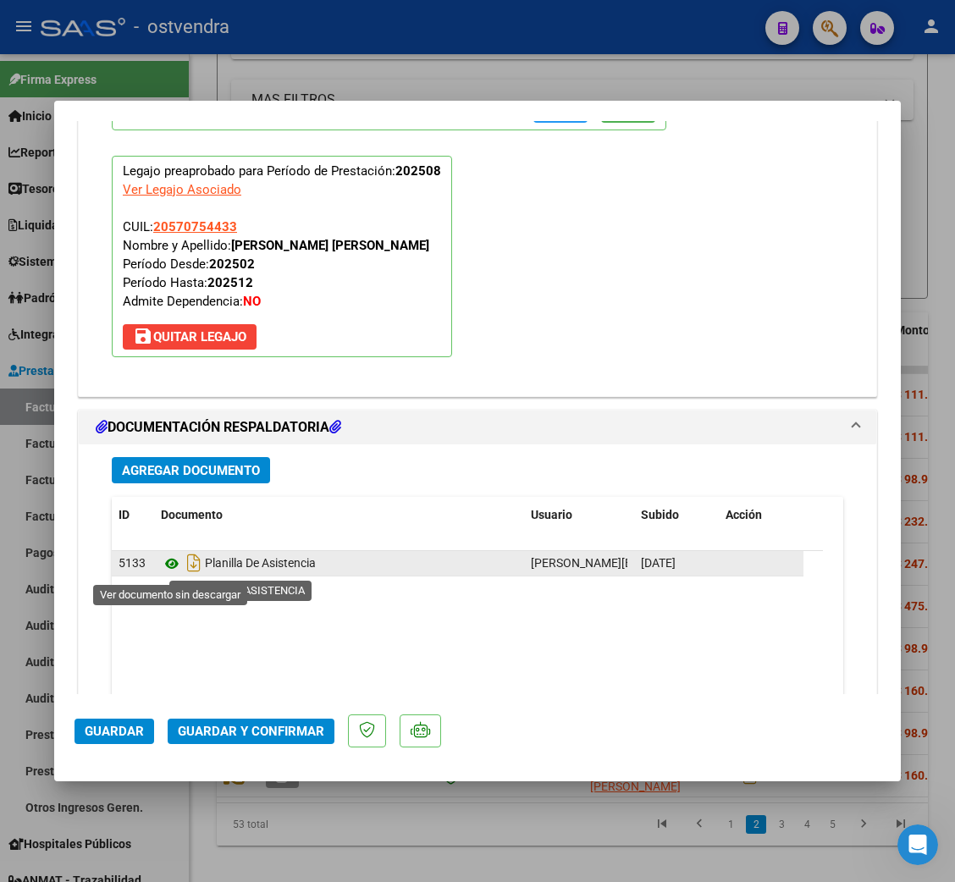
click at [167, 568] on icon at bounding box center [172, 564] width 22 height 20
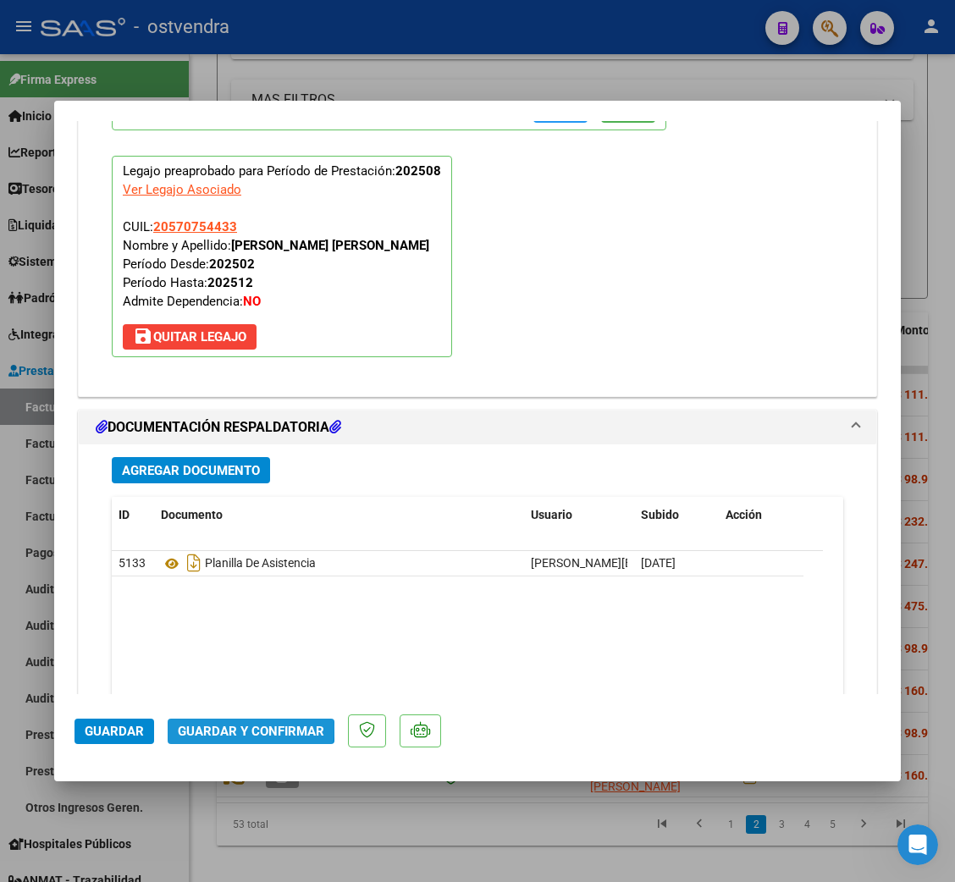
click at [234, 728] on span "Guardar y Confirmar" at bounding box center [251, 731] width 146 height 15
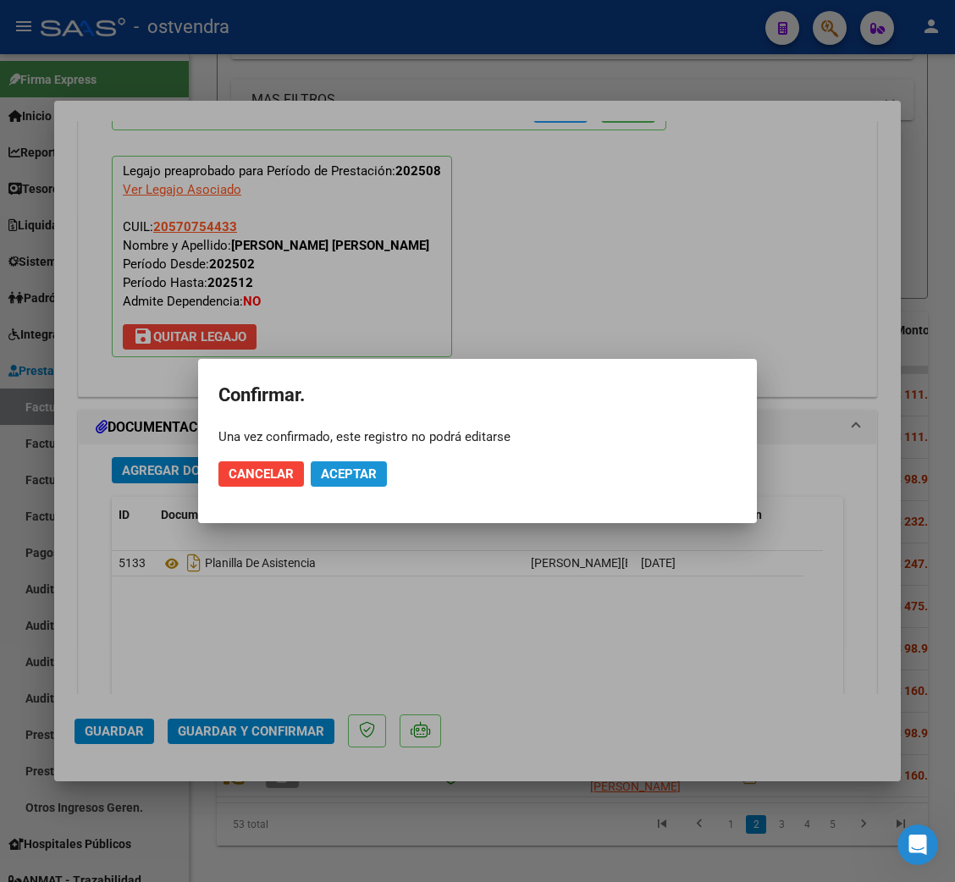
click at [362, 469] on span "Aceptar" at bounding box center [349, 473] width 56 height 15
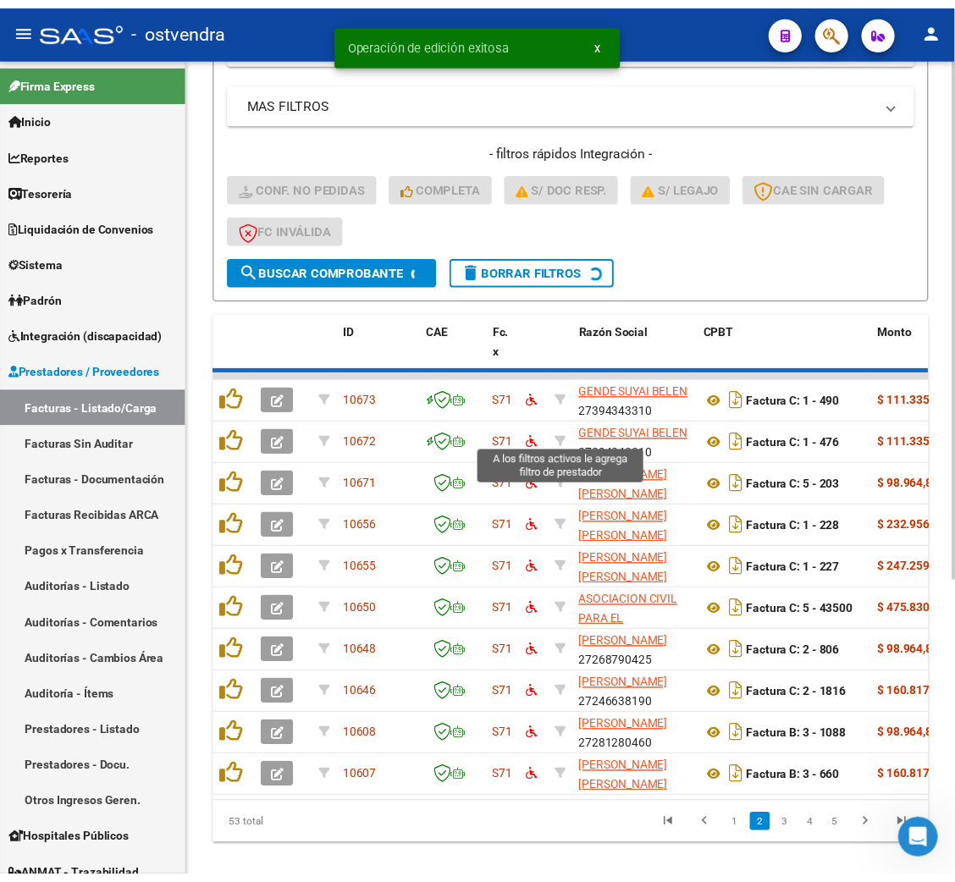
scroll to position [435, 0]
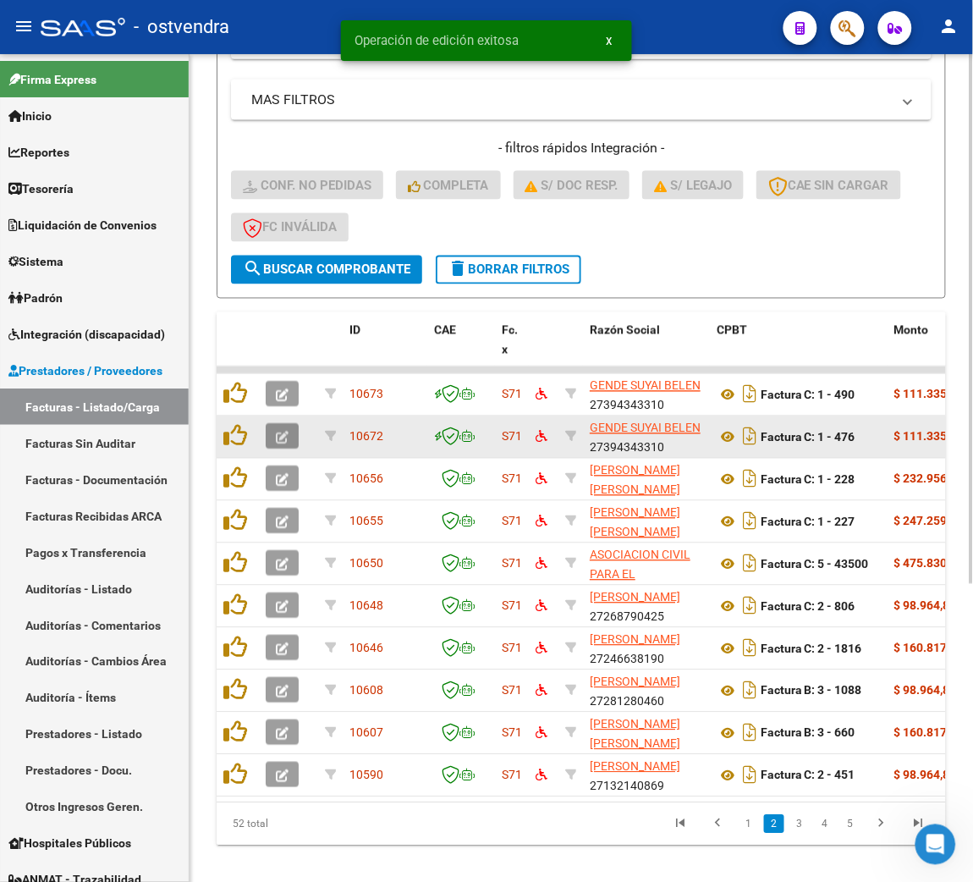
click at [288, 436] on icon "button" at bounding box center [282, 438] width 13 height 13
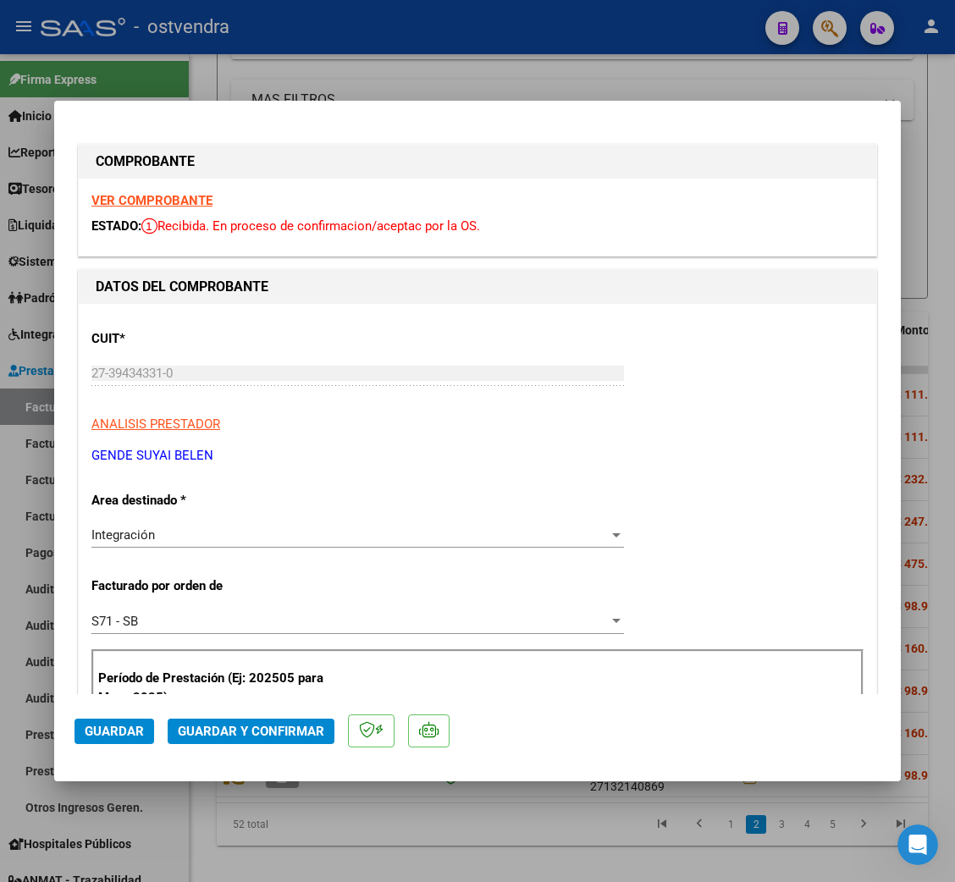
click at [135, 193] on strong "VER COMPROBANTE" at bounding box center [151, 200] width 121 height 15
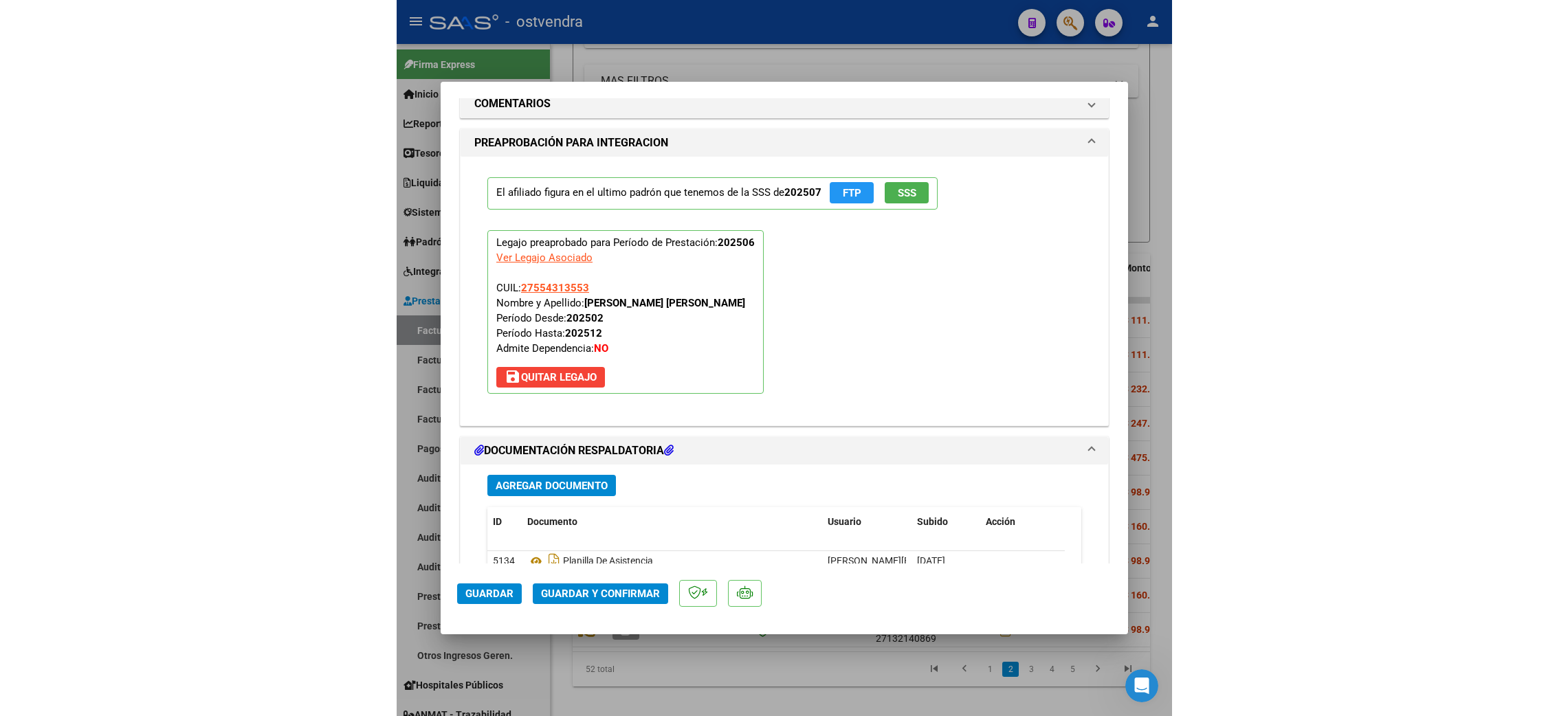
scroll to position [1534, 0]
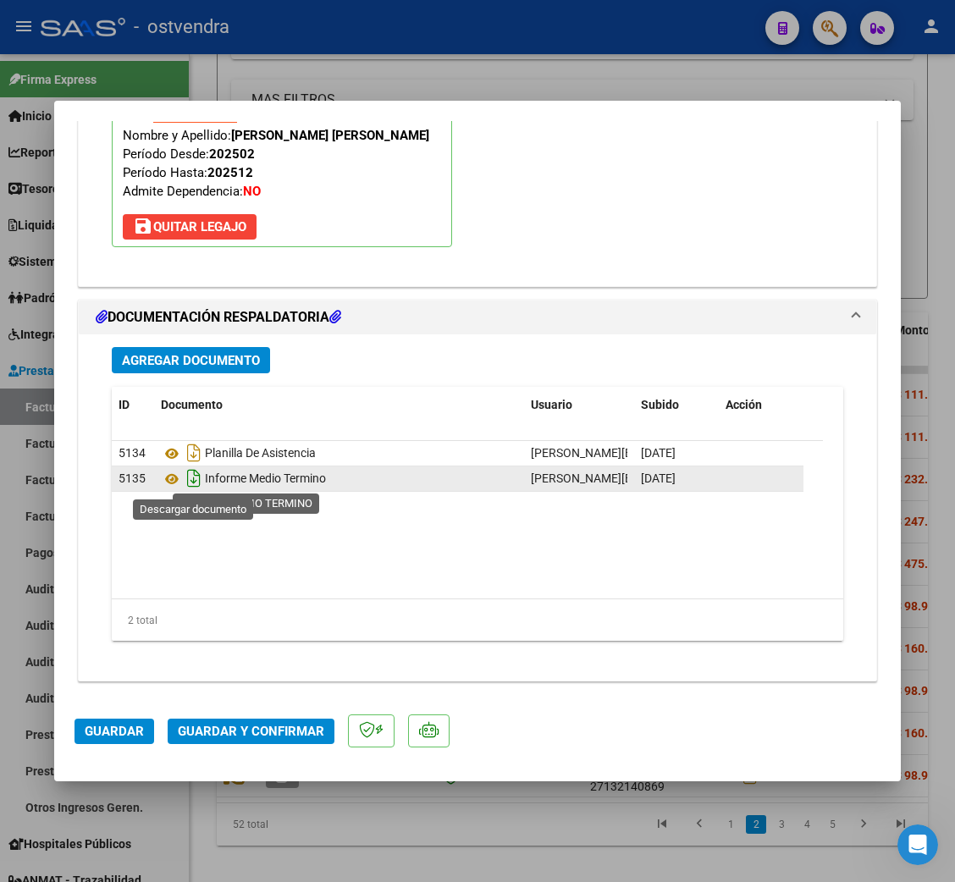
click at [194, 476] on icon "Descargar documento" at bounding box center [194, 478] width 22 height 27
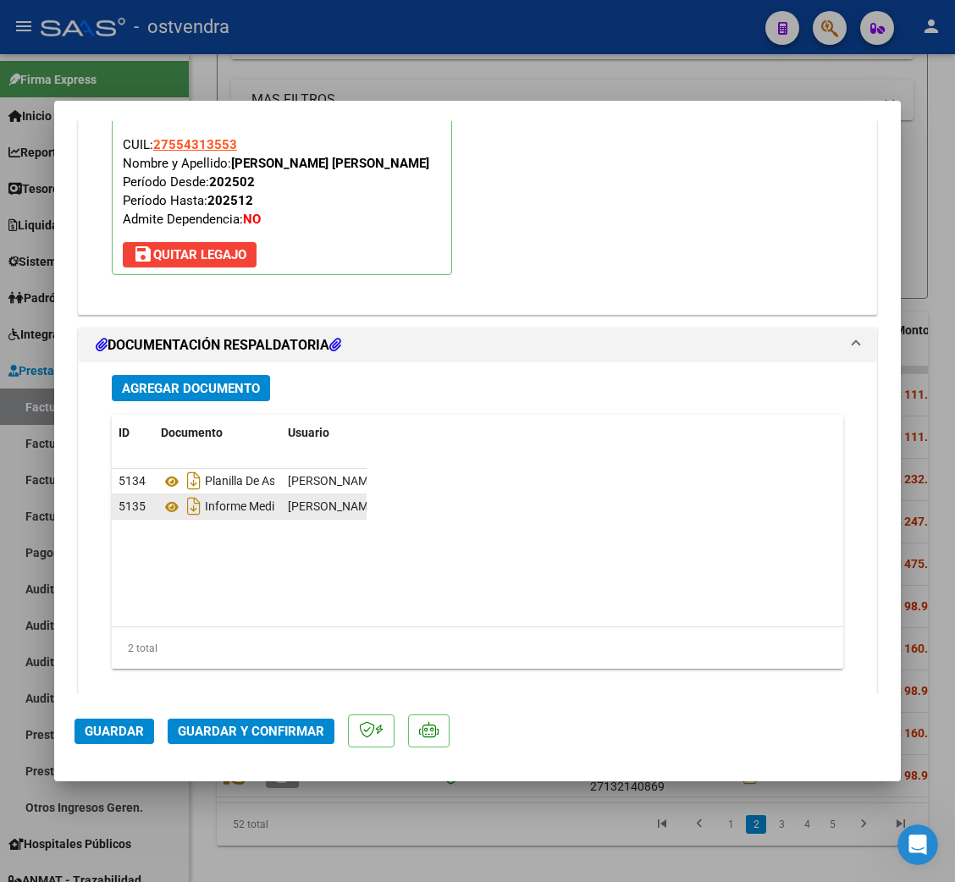
scroll to position [1881, 0]
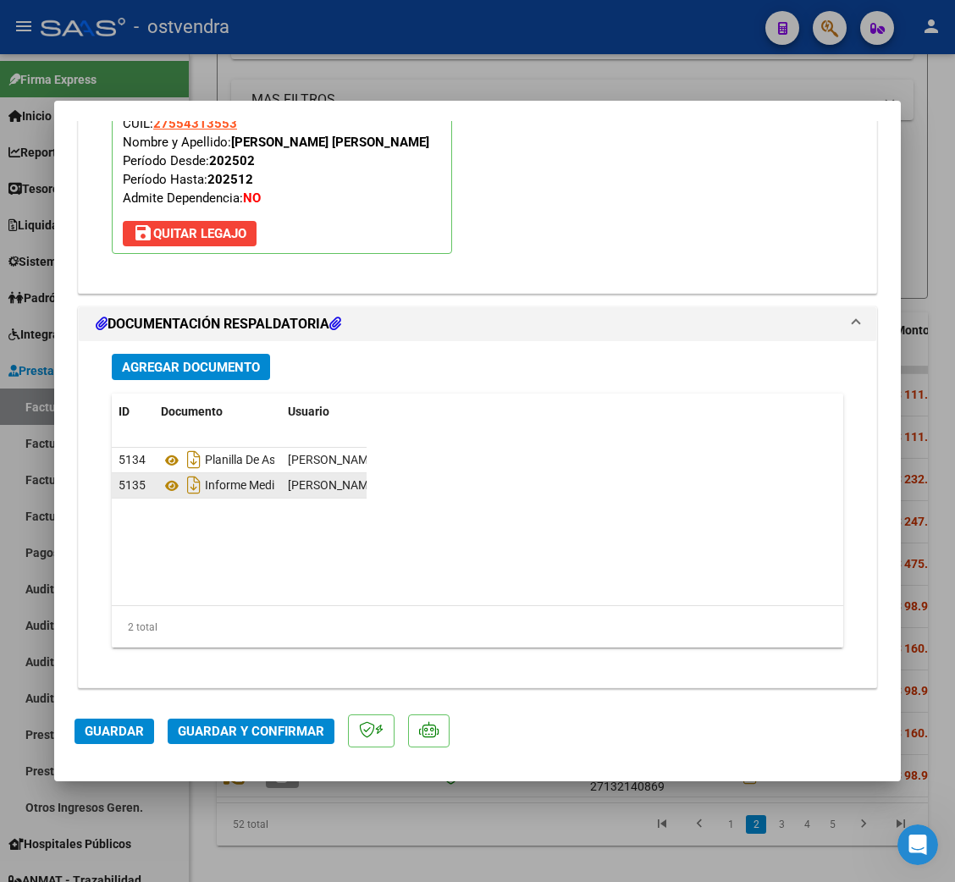
click at [251, 733] on span "Guardar y Confirmar" at bounding box center [251, 731] width 146 height 15
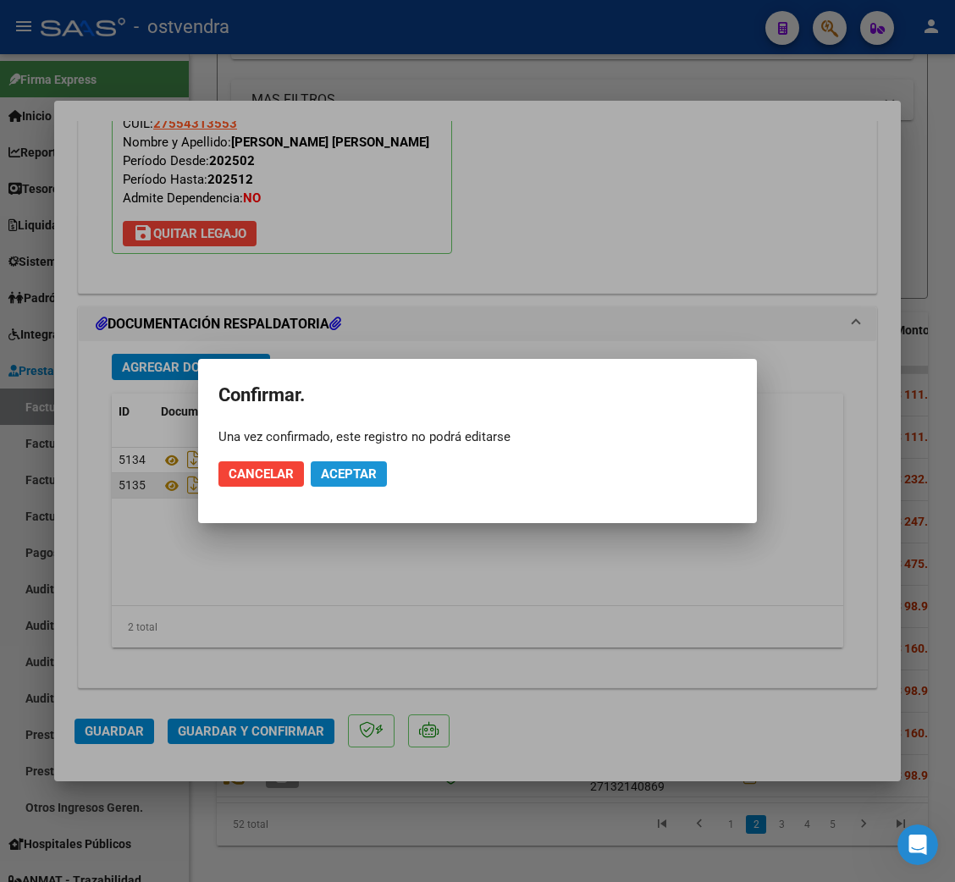
click at [332, 466] on span "Aceptar" at bounding box center [349, 473] width 56 height 15
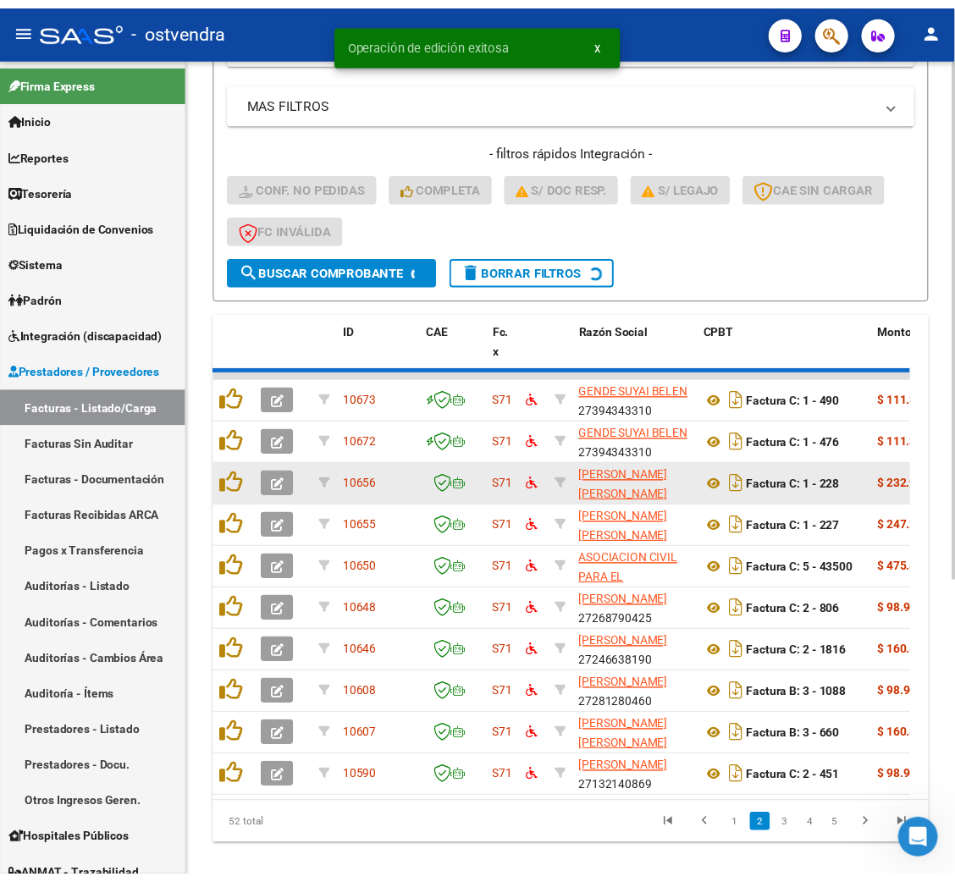
scroll to position [435, 0]
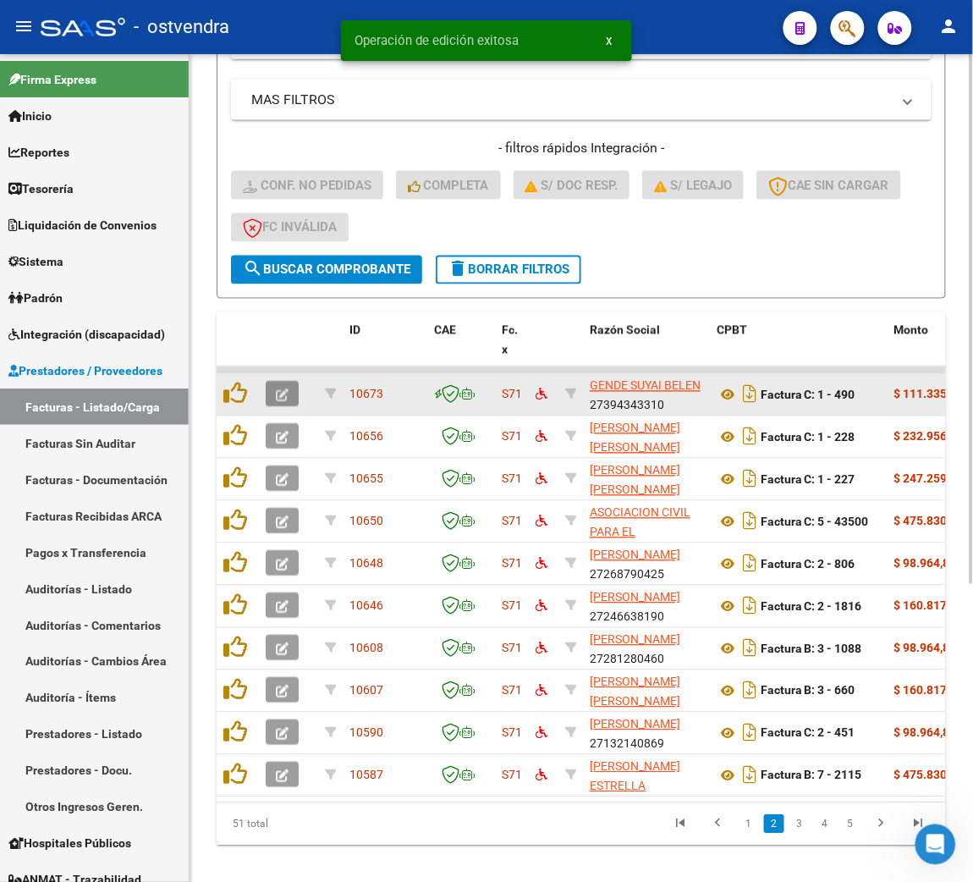
click at [292, 388] on button "button" at bounding box center [282, 394] width 33 height 25
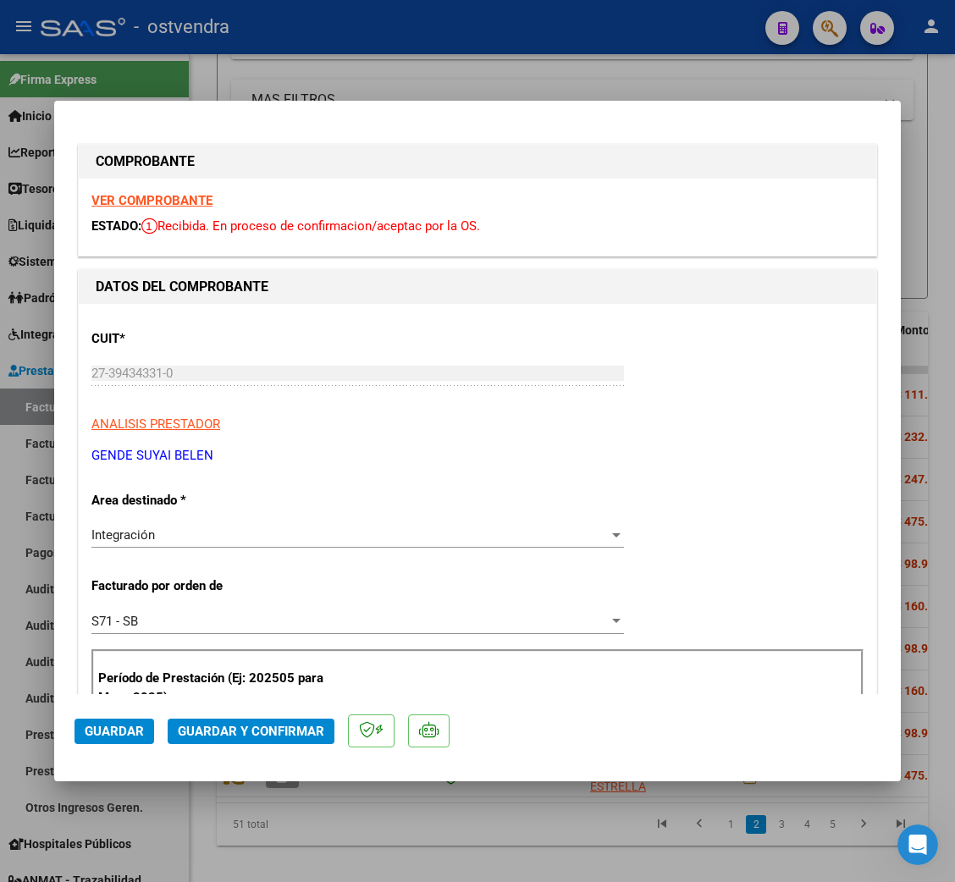
click at [175, 196] on strong "VER COMPROBANTE" at bounding box center [151, 200] width 121 height 15
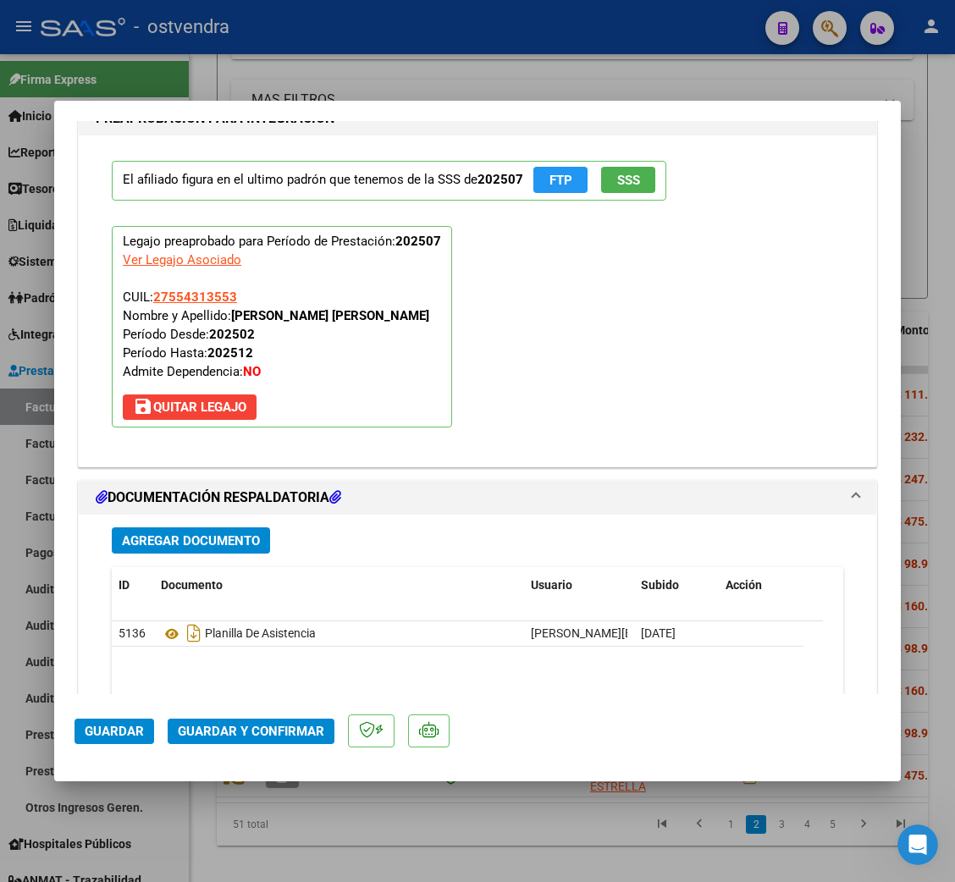
scroll to position [1777, 0]
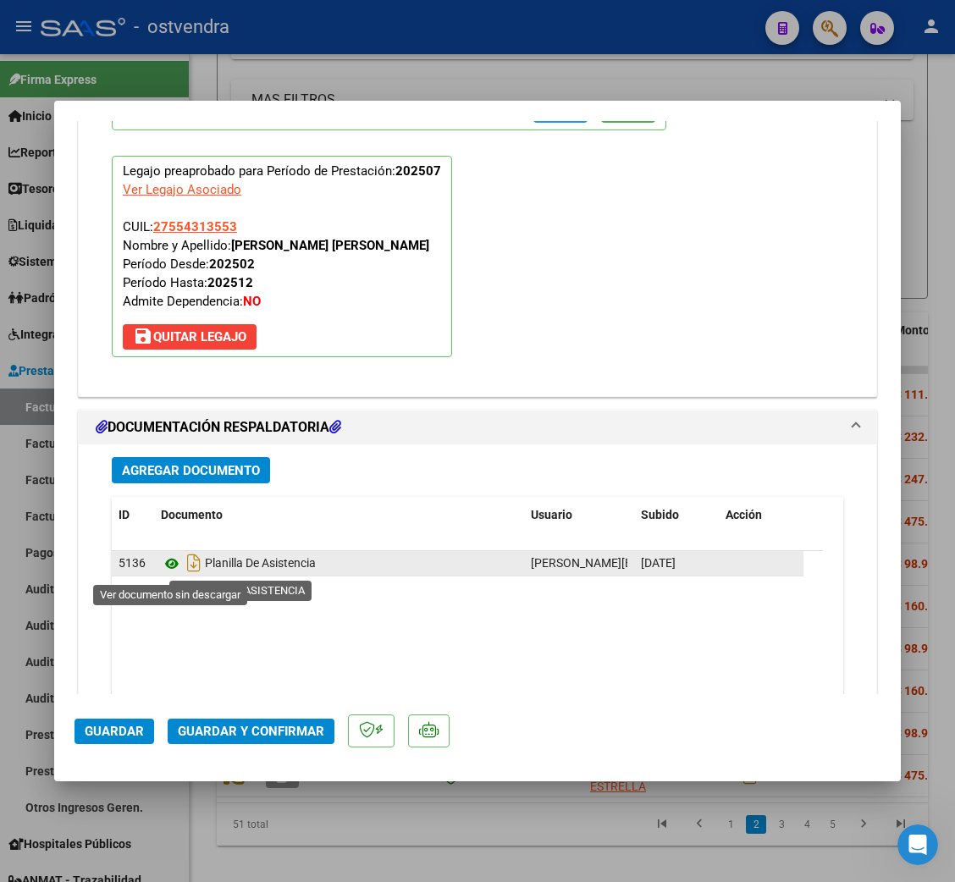
click at [175, 566] on icon at bounding box center [172, 564] width 22 height 20
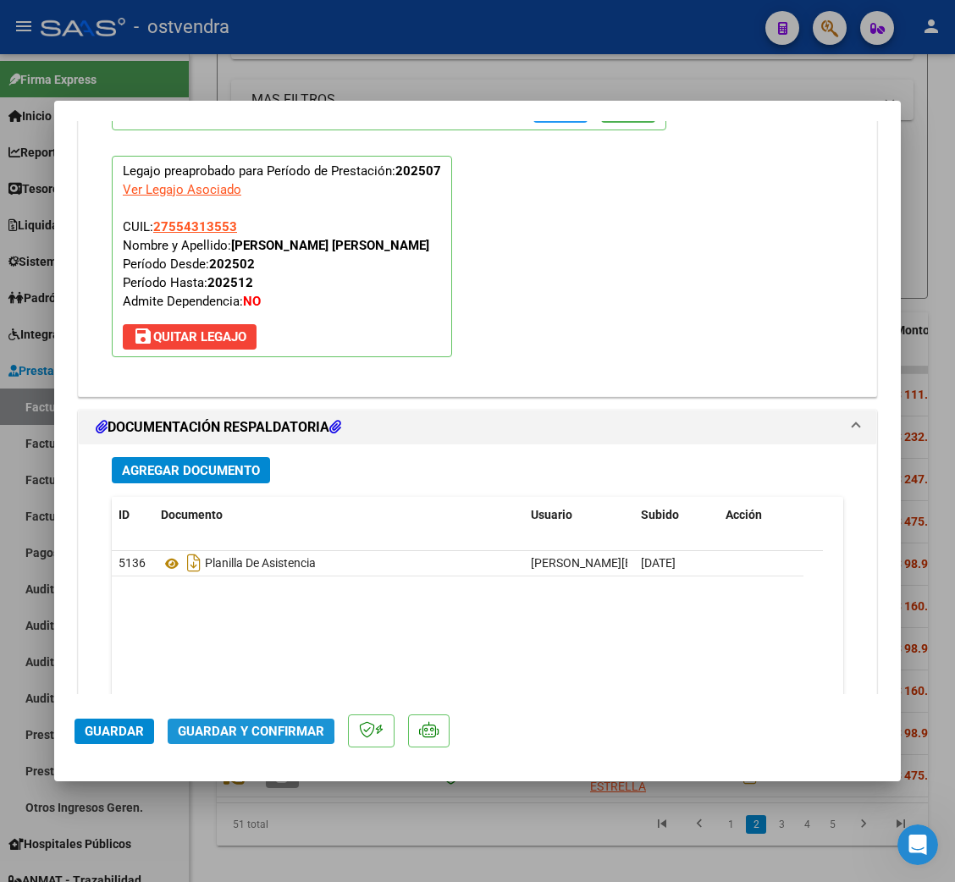
click at [237, 723] on button "Guardar y Confirmar" at bounding box center [251, 731] width 167 height 25
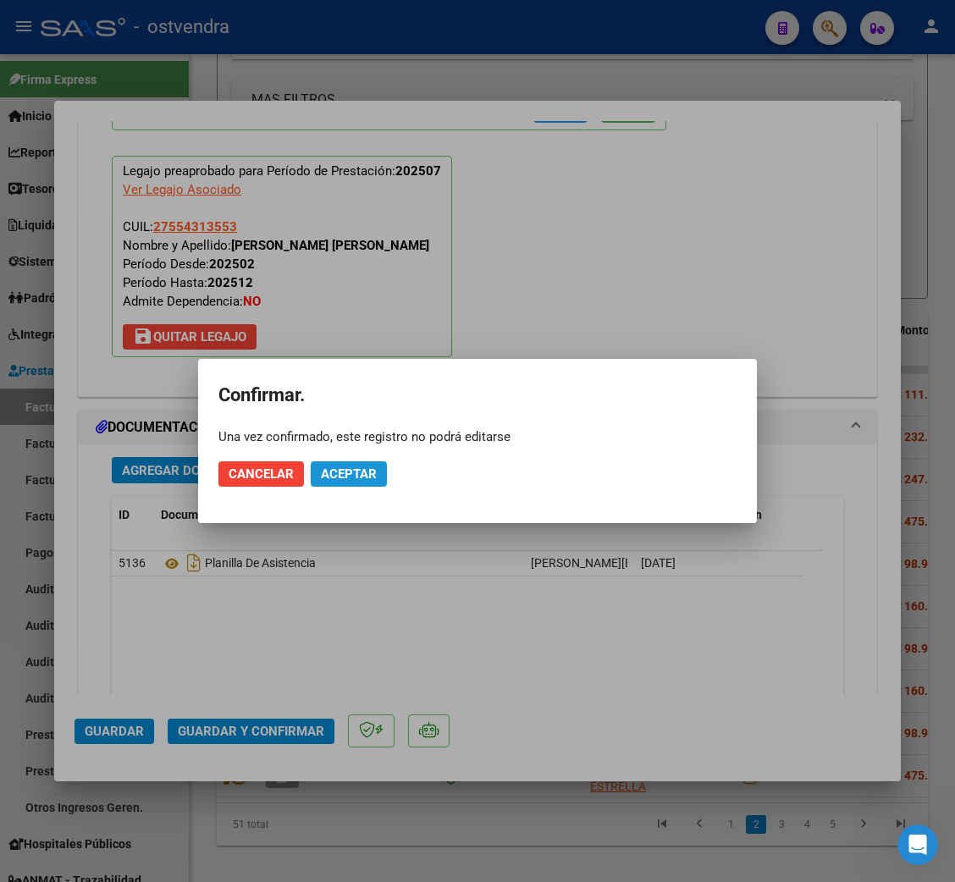
click at [355, 471] on span "Aceptar" at bounding box center [349, 473] width 56 height 15
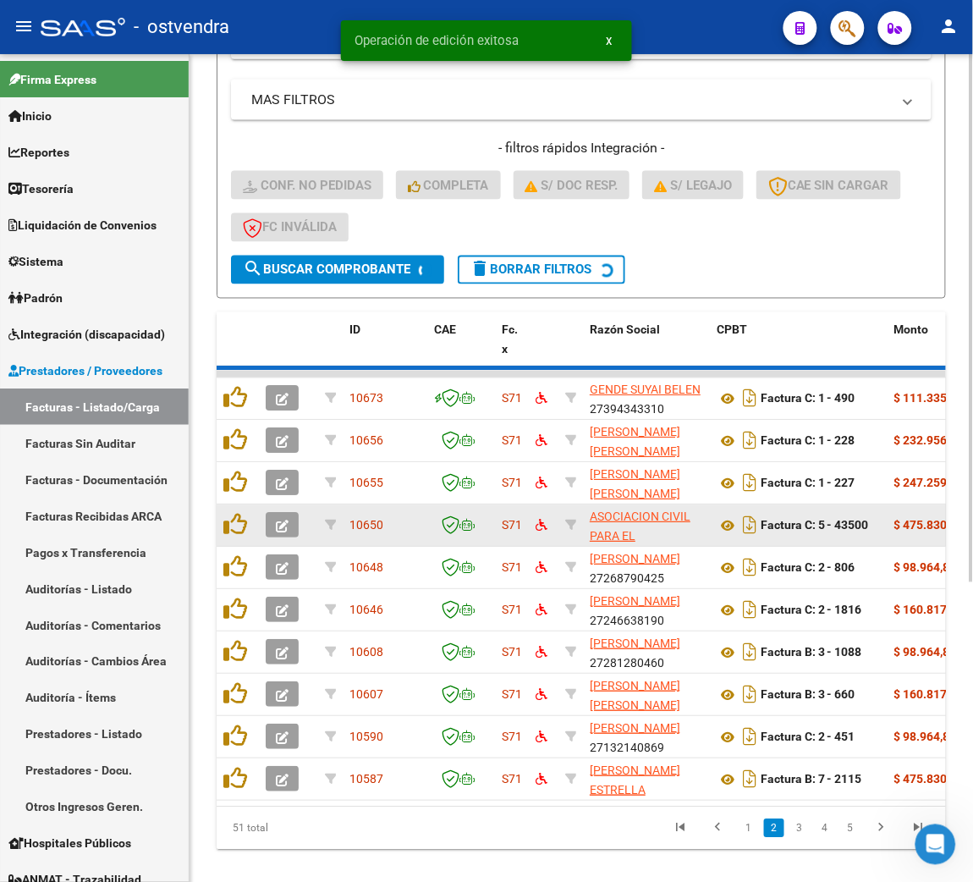
scroll to position [435, 0]
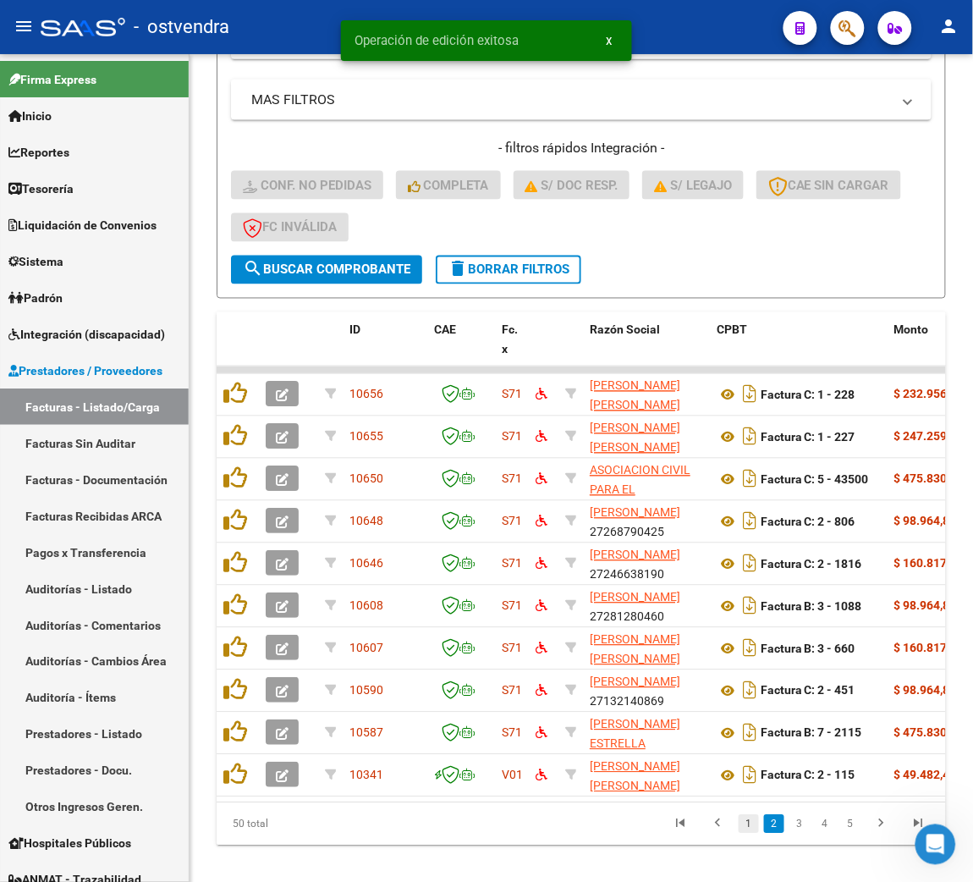
click at [747, 834] on link "1" at bounding box center [749, 824] width 20 height 19
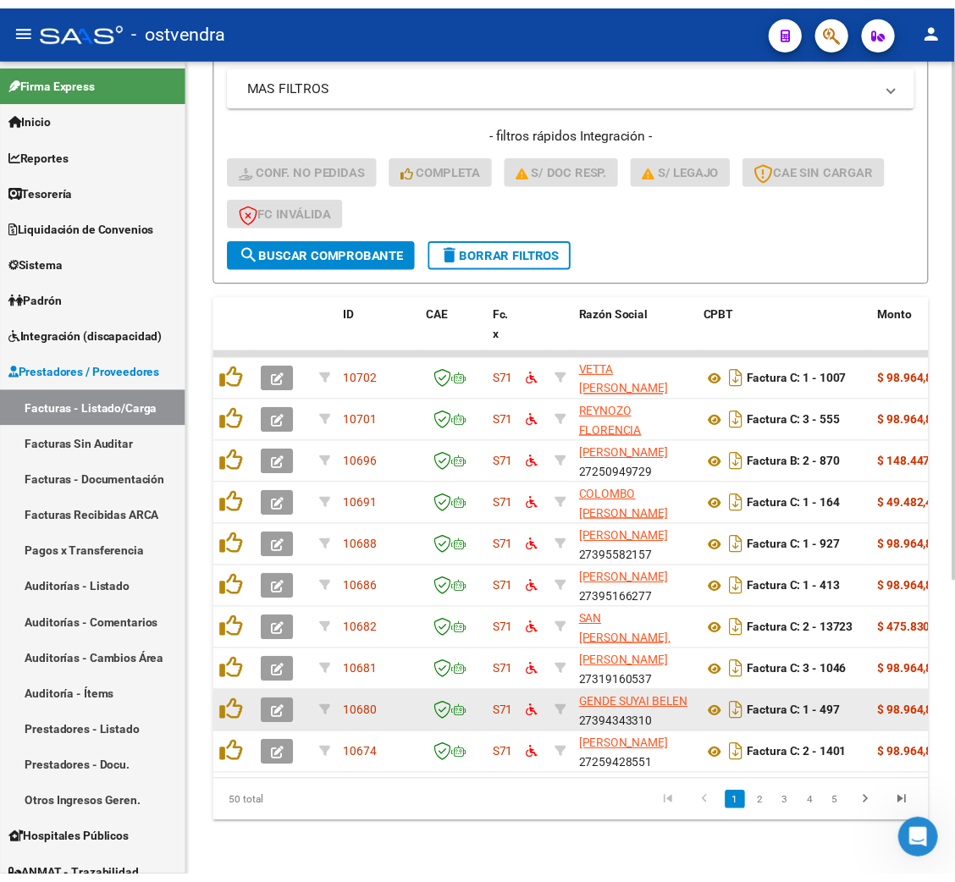
scroll to position [467, 0]
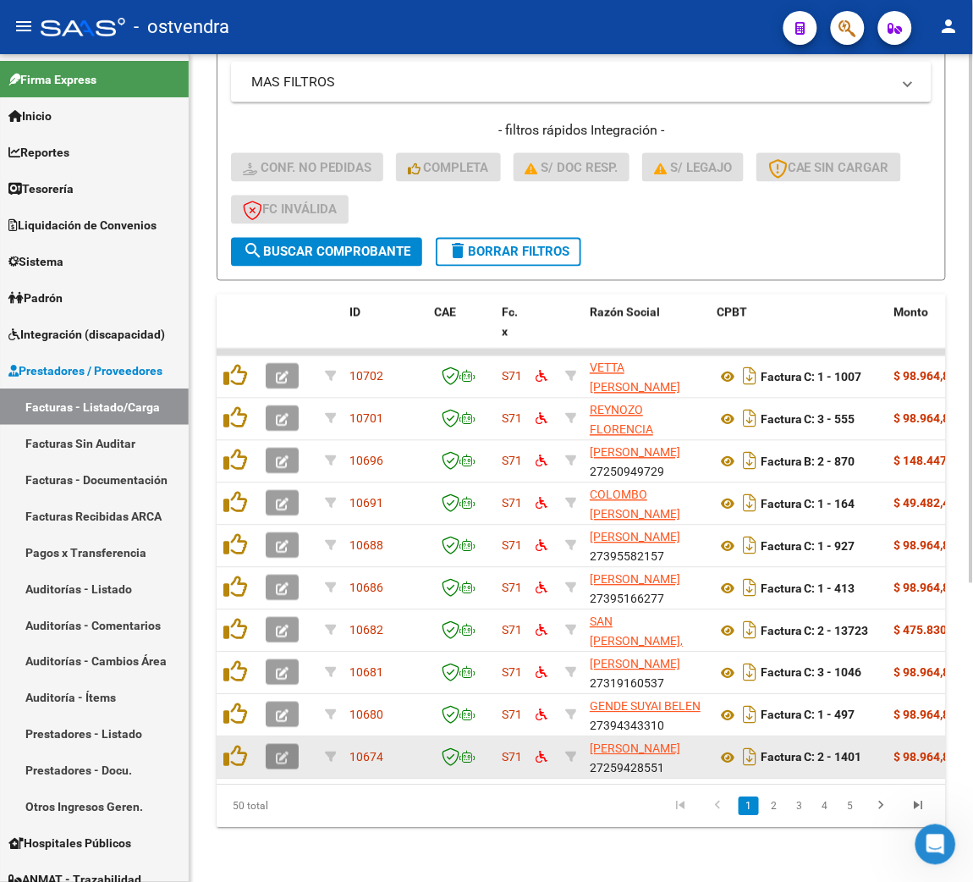
click at [277, 752] on icon "button" at bounding box center [282, 758] width 13 height 13
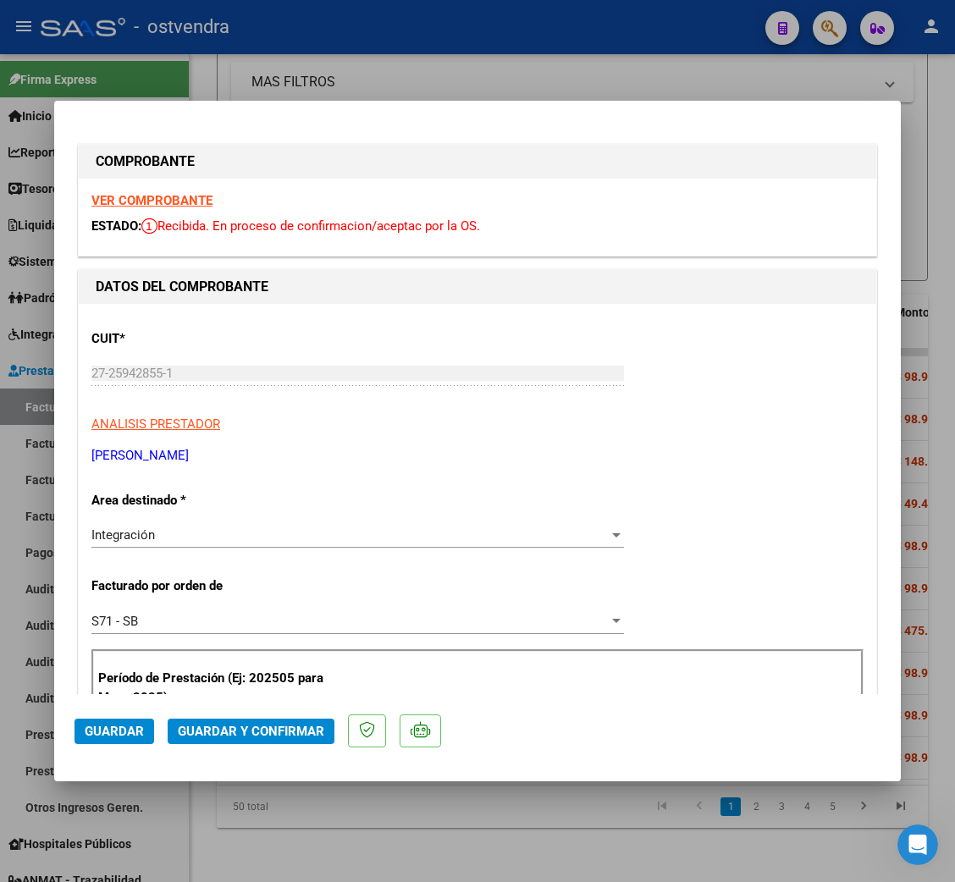
click at [139, 197] on strong "VER COMPROBANTE" at bounding box center [151, 200] width 121 height 15
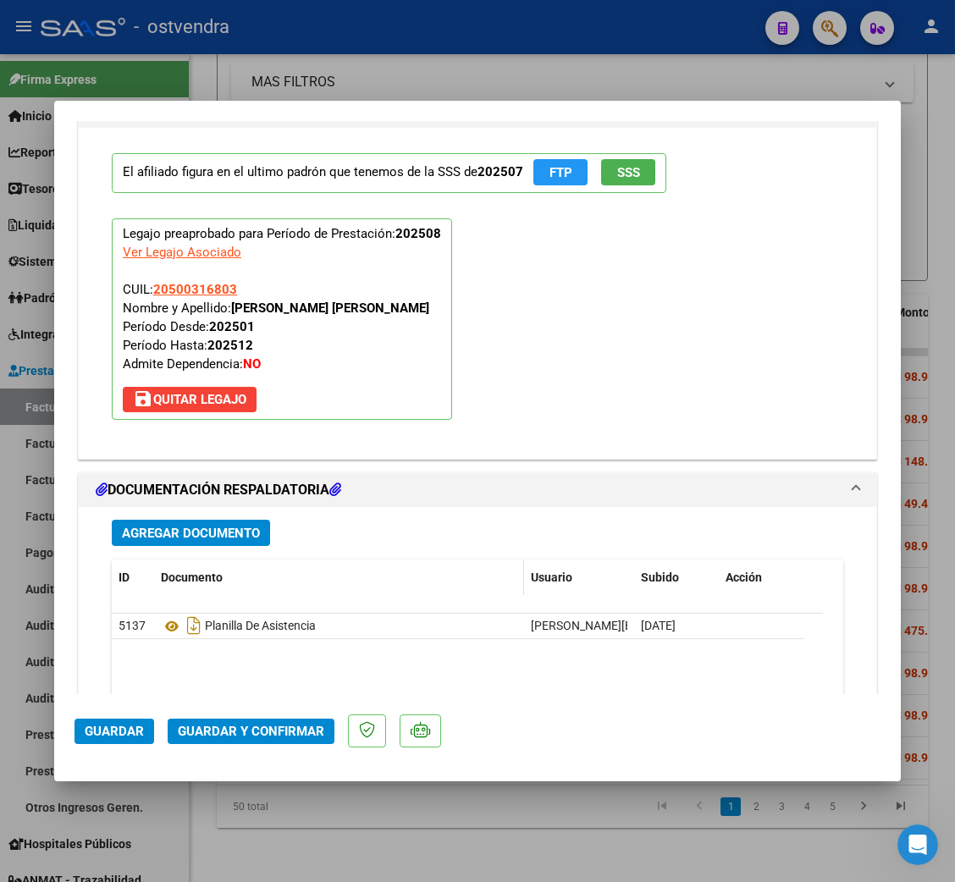
scroll to position [1777, 0]
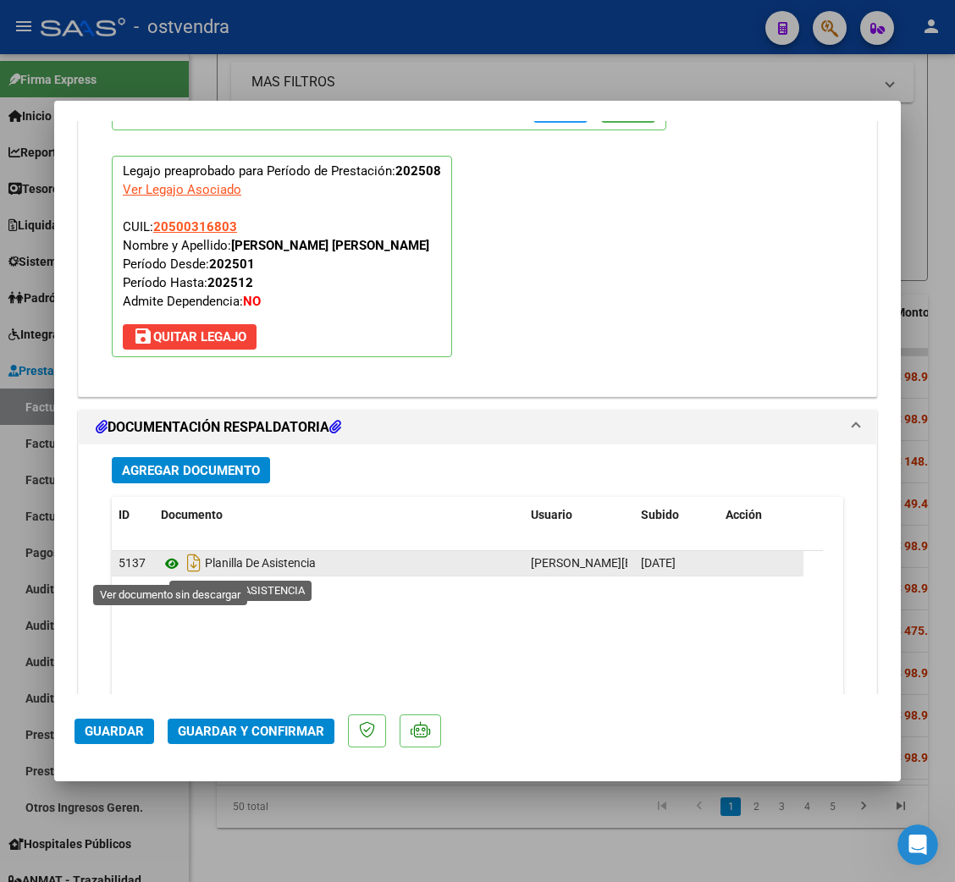
click at [168, 565] on icon at bounding box center [172, 564] width 22 height 20
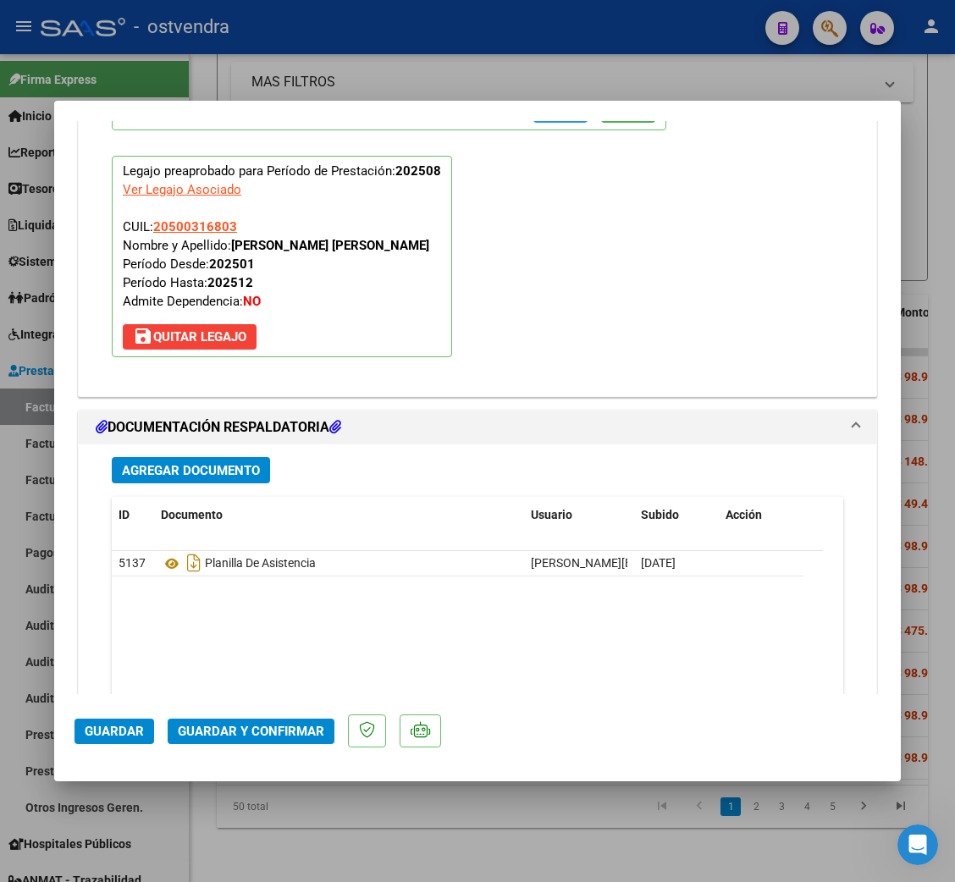
scroll to position [511, 0]
click at [234, 726] on span "Guardar y Confirmar" at bounding box center [251, 731] width 146 height 15
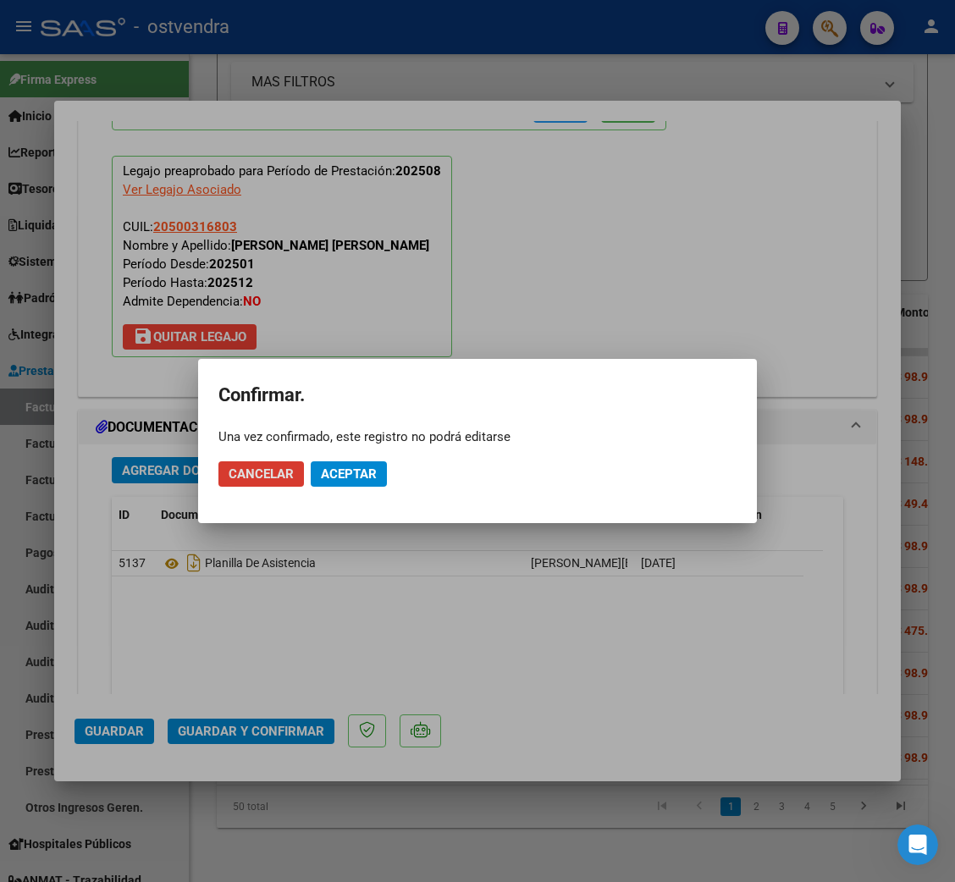
click at [333, 466] on span "Aceptar" at bounding box center [349, 473] width 56 height 15
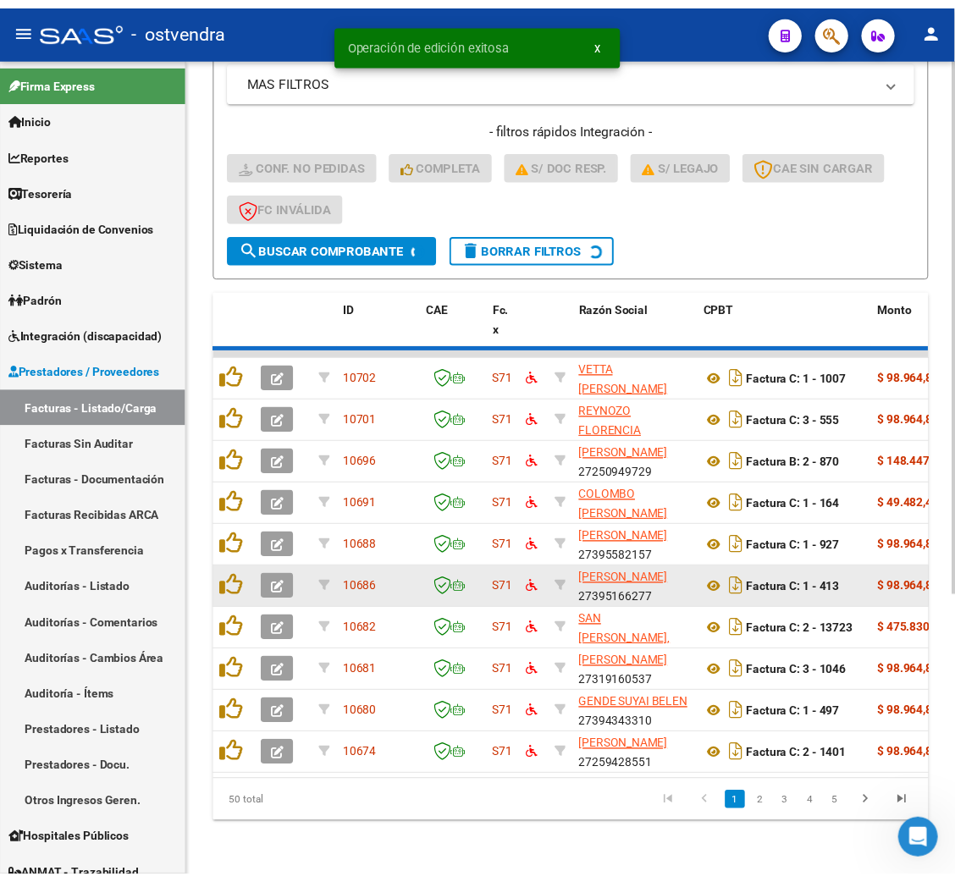
scroll to position [467, 0]
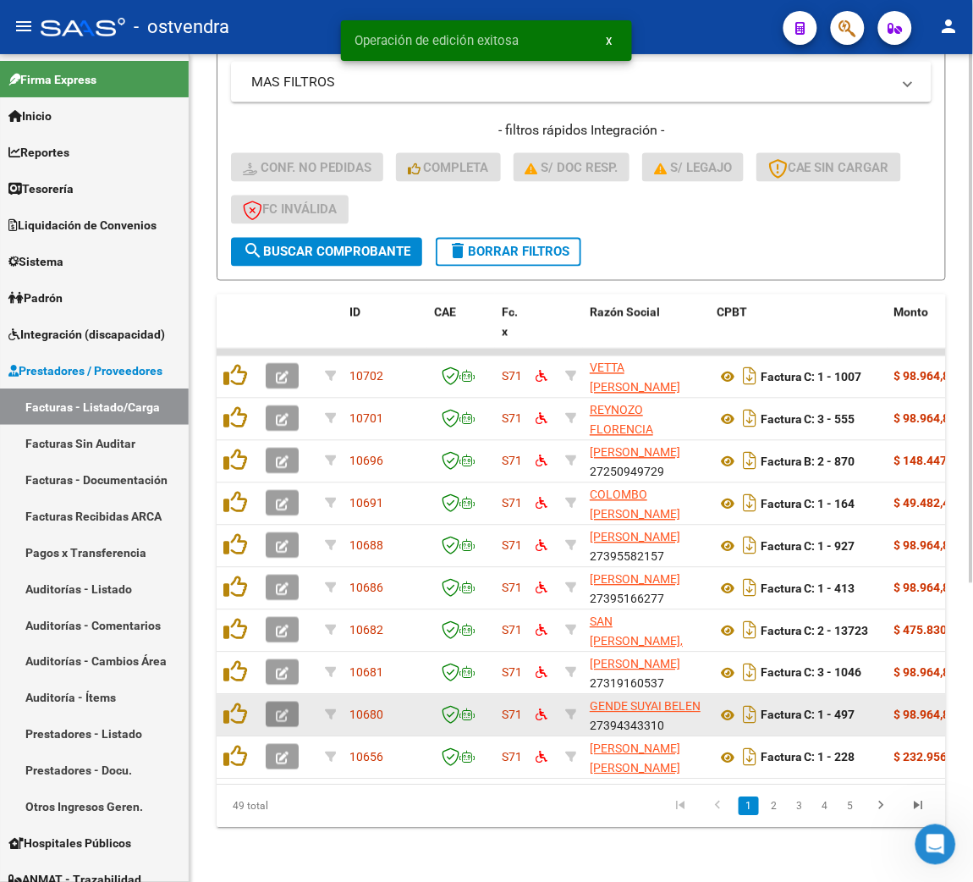
click at [291, 702] on button "button" at bounding box center [282, 714] width 33 height 25
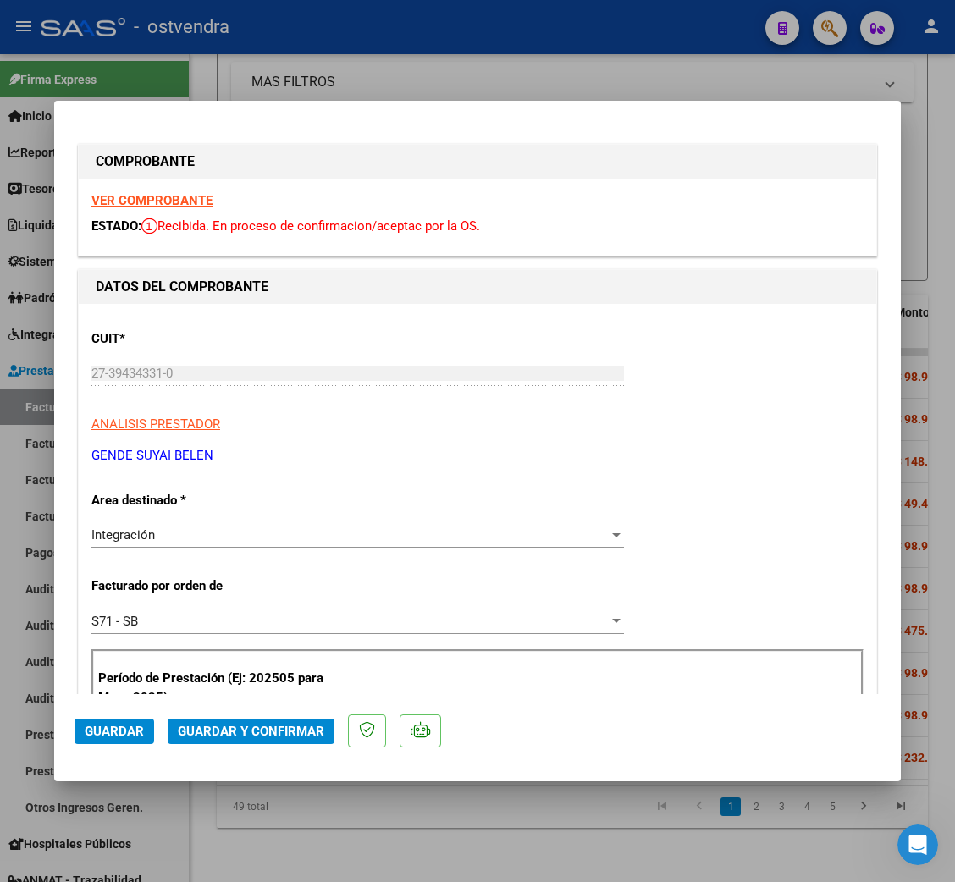
click at [197, 198] on strong "VER COMPROBANTE" at bounding box center [151, 200] width 121 height 15
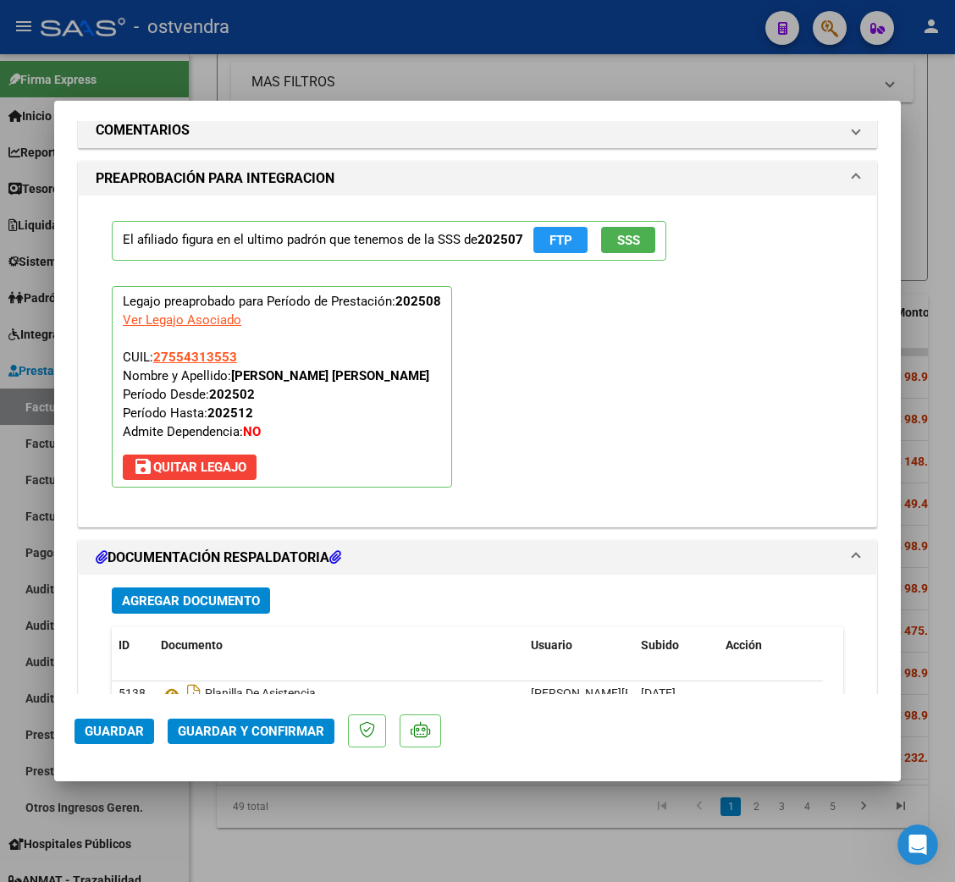
scroll to position [1890, 0]
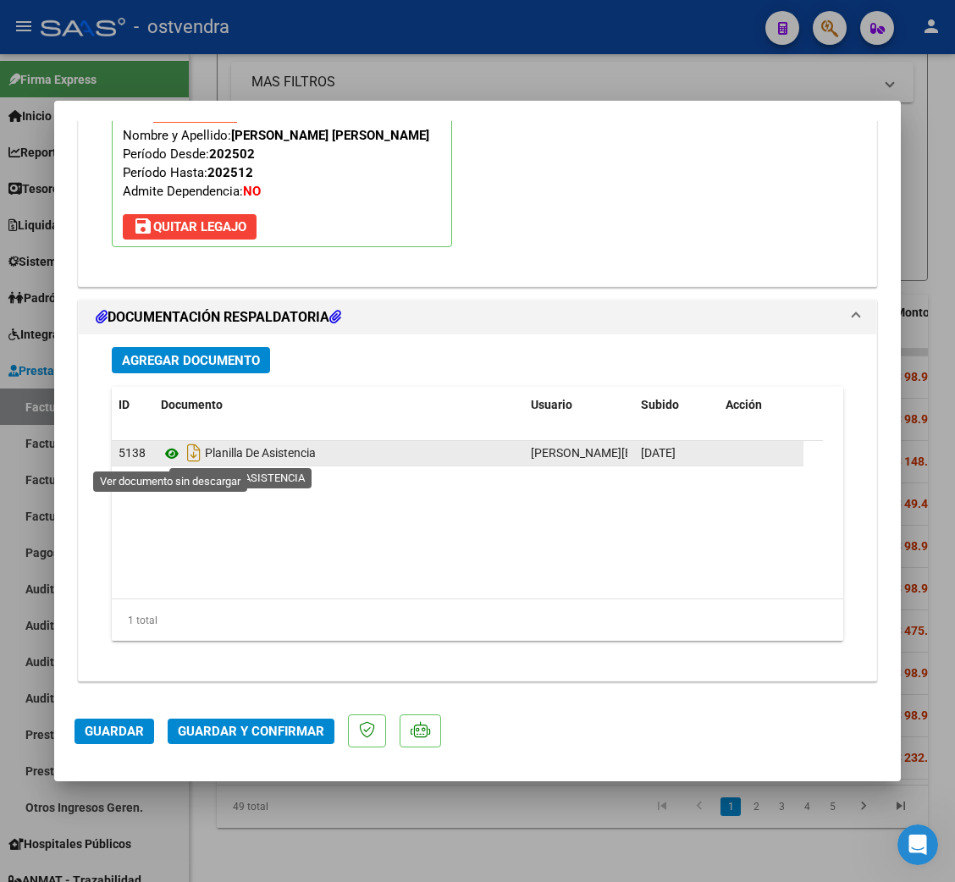
click at [172, 446] on icon at bounding box center [172, 453] width 22 height 20
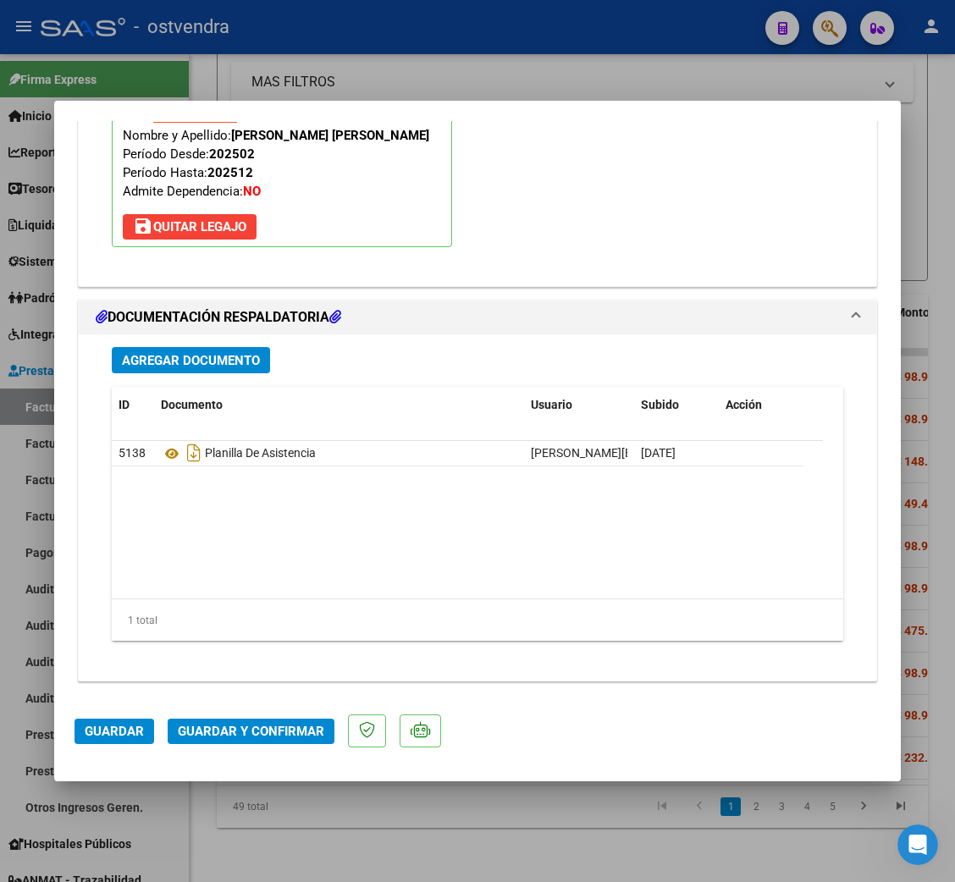
click at [277, 729] on span "Guardar y Confirmar" at bounding box center [251, 731] width 146 height 15
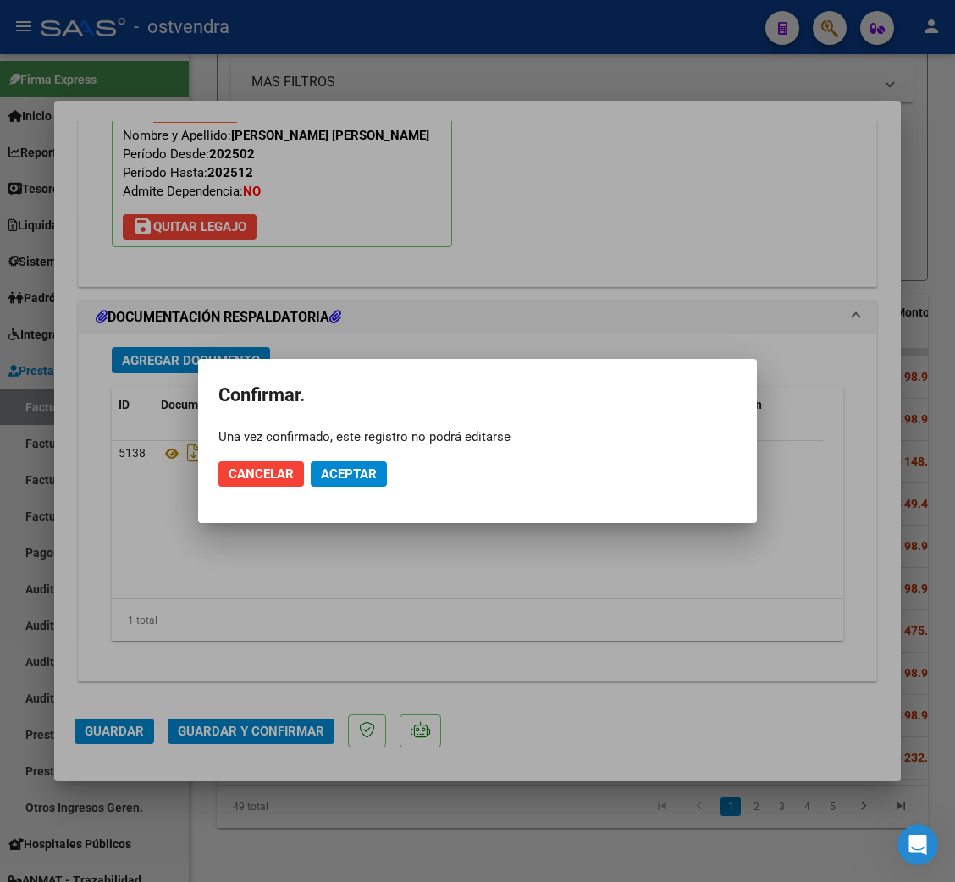
click at [363, 456] on mat-dialog-actions "Cancelar Aceptar" at bounding box center [477, 474] width 518 height 58
click at [363, 465] on button "Aceptar" at bounding box center [349, 473] width 76 height 25
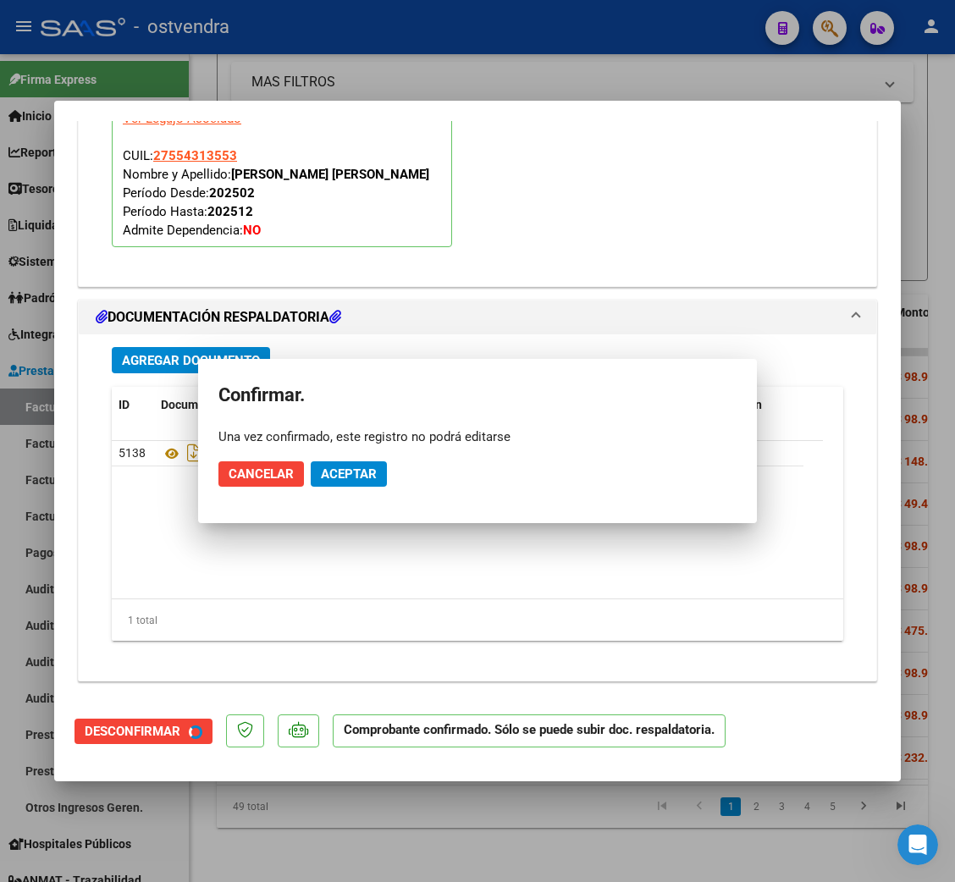
scroll to position [1698, 0]
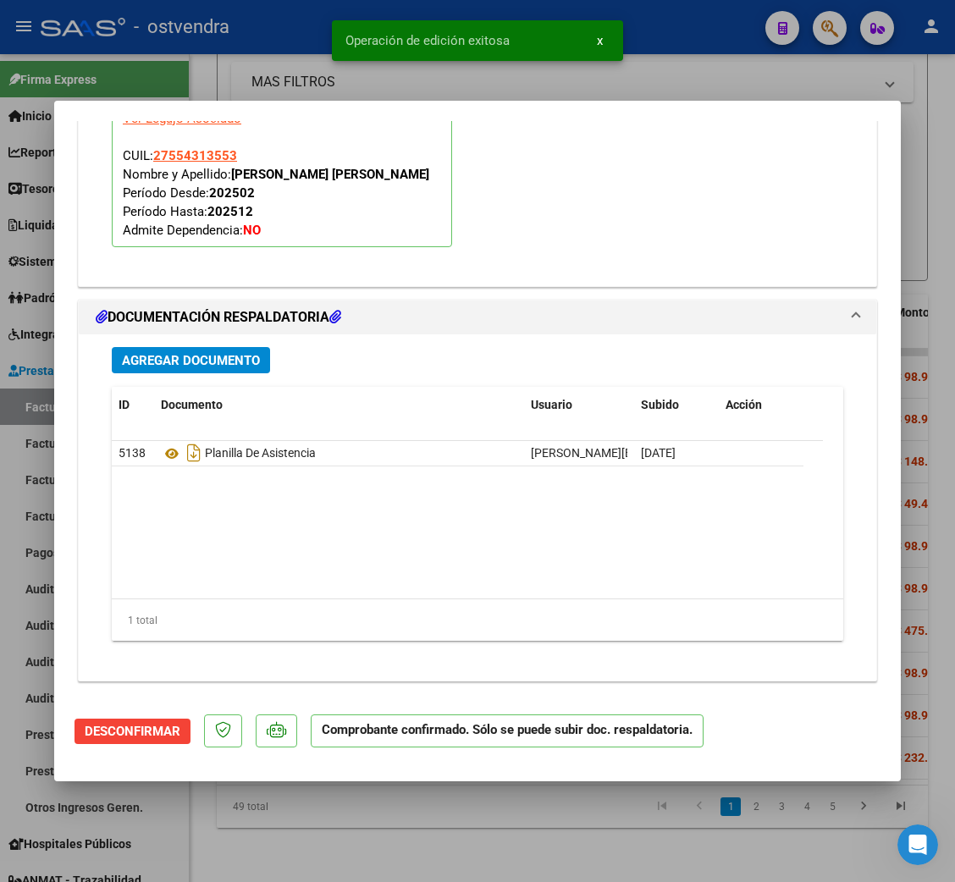
type input "$ 0,00"
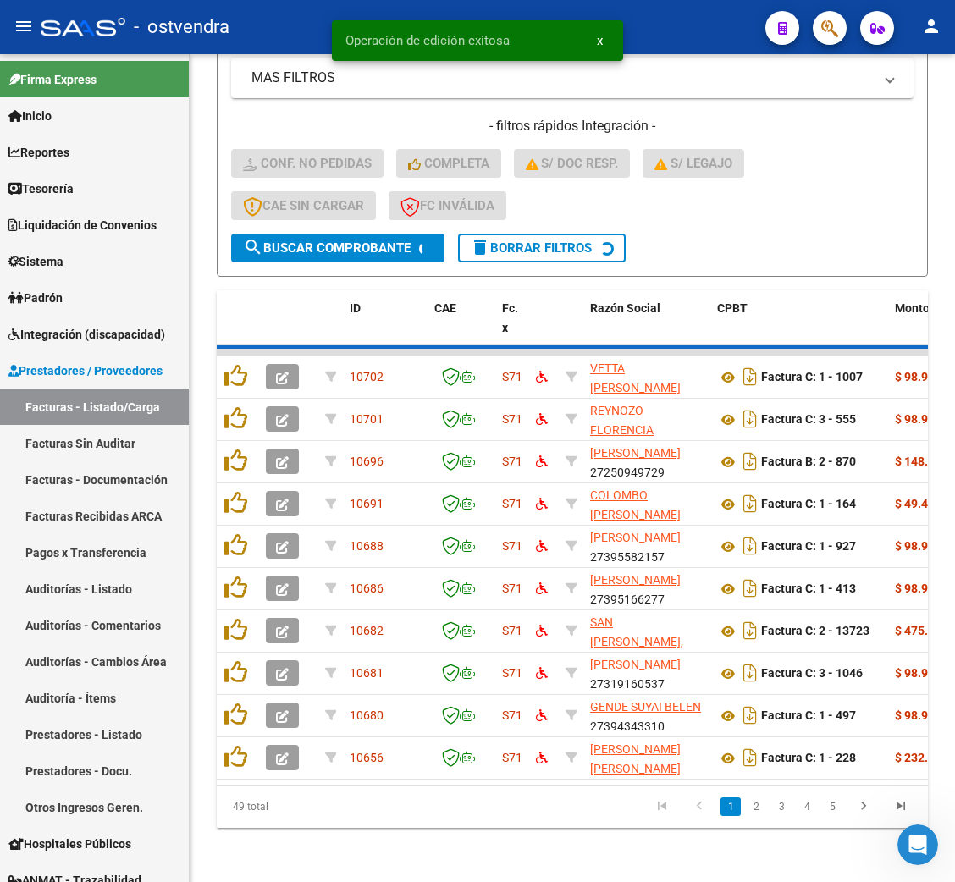
scroll to position [467, 0]
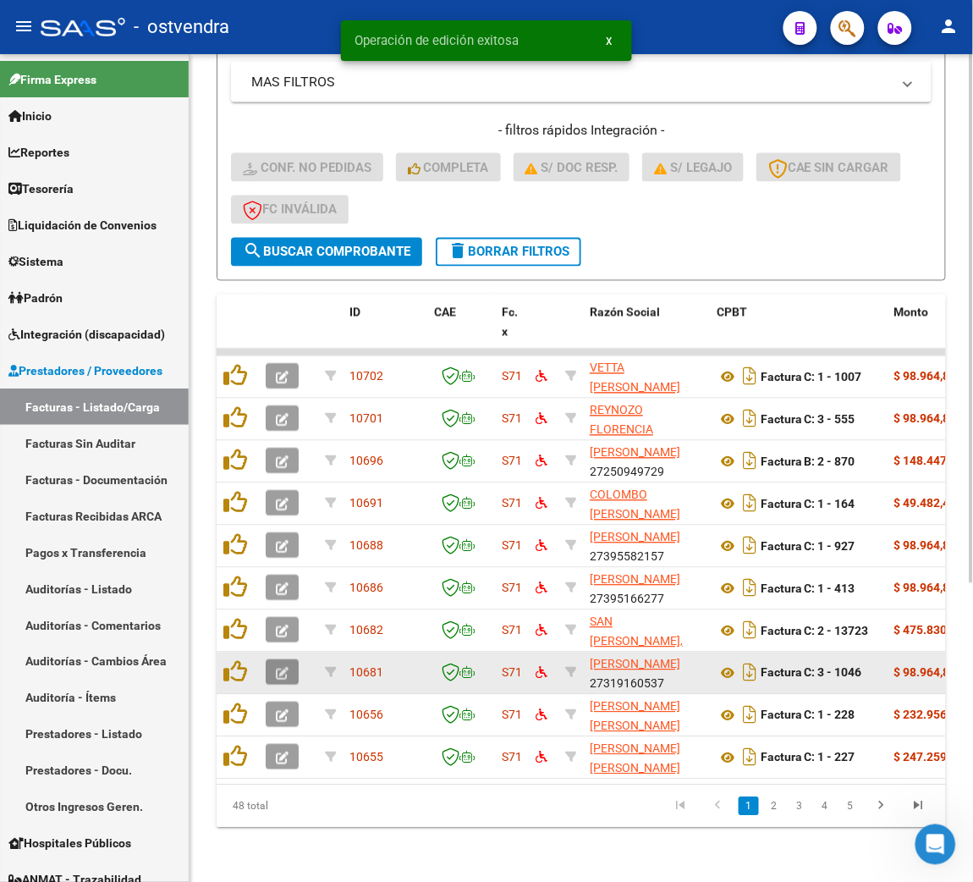
click at [286, 668] on icon "button" at bounding box center [282, 674] width 13 height 13
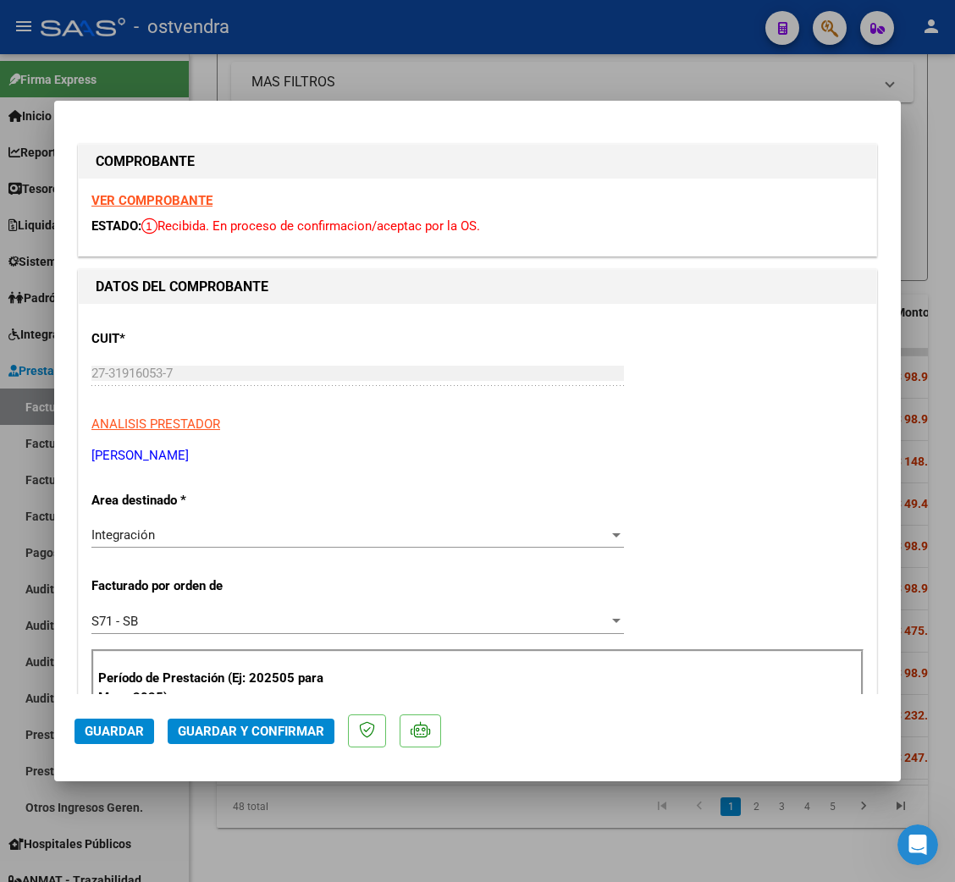
click at [151, 201] on strong "VER COMPROBANTE" at bounding box center [151, 200] width 121 height 15
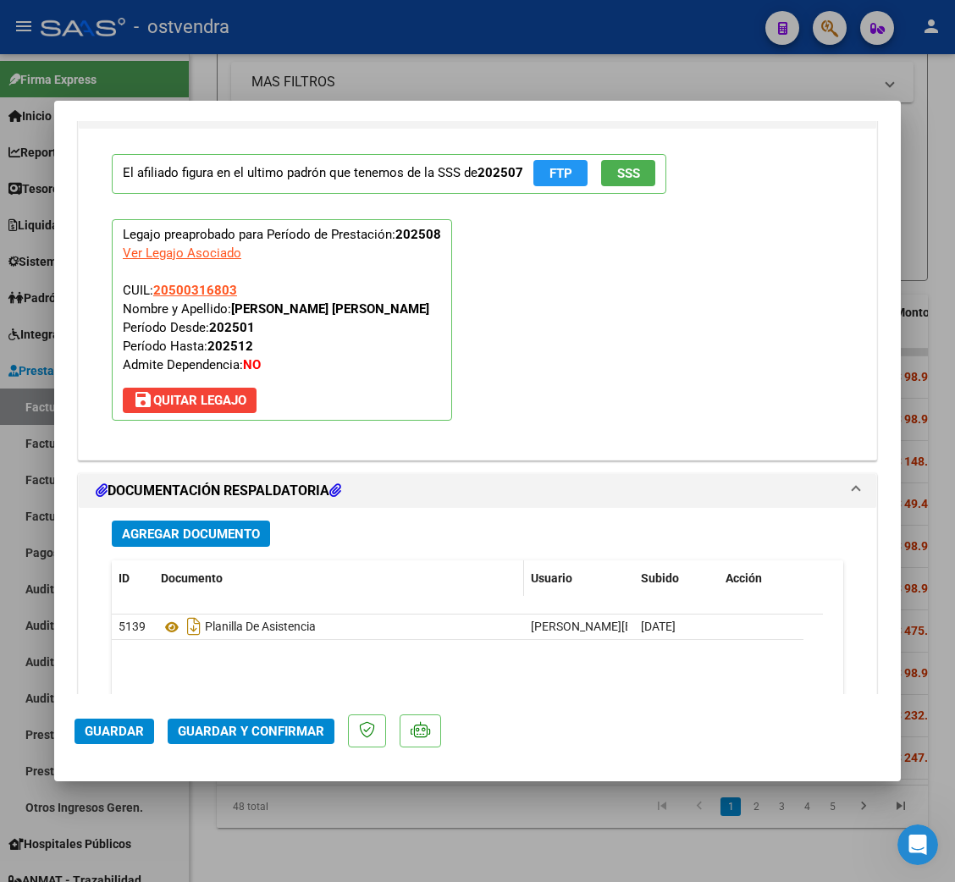
scroll to position [1777, 0]
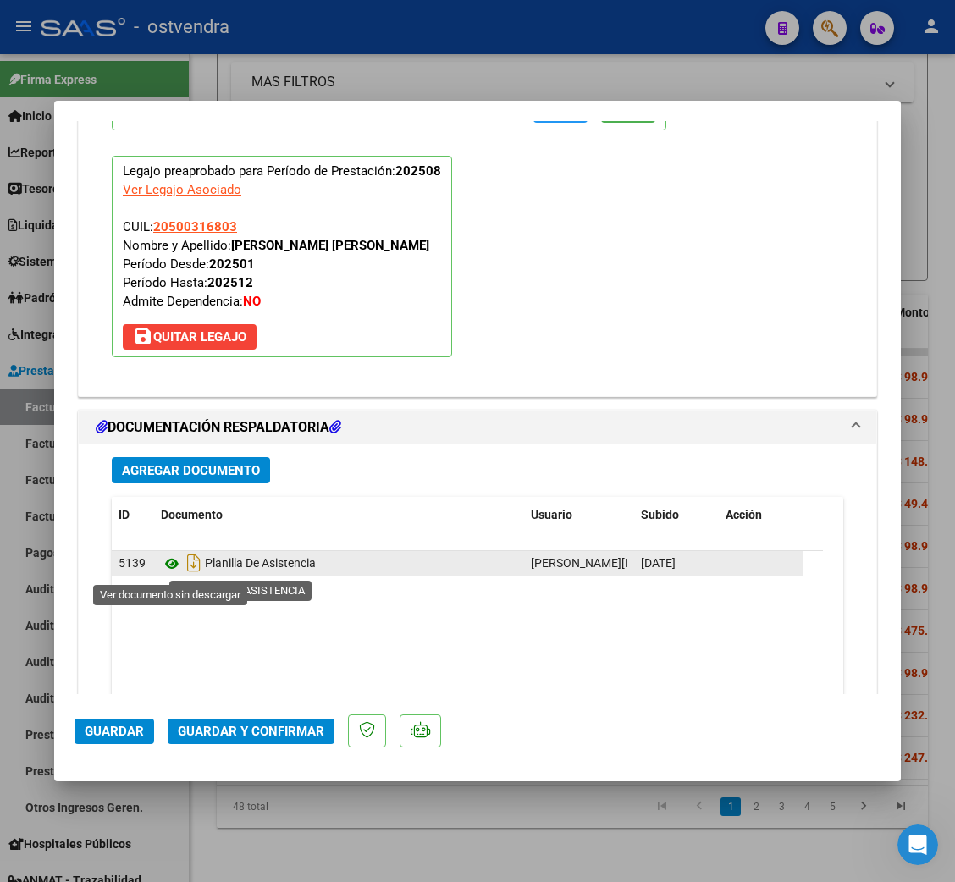
click at [170, 566] on icon at bounding box center [172, 564] width 22 height 20
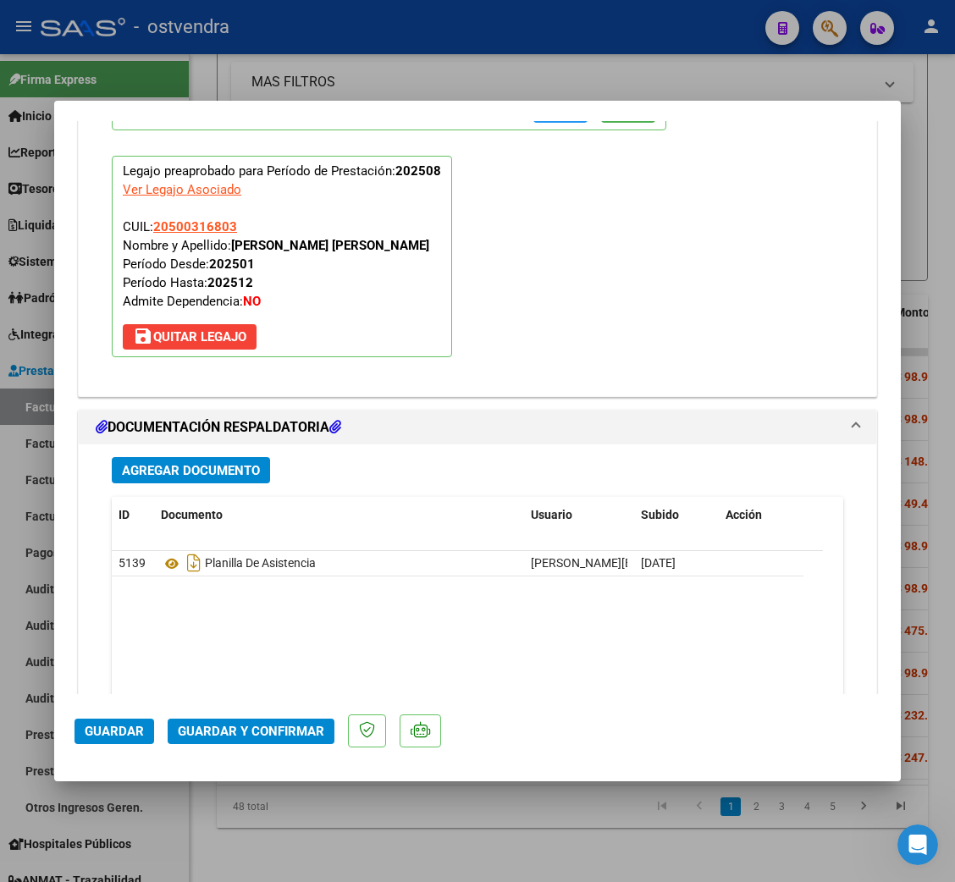
click at [298, 718] on mat-dialog-actions "Guardar Guardar y Confirmar" at bounding box center [477, 727] width 806 height 67
click at [299, 735] on span "Guardar y Confirmar" at bounding box center [251, 731] width 146 height 15
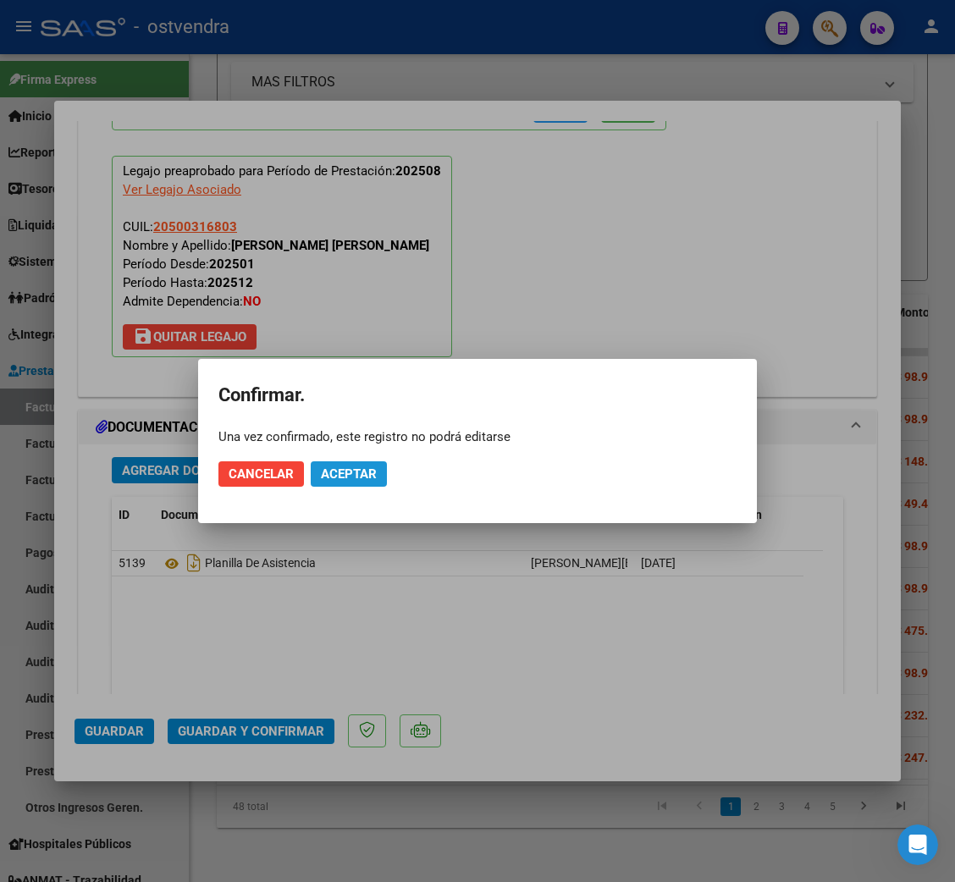
click at [368, 470] on span "Aceptar" at bounding box center [349, 473] width 56 height 15
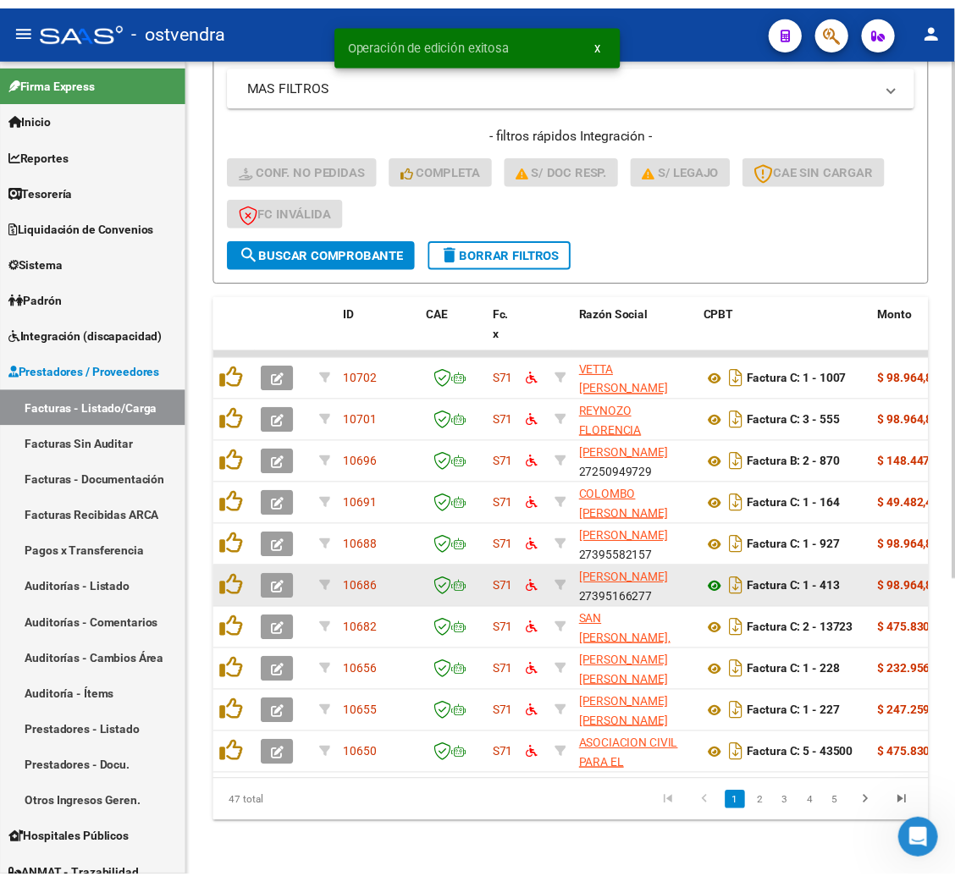
scroll to position [467, 0]
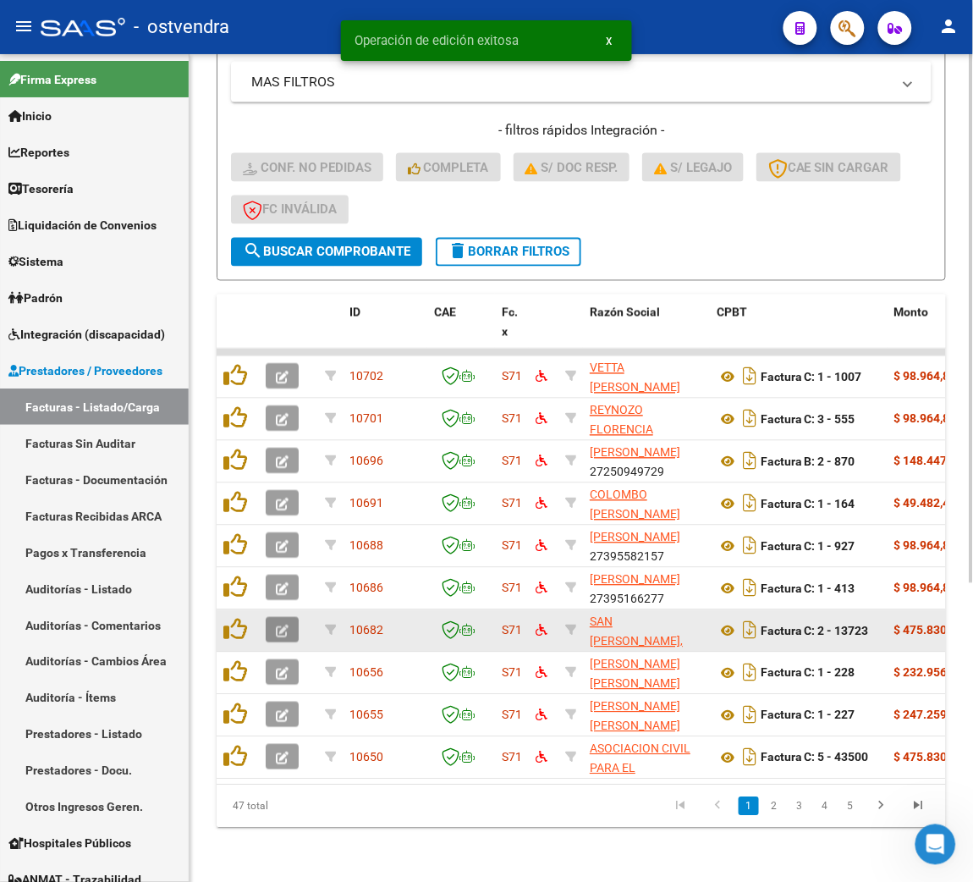
click at [278, 625] on icon "button" at bounding box center [282, 631] width 13 height 13
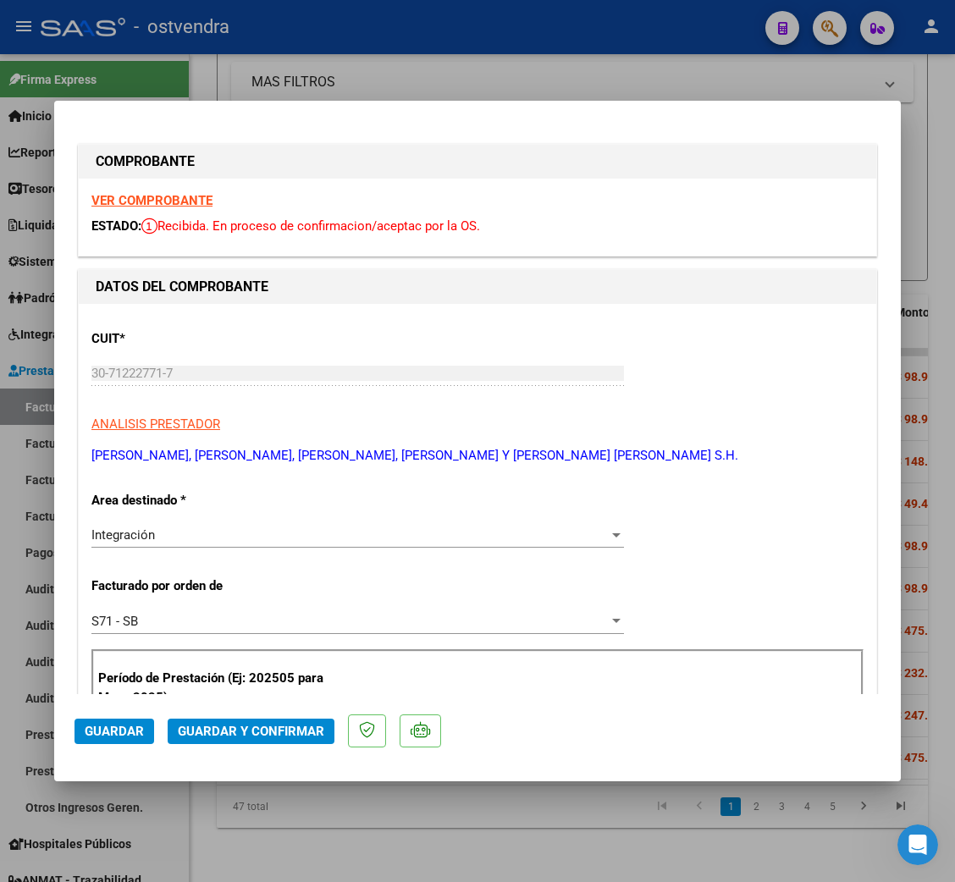
click at [121, 195] on strong "VER COMPROBANTE" at bounding box center [151, 200] width 121 height 15
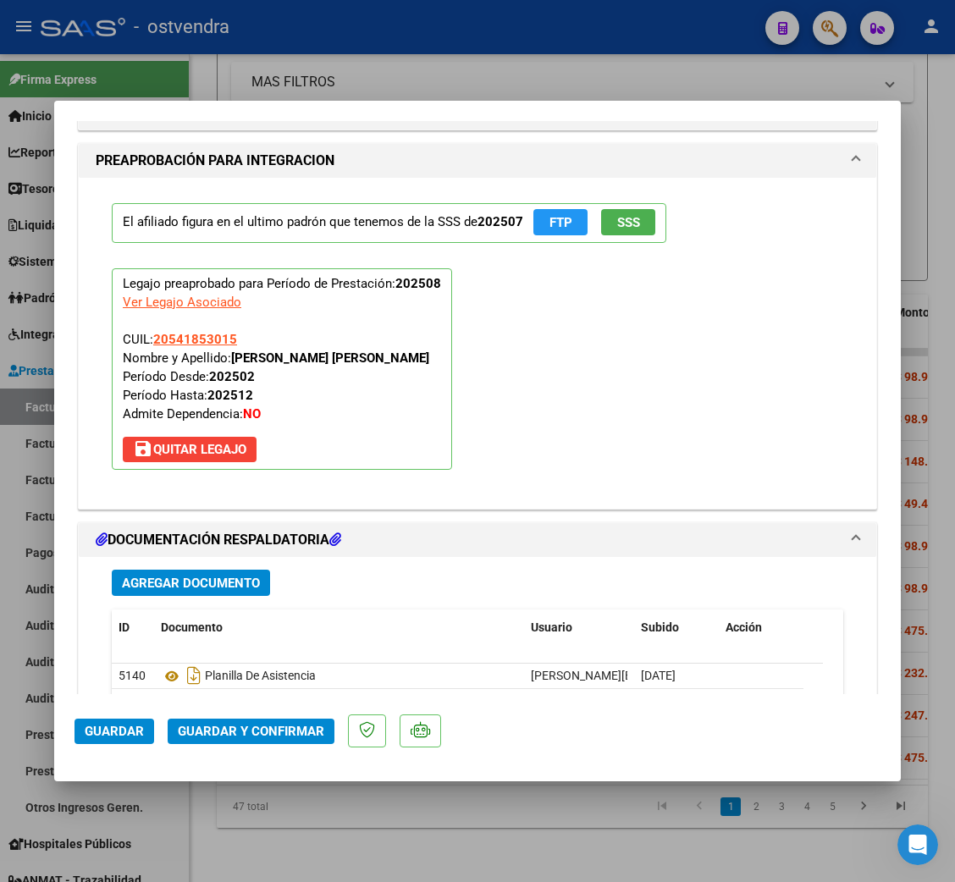
scroll to position [1777, 0]
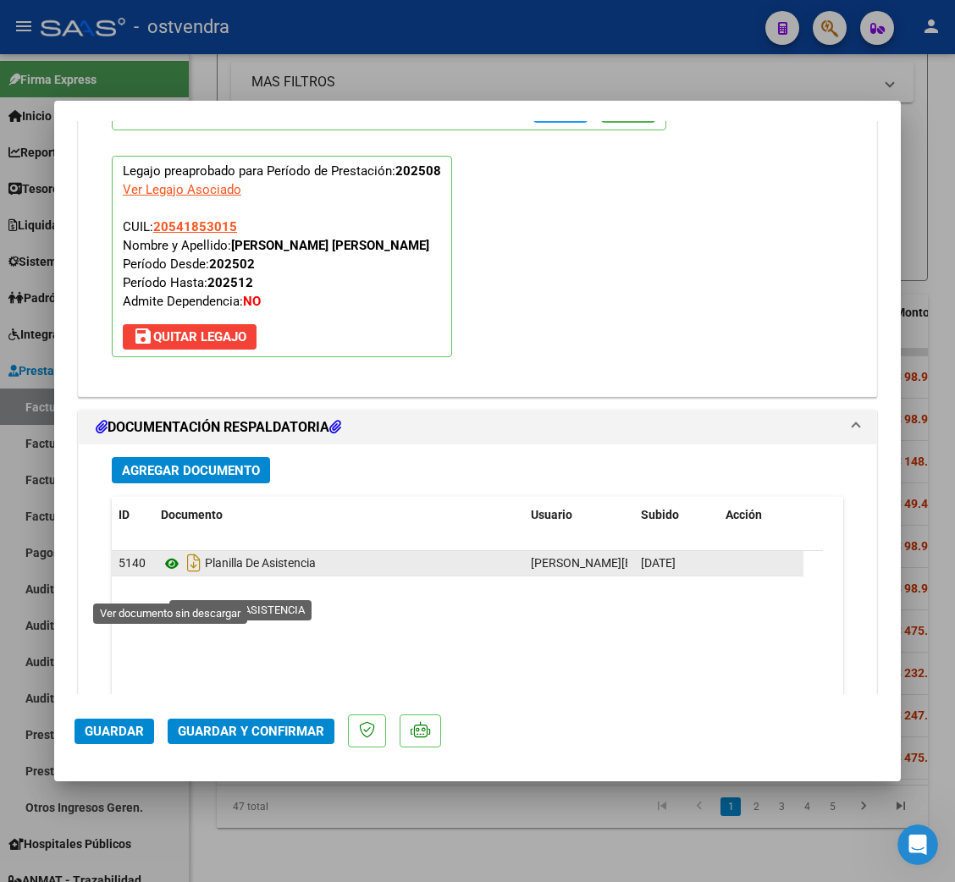
click at [167, 574] on icon at bounding box center [172, 564] width 22 height 20
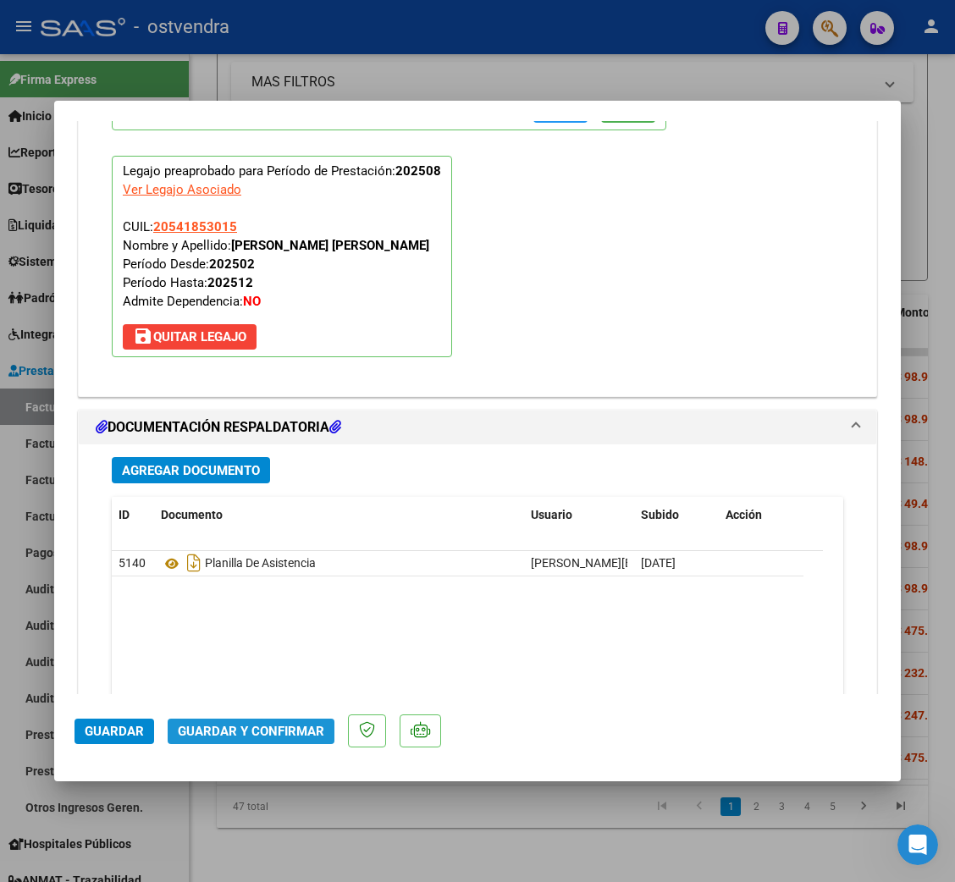
click at [257, 729] on span "Guardar y Confirmar" at bounding box center [251, 731] width 146 height 15
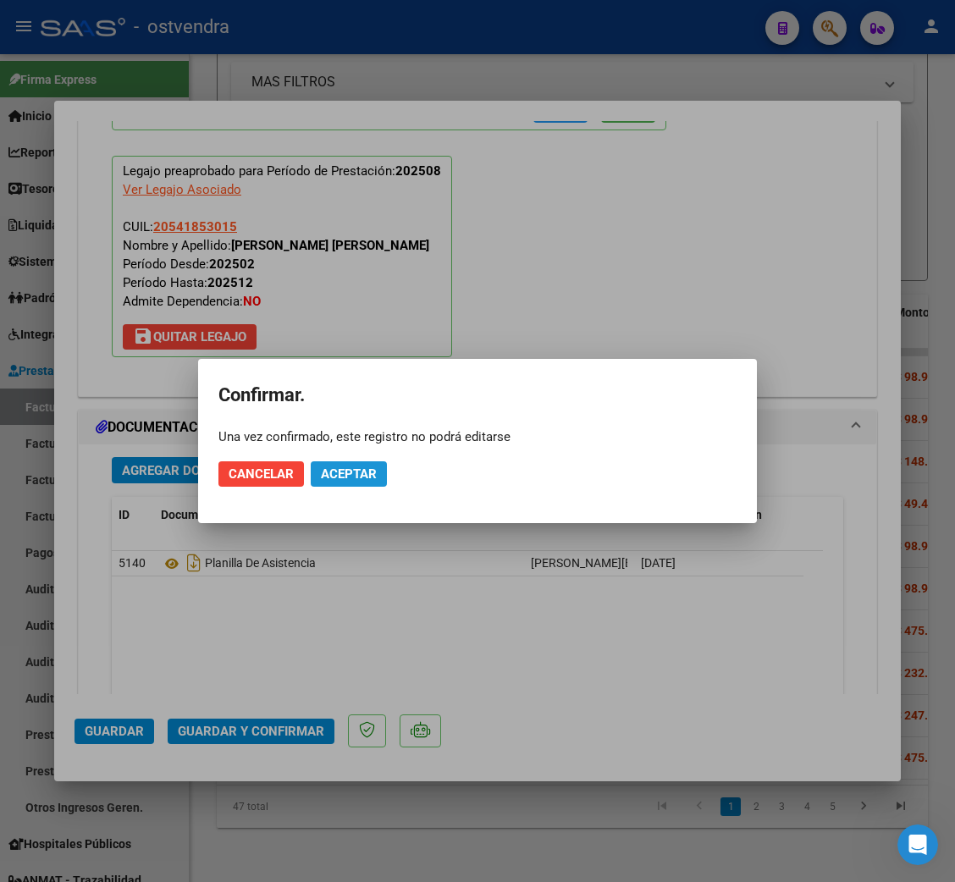
click at [346, 461] on button "Aceptar" at bounding box center [349, 473] width 76 height 25
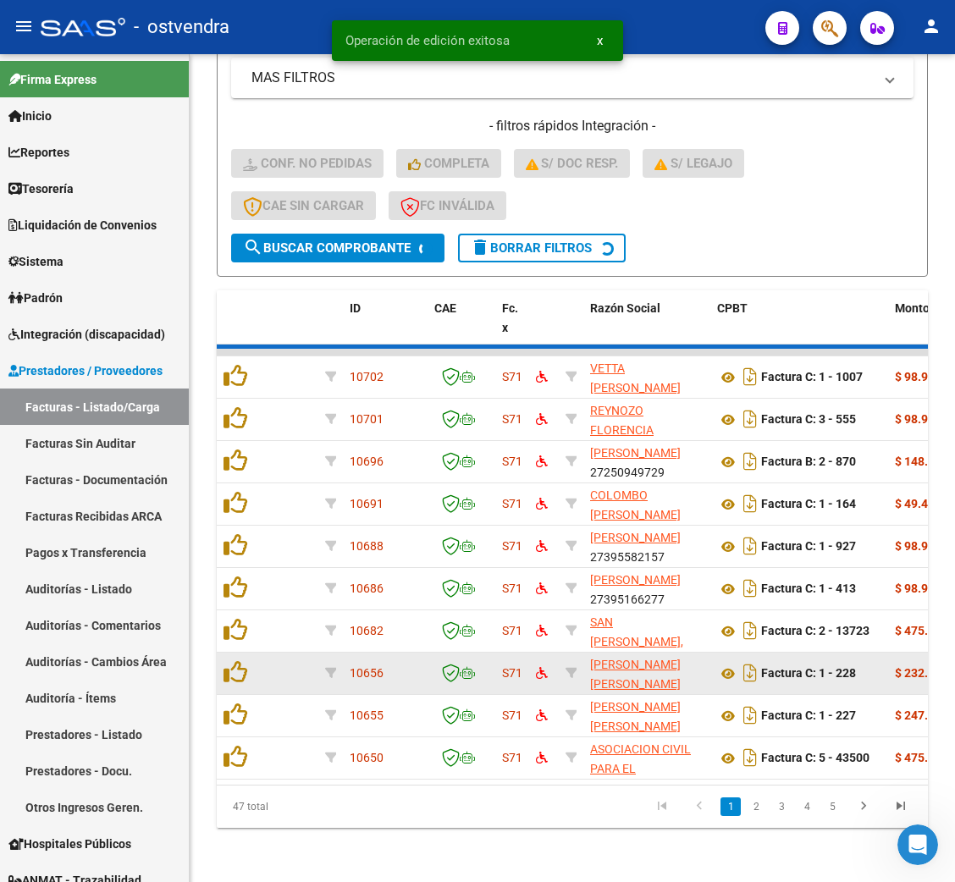
scroll to position [467, 0]
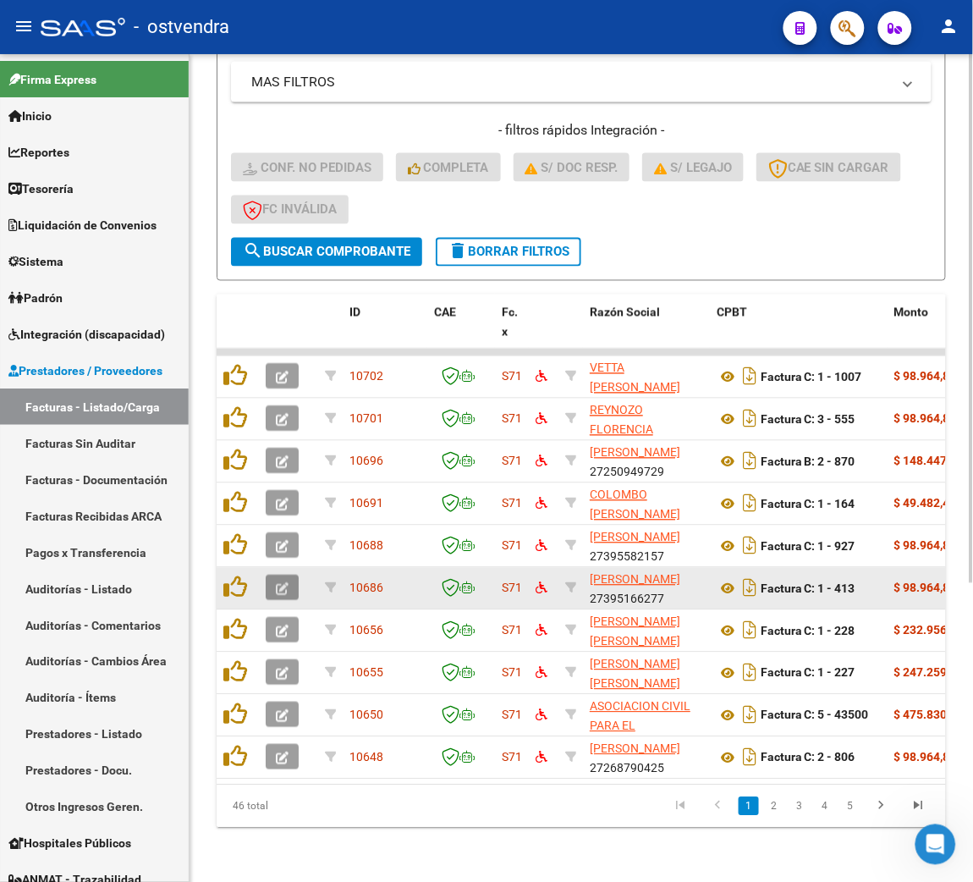
click at [280, 583] on icon "button" at bounding box center [282, 589] width 13 height 13
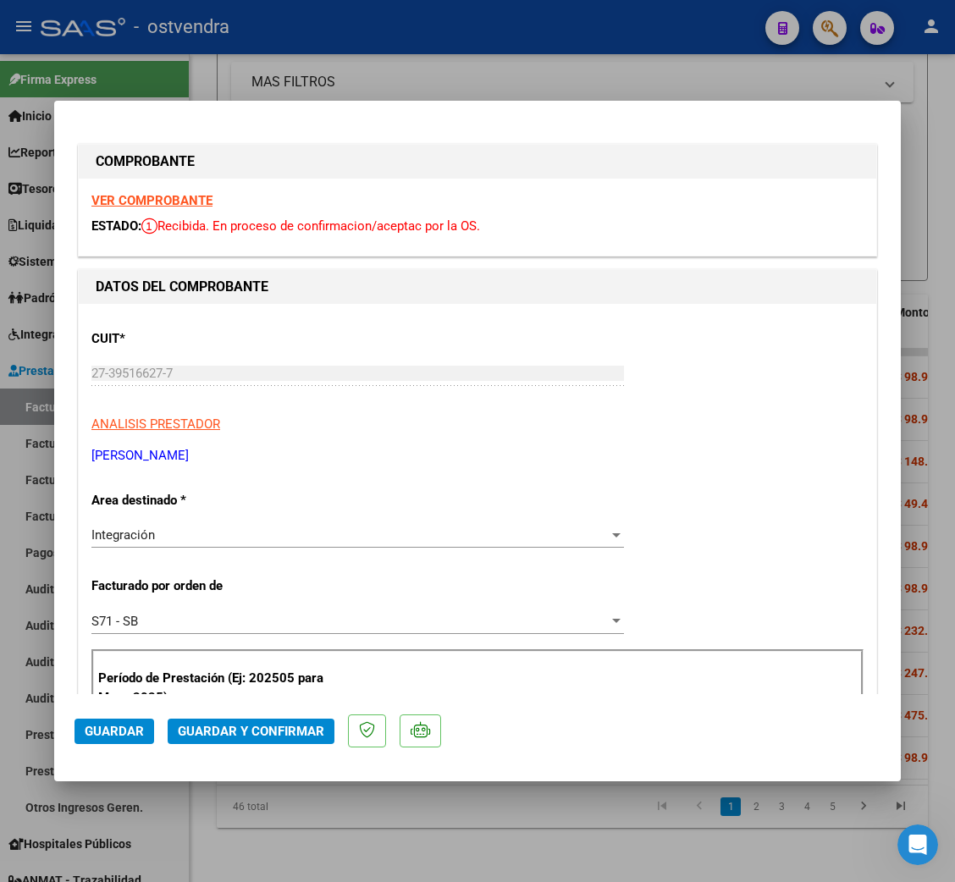
click at [161, 201] on strong "VER COMPROBANTE" at bounding box center [151, 200] width 121 height 15
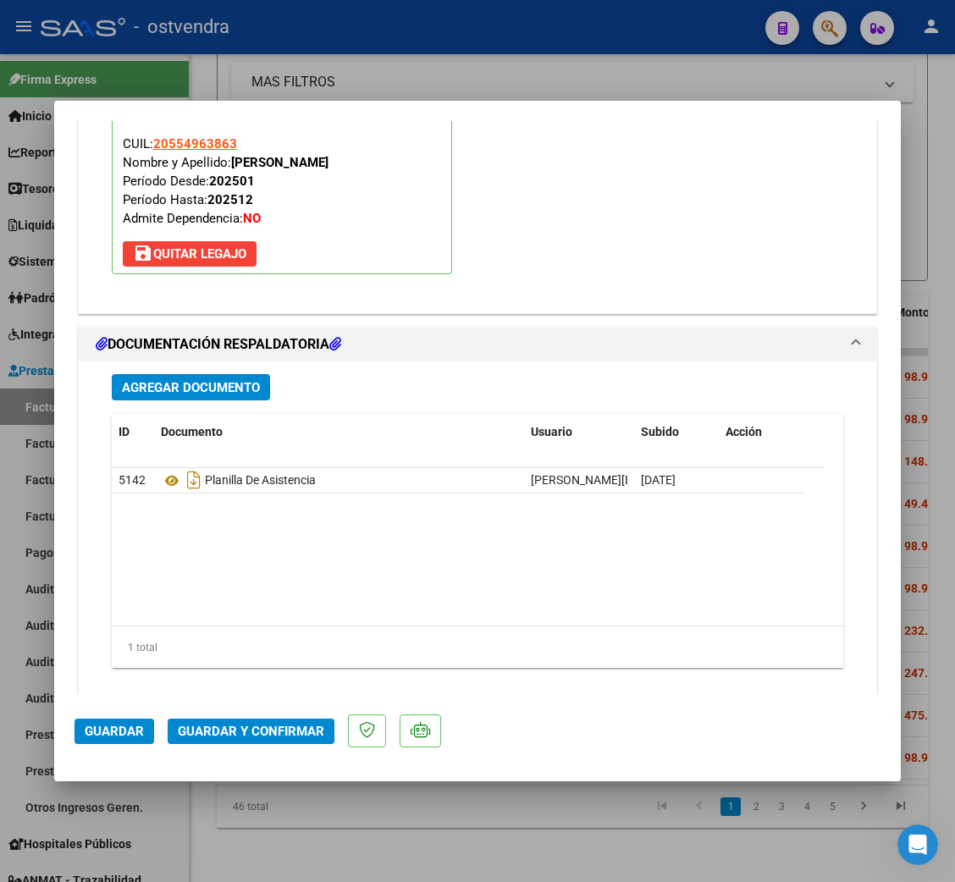
scroll to position [1890, 0]
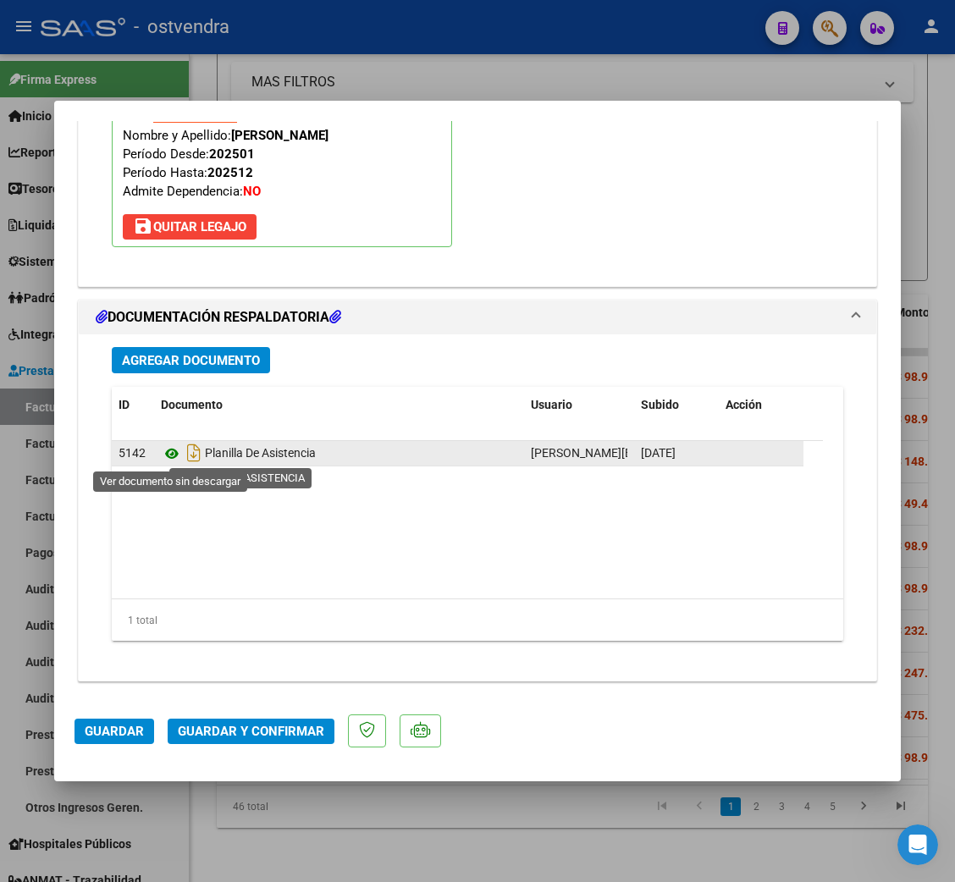
click at [166, 455] on icon at bounding box center [172, 453] width 22 height 20
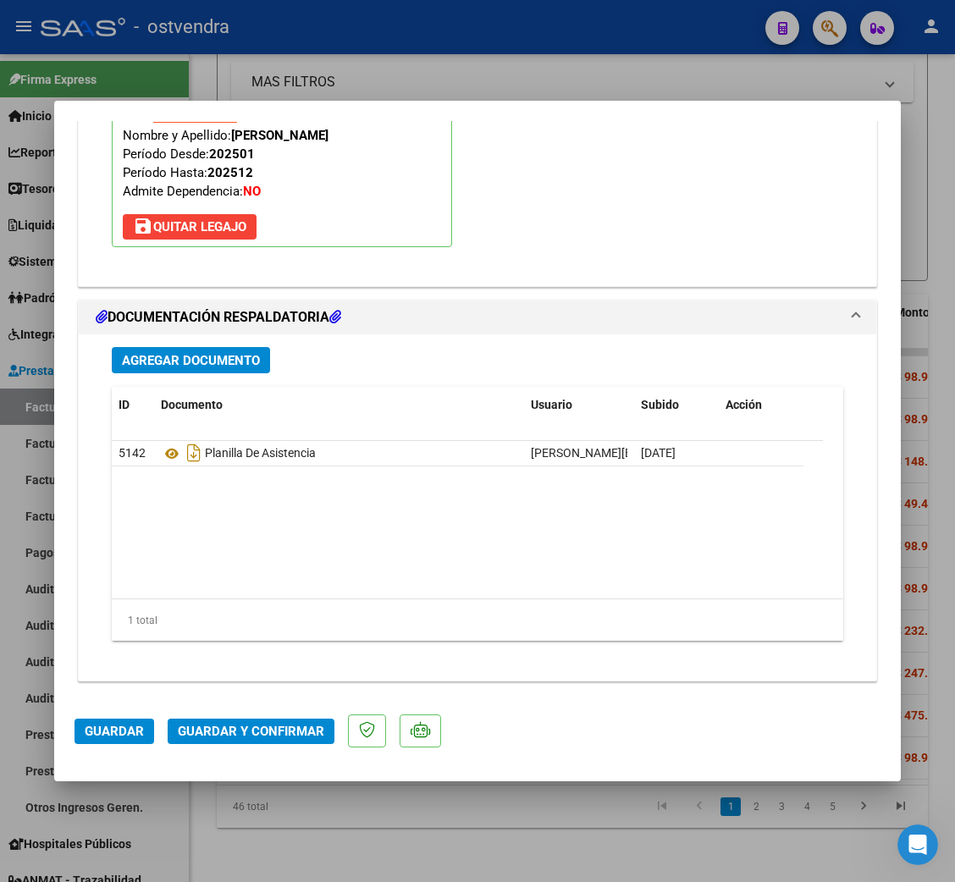
click at [242, 724] on span "Guardar y Confirmar" at bounding box center [251, 731] width 146 height 15
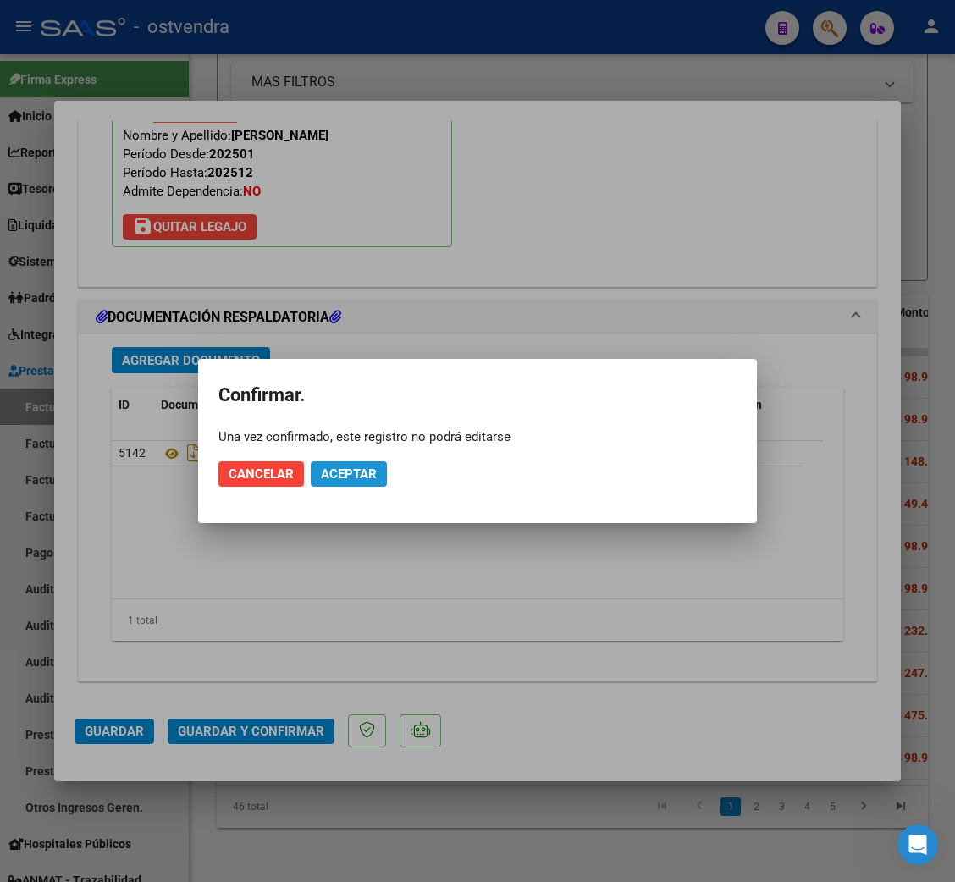
click at [353, 466] on span "Aceptar" at bounding box center [349, 473] width 56 height 15
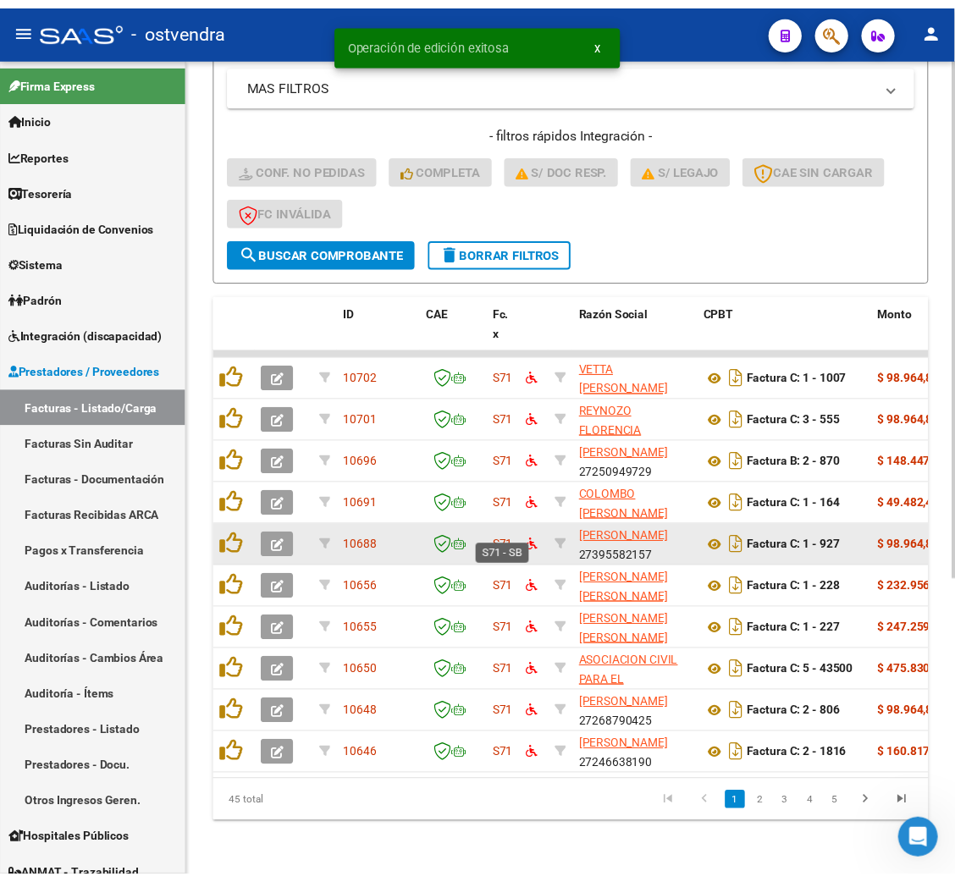
scroll to position [467, 0]
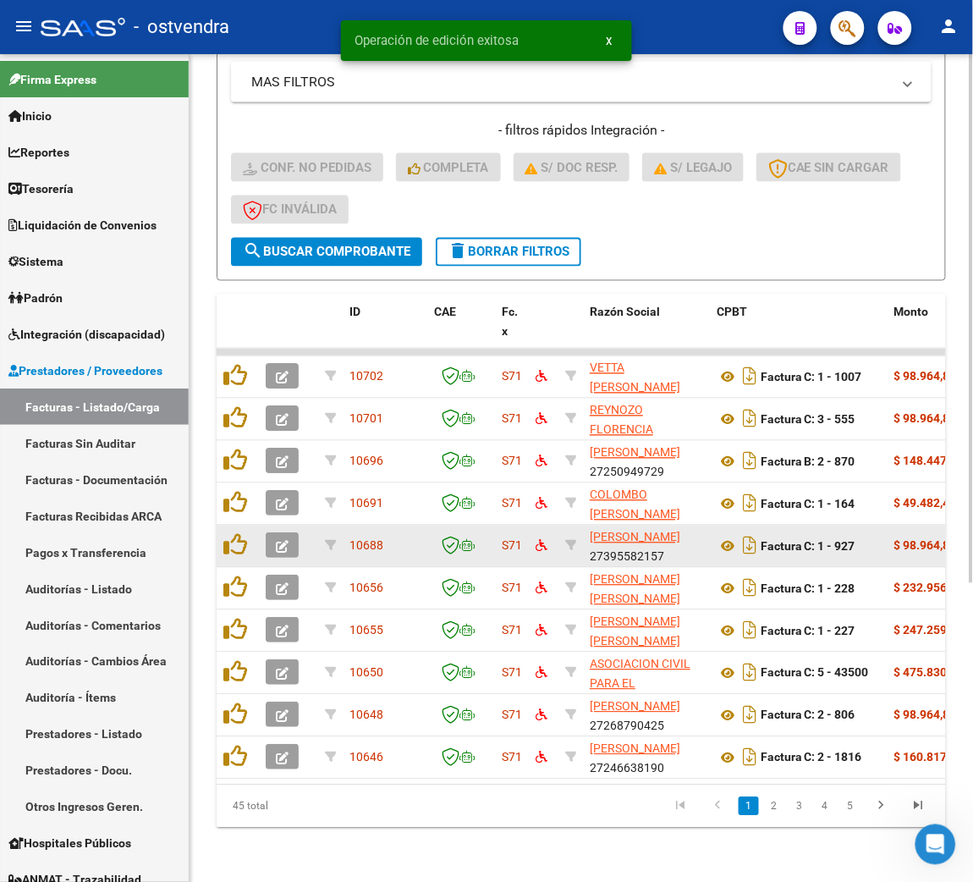
click at [286, 541] on icon "button" at bounding box center [282, 547] width 13 height 13
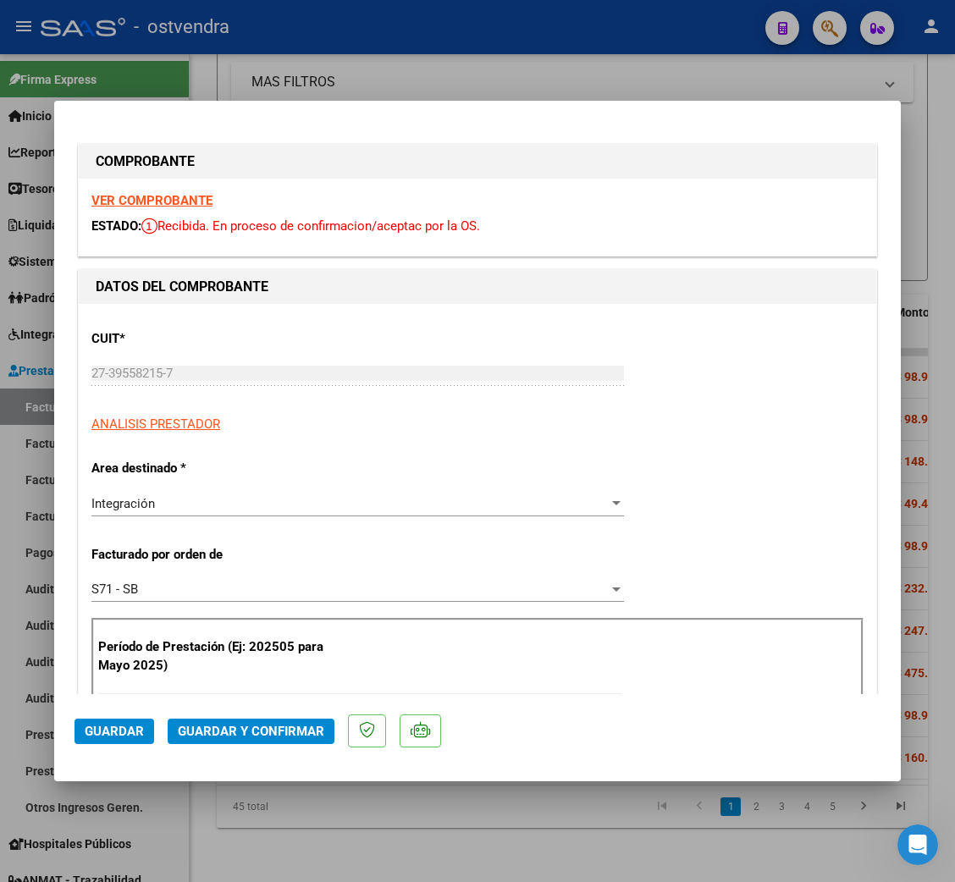
click at [190, 197] on strong "VER COMPROBANTE" at bounding box center [151, 200] width 121 height 15
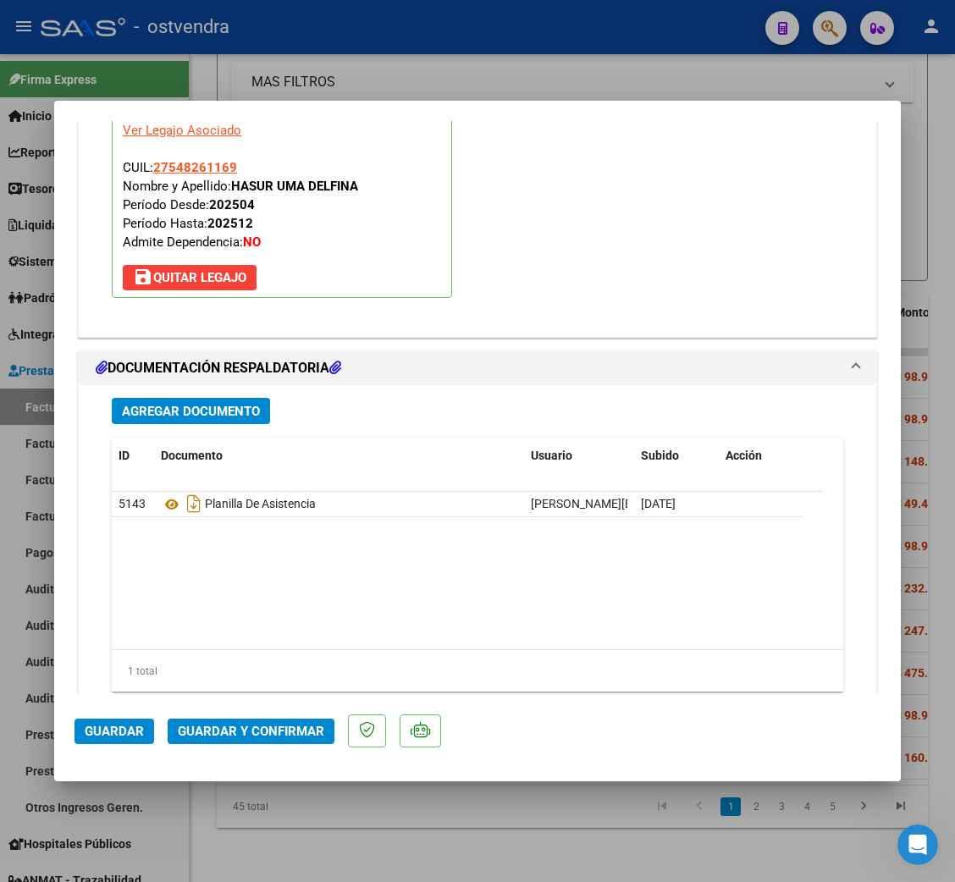
scroll to position [1890, 0]
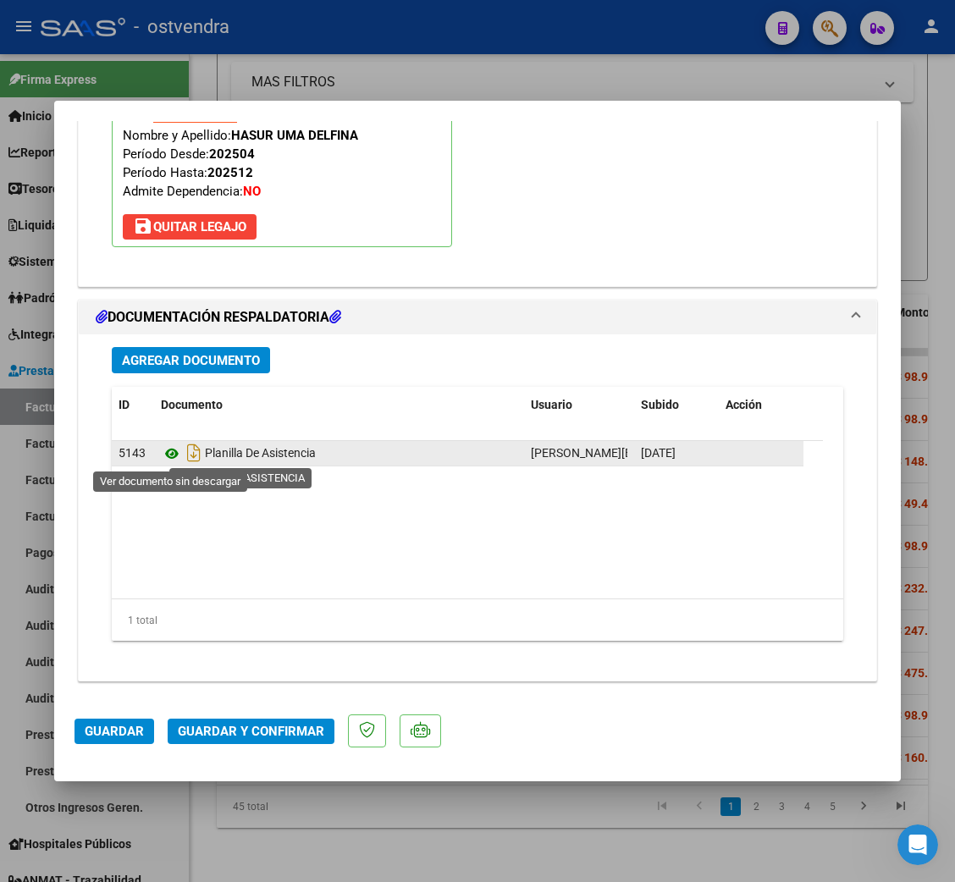
click at [167, 457] on icon at bounding box center [172, 453] width 22 height 20
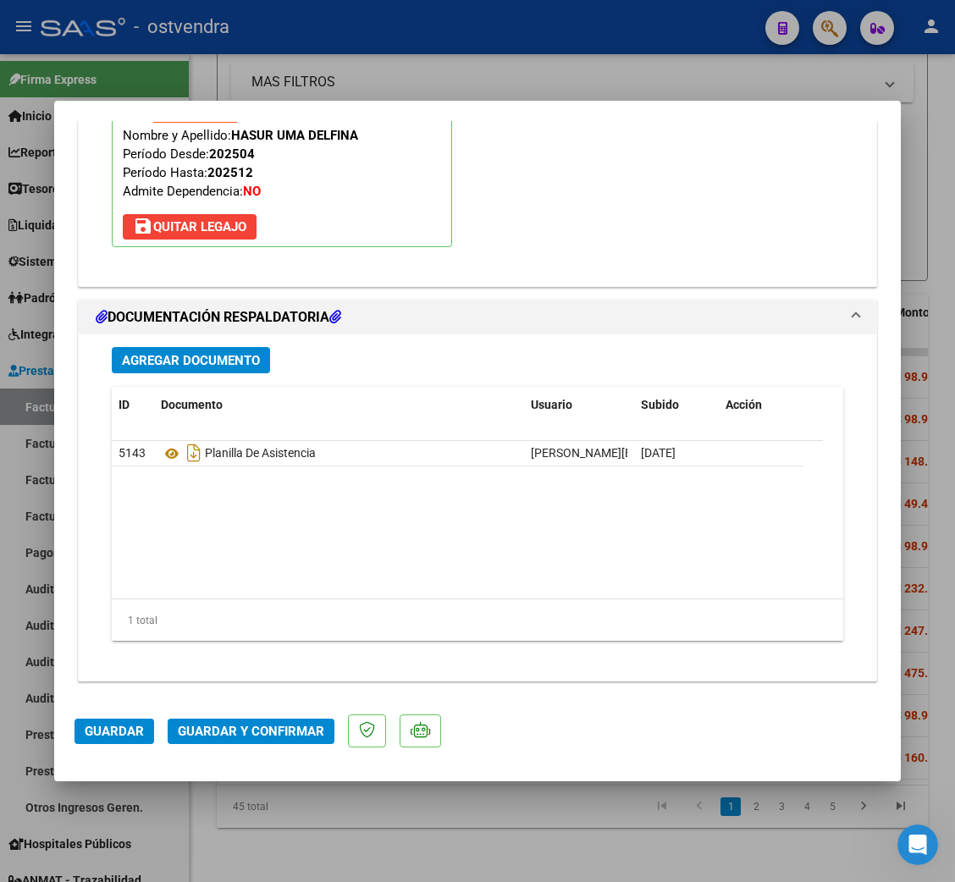
click at [251, 724] on span "Guardar y Confirmar" at bounding box center [251, 731] width 146 height 15
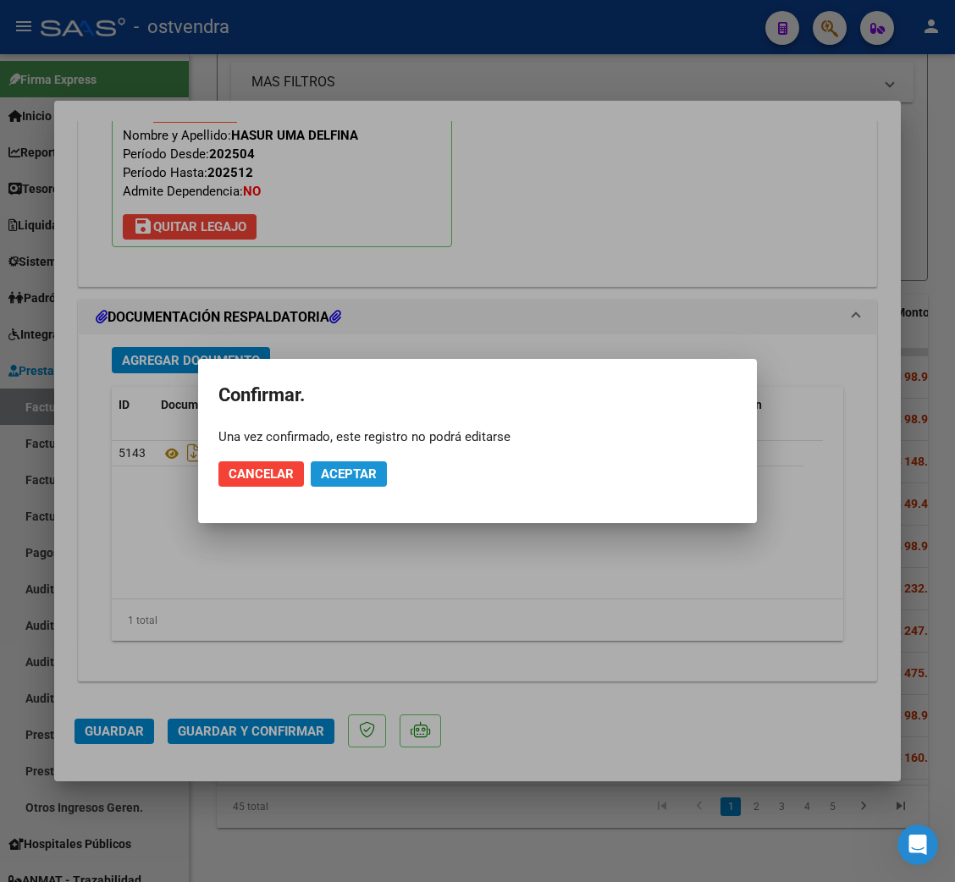
click at [366, 466] on span "Aceptar" at bounding box center [349, 473] width 56 height 15
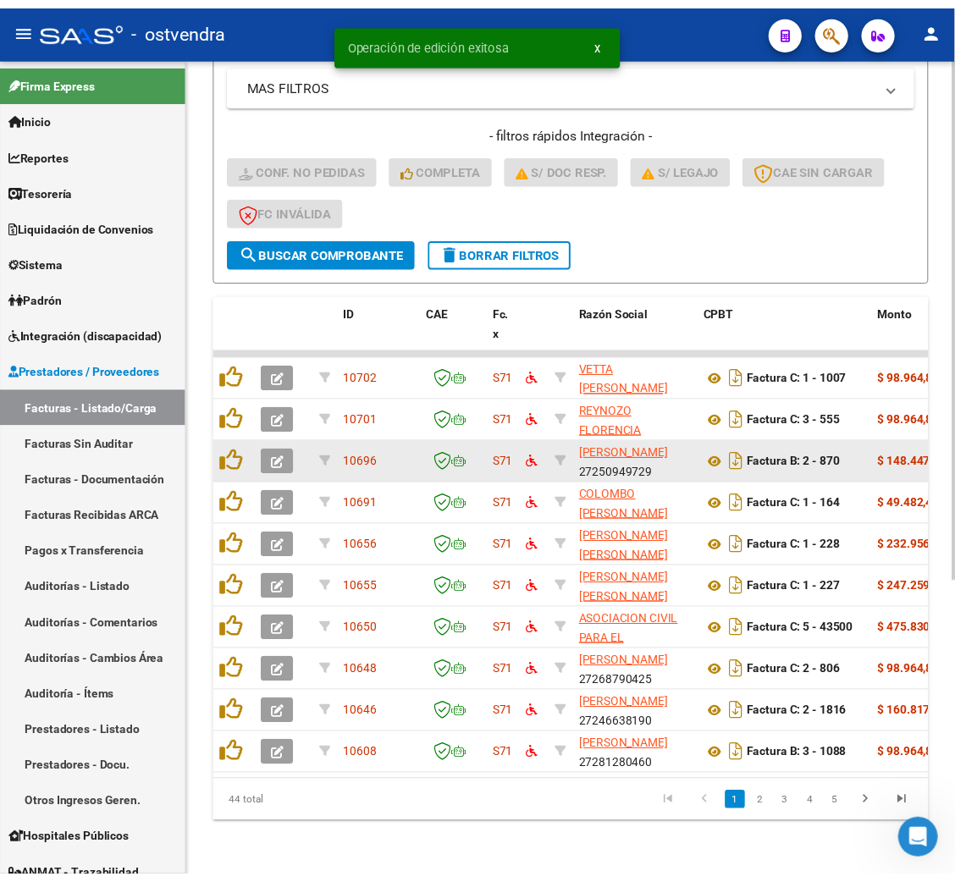
scroll to position [467, 0]
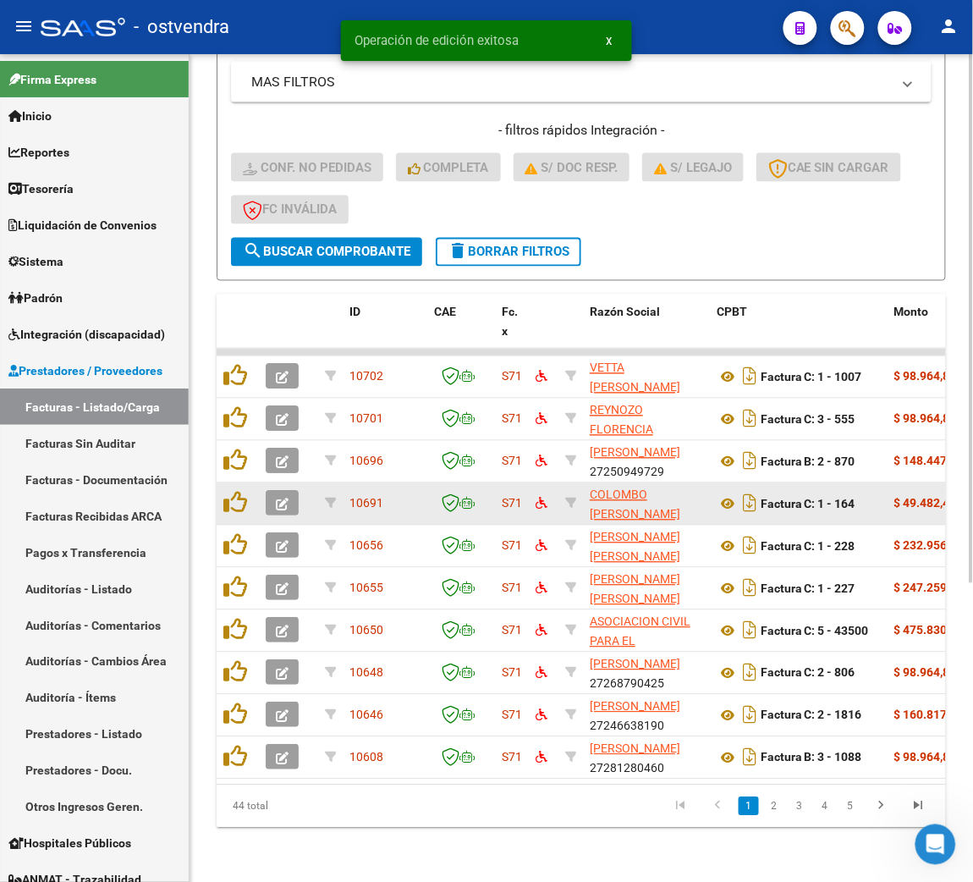
click at [280, 499] on icon "button" at bounding box center [282, 505] width 13 height 13
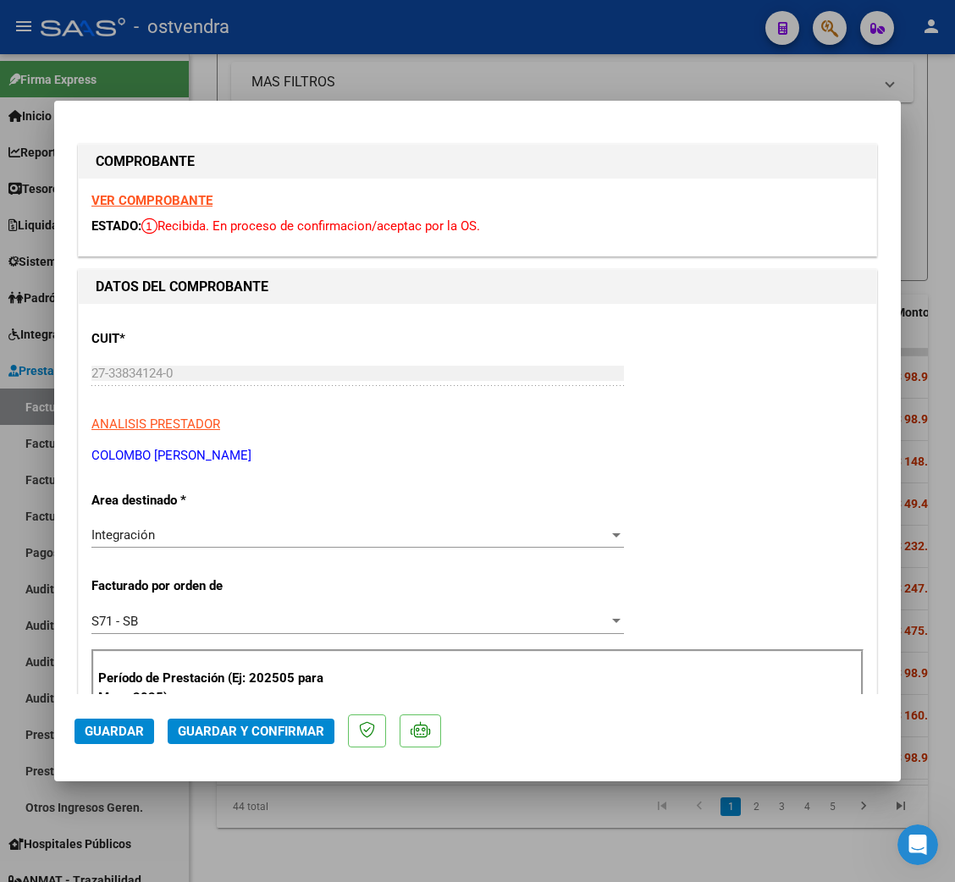
click at [149, 196] on strong "VER COMPROBANTE" at bounding box center [151, 200] width 121 height 15
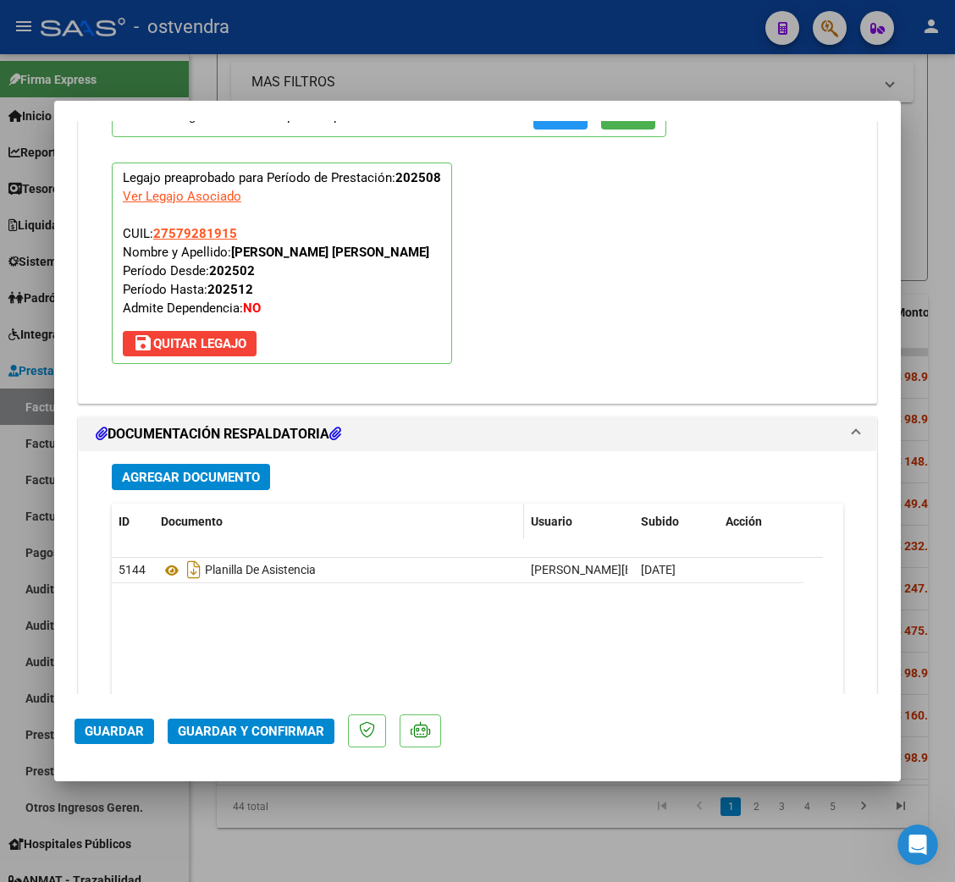
scroll to position [1777, 0]
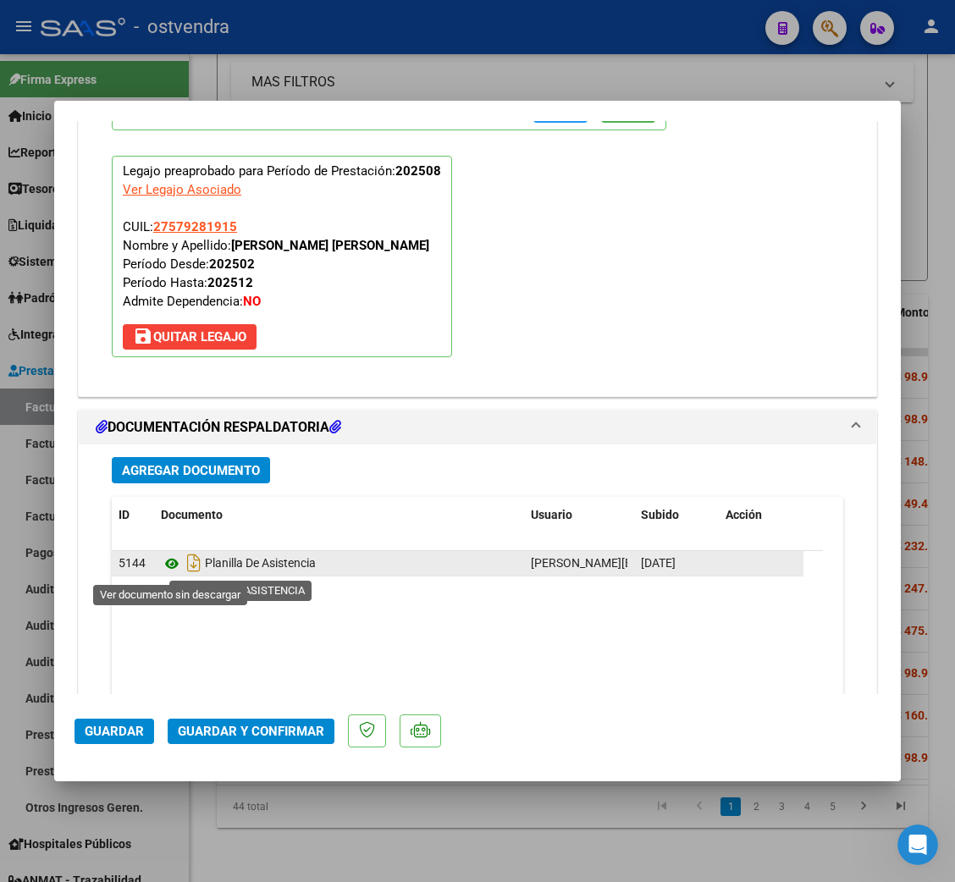
click at [172, 566] on icon at bounding box center [172, 564] width 22 height 20
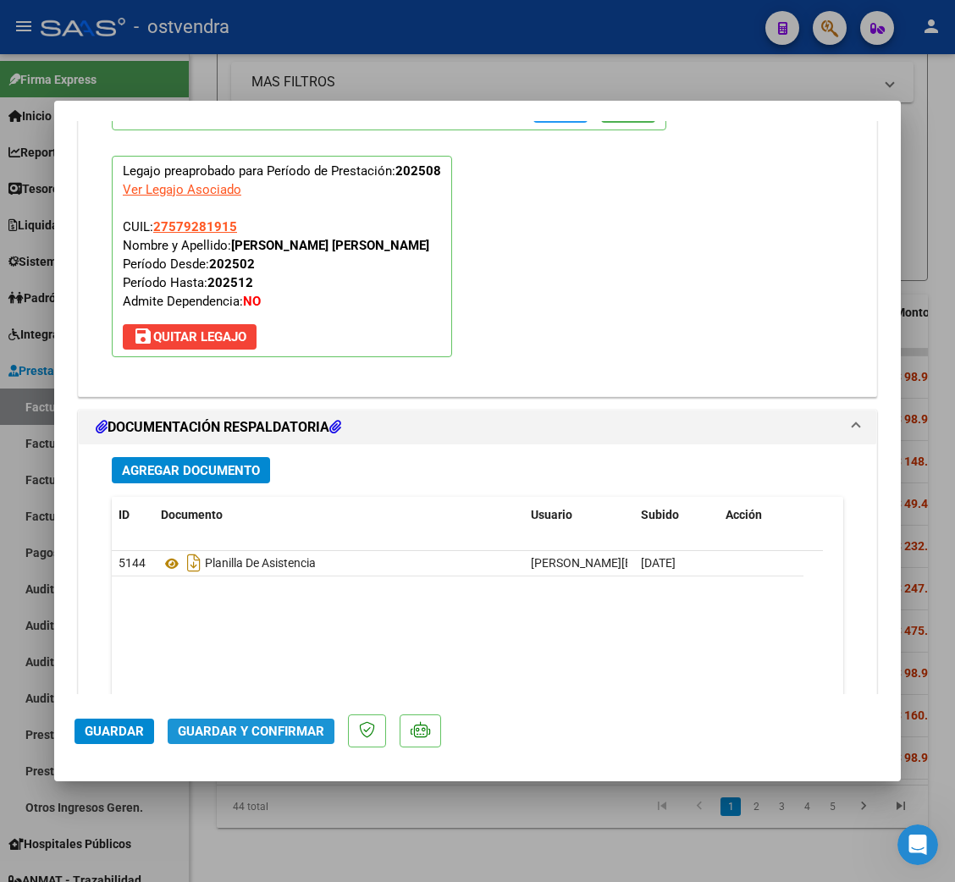
click at [273, 733] on span "Guardar y Confirmar" at bounding box center [251, 731] width 146 height 15
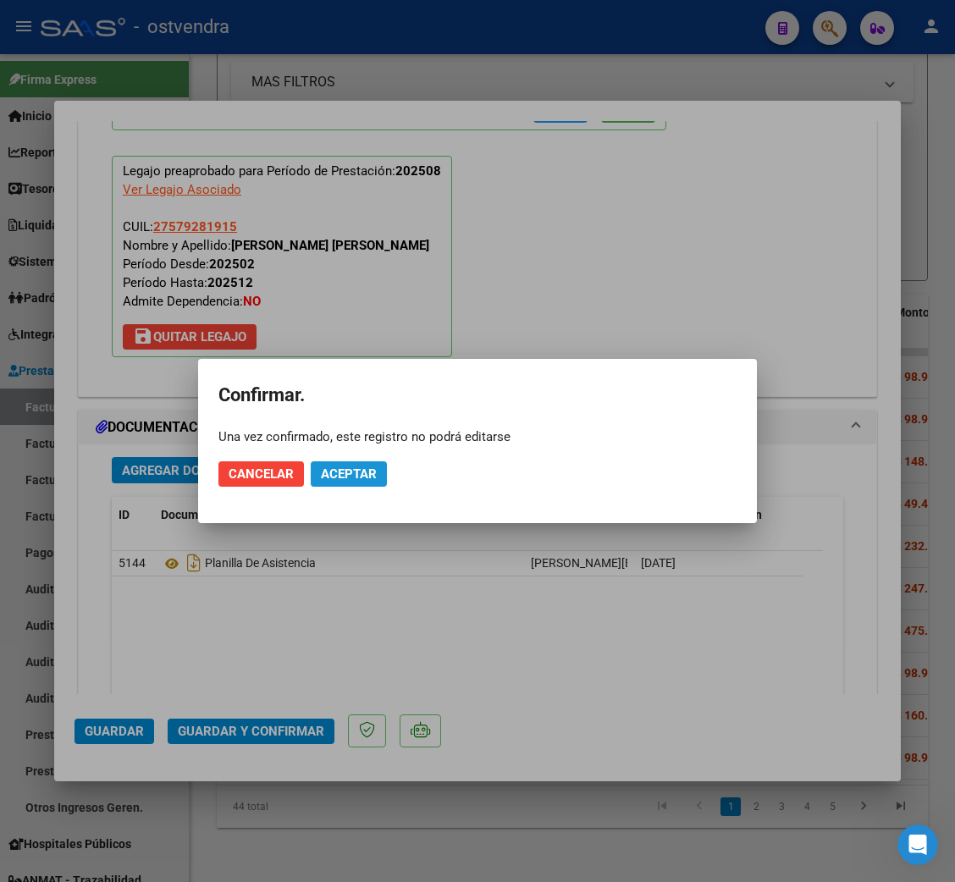
click at [358, 475] on span "Aceptar" at bounding box center [349, 473] width 56 height 15
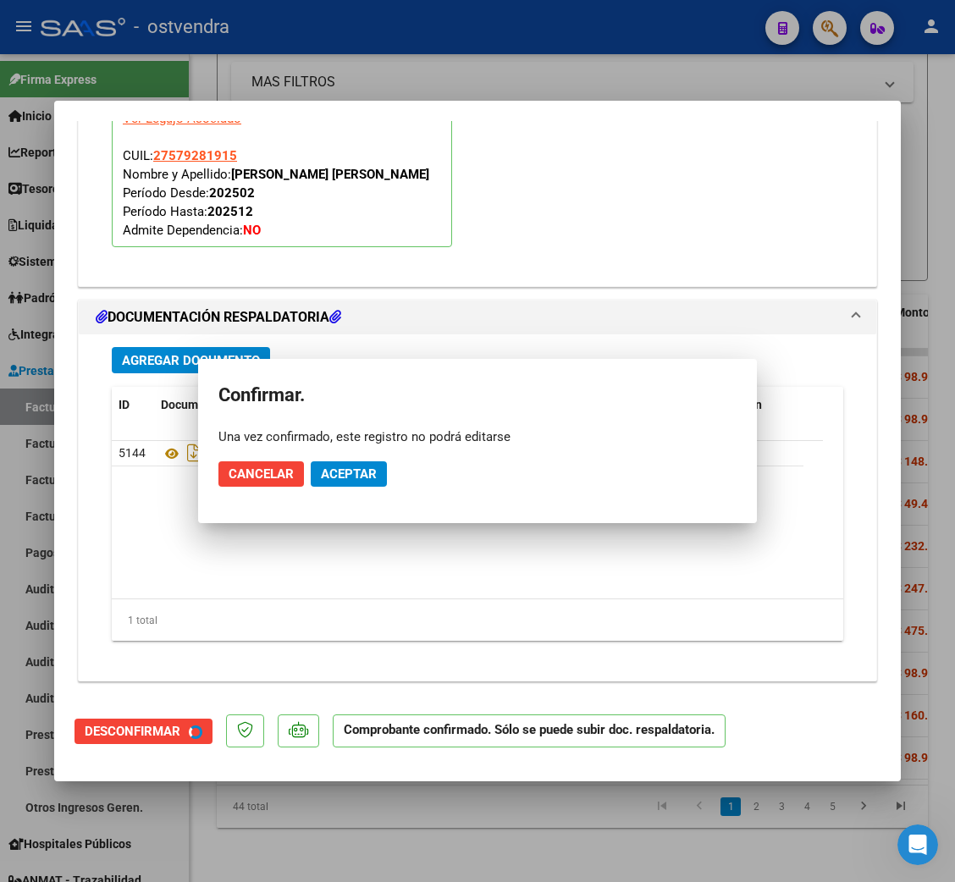
scroll to position [1623, 0]
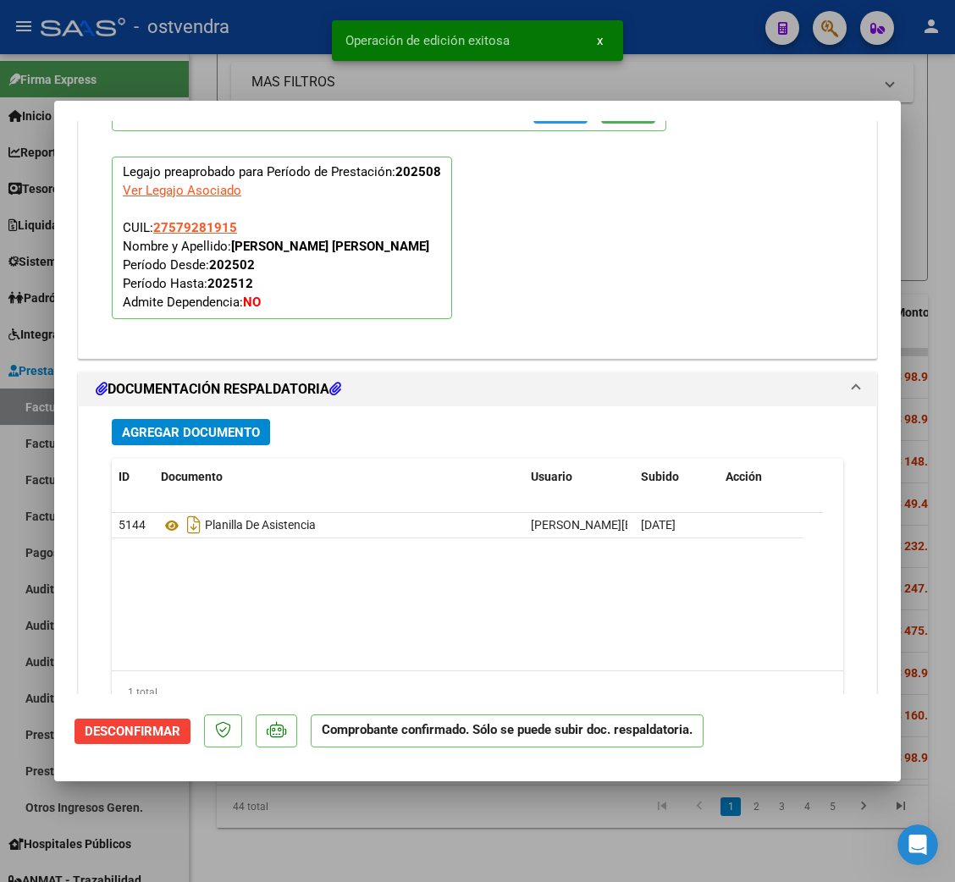
type input "$ 0,00"
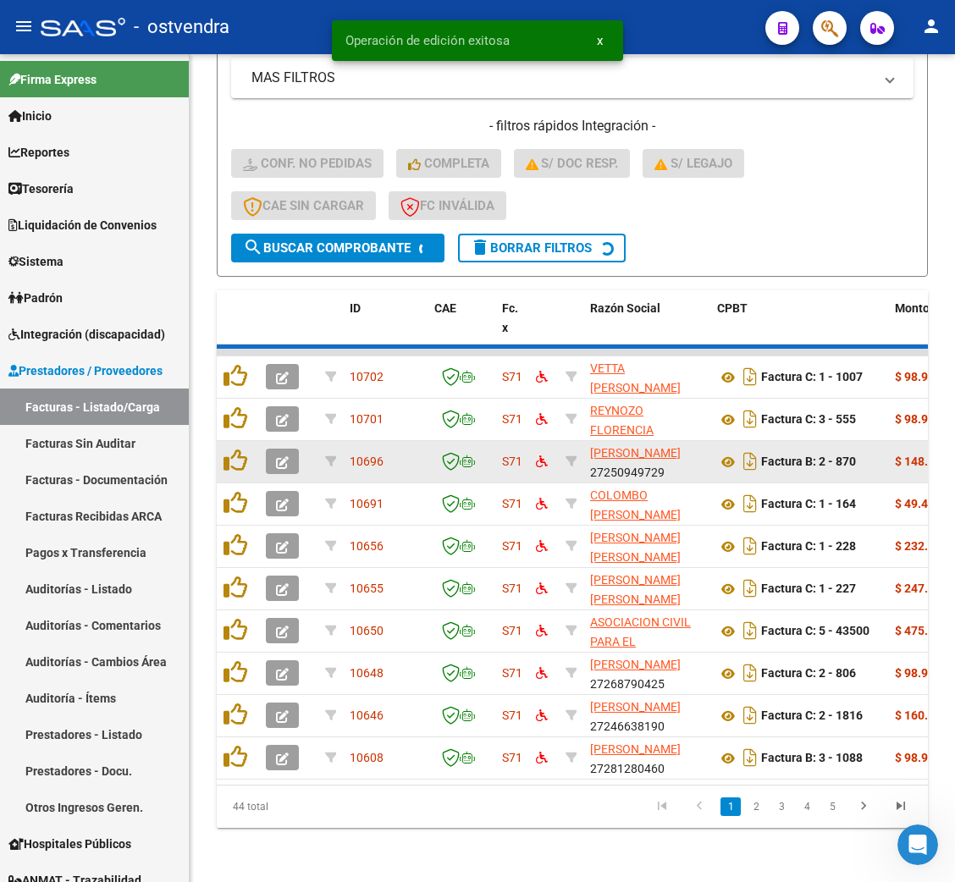
scroll to position [467, 0]
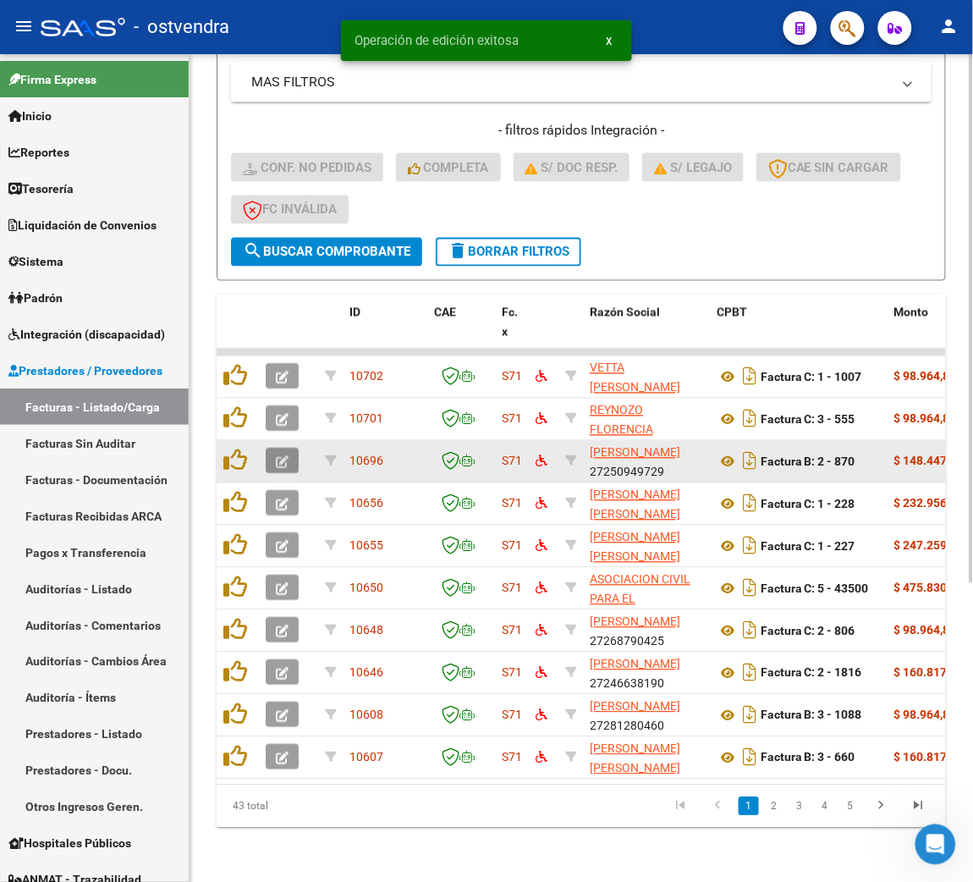
click at [276, 456] on icon "button" at bounding box center [282, 462] width 13 height 13
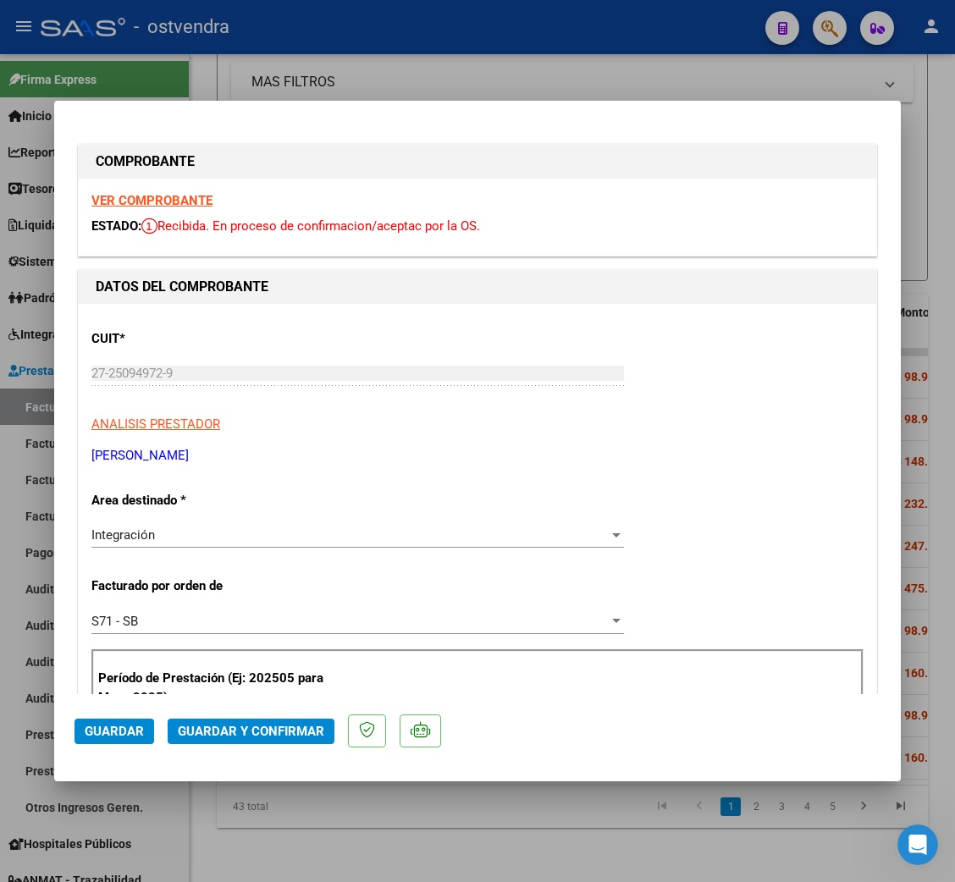
click at [172, 195] on strong "VER COMPROBANTE" at bounding box center [151, 200] width 121 height 15
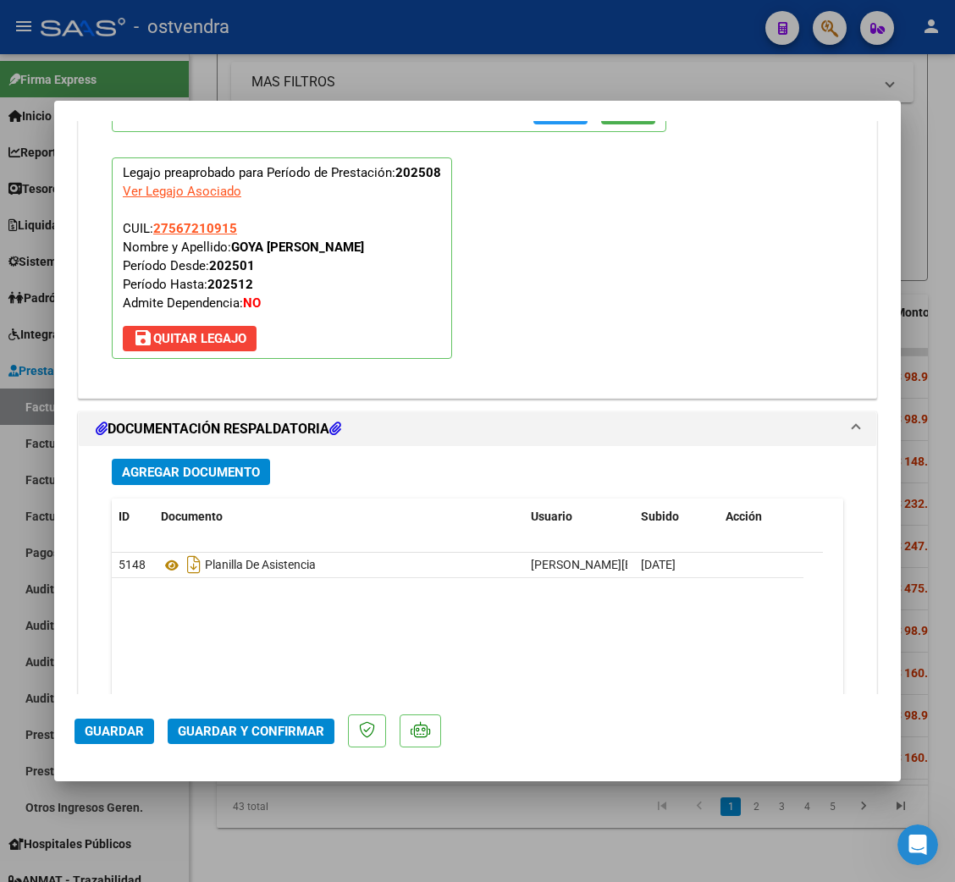
scroll to position [1777, 0]
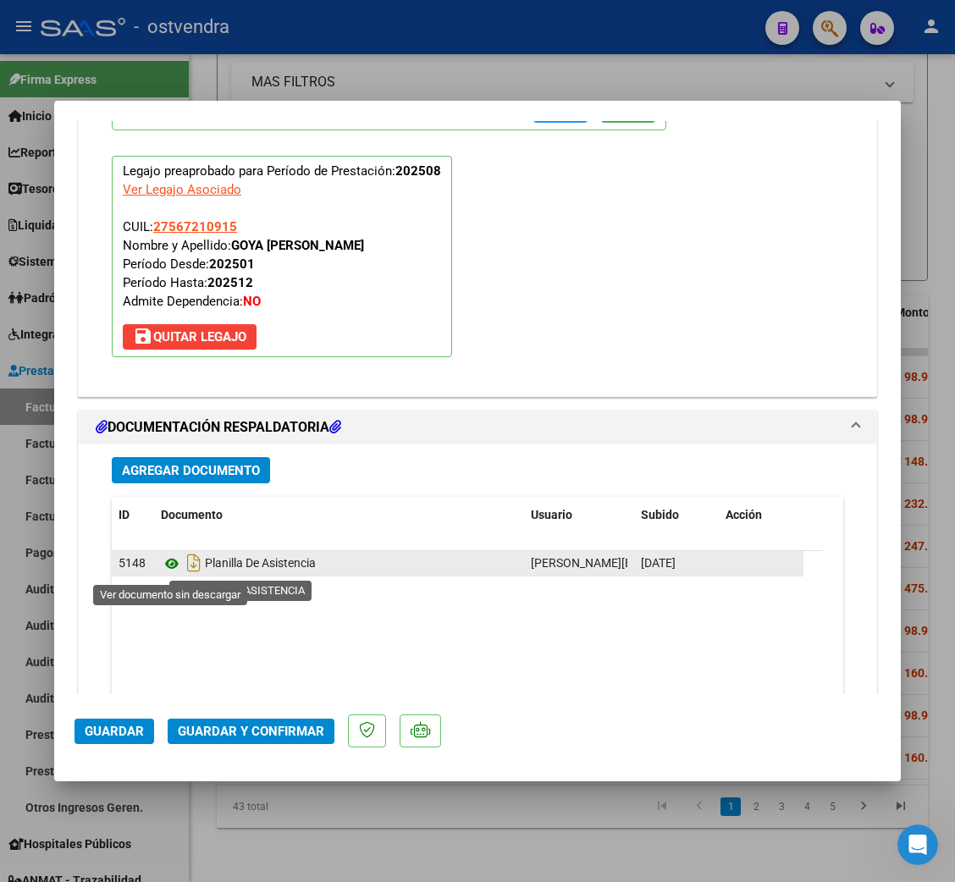
click at [171, 568] on icon at bounding box center [172, 564] width 22 height 20
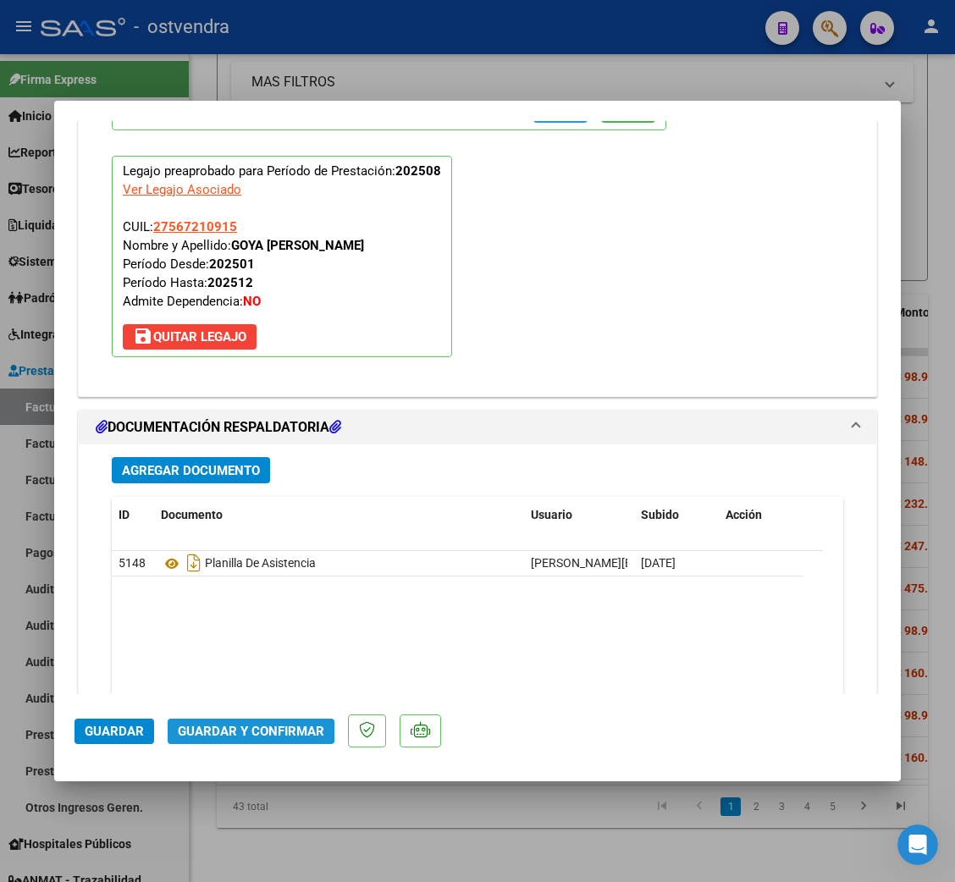
click at [240, 730] on span "Guardar y Confirmar" at bounding box center [251, 731] width 146 height 15
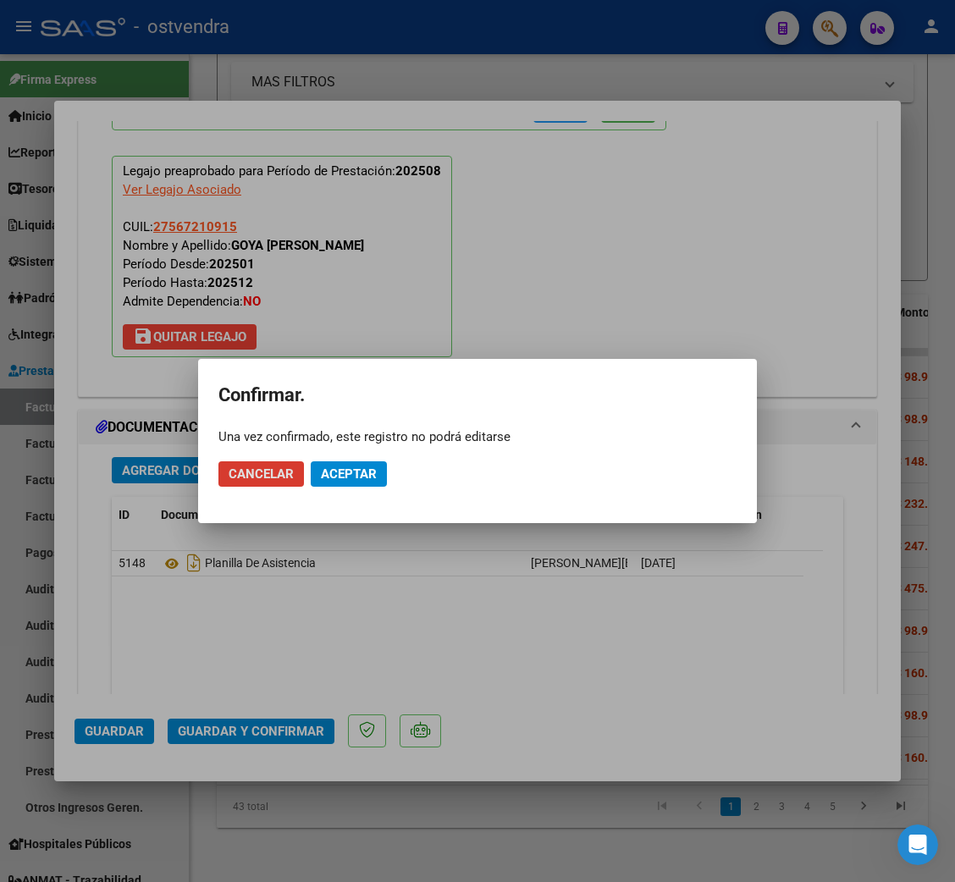
click at [350, 477] on span "Aceptar" at bounding box center [349, 473] width 56 height 15
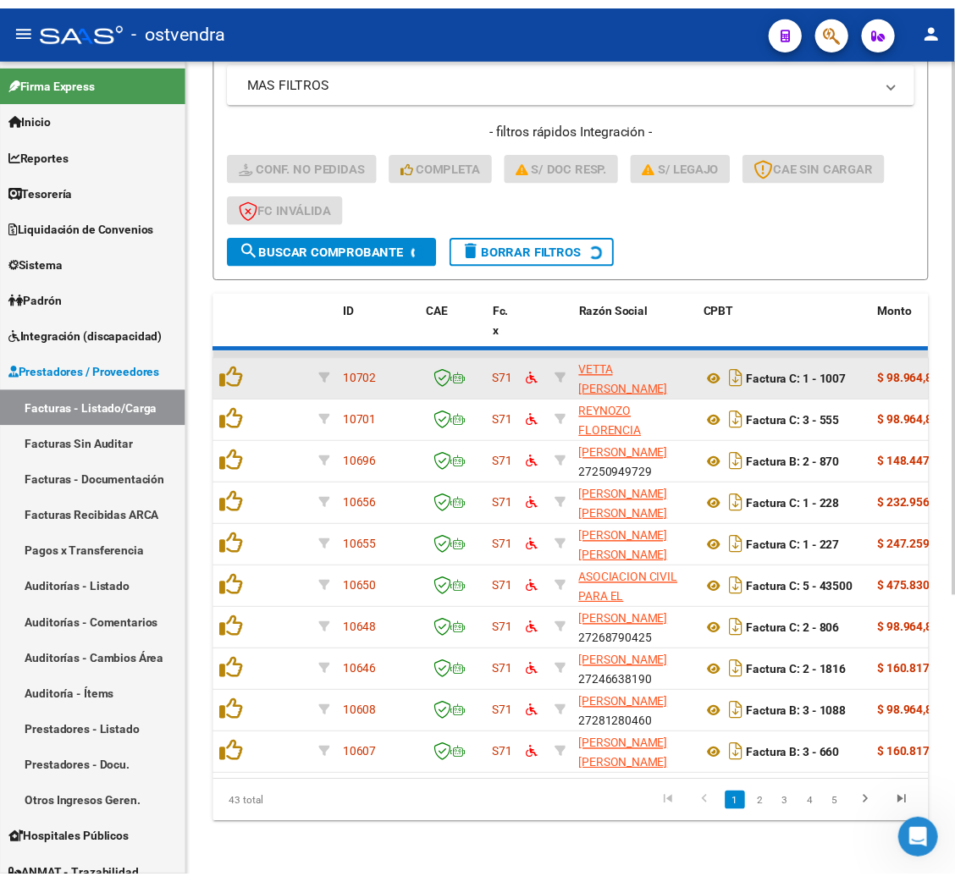
scroll to position [467, 0]
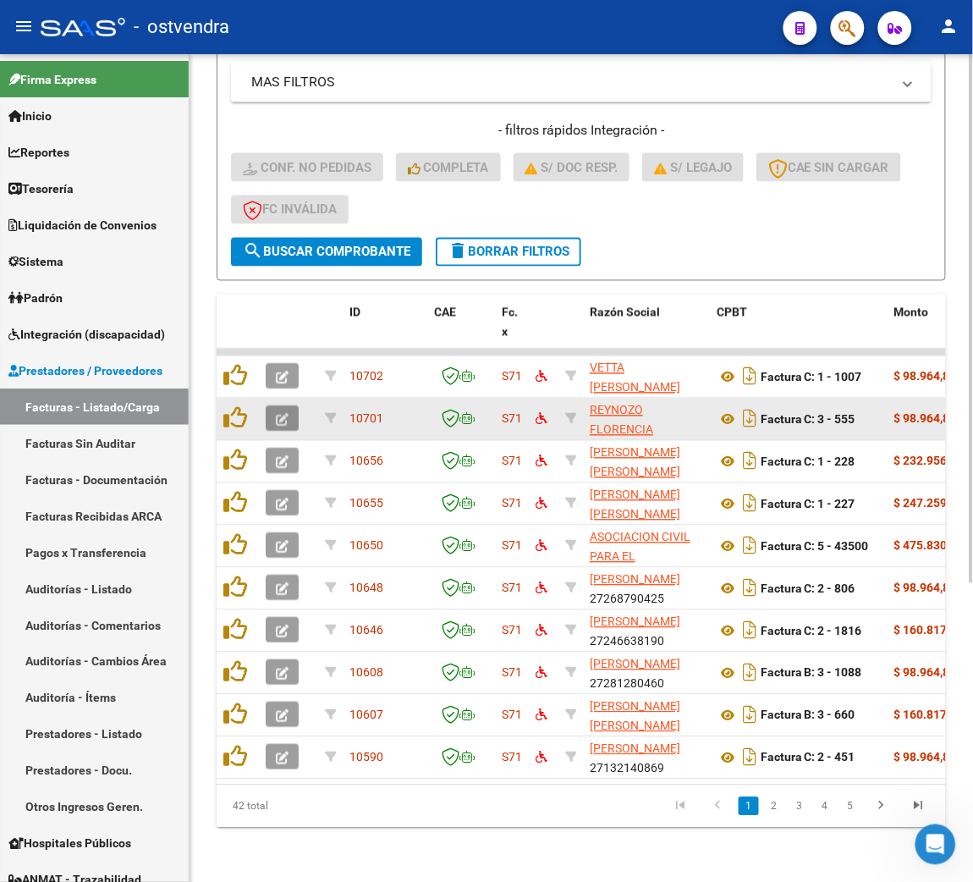
click at [286, 414] on icon "button" at bounding box center [282, 420] width 13 height 13
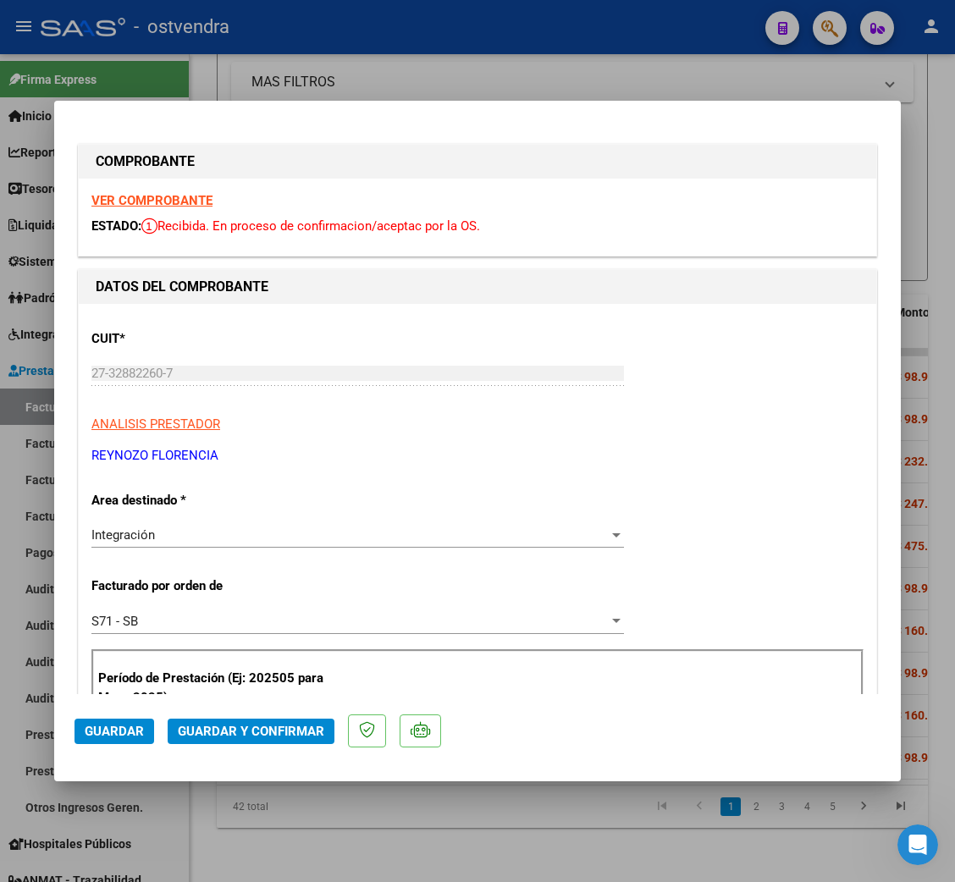
click at [157, 197] on strong "VER COMPROBANTE" at bounding box center [151, 200] width 121 height 15
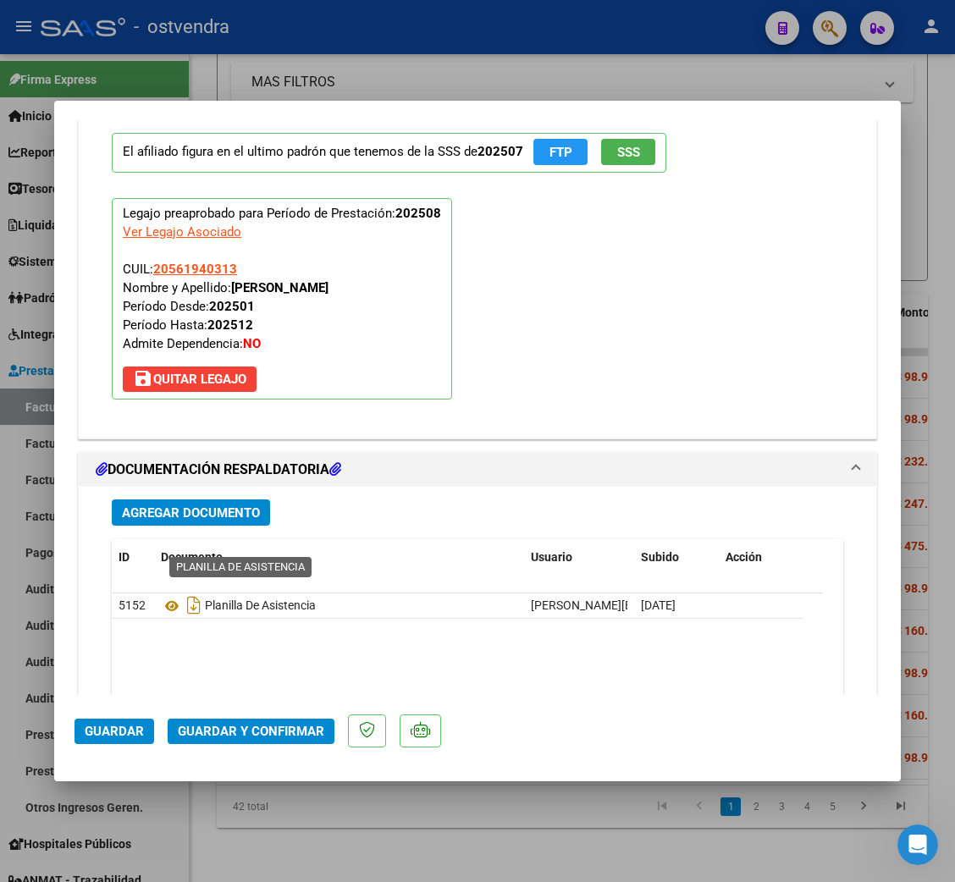
scroll to position [1890, 0]
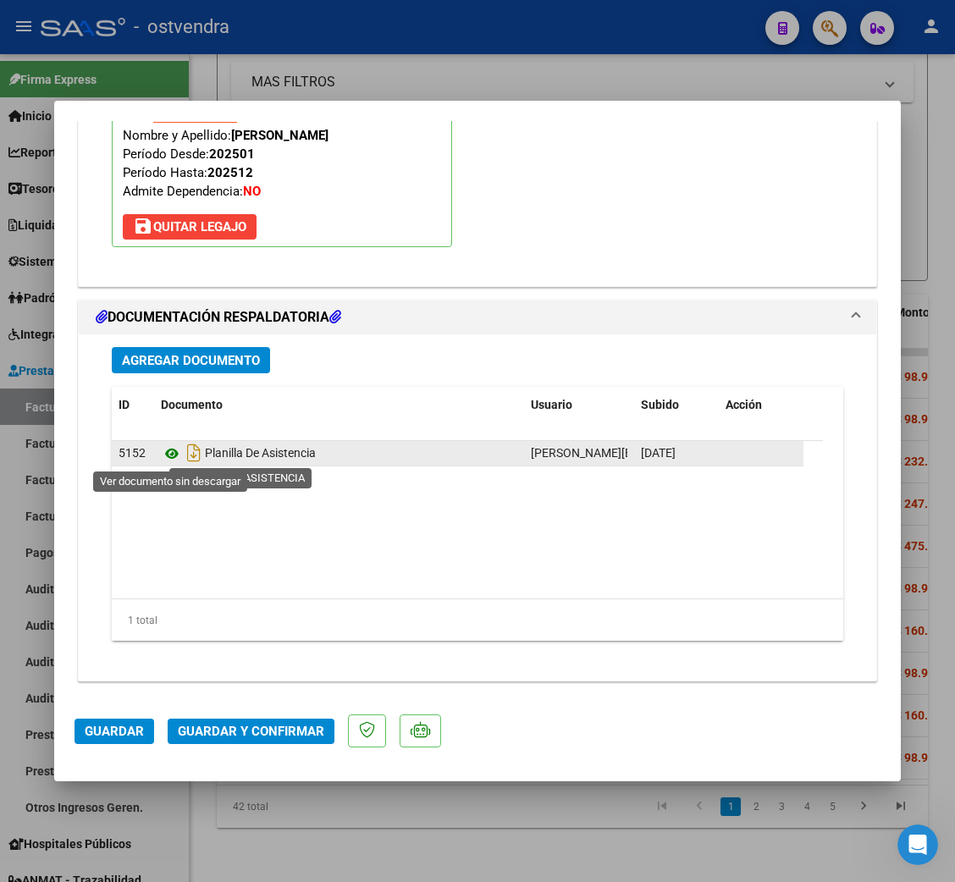
click at [170, 449] on icon at bounding box center [172, 453] width 22 height 20
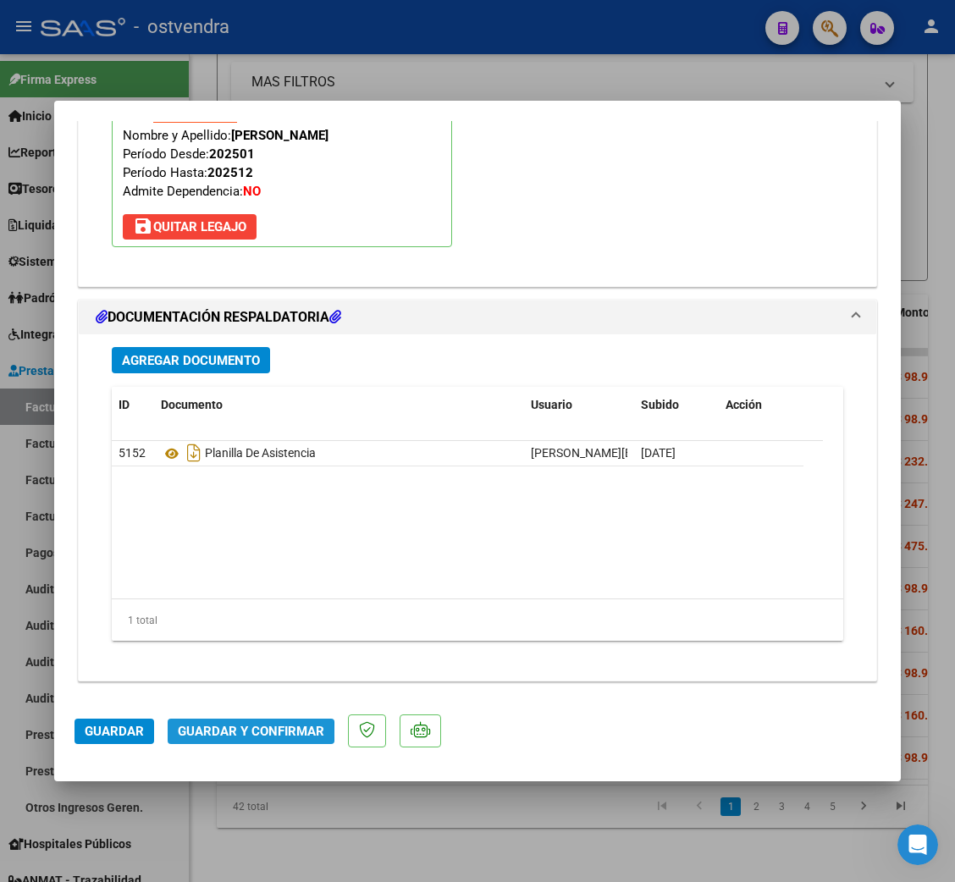
click at [199, 734] on span "Guardar y Confirmar" at bounding box center [251, 731] width 146 height 15
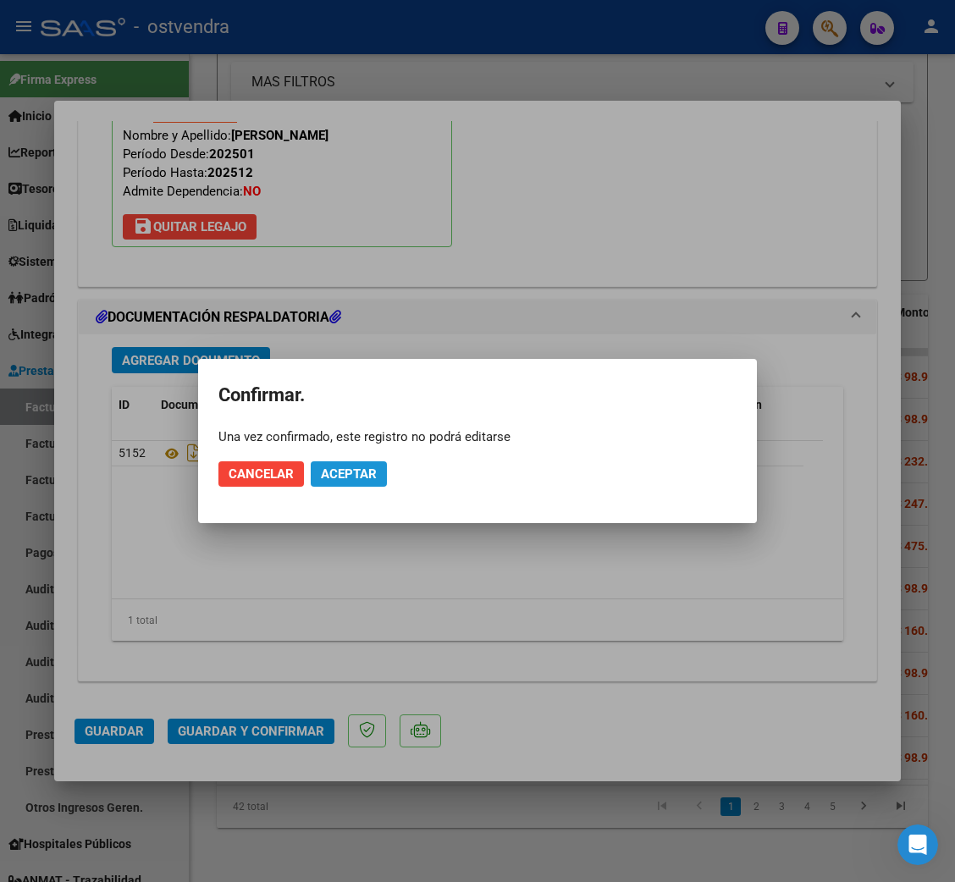
click at [351, 465] on button "Aceptar" at bounding box center [349, 473] width 76 height 25
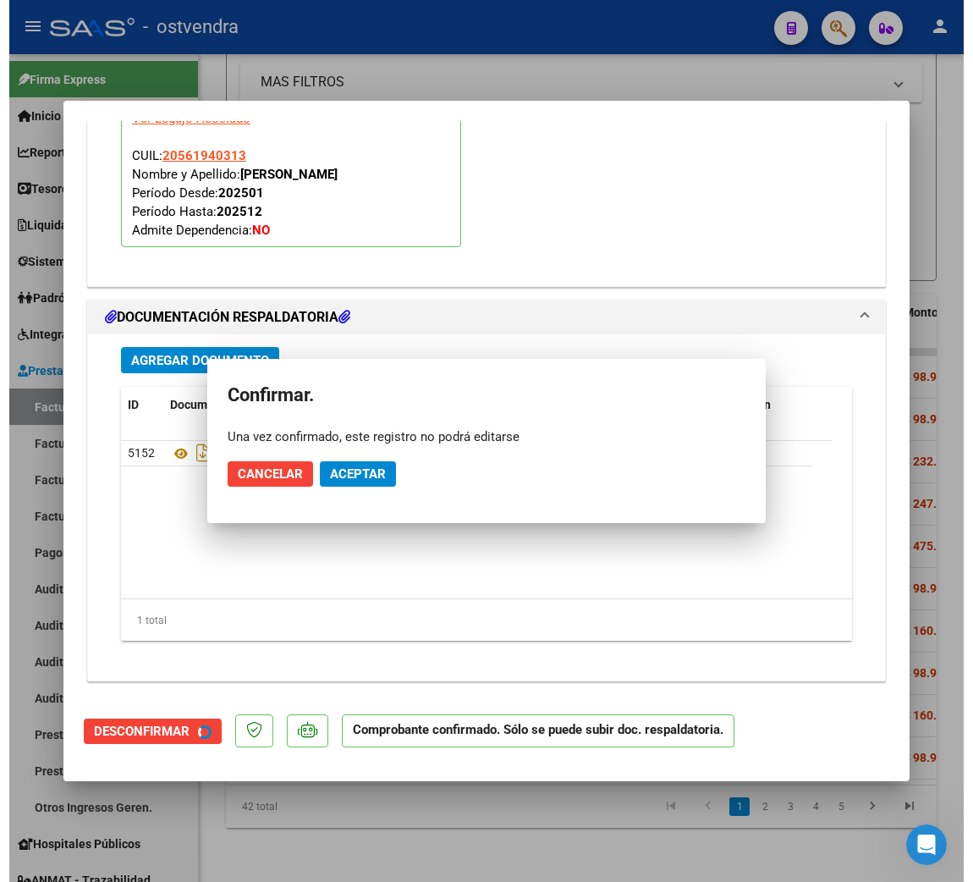
scroll to position [1698, 0]
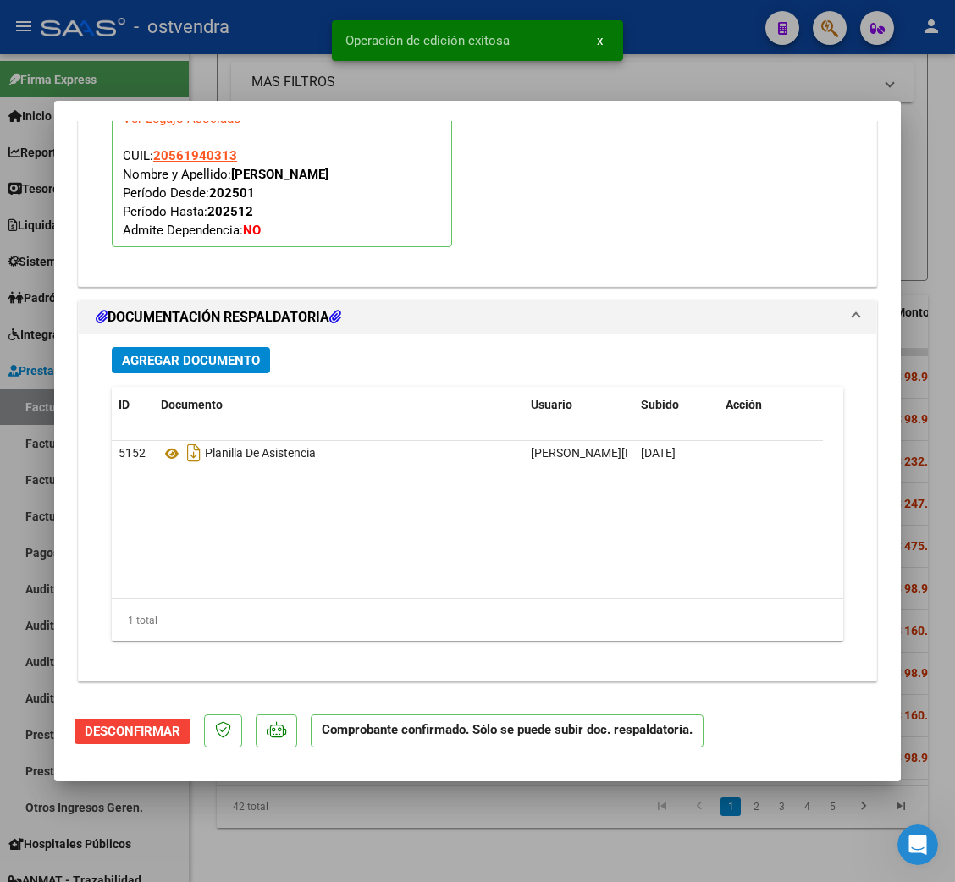
type input "$ 0,00"
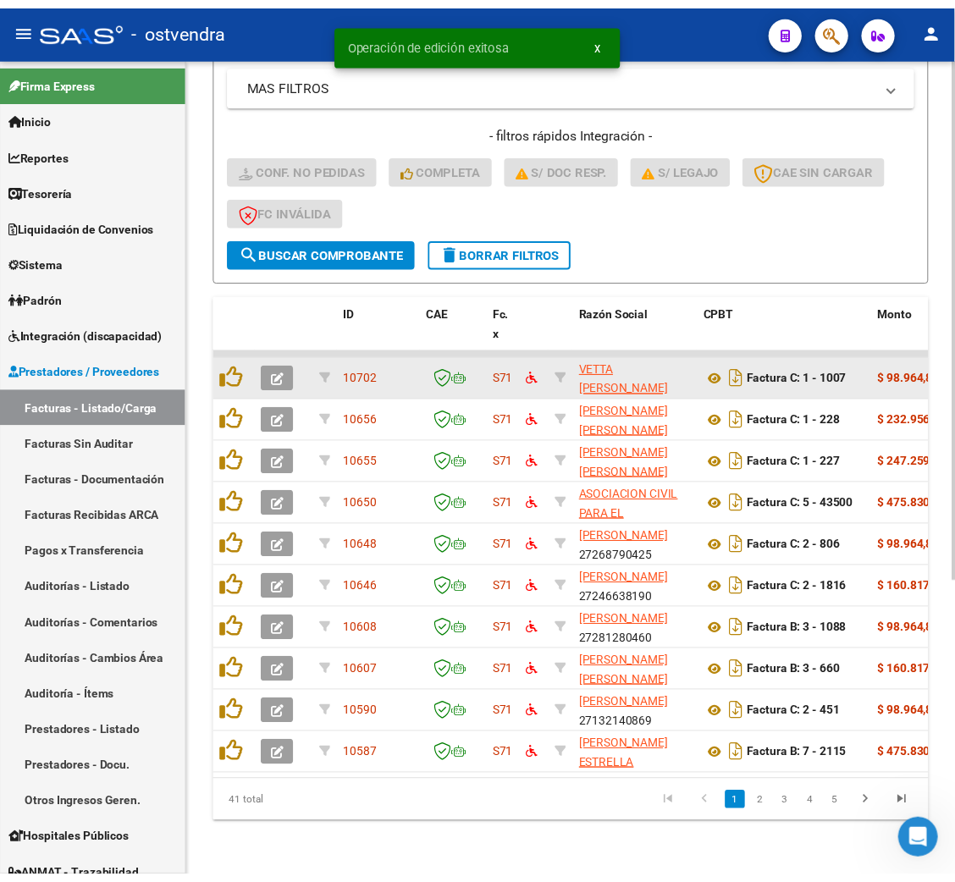
scroll to position [467, 0]
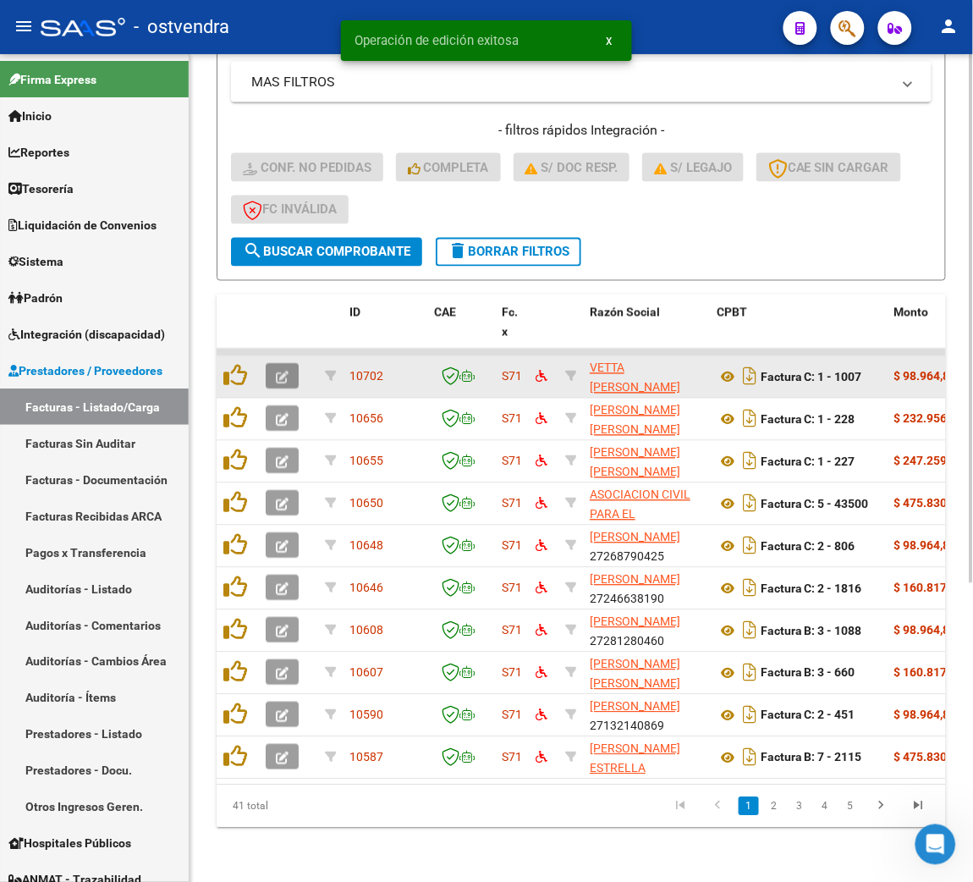
click at [287, 372] on icon "button" at bounding box center [282, 378] width 13 height 13
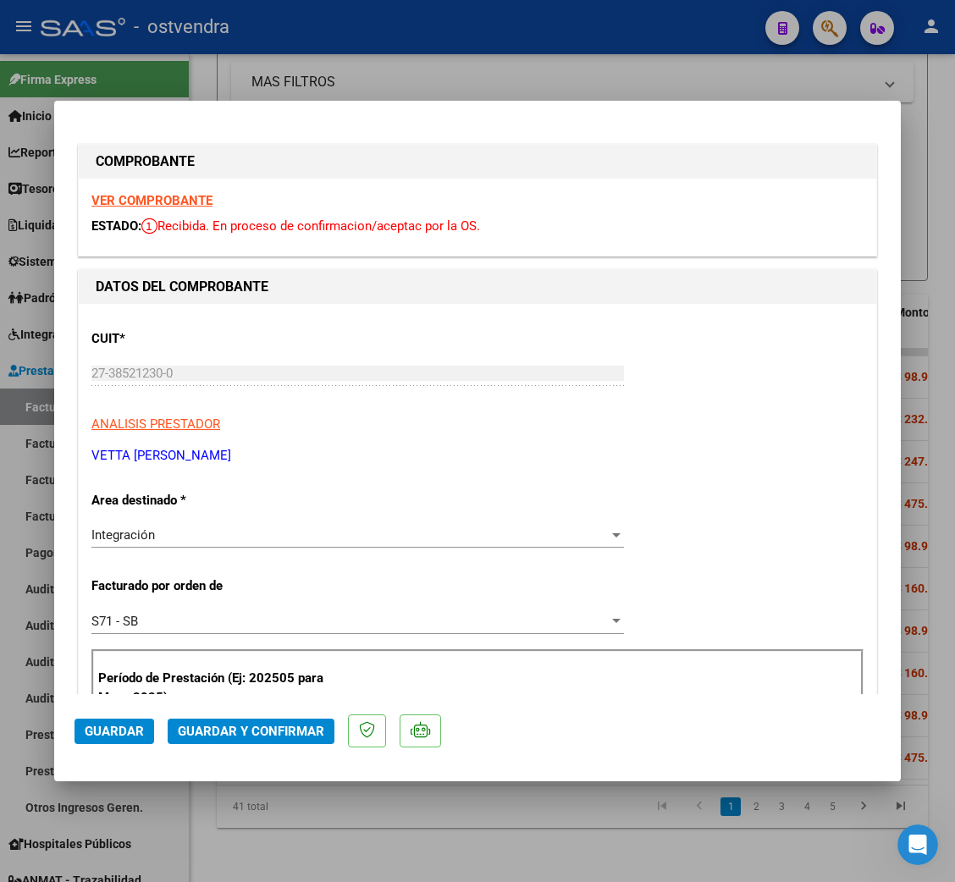
click at [134, 195] on strong "VER COMPROBANTE" at bounding box center [151, 200] width 121 height 15
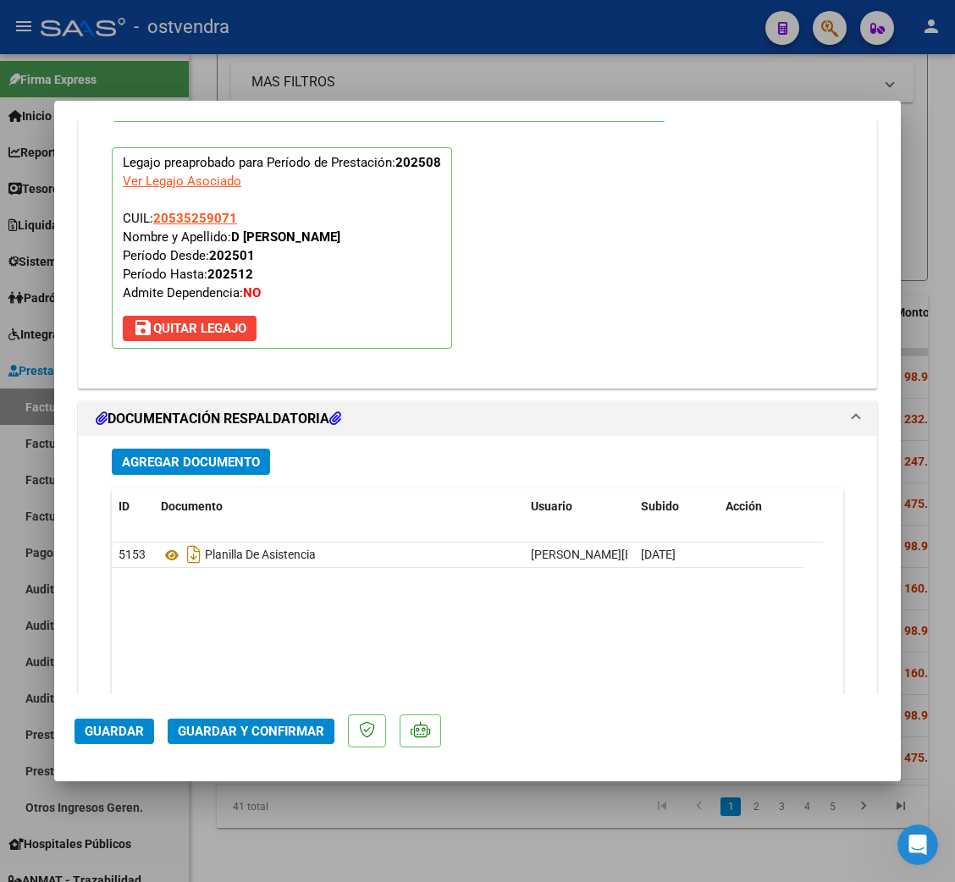
scroll to position [1890, 0]
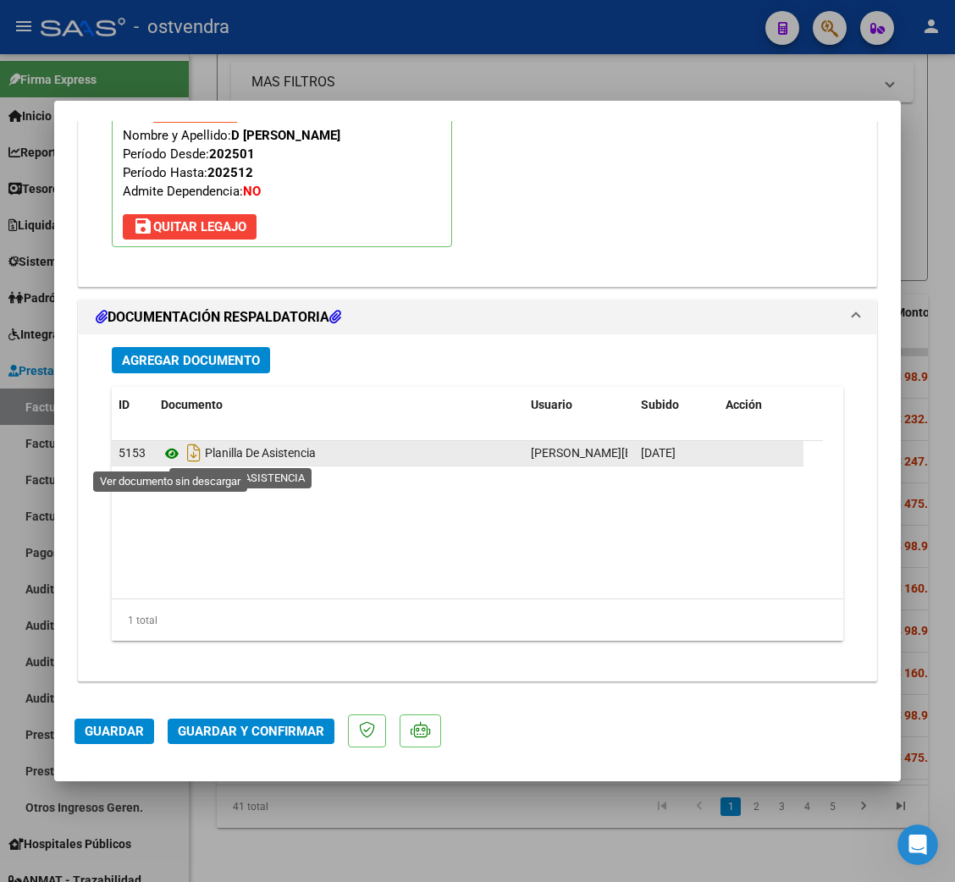
click at [168, 456] on icon at bounding box center [172, 453] width 22 height 20
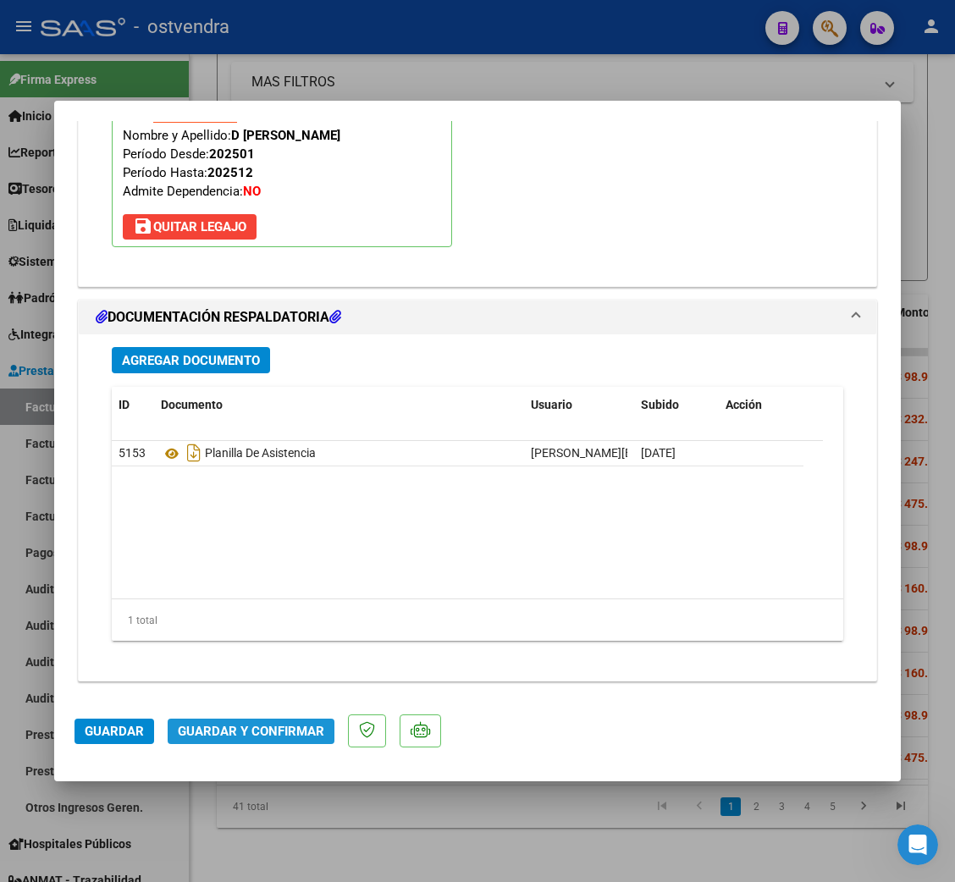
click at [287, 730] on span "Guardar y Confirmar" at bounding box center [251, 731] width 146 height 15
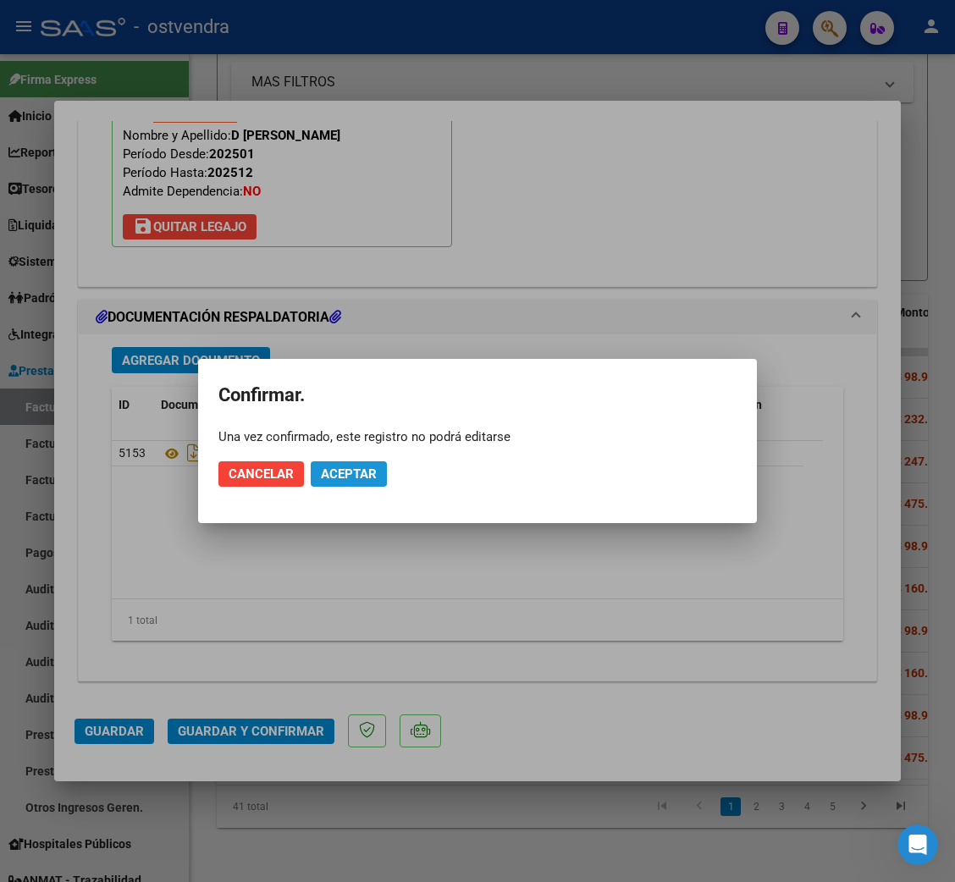
click at [339, 469] on span "Aceptar" at bounding box center [349, 473] width 56 height 15
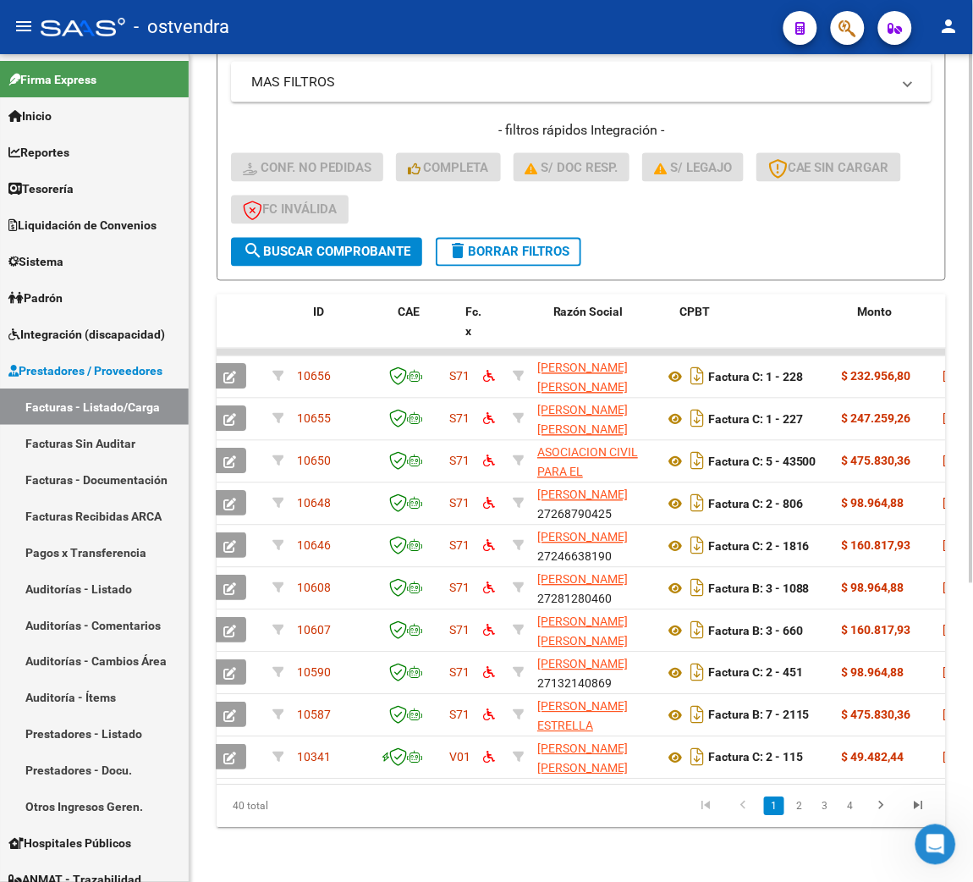
scroll to position [0, 32]
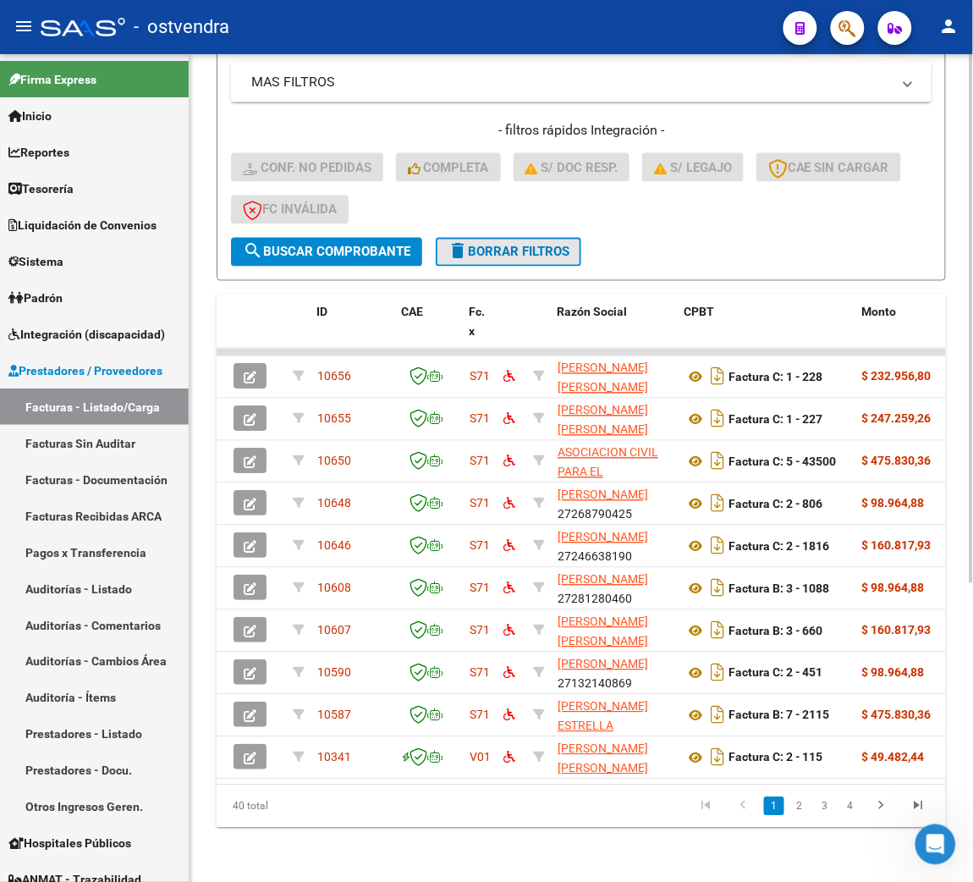
click at [530, 245] on span "delete Borrar Filtros" at bounding box center [509, 252] width 122 height 15
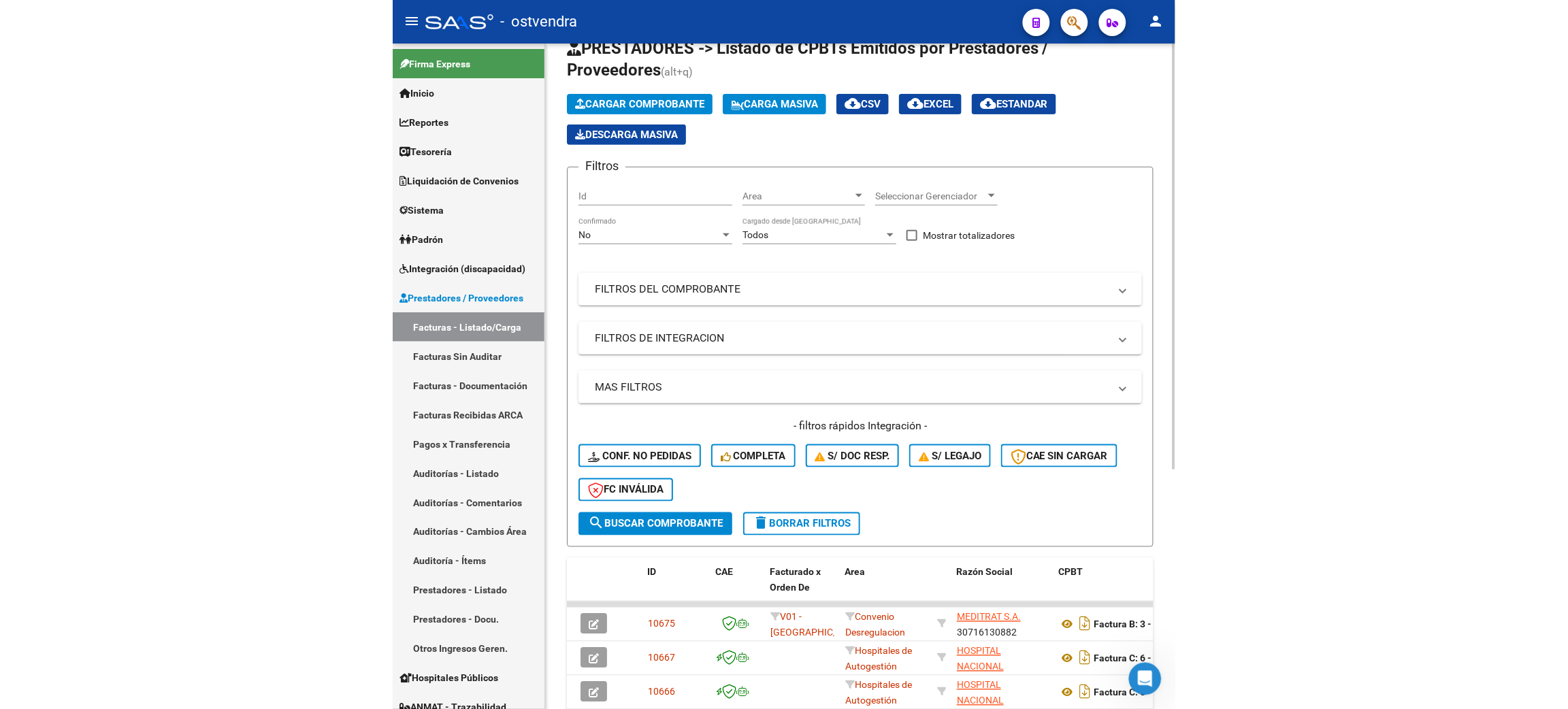
scroll to position [375, 0]
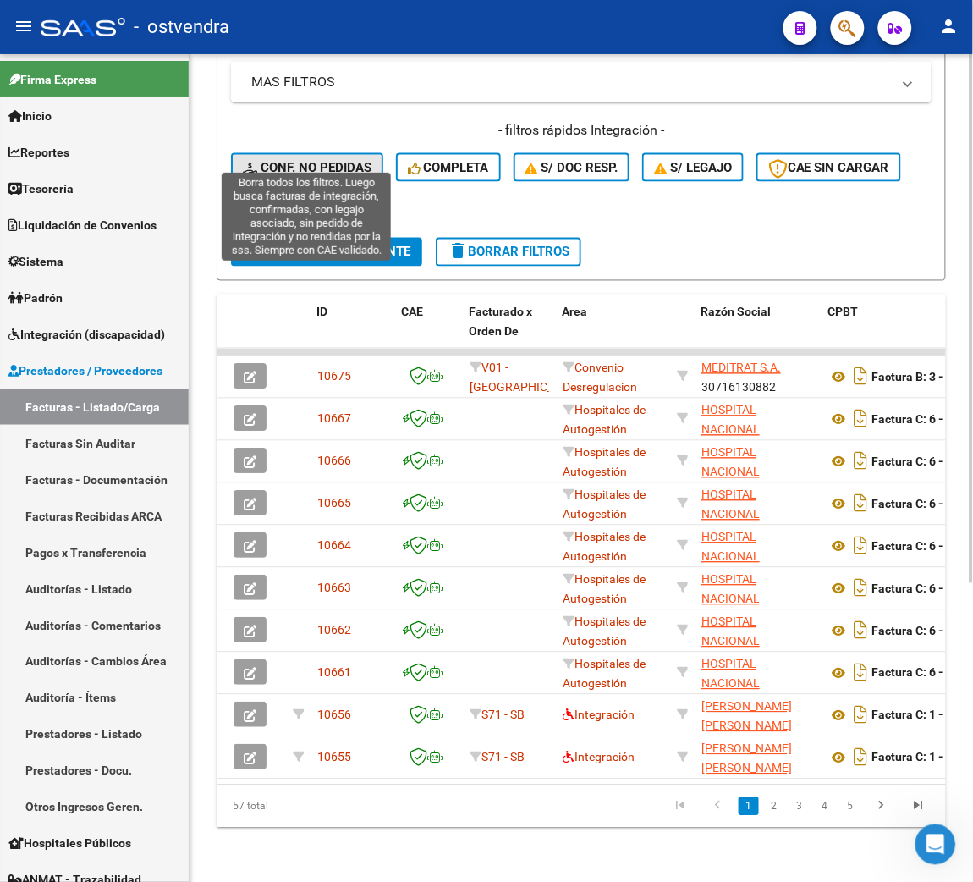
click at [280, 160] on span "Conf. no pedidas" at bounding box center [307, 167] width 129 height 15
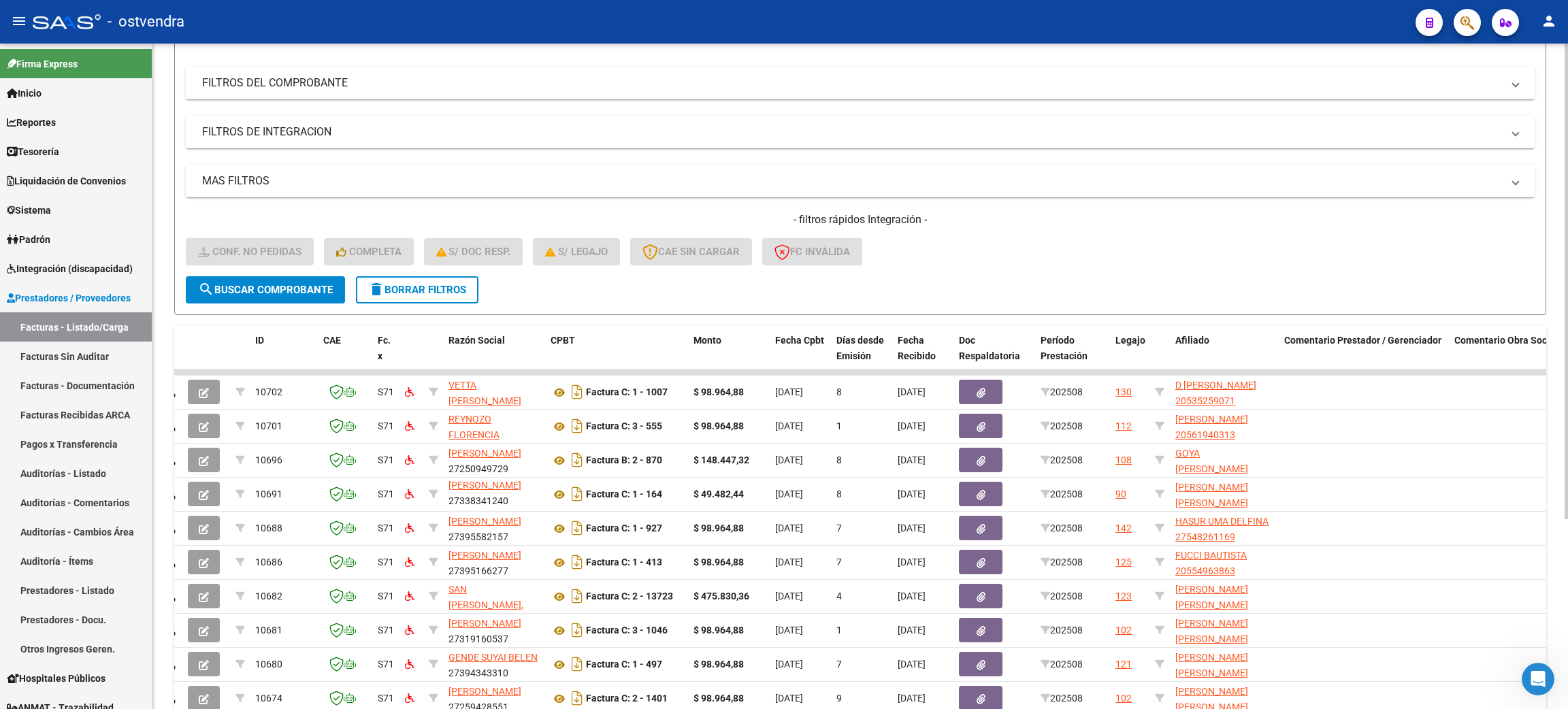
scroll to position [164, 0]
click at [455, 296] on button "delete Borrar Filtros" at bounding box center [417, 290] width 122 height 27
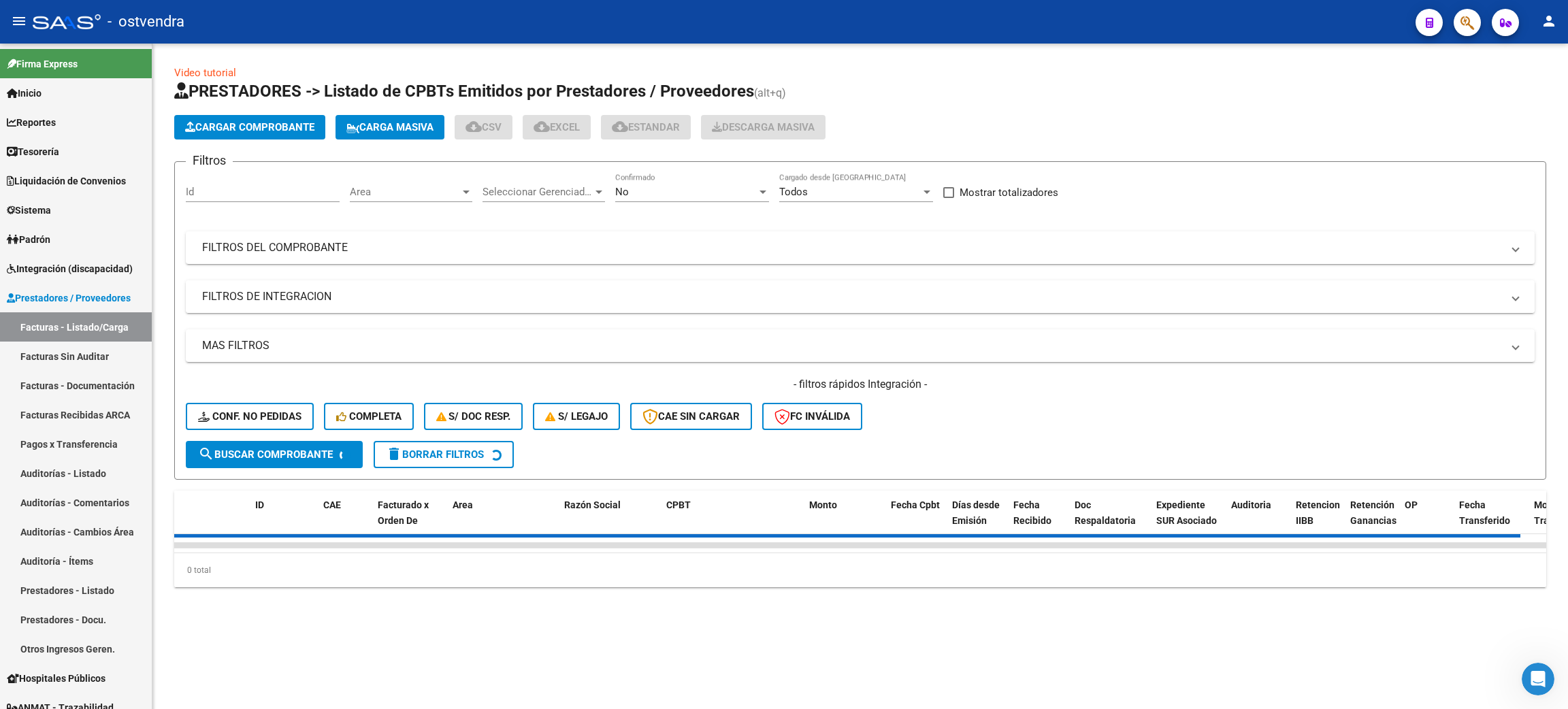
scroll to position [0, 0]
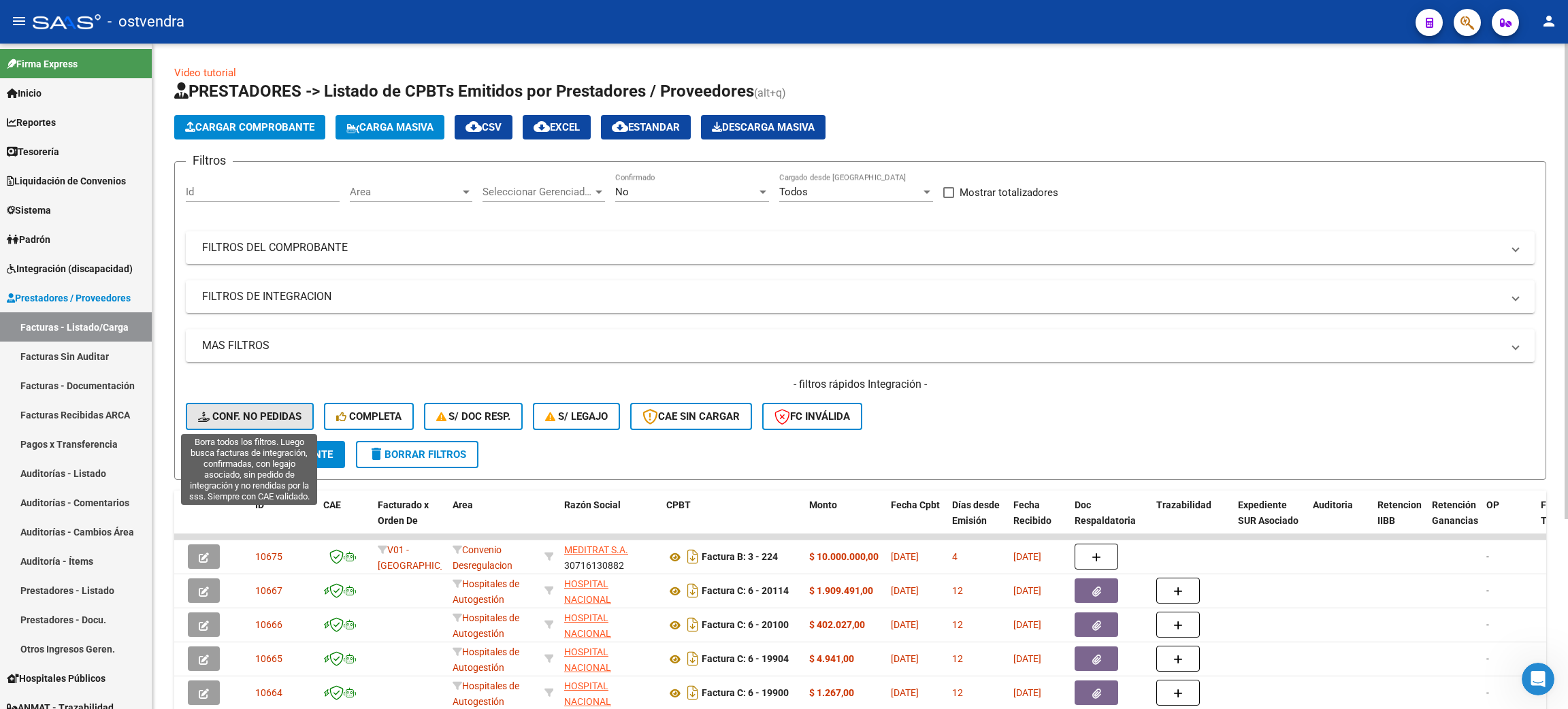
click at [260, 410] on span "Conf. no pedidas" at bounding box center [249, 416] width 104 height 12
